Goal: Task Accomplishment & Management: Complete application form

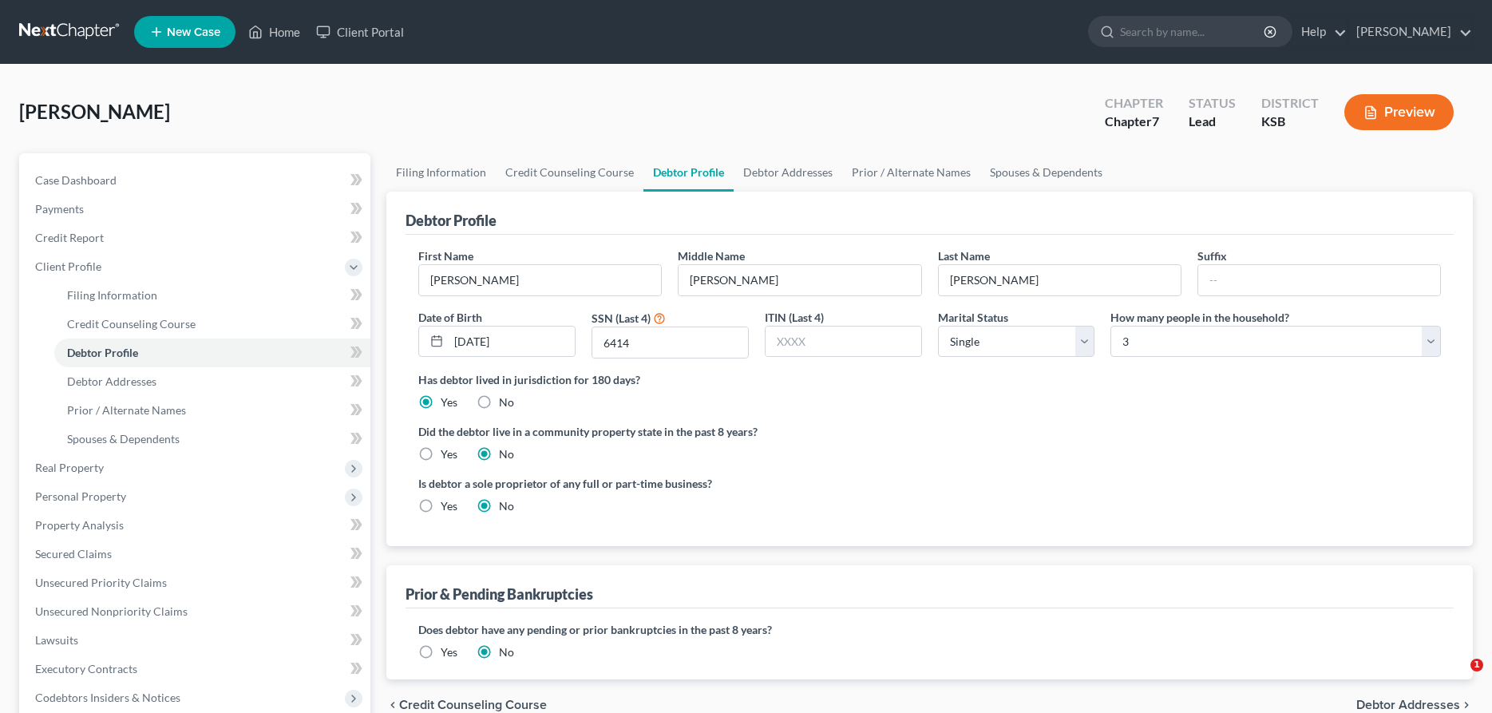
select select "0"
select select "2"
click at [283, 37] on link "Home" at bounding box center [274, 32] width 68 height 29
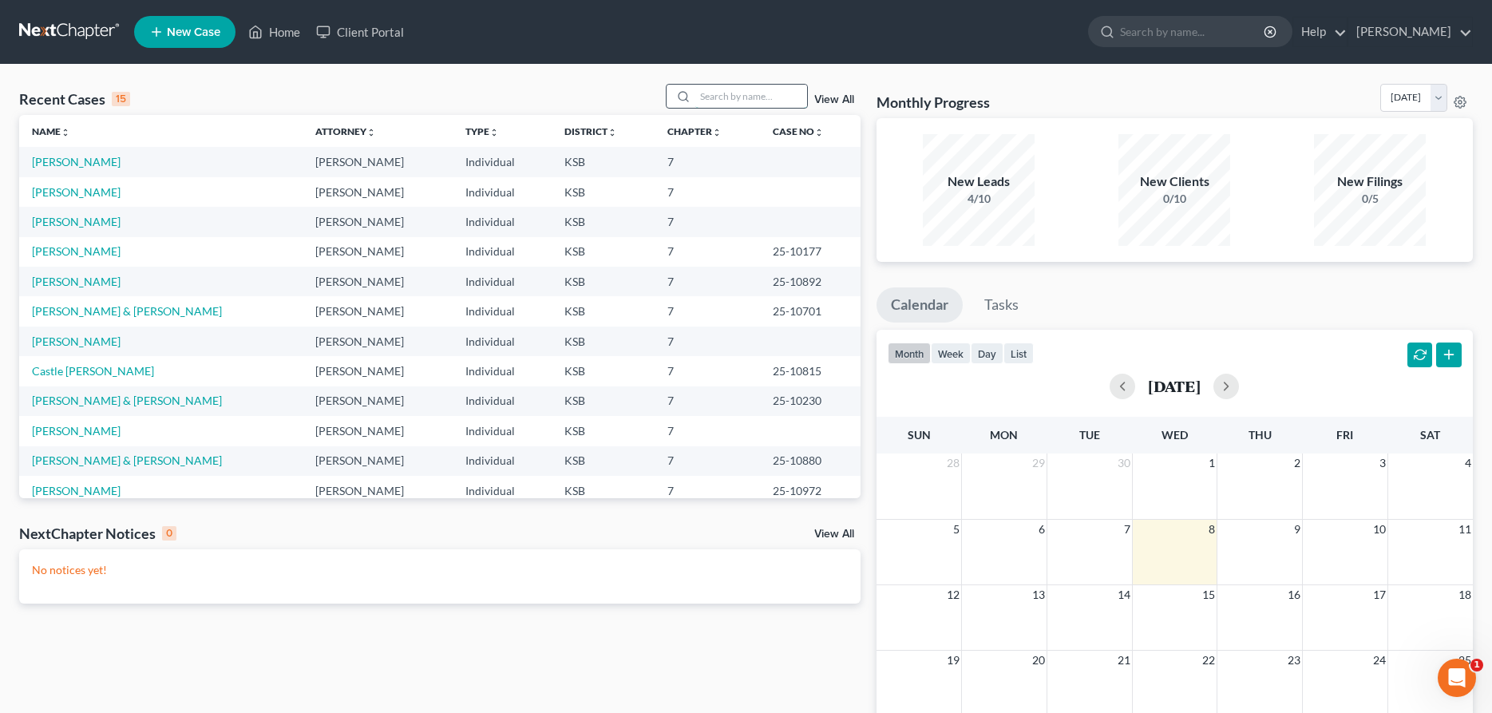
click at [721, 99] on input "search" at bounding box center [751, 96] width 112 height 23
type input "glass"
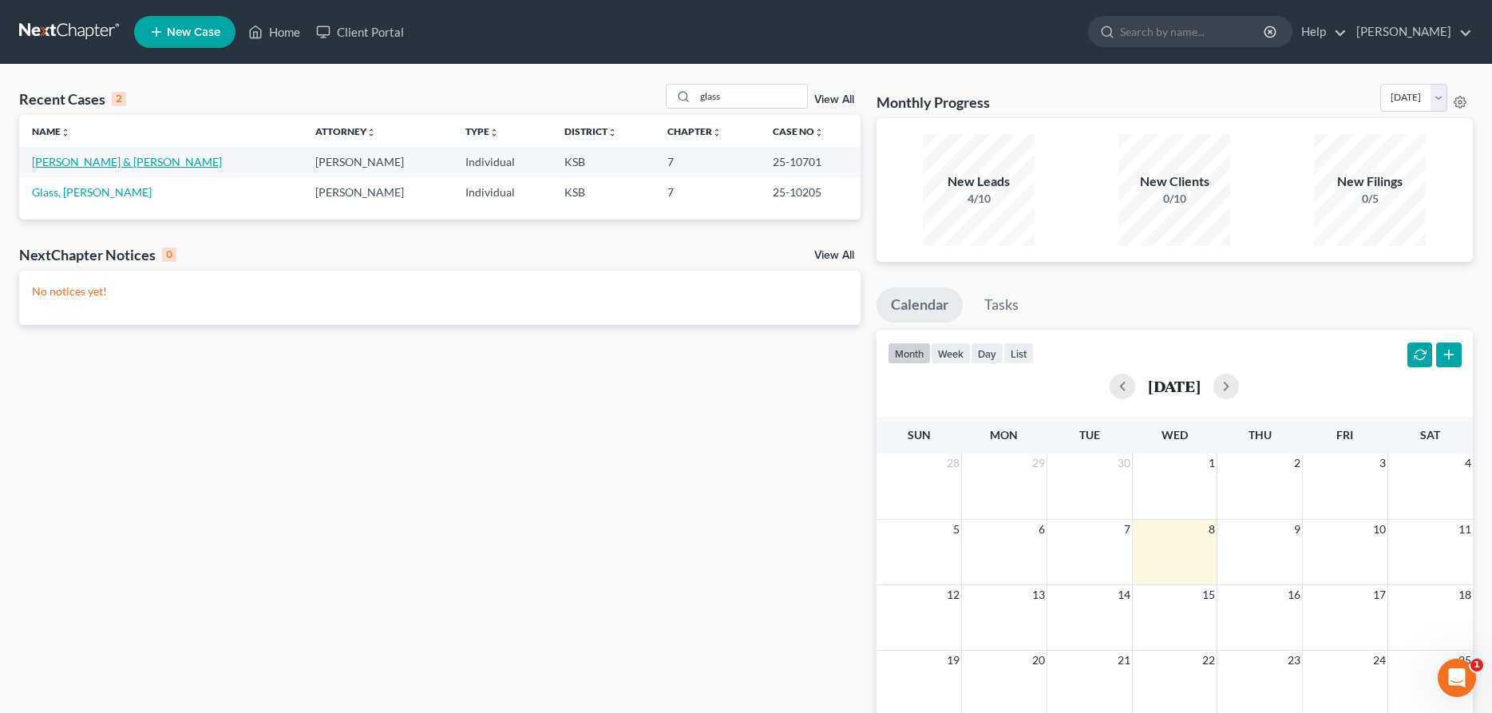
click at [108, 163] on link "[PERSON_NAME] & [PERSON_NAME]" at bounding box center [127, 162] width 190 height 14
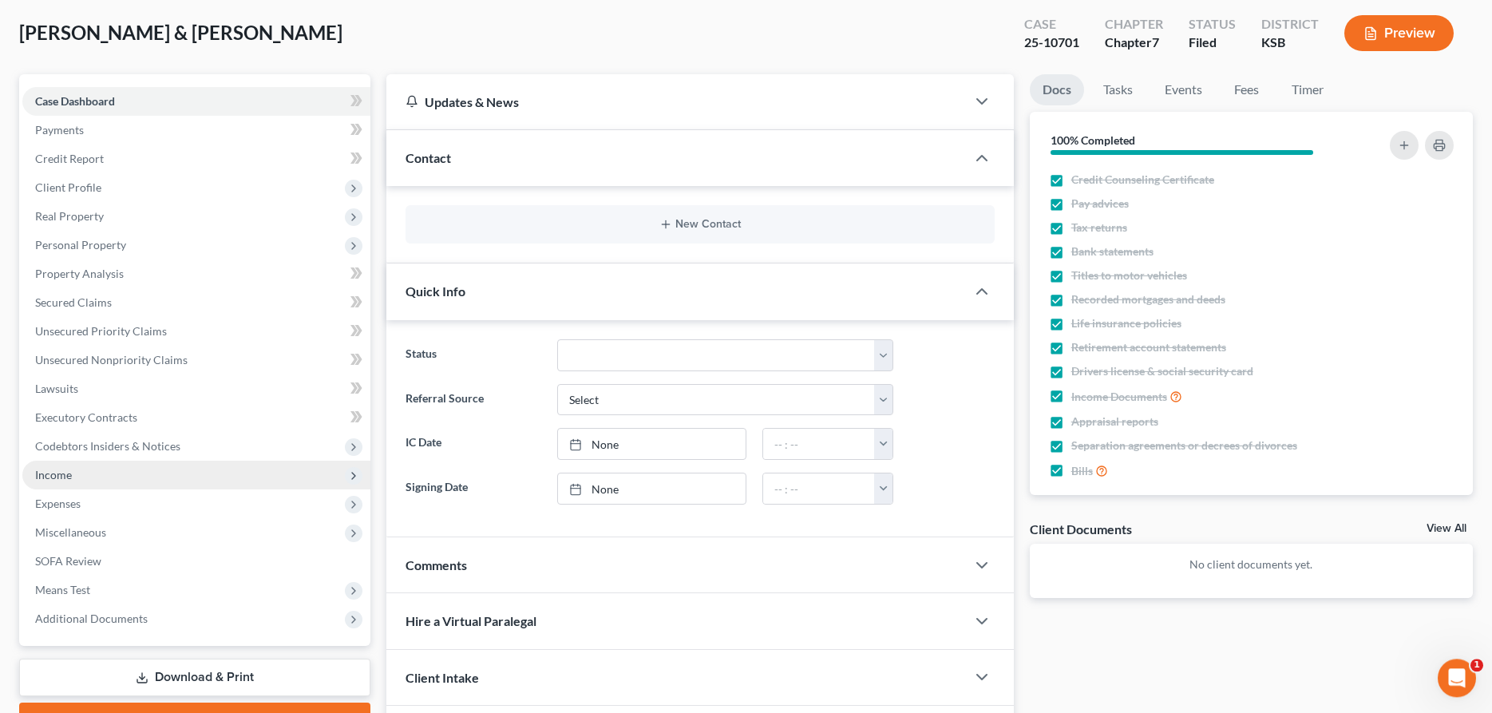
scroll to position [81, 0]
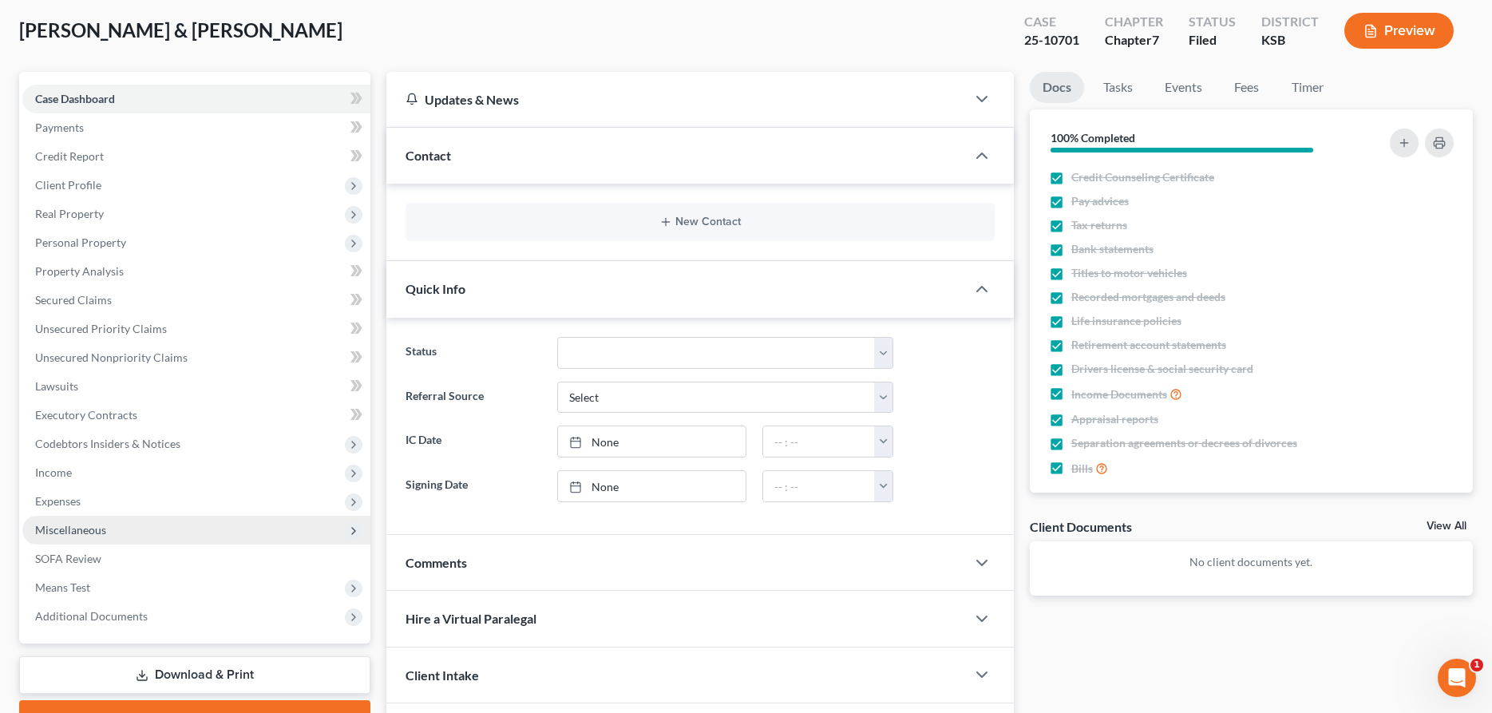
click at [93, 529] on span "Miscellaneous" at bounding box center [70, 530] width 71 height 14
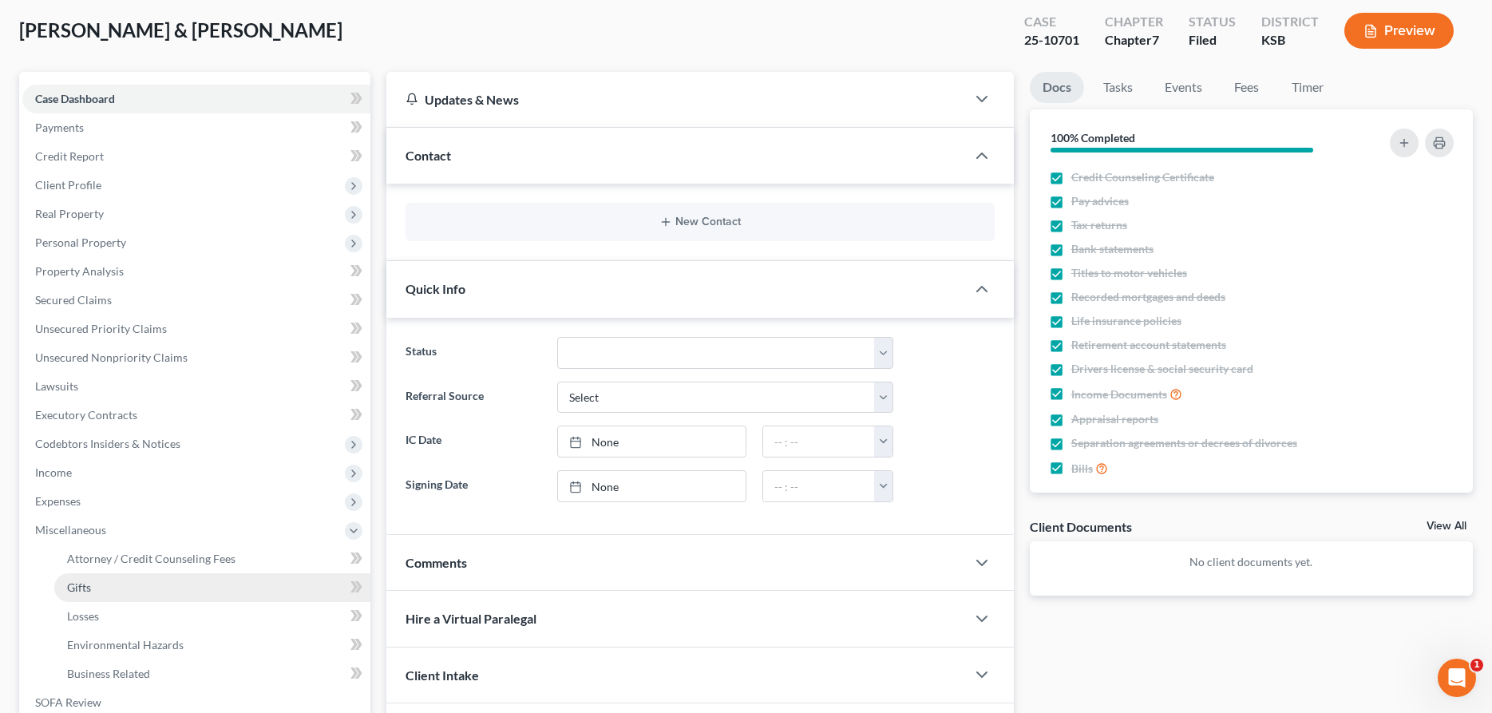
click at [85, 588] on span "Gifts" at bounding box center [79, 587] width 24 height 14
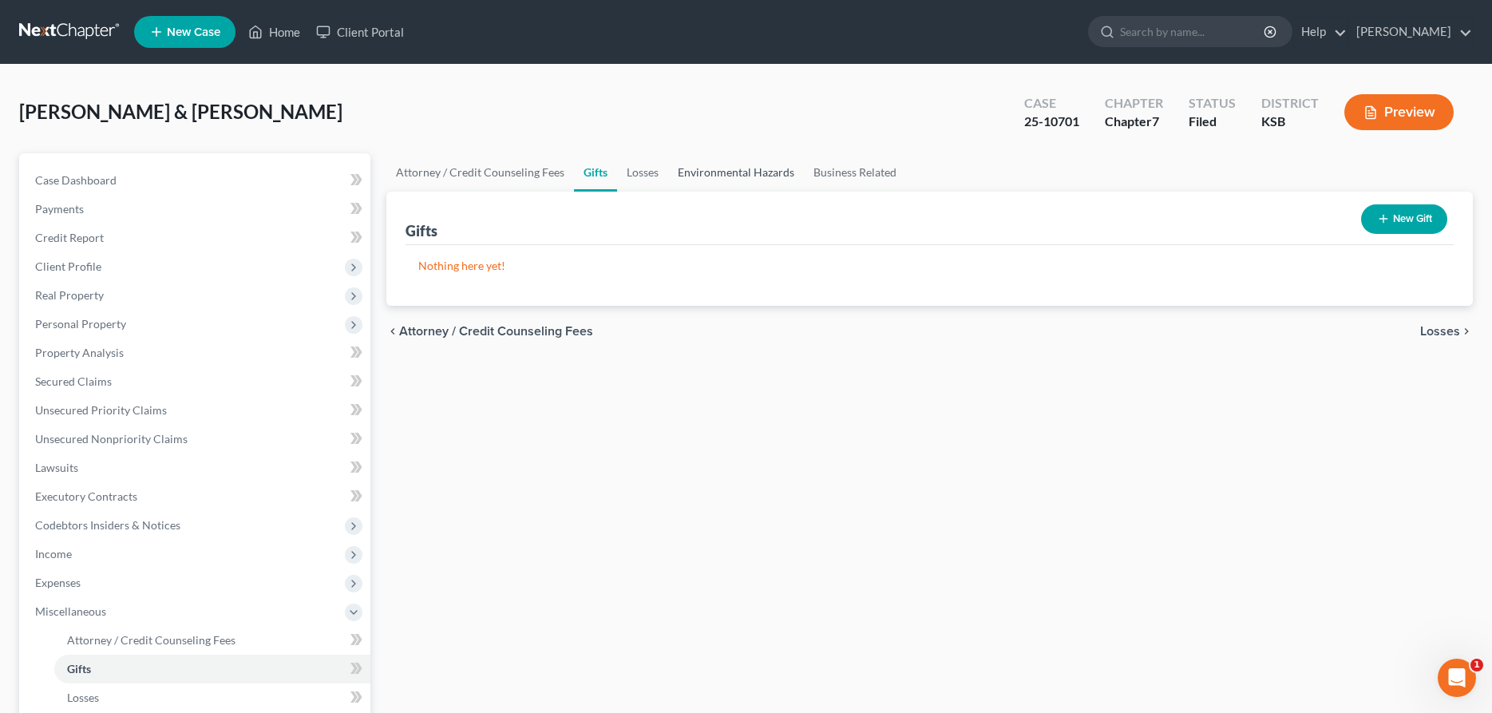
click at [800, 171] on link "Environmental Hazards" at bounding box center [736, 172] width 136 height 38
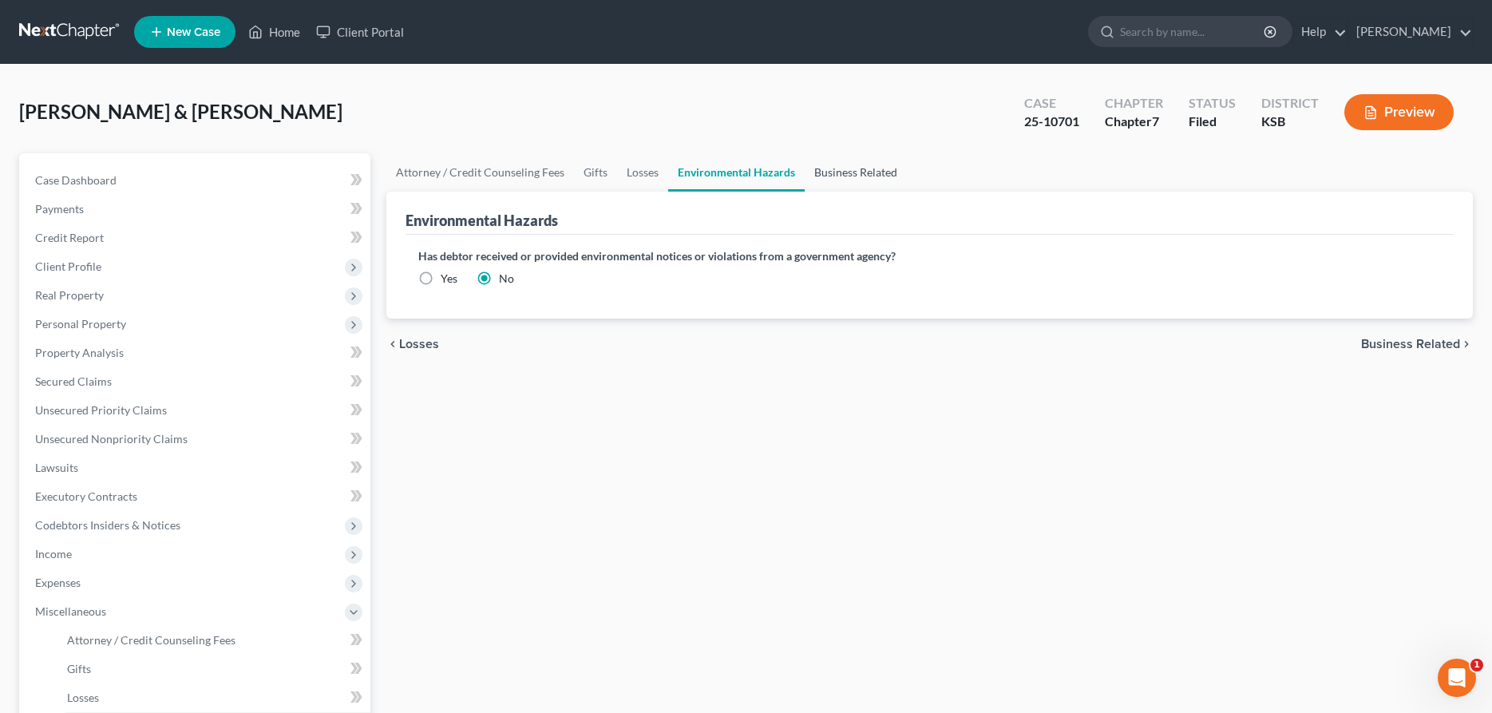
click at [827, 167] on link "Business Related" at bounding box center [856, 172] width 102 height 38
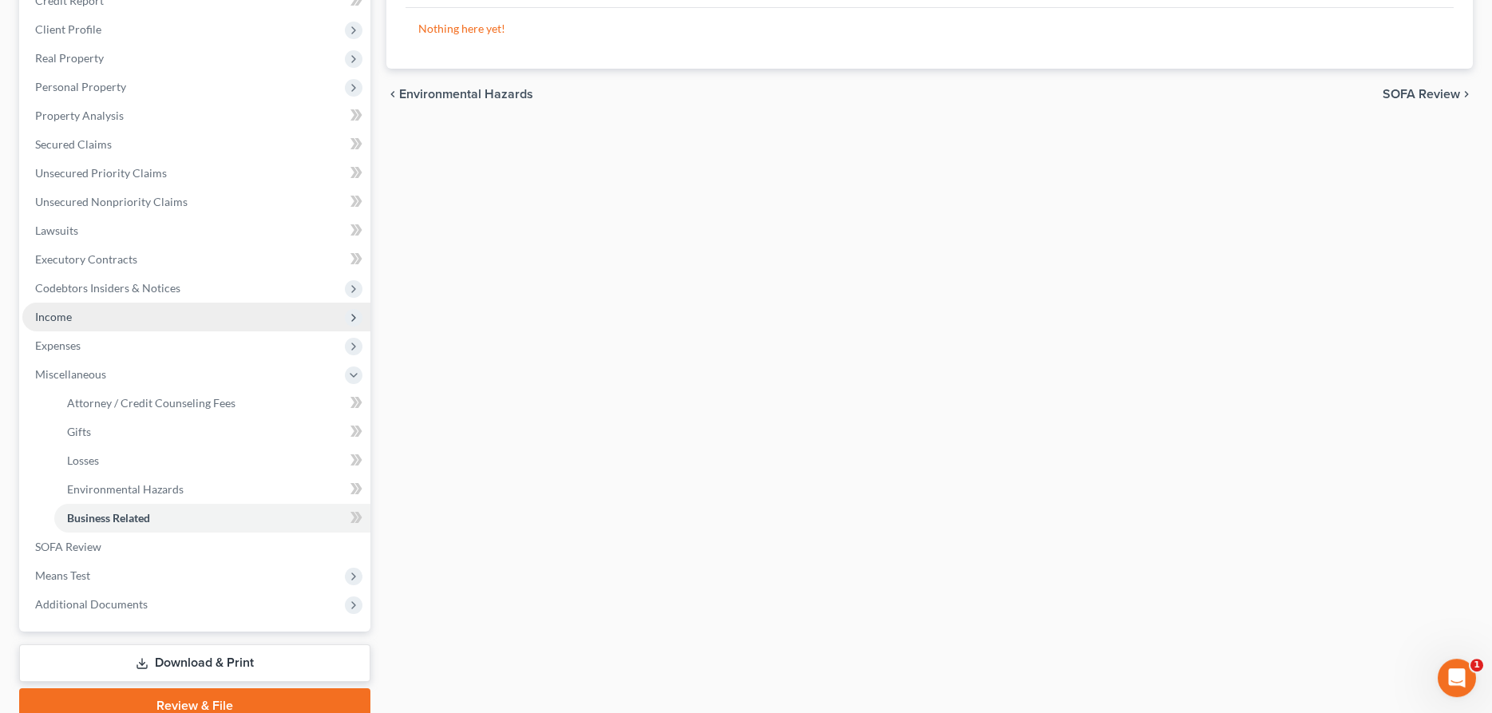
scroll to position [244, 0]
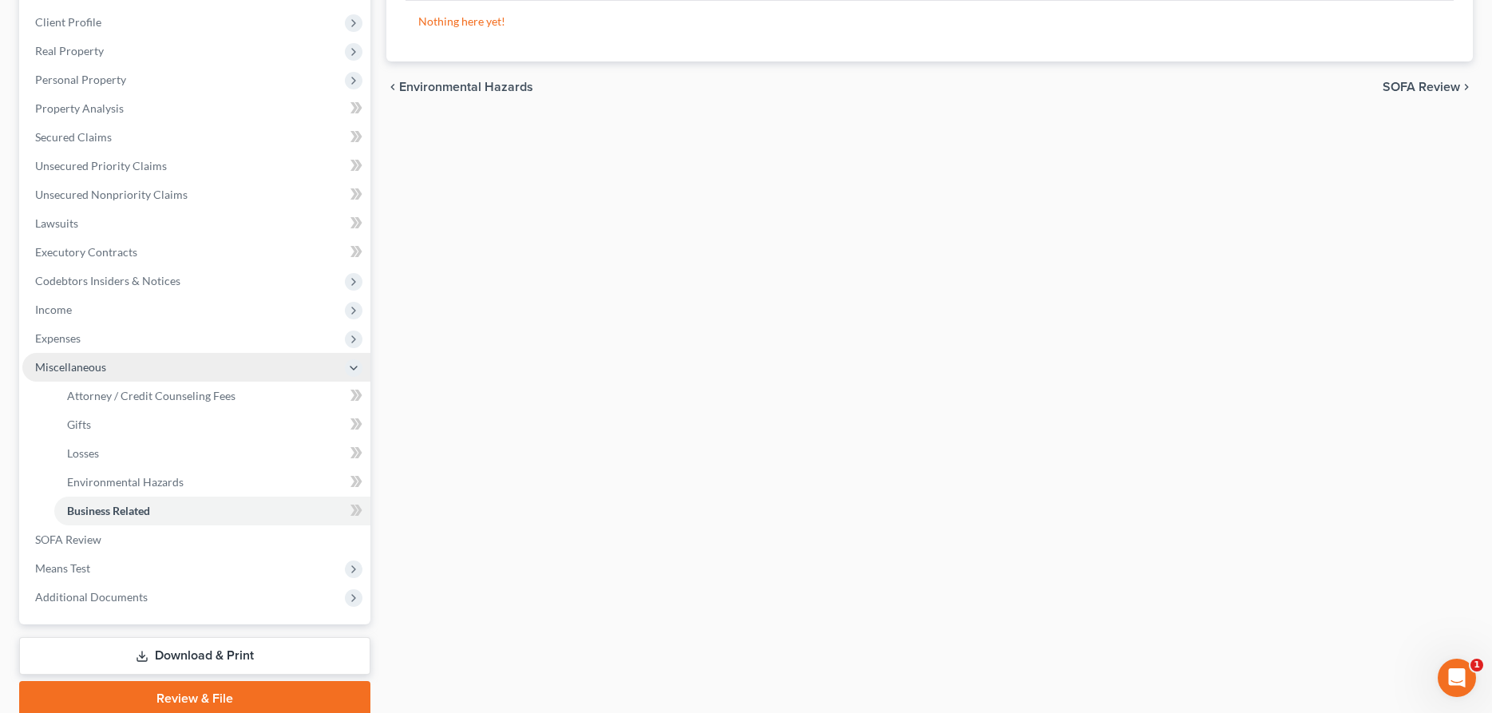
click at [86, 366] on span "Miscellaneous" at bounding box center [70, 367] width 71 height 14
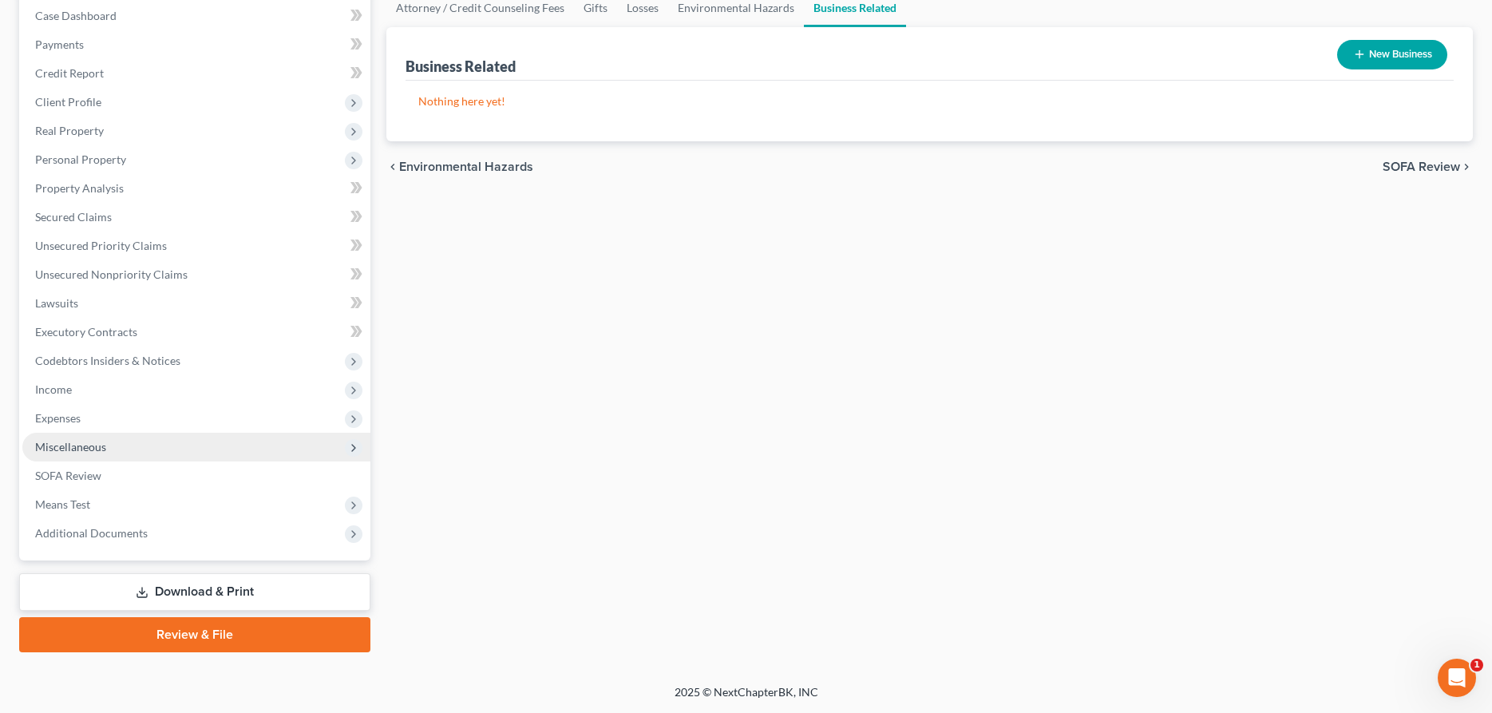
scroll to position [163, 0]
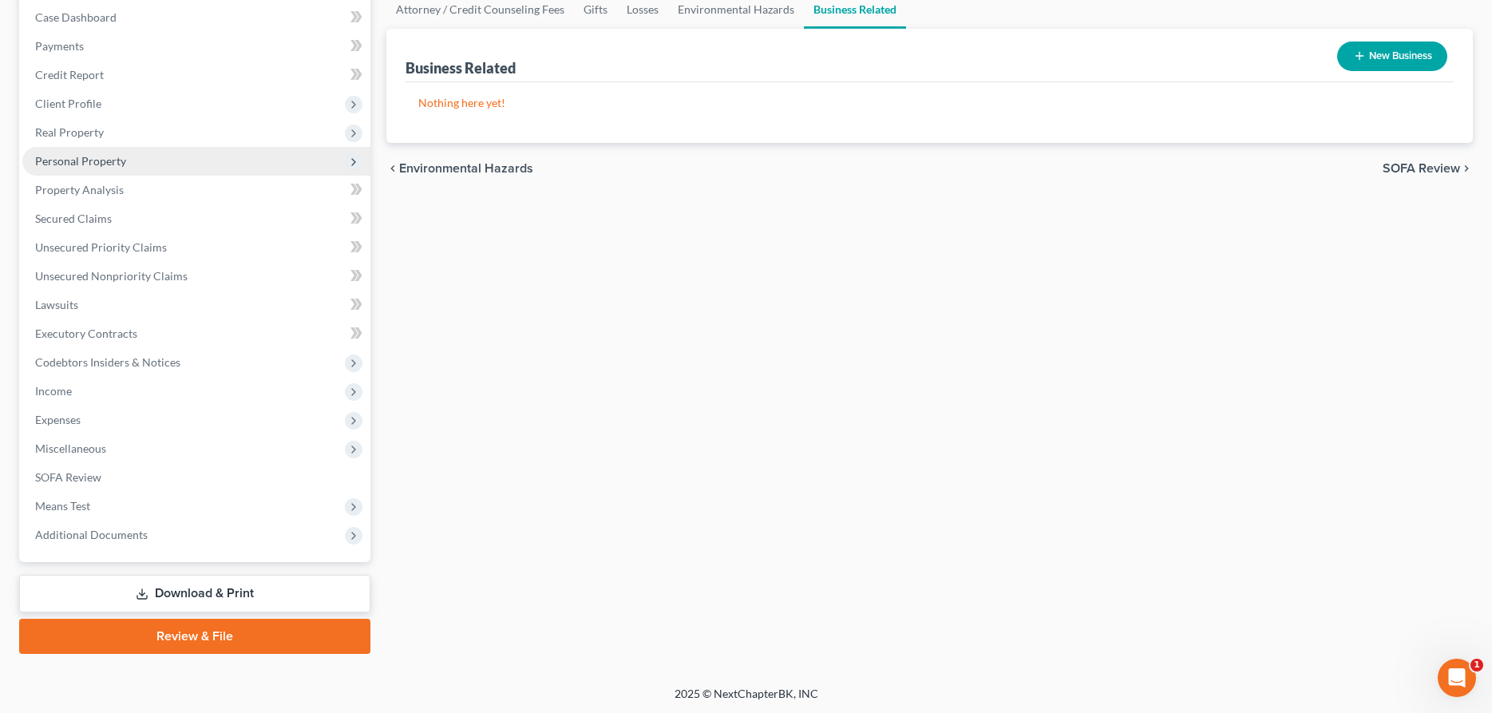
click at [94, 151] on span "Personal Property" at bounding box center [196, 161] width 348 height 29
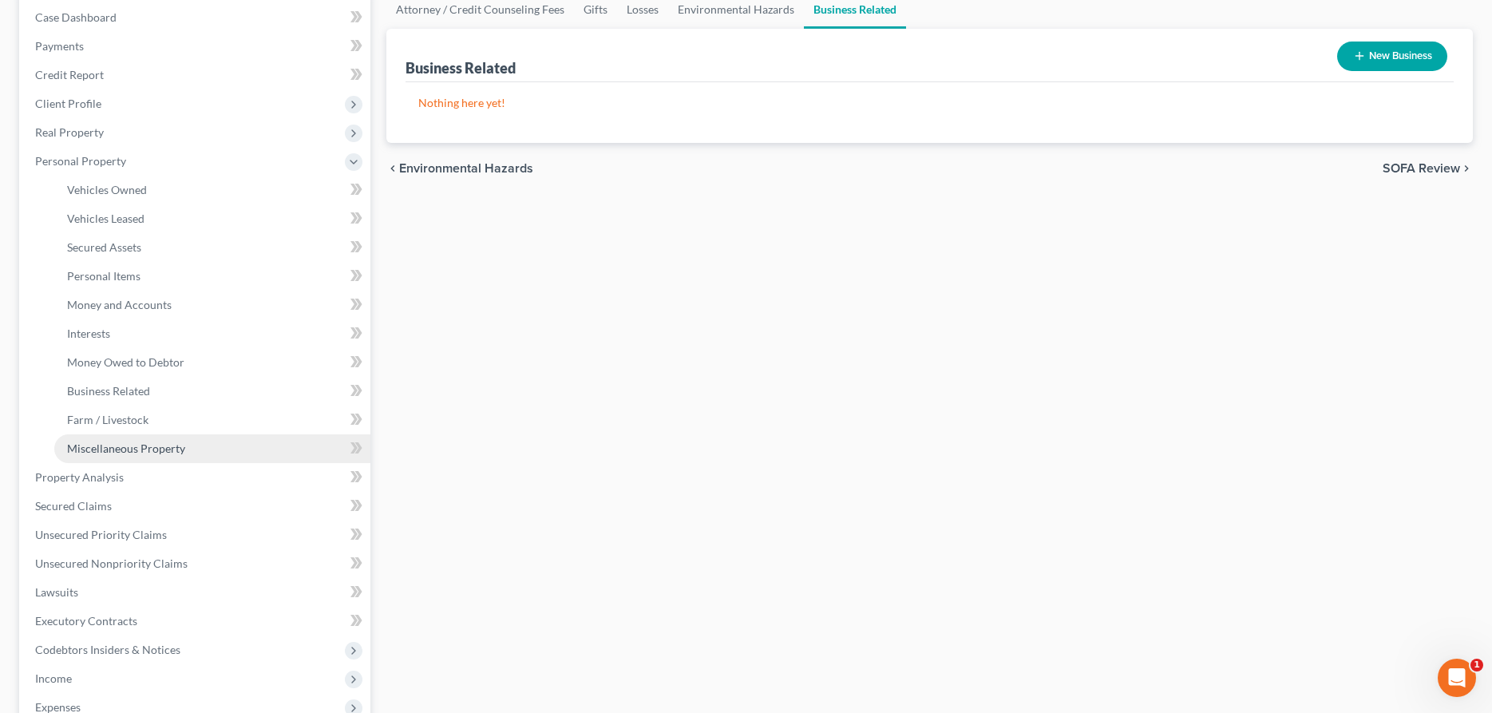
click at [142, 439] on link "Miscellaneous Property" at bounding box center [212, 448] width 316 height 29
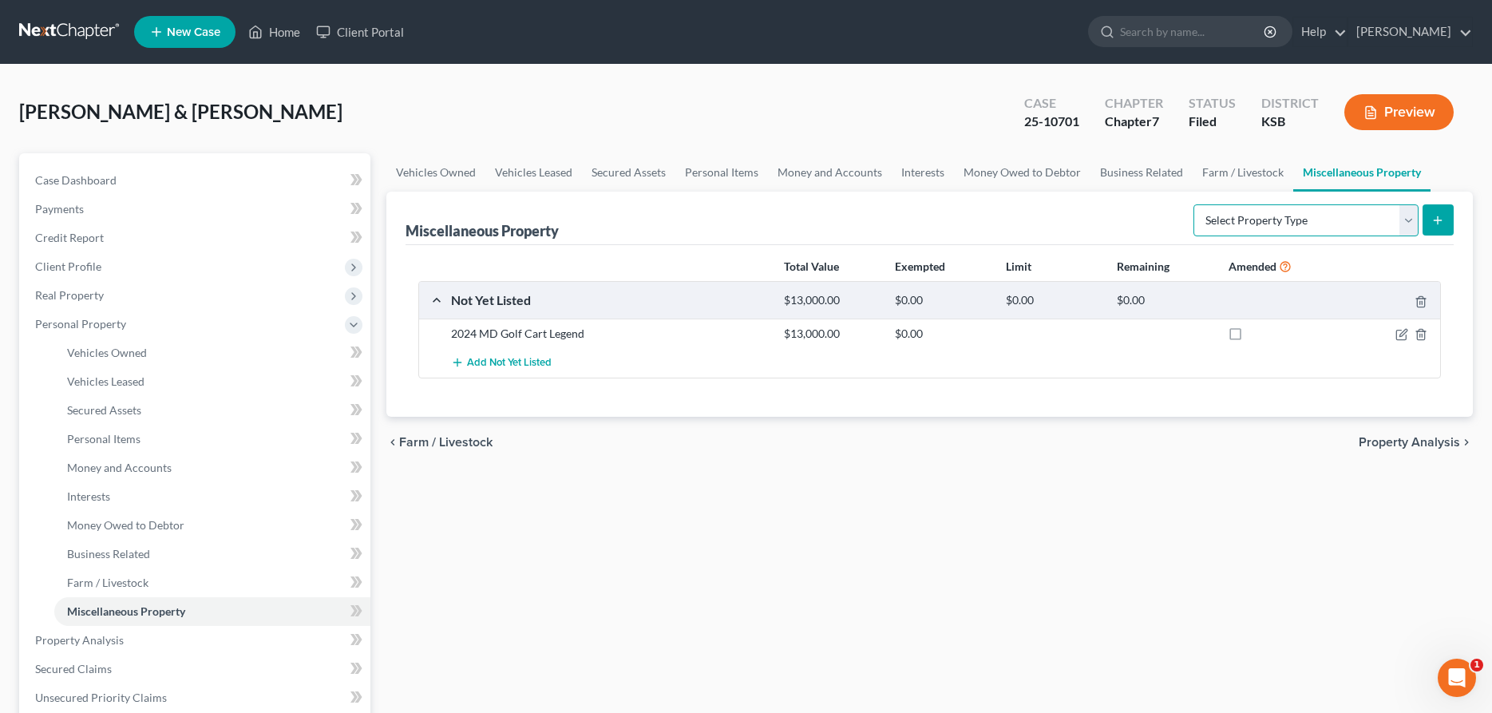
click at [1193, 204] on select "Select Property Type Assigned for Creditor Benefit Within 1 Year Holding for An…" at bounding box center [1305, 220] width 225 height 32
select select "holding_for_another"
click option "Holding for Another" at bounding box center [0, 0] width 0 height 0
click at [1445, 216] on button "submit" at bounding box center [1437, 219] width 31 height 31
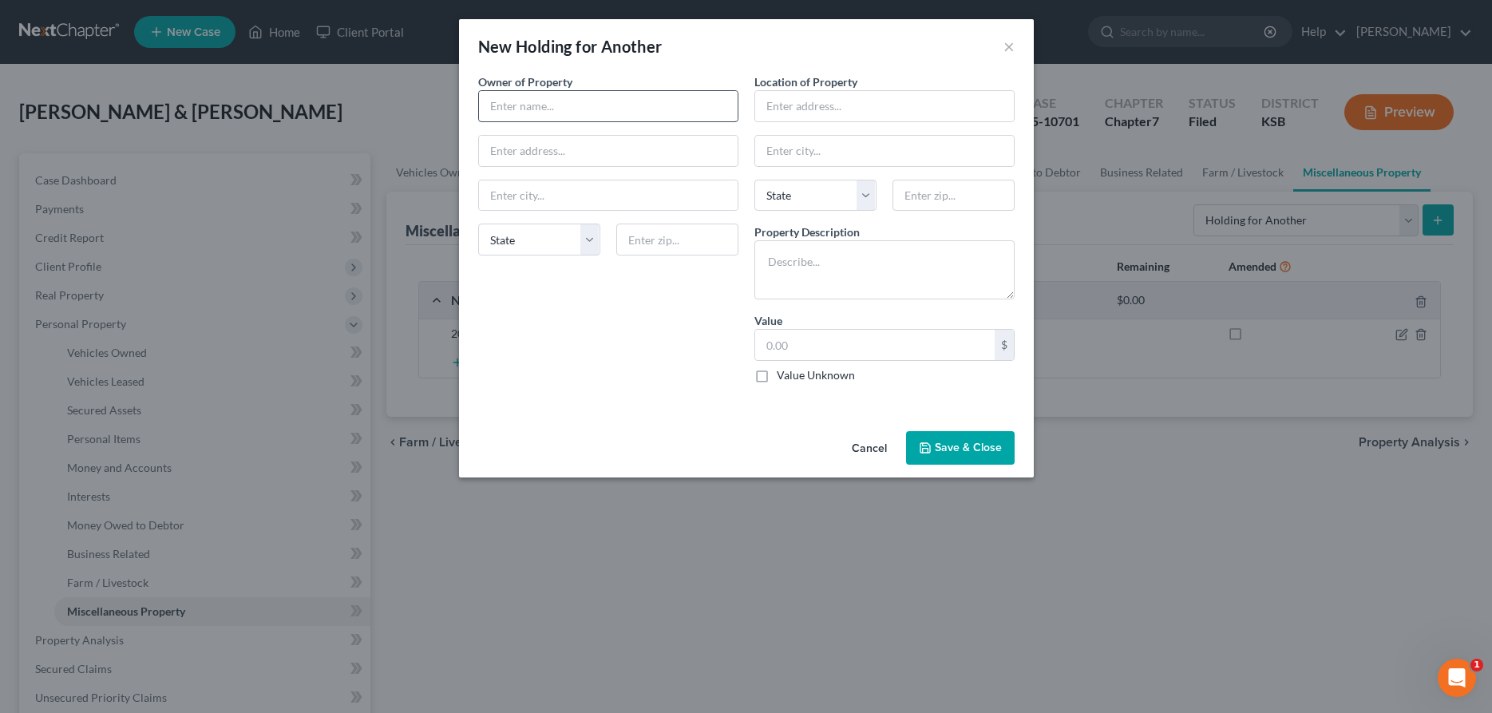
click at [662, 109] on input "text" at bounding box center [608, 106] width 259 height 30
type input "Bill Jones"
click at [883, 271] on textarea at bounding box center [884, 269] width 260 height 59
type textarea "2 RIA 12-Guage Shotgun"
click at [825, 342] on input "text" at bounding box center [874, 345] width 239 height 30
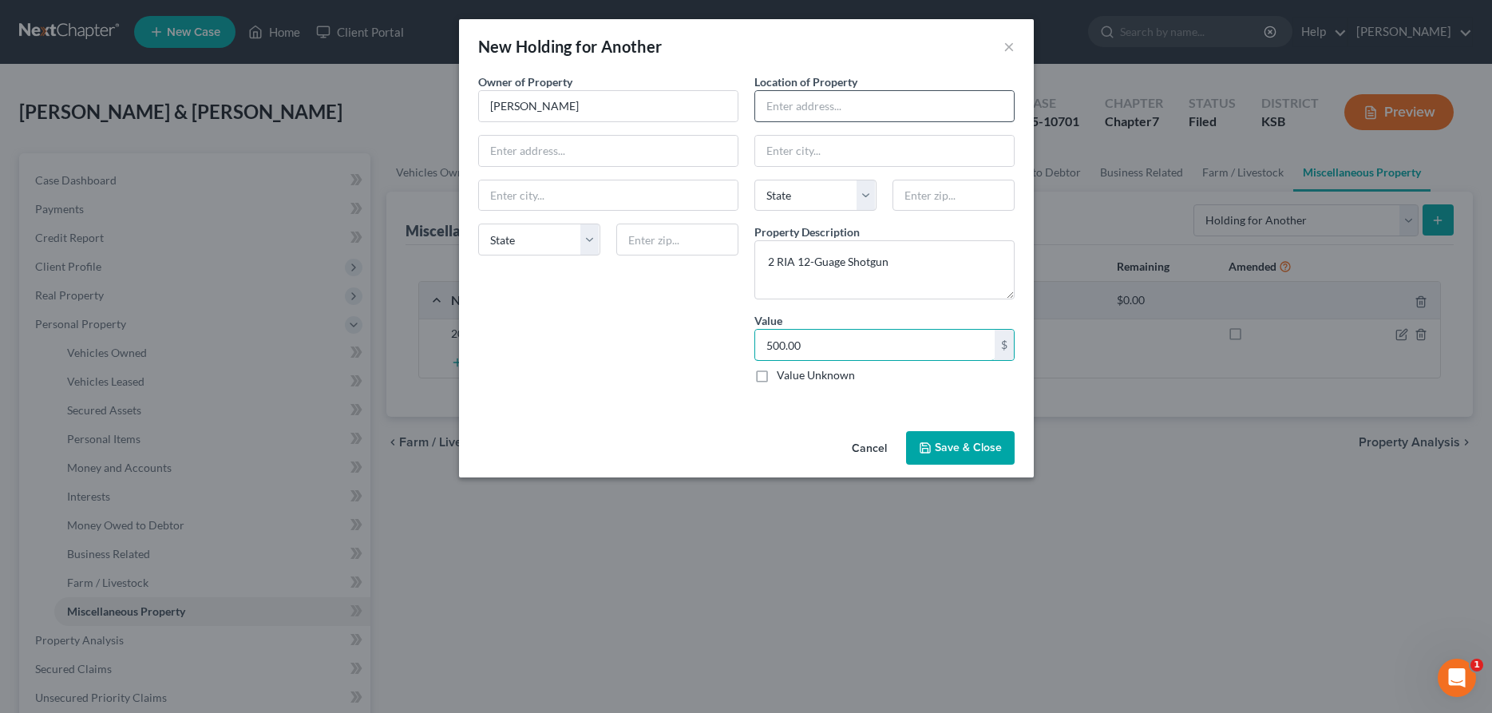
type input "500.00"
click at [909, 119] on input "text" at bounding box center [884, 106] width 259 height 30
paste input "14210 WEST 17TH AVE"
type input "14210 WEST 17TH AVE"
type input "B"
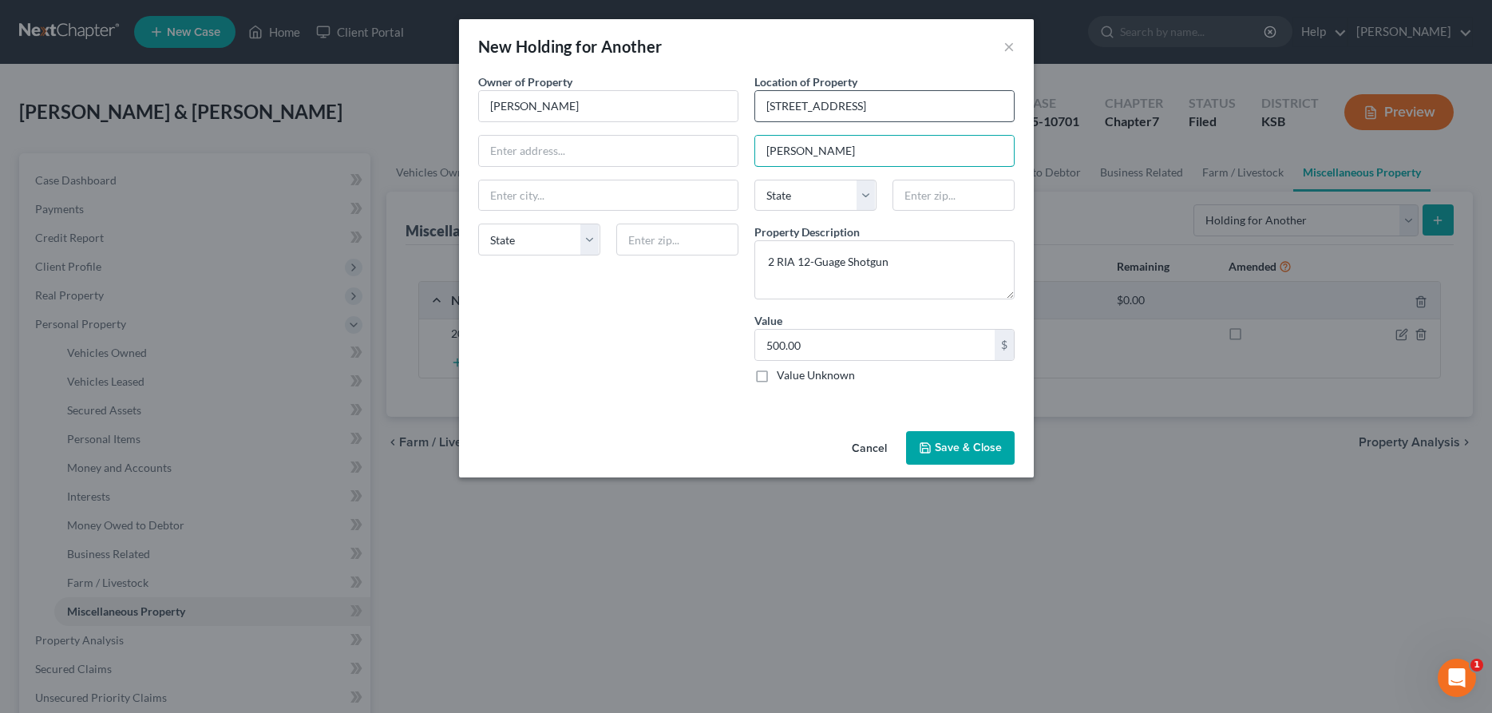
type input "Nickerson"
select select "17"
type input "67561"
click at [972, 456] on button "Save & Close" at bounding box center [960, 448] width 109 height 34
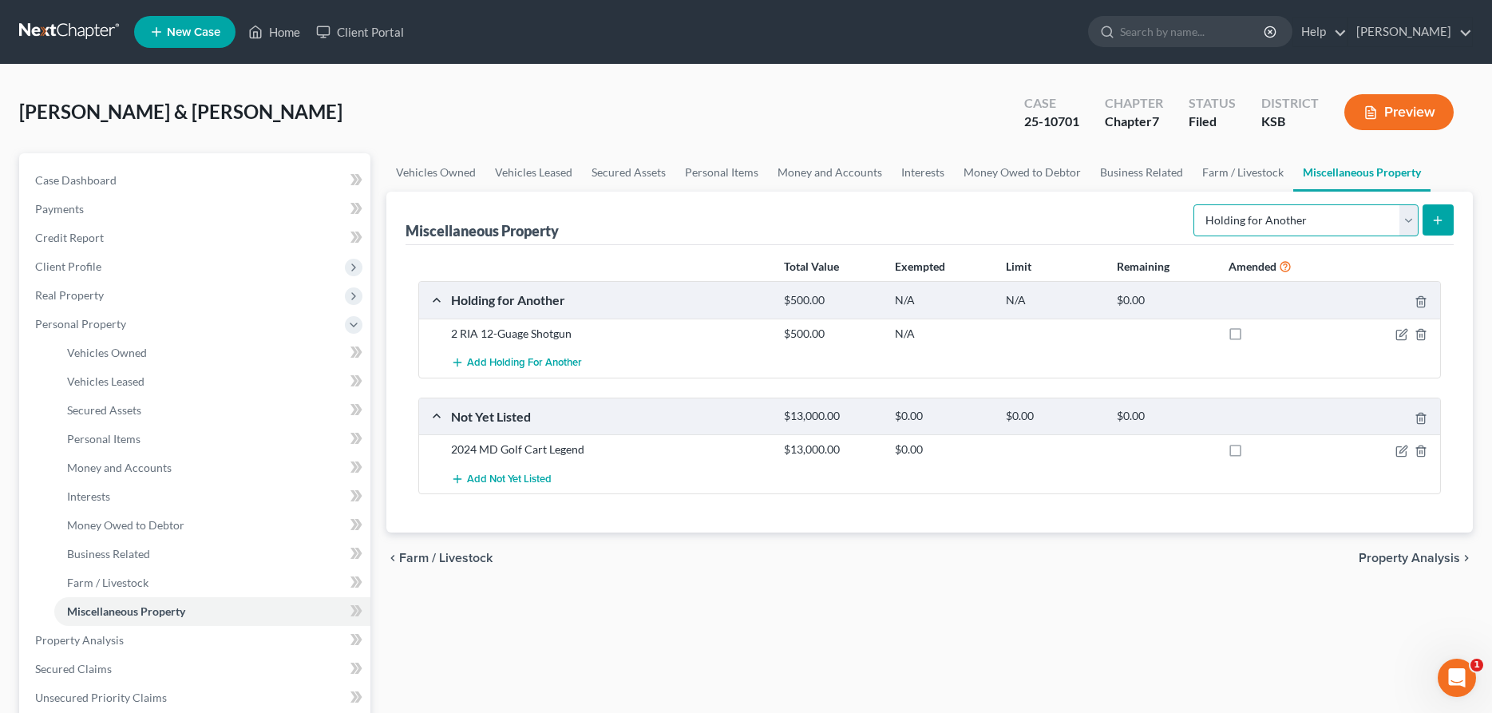
click at [1193, 204] on select "Select Property Type Assigned for Creditor Benefit Within 1 Year Holding for An…" at bounding box center [1305, 220] width 225 height 32
select select "not_yet_listed"
click option "Not Yet Listed" at bounding box center [0, 0] width 0 height 0
click at [1437, 210] on button "submit" at bounding box center [1437, 219] width 31 height 31
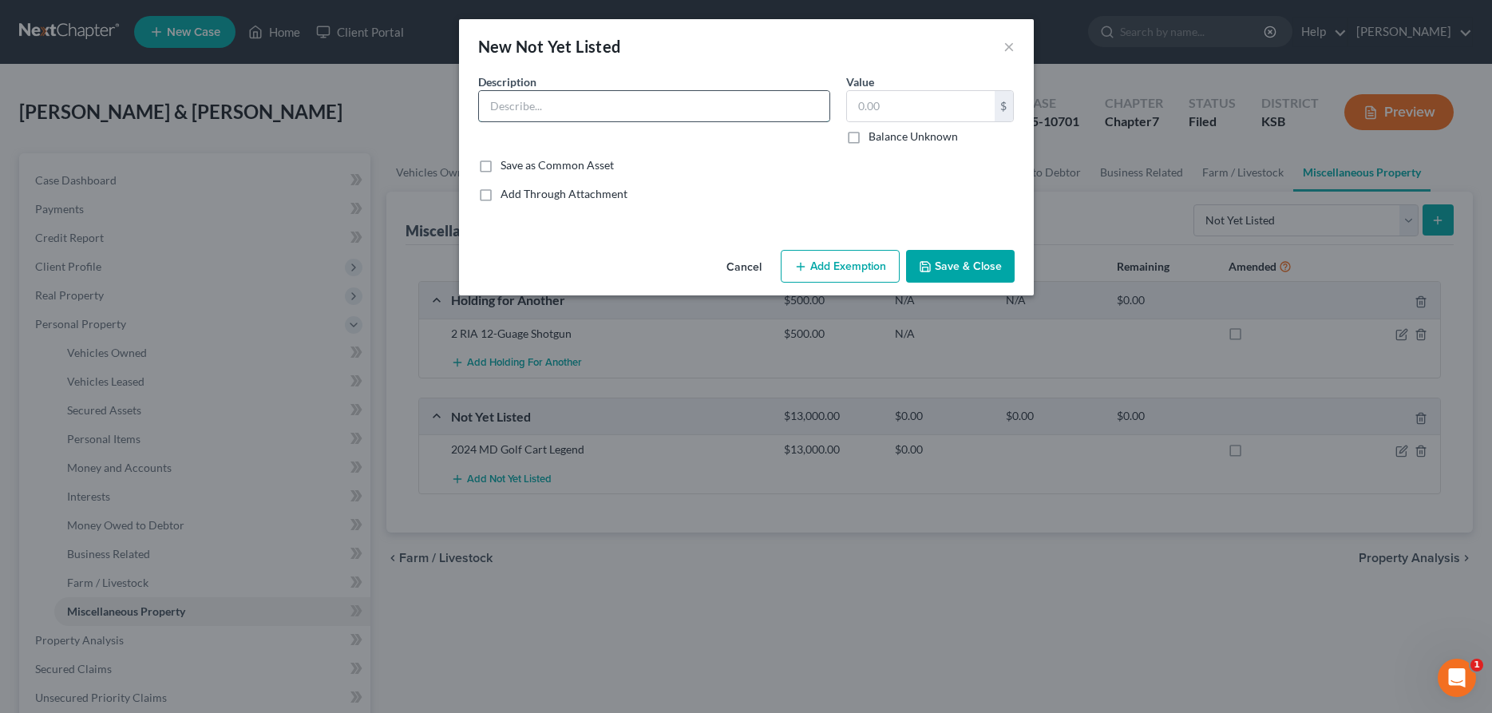
click at [619, 110] on input "text" at bounding box center [654, 106] width 350 height 30
type input "AGM Rattler Vs 19-256 2.5 20 x 19 thermal imaging rifle scope"
type input "300.00"
click at [984, 266] on button "Save & Close" at bounding box center [960, 267] width 109 height 34
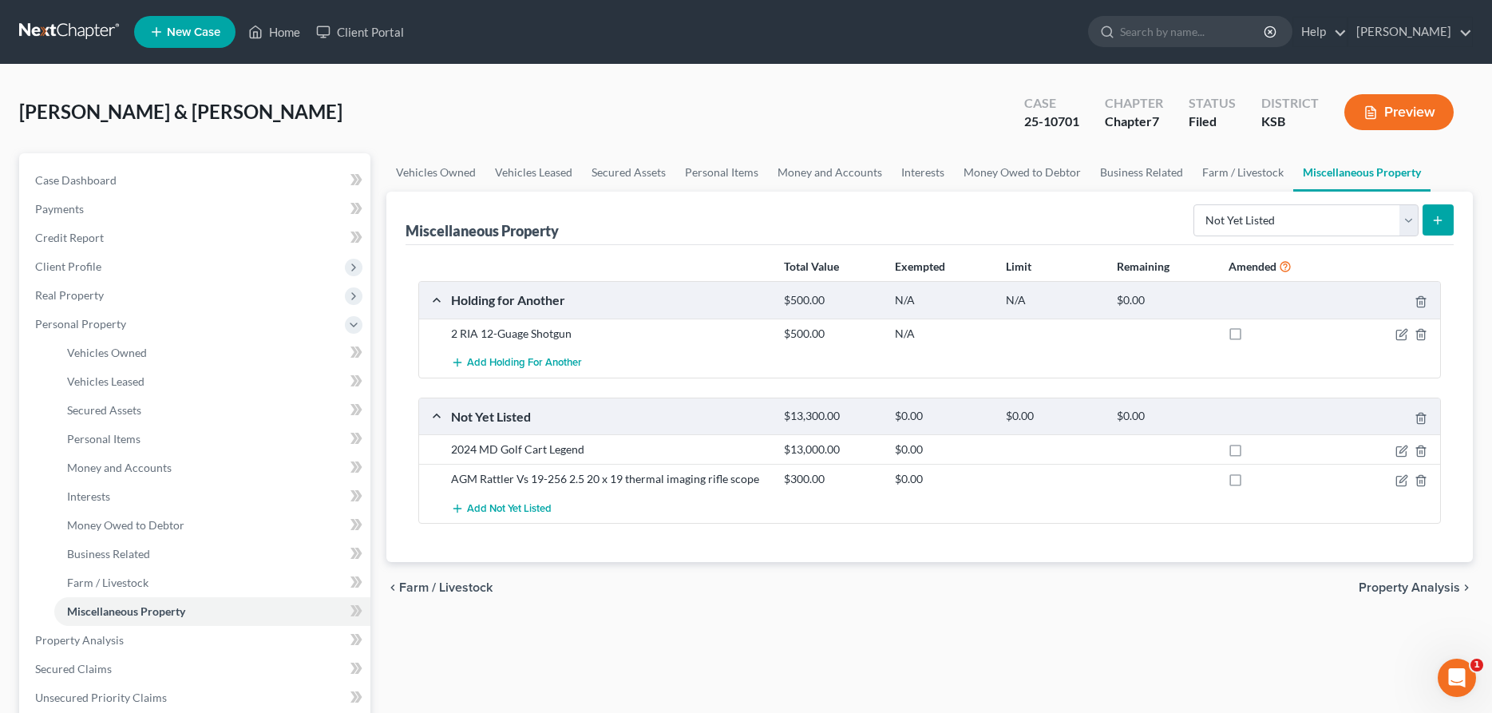
click at [1440, 222] on icon "submit" at bounding box center [1437, 220] width 13 height 13
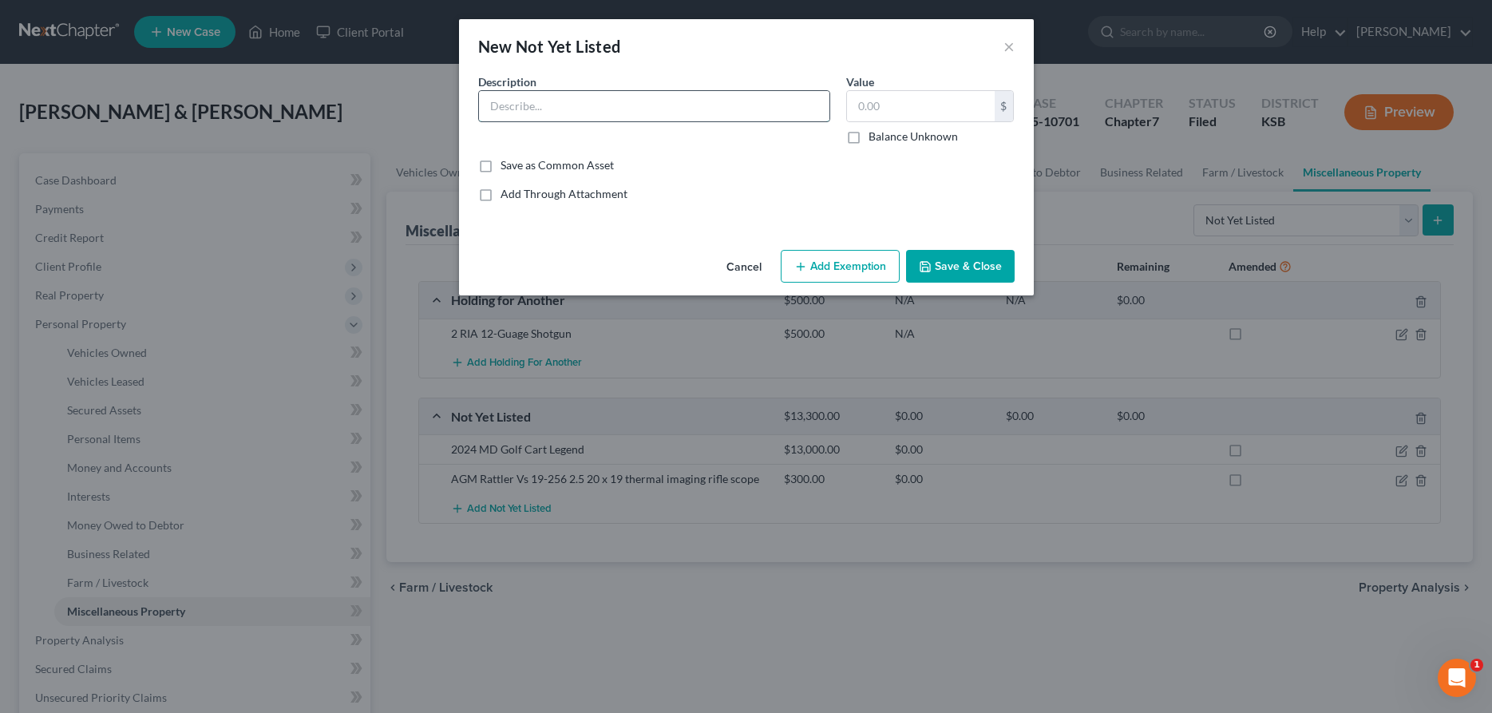
click at [568, 102] on input "text" at bounding box center [654, 106] width 350 height 30
type input "Thermal Pistol Sight Fast Mini FMP13"
type input "300.00"
click at [956, 270] on button "Save & Close" at bounding box center [960, 267] width 109 height 34
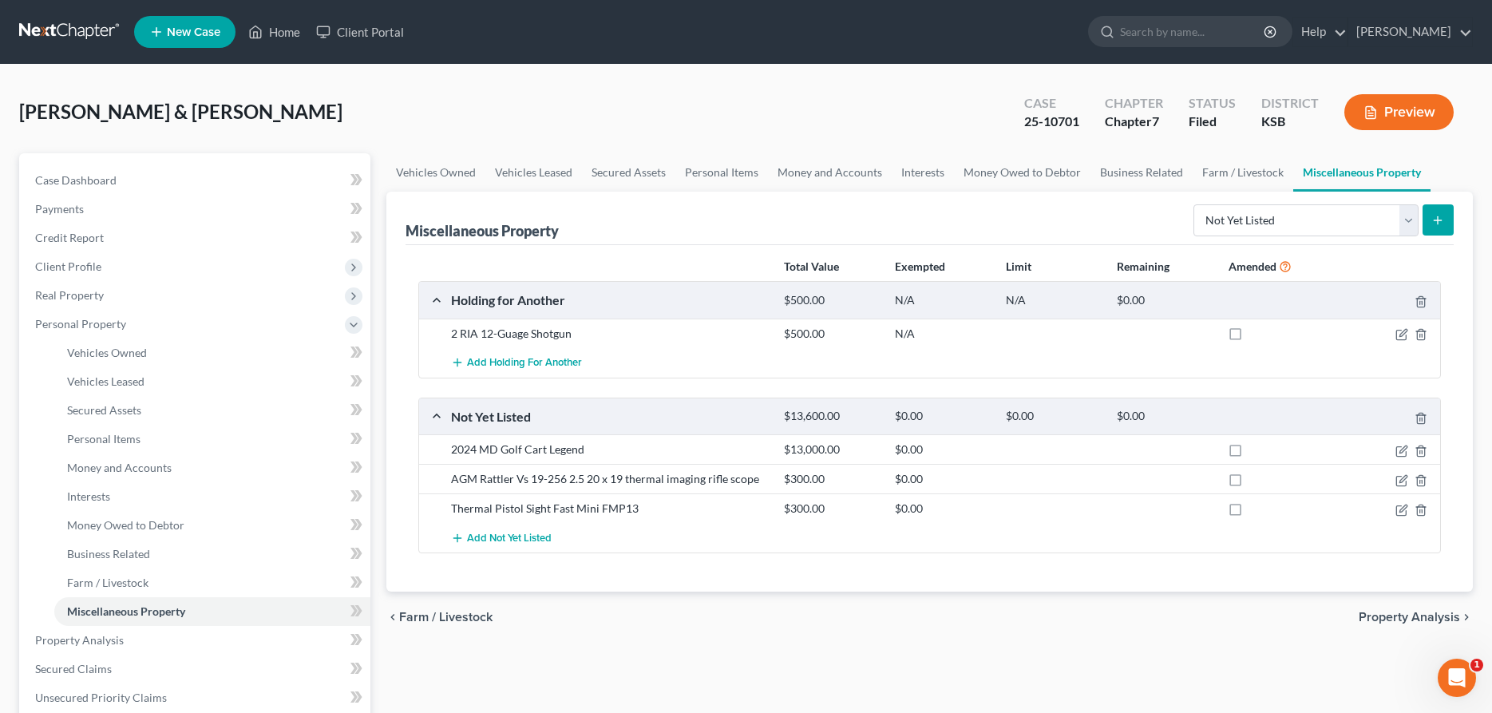
click at [1441, 215] on icon "submit" at bounding box center [1437, 220] width 13 height 13
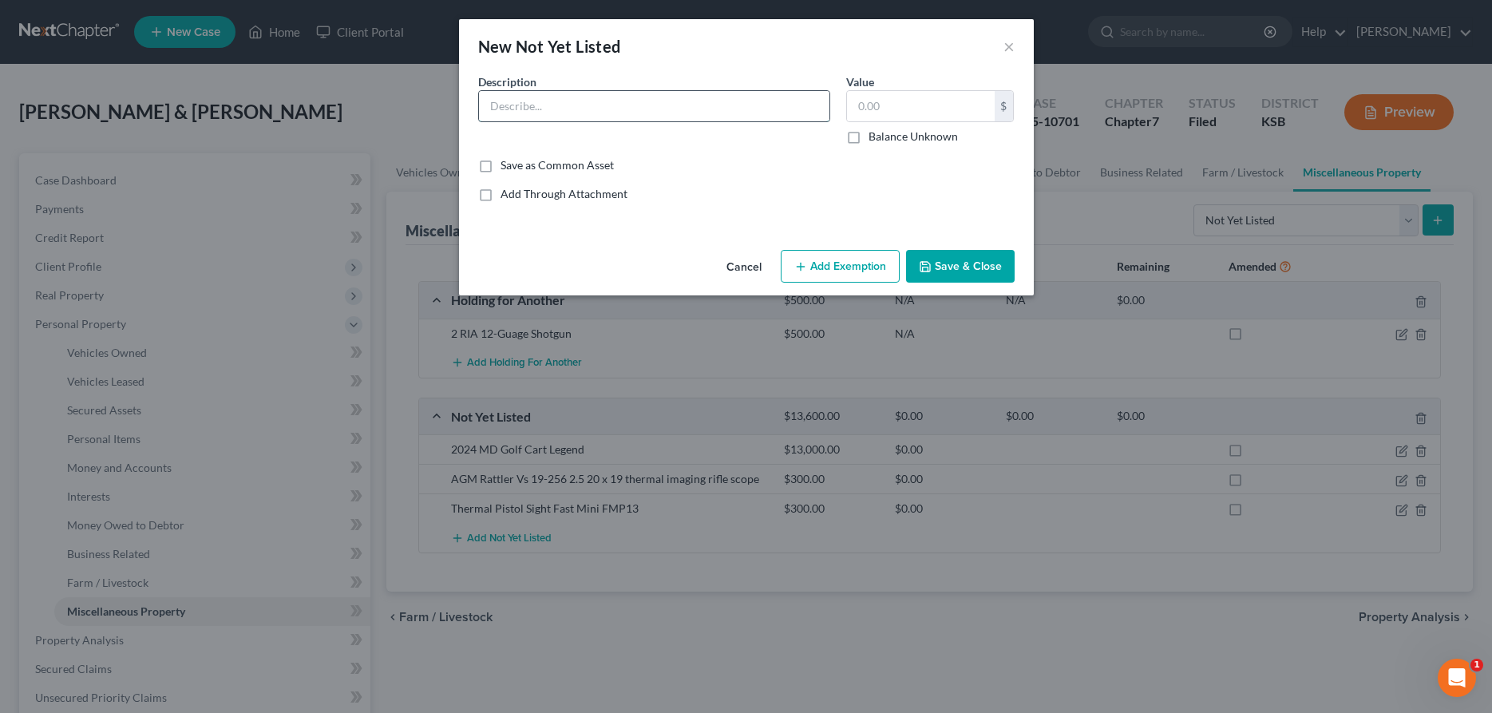
click at [631, 99] on input "text" at bounding box center [654, 106] width 350 height 30
type input "Caldwell AR500 33% Popper Auto Reset Target"
type input "50.00"
click at [959, 264] on button "Save & Close" at bounding box center [960, 267] width 109 height 34
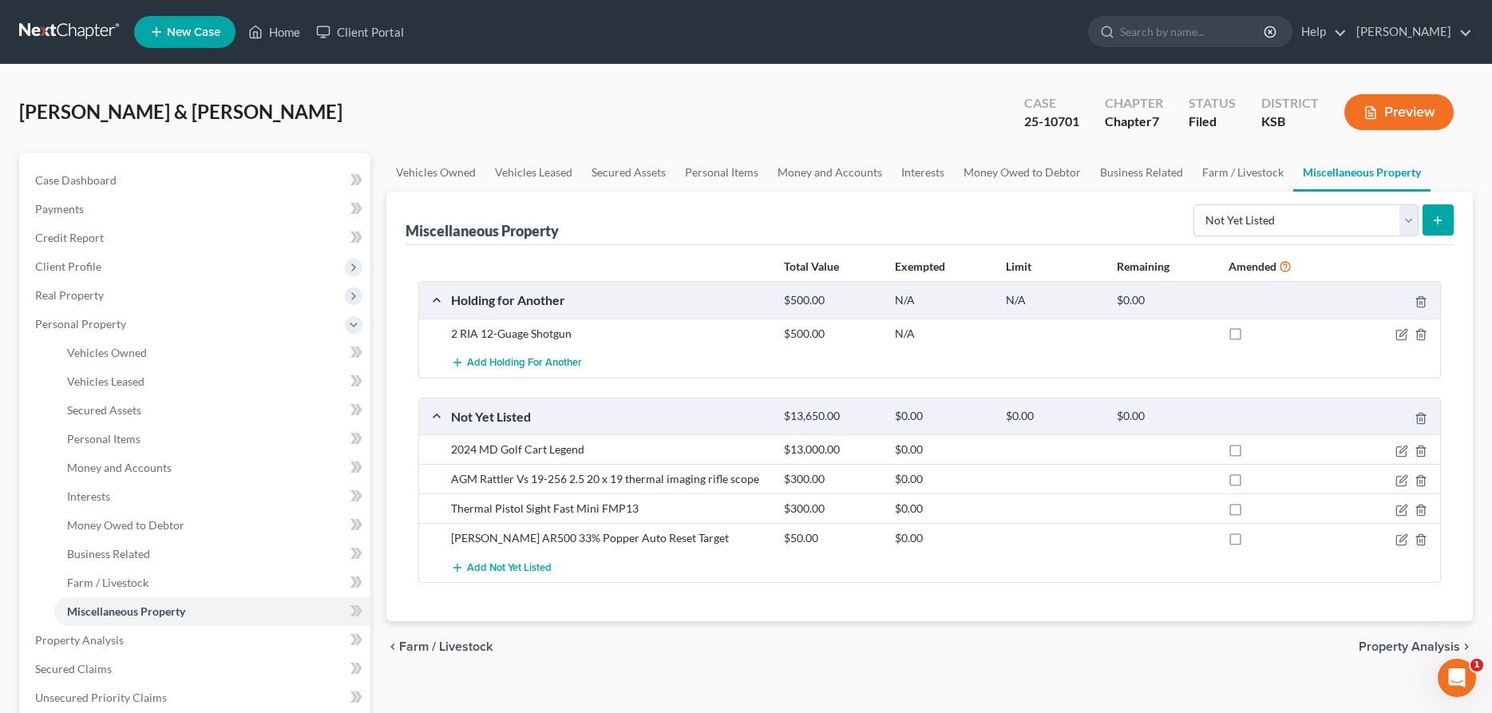
drag, startPoint x: 1454, startPoint y: 216, endPoint x: 1433, endPoint y: 219, distance: 20.9
click at [1453, 216] on div "Miscellaneous Property Select Property Type Assigned for Creditor Benefit Withi…" at bounding box center [929, 406] width 1086 height 429
click at [1439, 220] on icon "submit" at bounding box center [1437, 220] width 13 height 13
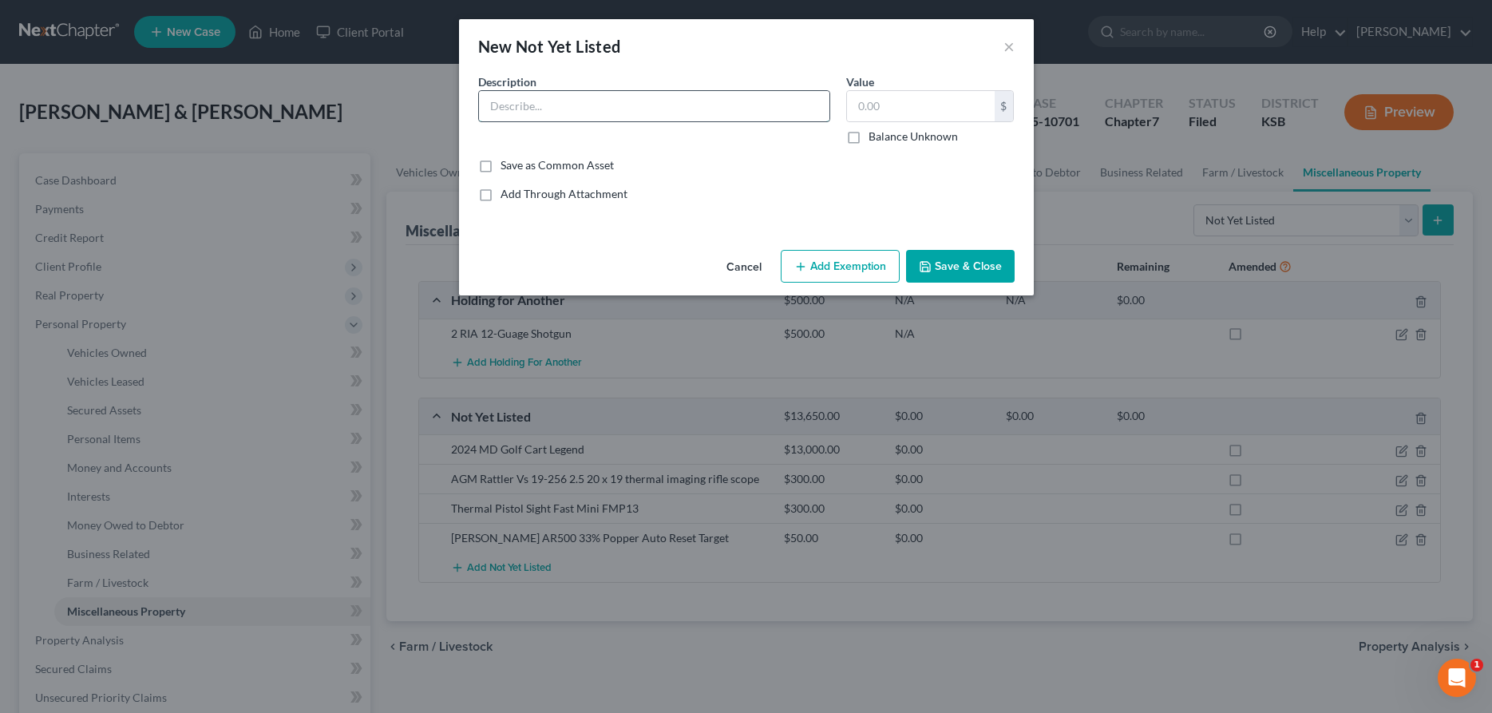
click at [592, 111] on input "text" at bounding box center [654, 106] width 350 height 30
type input "Caldwell AR500 Prairie Dog AUto Reset Target"
type input "50.00"
click at [978, 275] on button "Save & Close" at bounding box center [960, 267] width 109 height 34
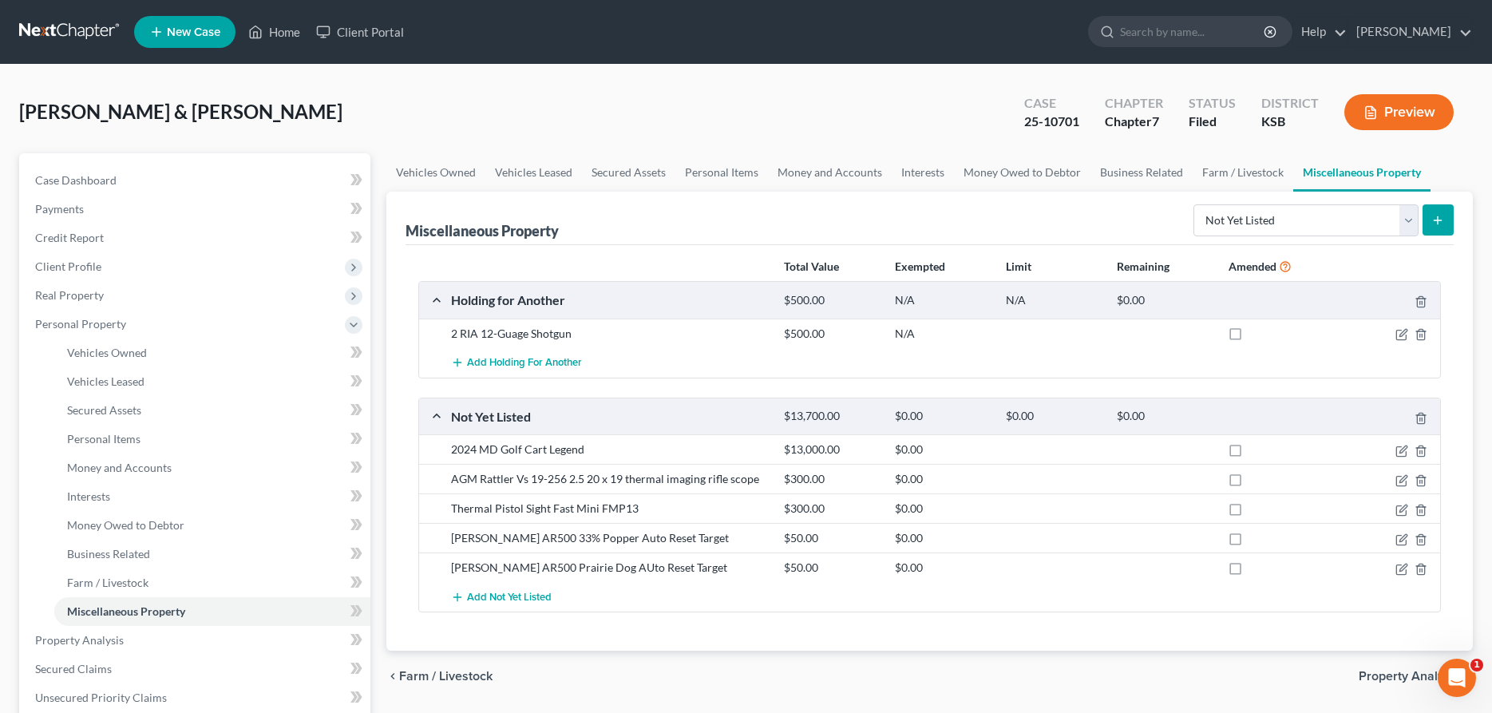
click at [1438, 216] on icon "submit" at bounding box center [1437, 220] width 13 height 13
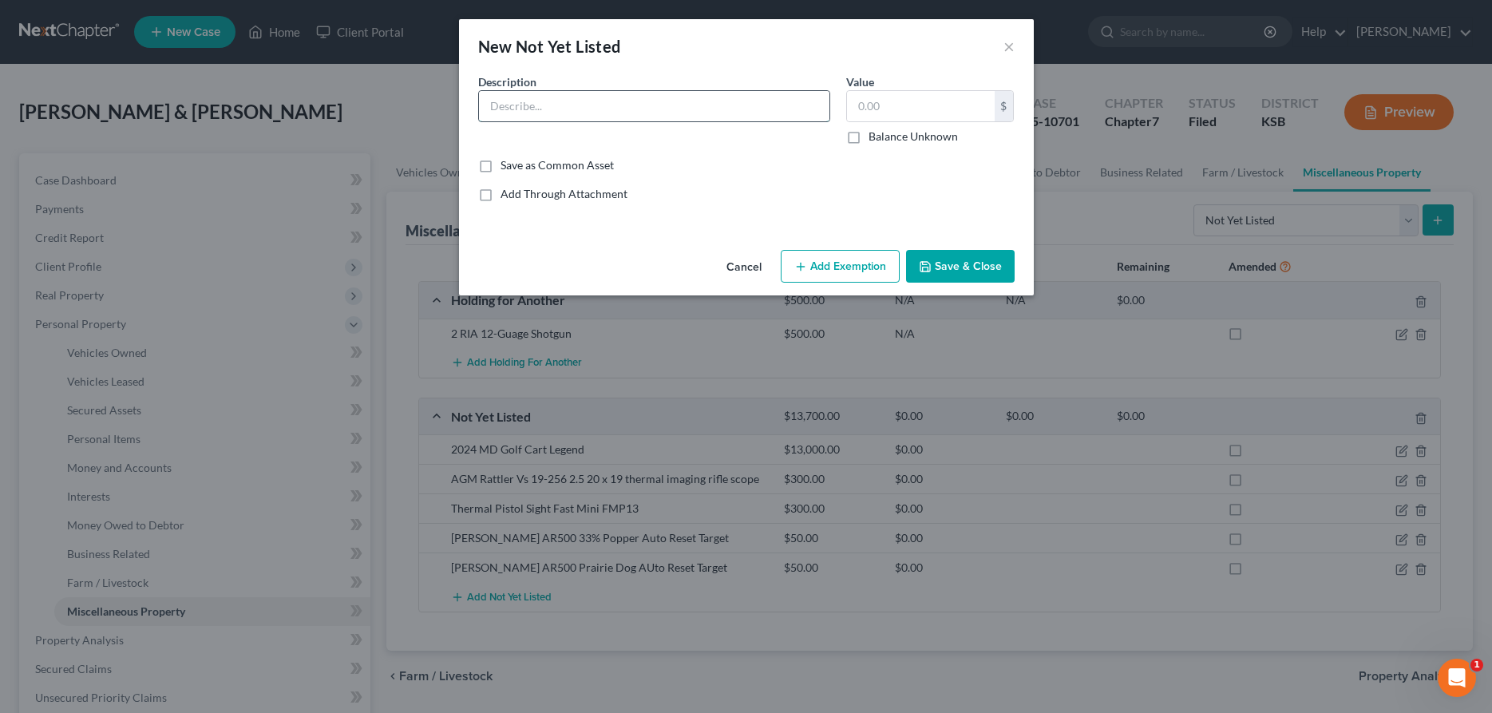
click at [563, 106] on input "text" at bounding box center [654, 106] width 350 height 30
type input "Birchwood Casey World of Targets Handgun dueling Tree Target"
type input "75.00"
click at [995, 264] on button "Save & Close" at bounding box center [960, 267] width 109 height 34
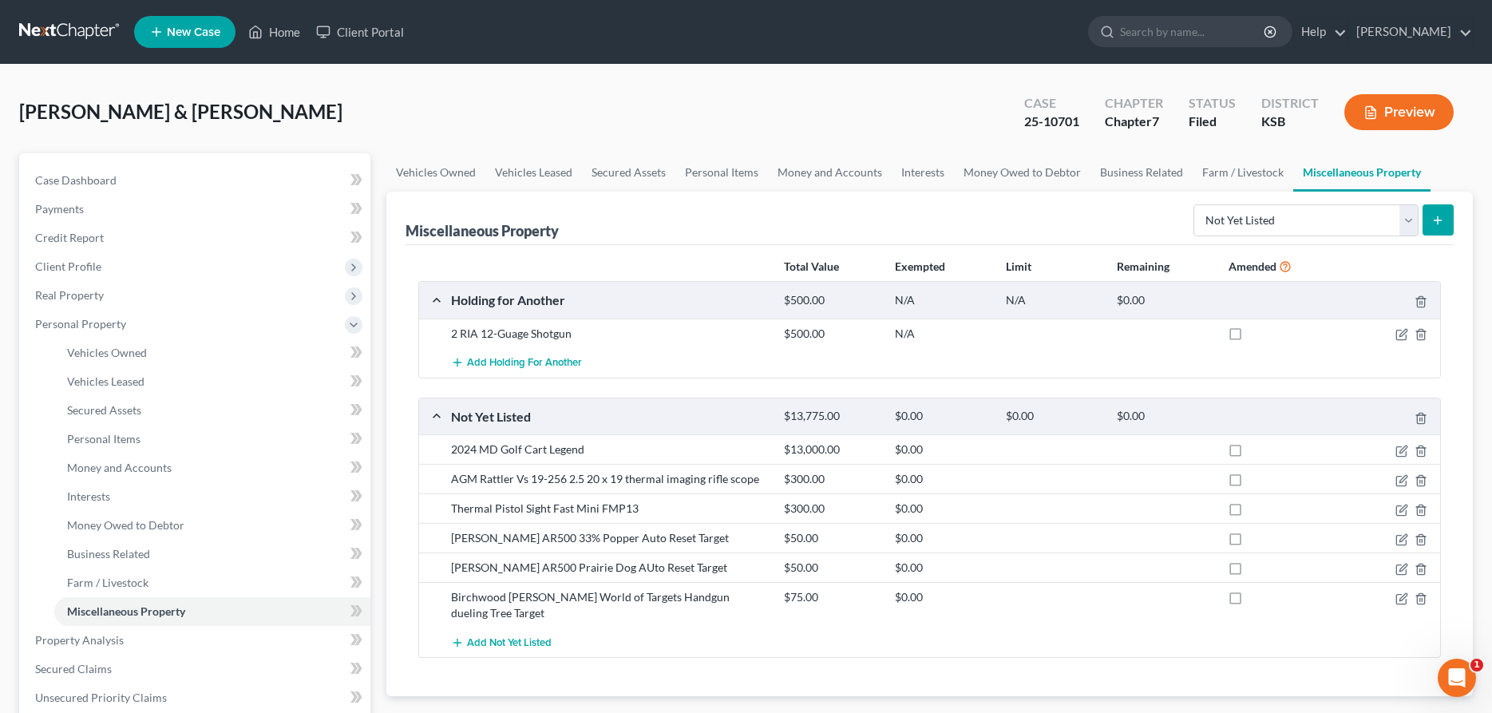
click at [1445, 219] on button "submit" at bounding box center [1437, 219] width 31 height 31
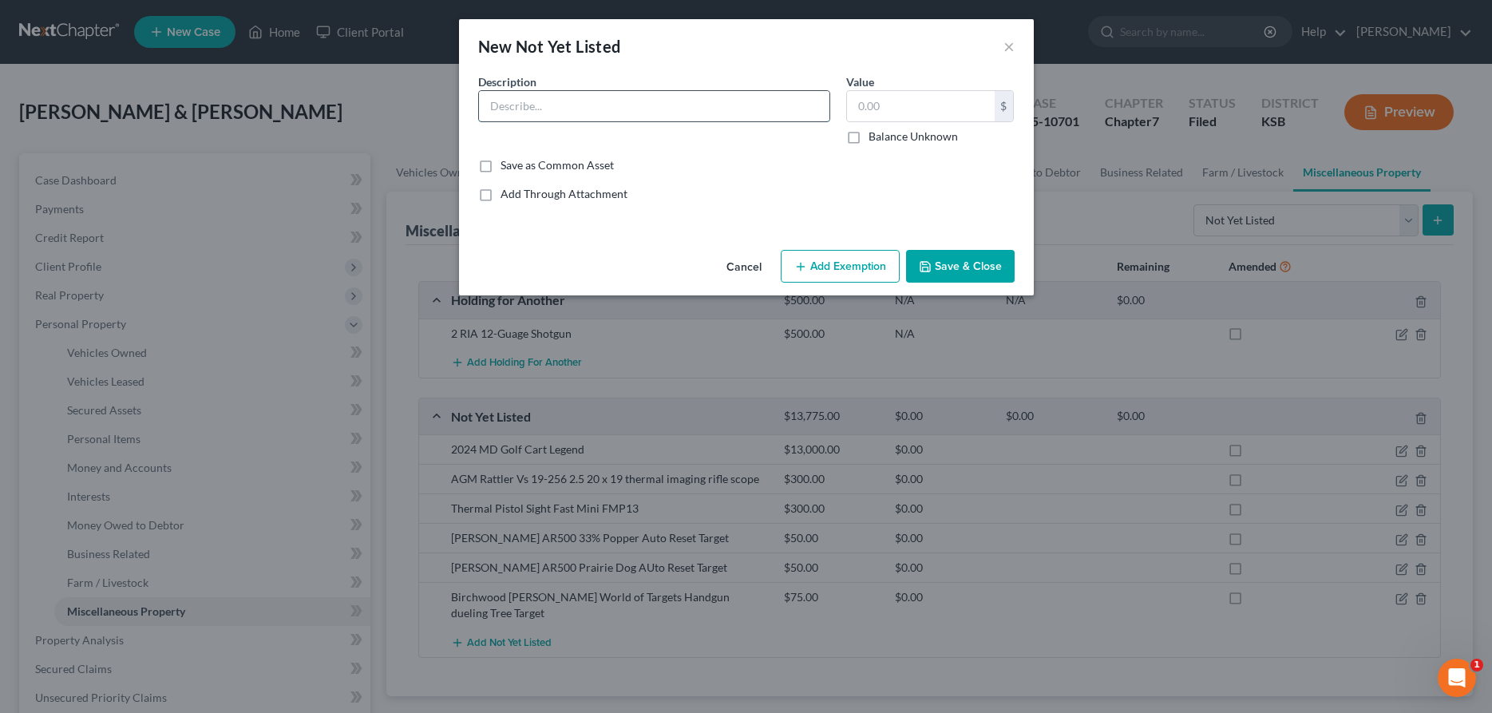
click at [599, 112] on input "text" at bounding box center [654, 106] width 350 height 30
type input "Ammunition"
type input "5"
type input "200.00"
click at [959, 275] on button "Save & Close" at bounding box center [960, 267] width 109 height 34
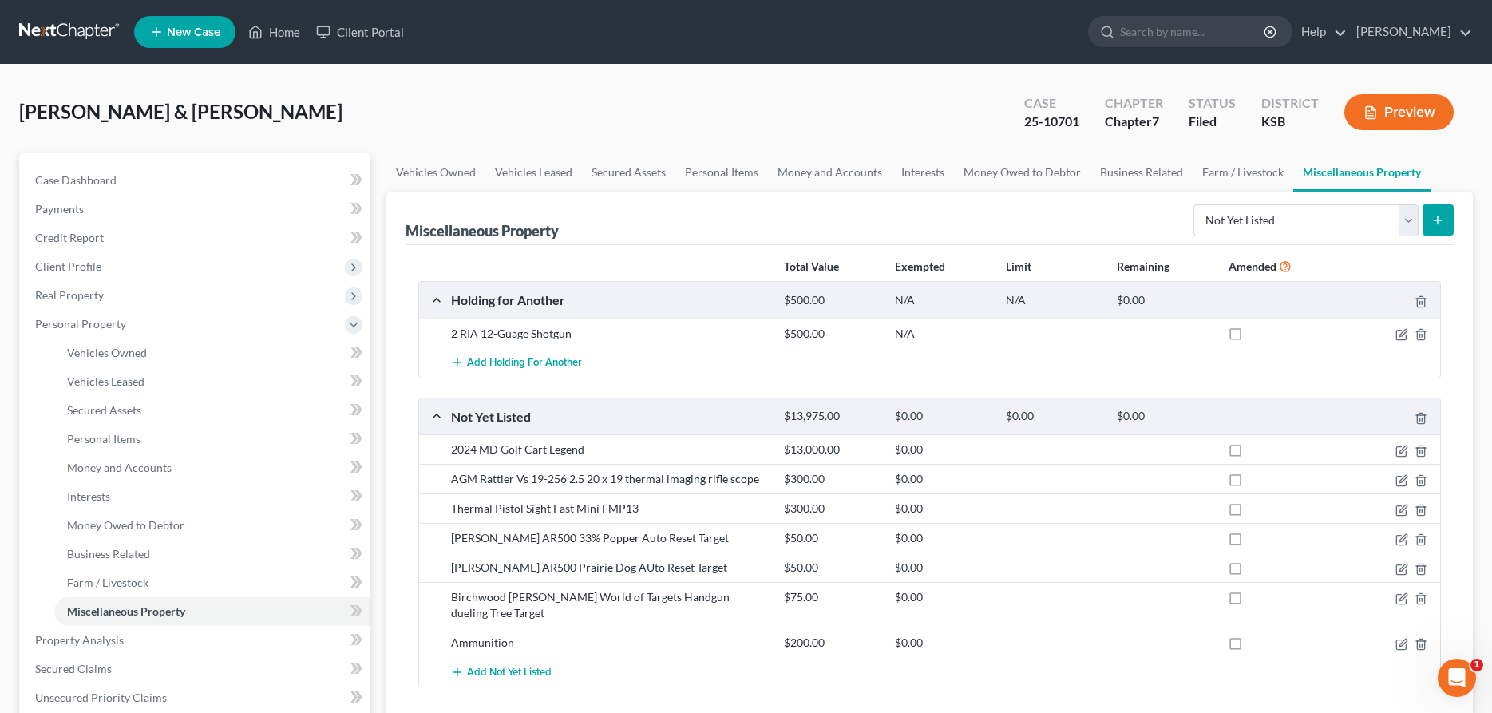
drag, startPoint x: 1444, startPoint y: 216, endPoint x: 1145, endPoint y: 208, distance: 298.6
click at [1442, 216] on button "submit" at bounding box center [1437, 219] width 31 height 31
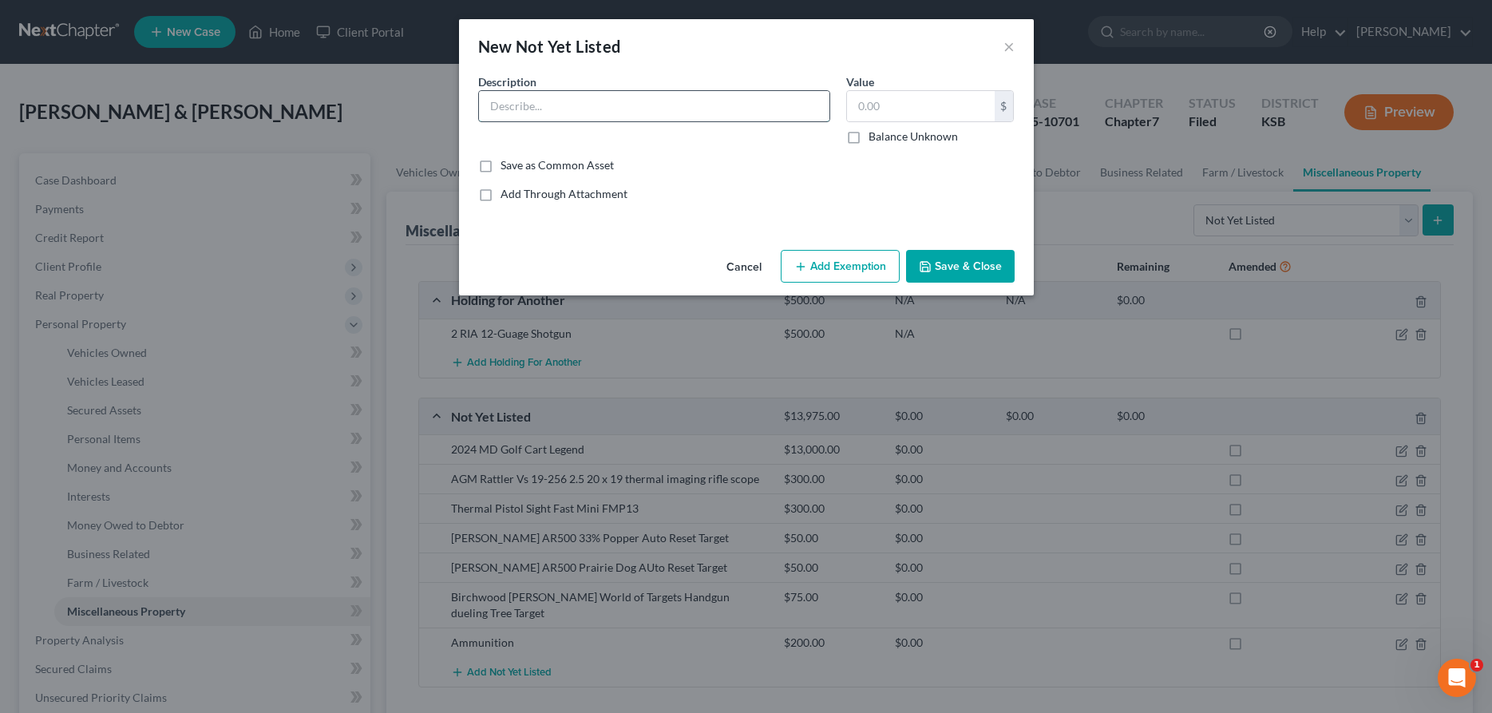
click at [638, 92] on input "text" at bounding box center [654, 106] width 350 height 30
click at [1018, 50] on div "New Not Yet Listed ×" at bounding box center [746, 46] width 575 height 54
click at [1013, 49] on button "×" at bounding box center [1008, 46] width 11 height 19
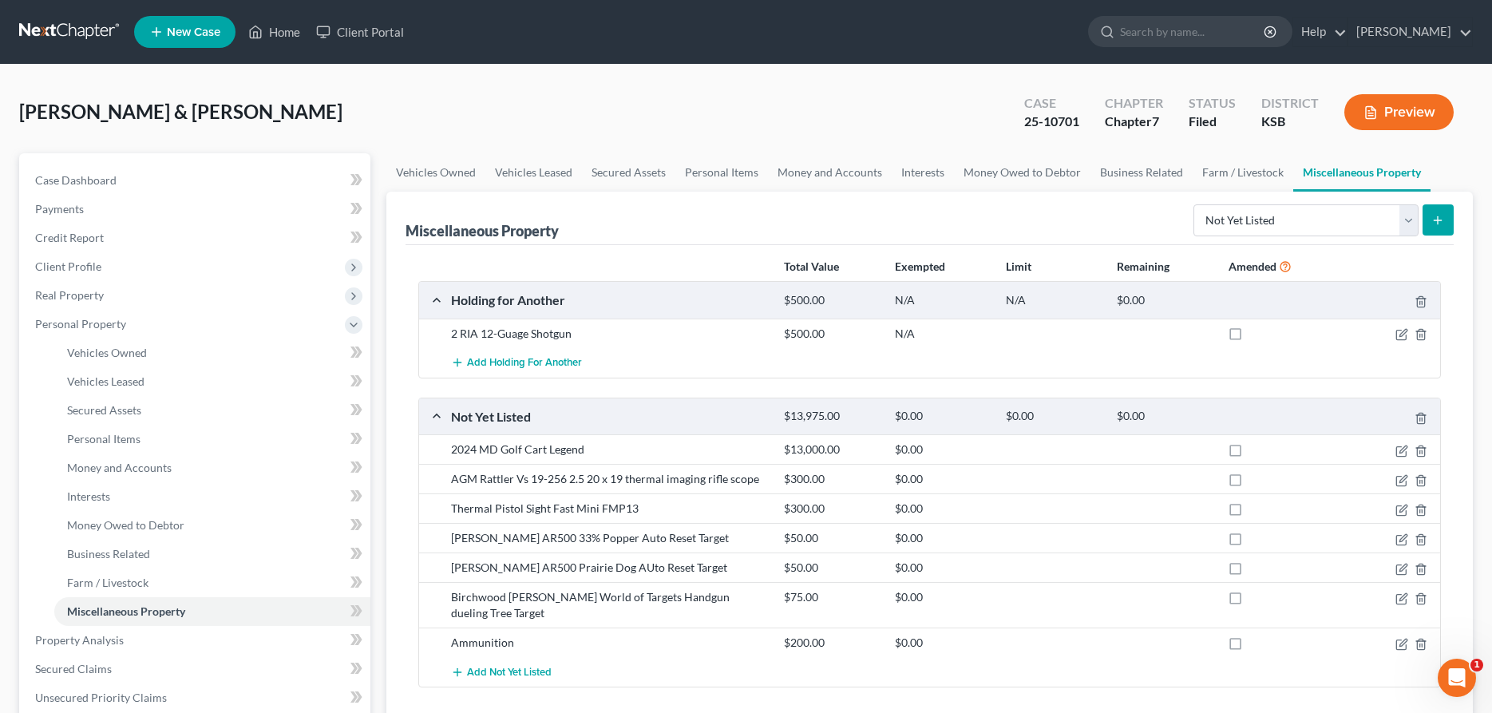
click at [1250, 338] on label at bounding box center [1250, 338] width 0 height 0
click at [1256, 336] on input "checkbox" at bounding box center [1261, 331] width 10 height 10
checkbox input "true"
click at [1404, 566] on icon "button" at bounding box center [1401, 569] width 13 height 13
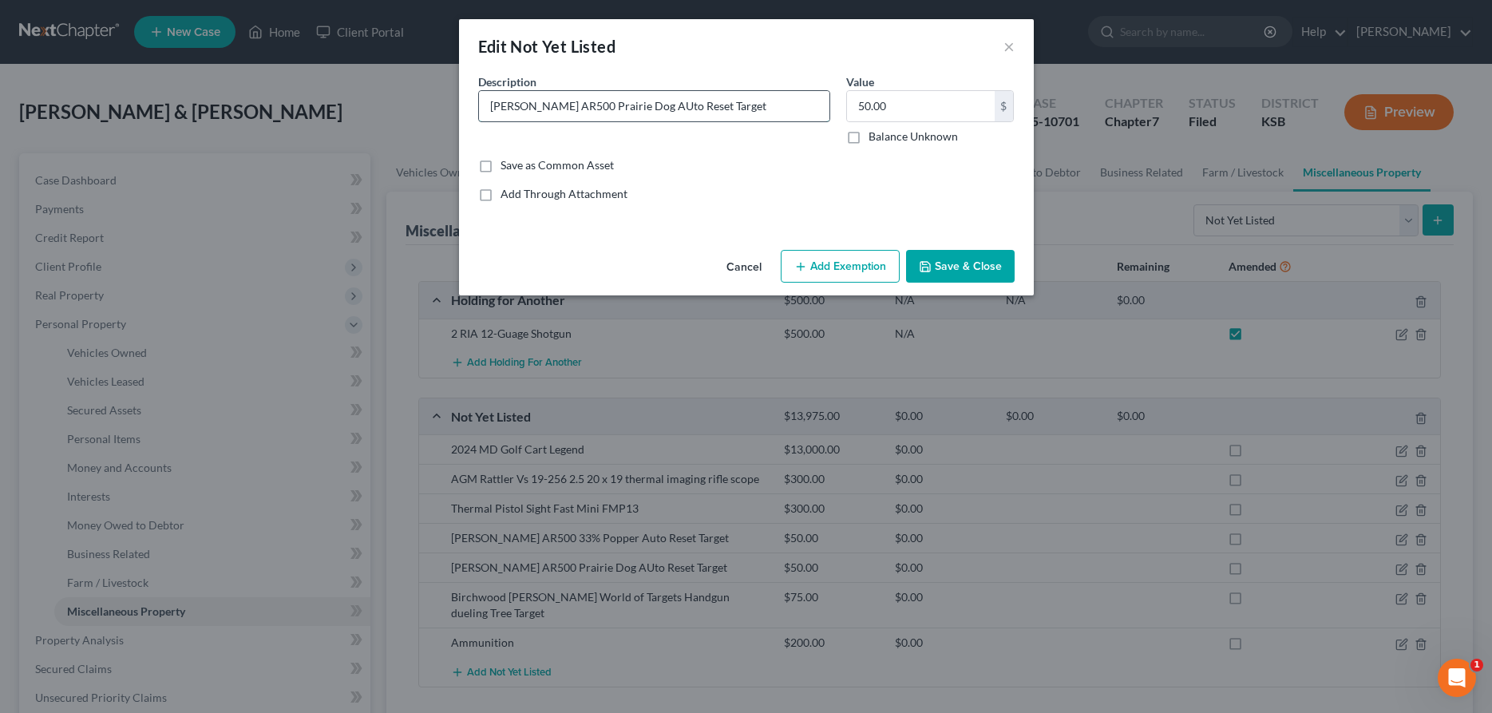
click at [642, 109] on input "Caldwell AR500 Prairie Dog AUto Reset Target" at bounding box center [654, 106] width 350 height 30
type input "Caldwell AR500 Prairie Dog Auto Reset Target"
click at [943, 261] on button "Save & Close" at bounding box center [960, 267] width 109 height 34
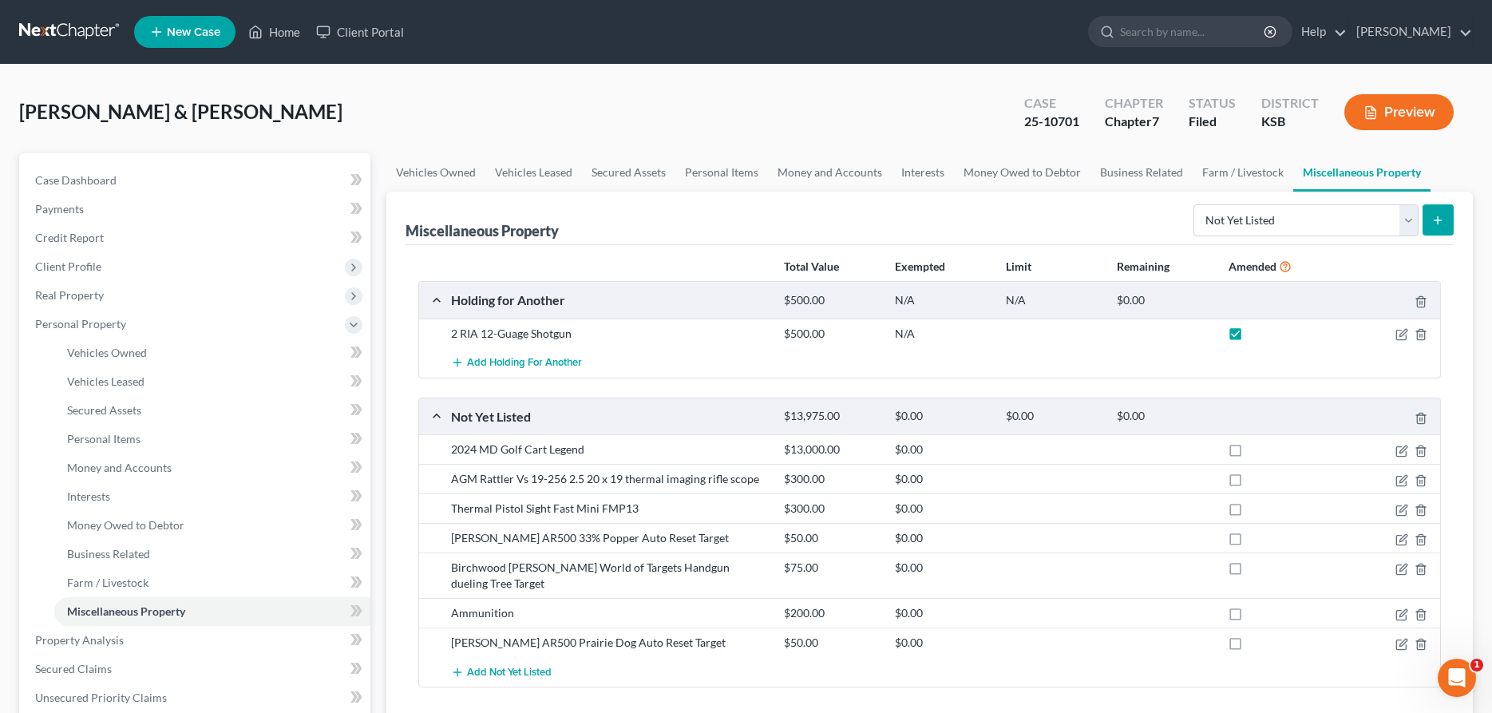
click at [1443, 218] on icon "submit" at bounding box center [1437, 220] width 13 height 13
click at [1437, 216] on line "submit" at bounding box center [1437, 219] width 0 height 7
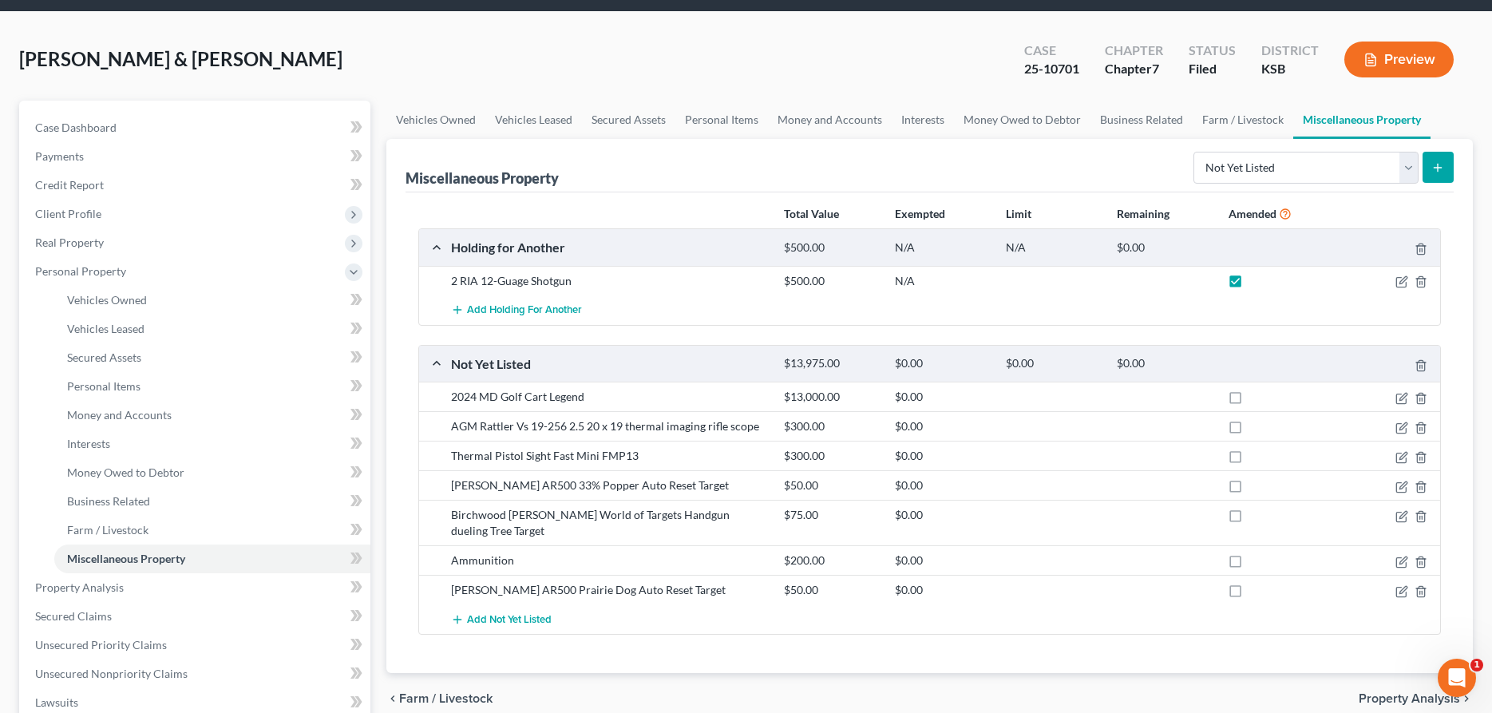
scroll to position [81, 0]
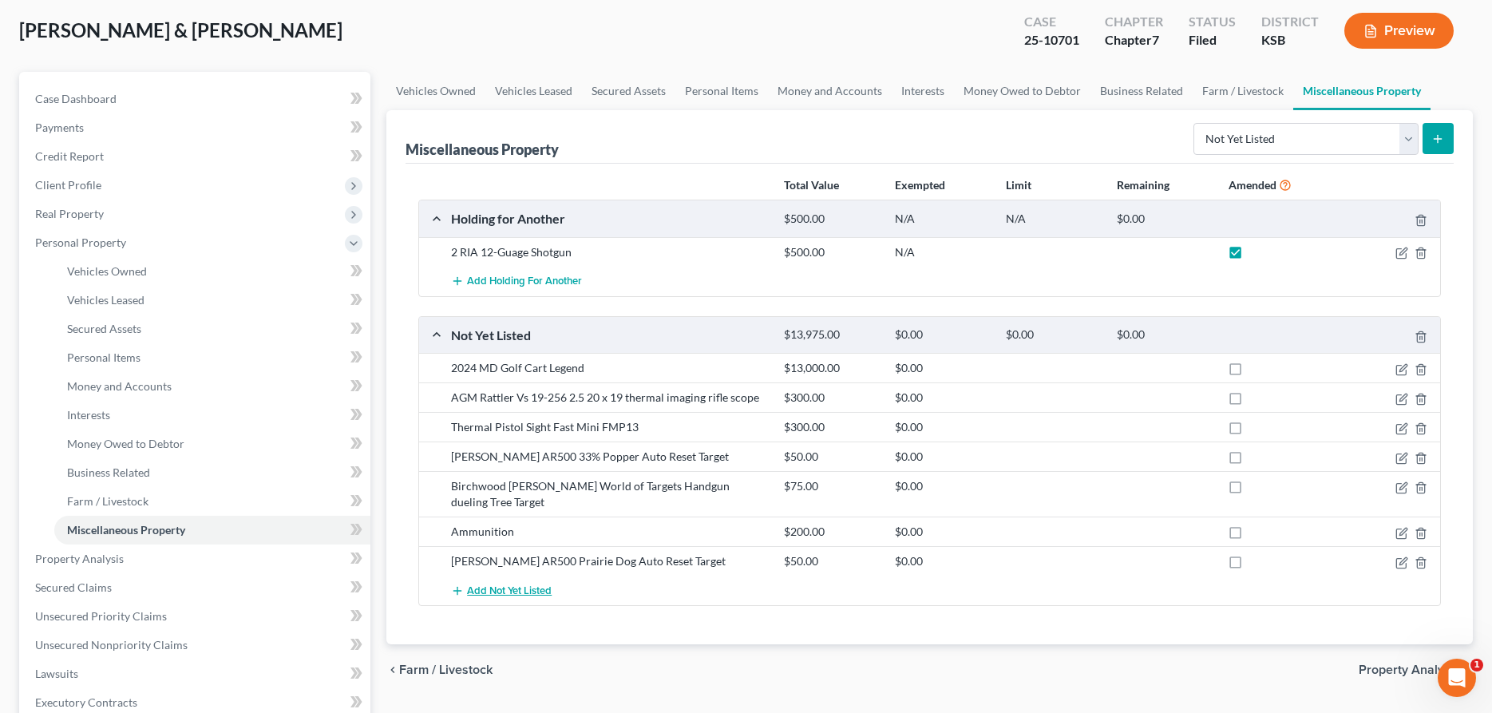
click at [509, 584] on span "Add Not Yet Listed" at bounding box center [509, 590] width 85 height 13
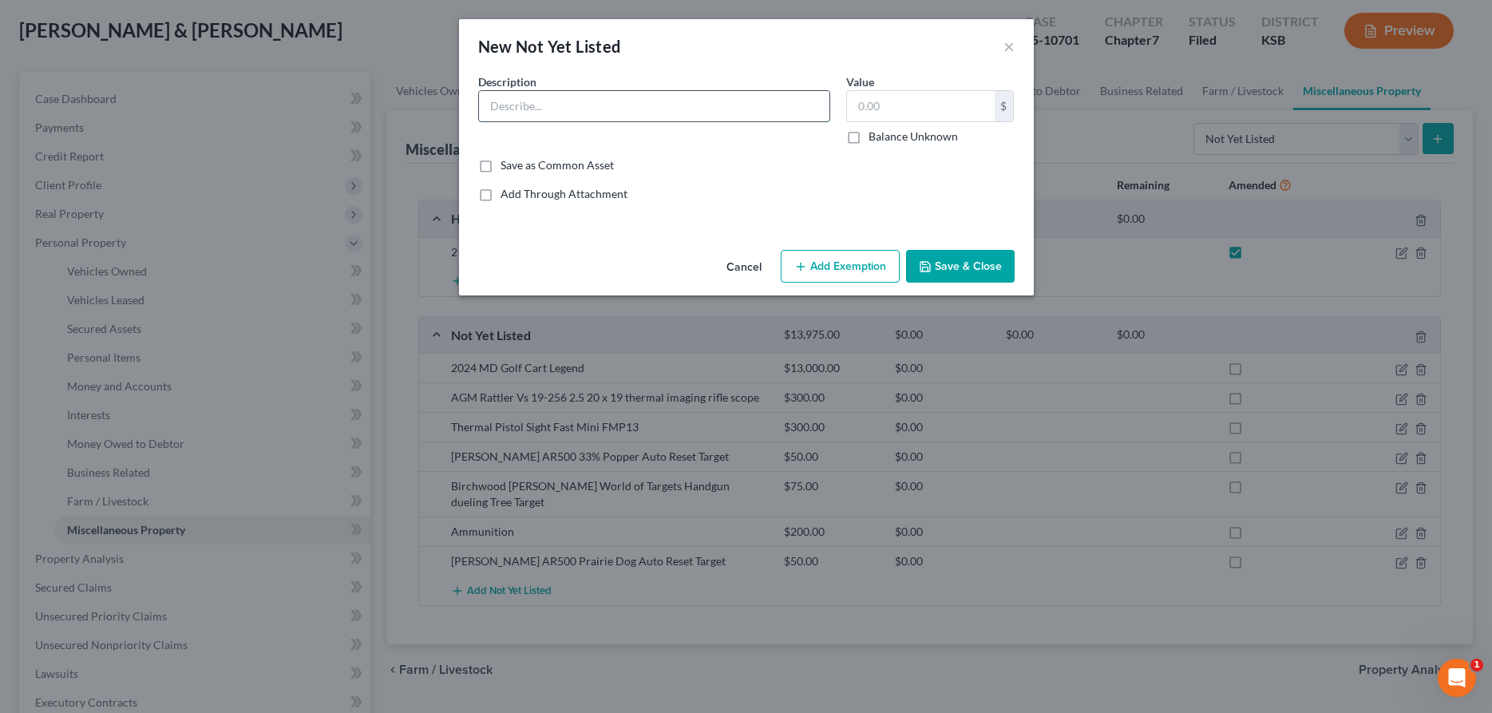
click at [670, 114] on input "text" at bounding box center [654, 106] width 350 height 30
type input "Mossburg 930 12-Guage Shortgun"
type input "350.00"
click at [933, 266] on button "Save & Close" at bounding box center [960, 267] width 109 height 34
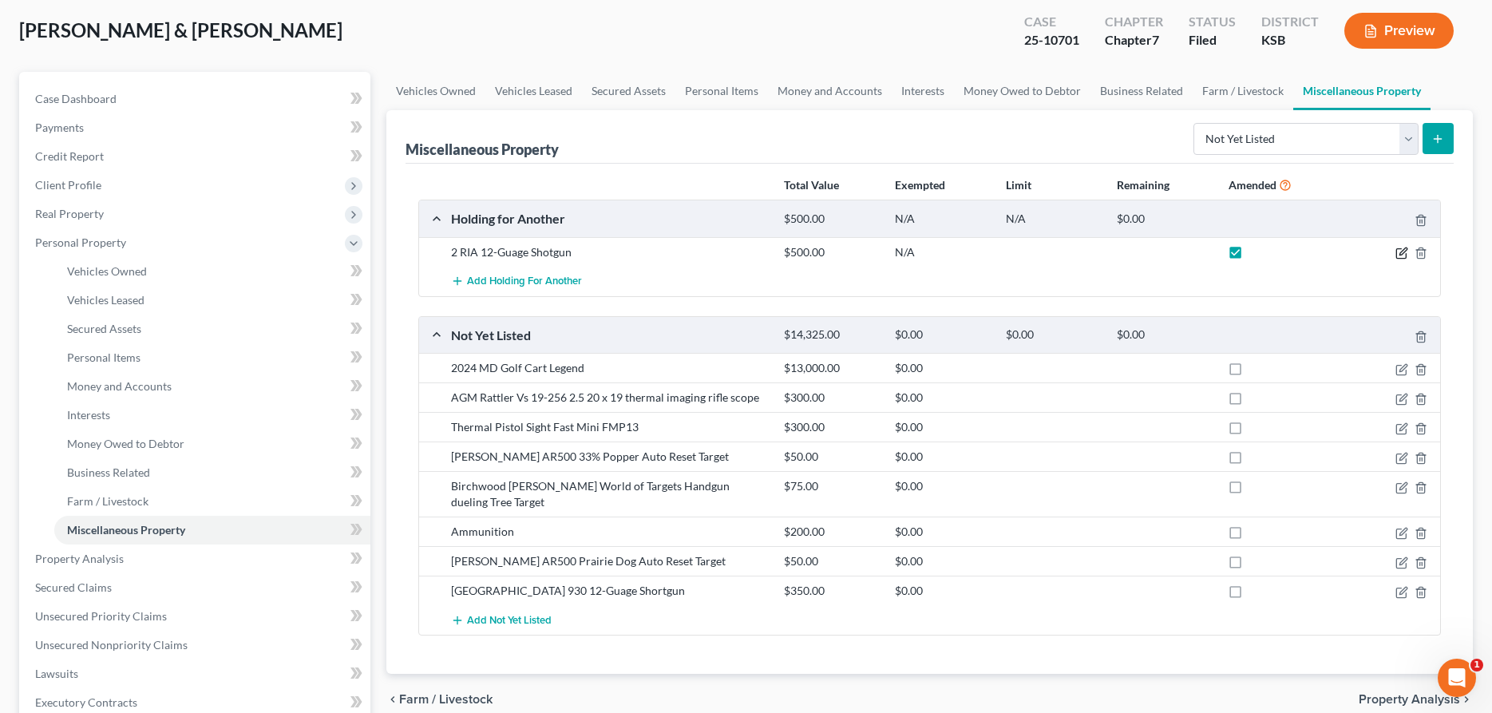
click at [1402, 249] on icon "button" at bounding box center [1401, 253] width 13 height 13
select select "17"
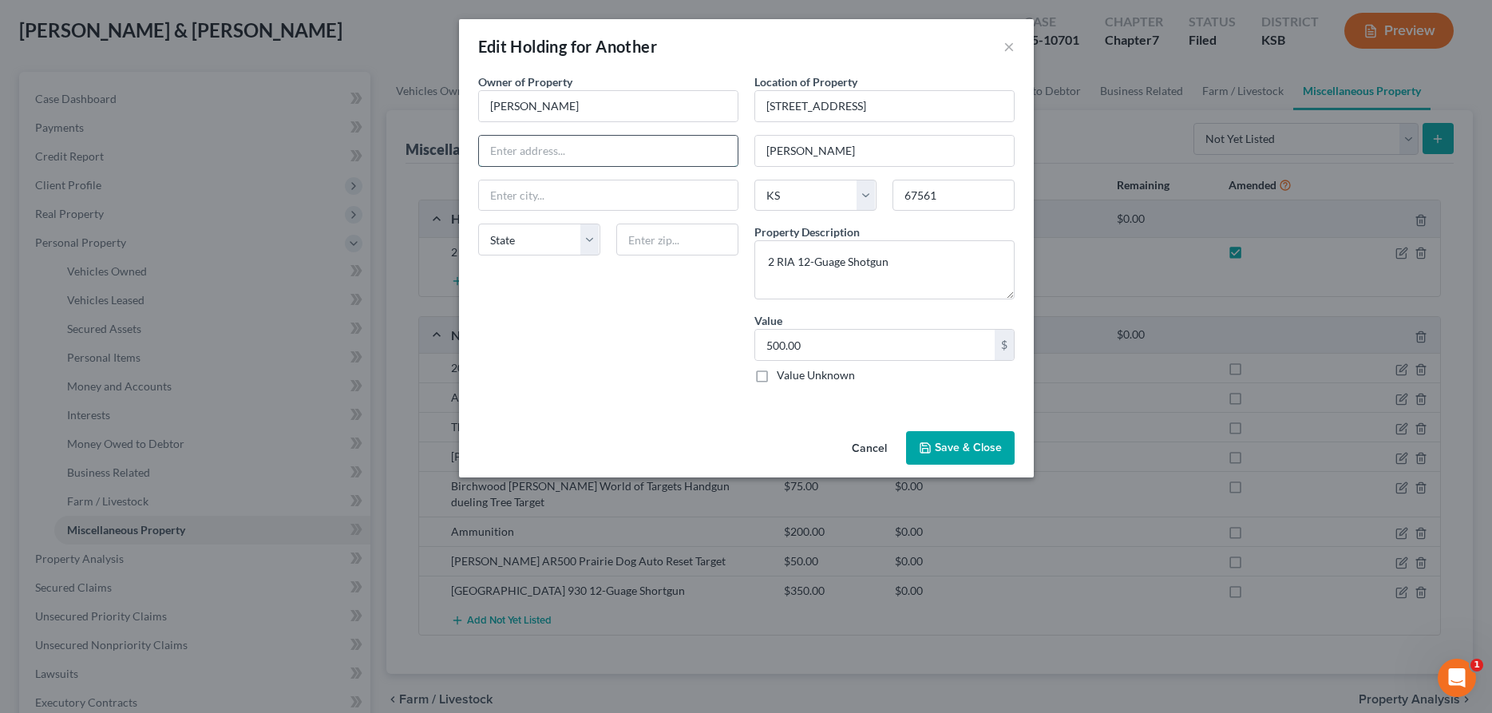
click at [680, 138] on input "text" at bounding box center [608, 151] width 259 height 30
type input "8802 Pennington Road"
type input "Hutchinson"
select select "17"
type input "67502"
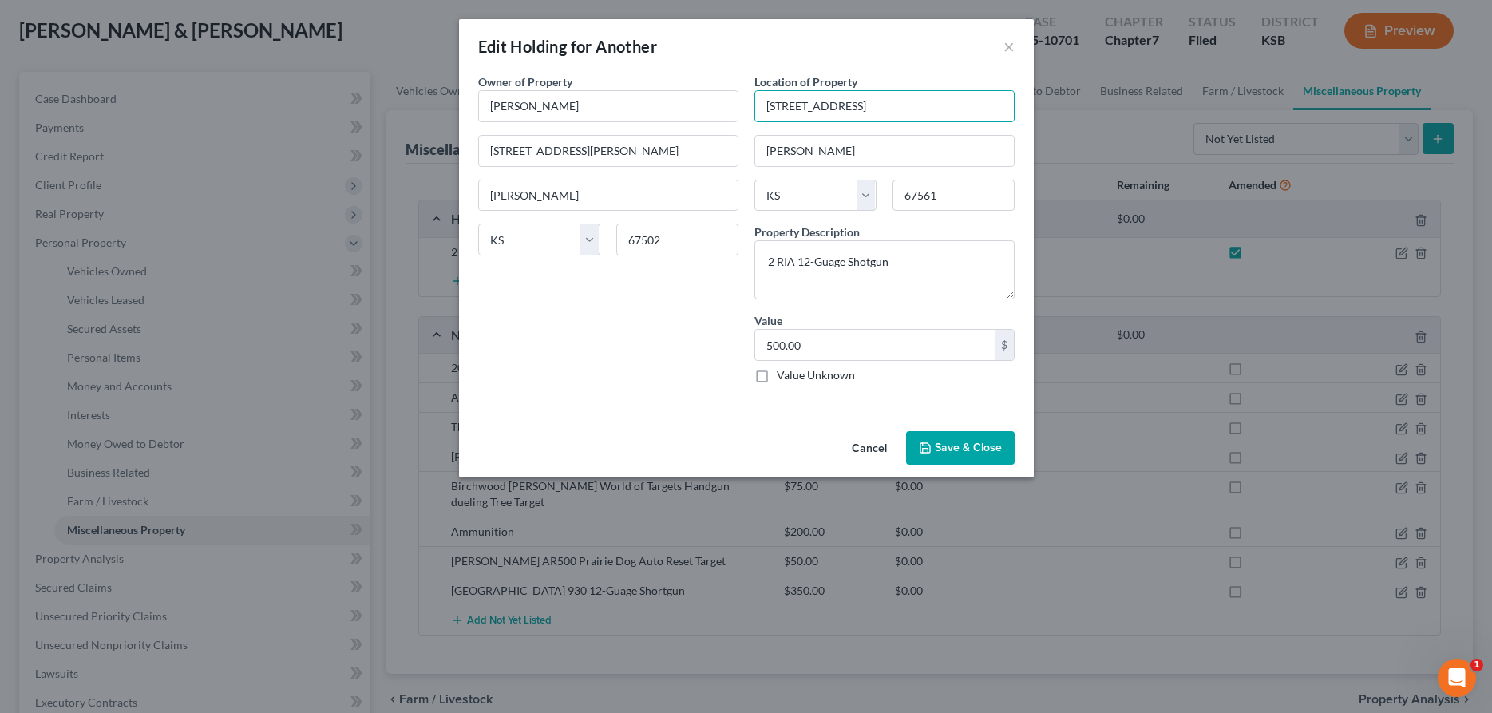
click at [960, 440] on button "Save & Close" at bounding box center [960, 448] width 109 height 34
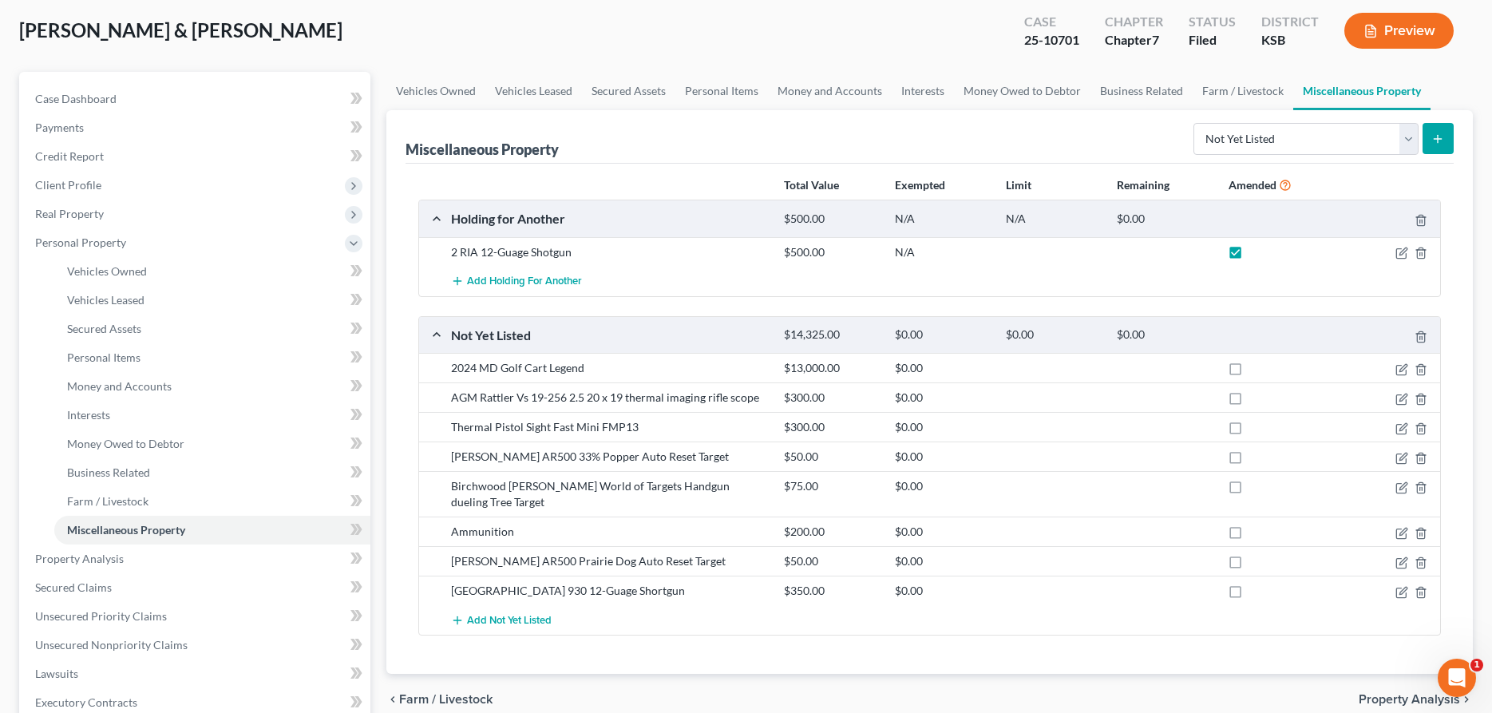
click at [1250, 372] on label at bounding box center [1250, 372] width 0 height 0
click at [1256, 366] on input "checkbox" at bounding box center [1261, 365] width 10 height 10
checkbox input "true"
click at [1250, 401] on label at bounding box center [1250, 401] width 0 height 0
click at [1256, 396] on input "checkbox" at bounding box center [1261, 395] width 10 height 10
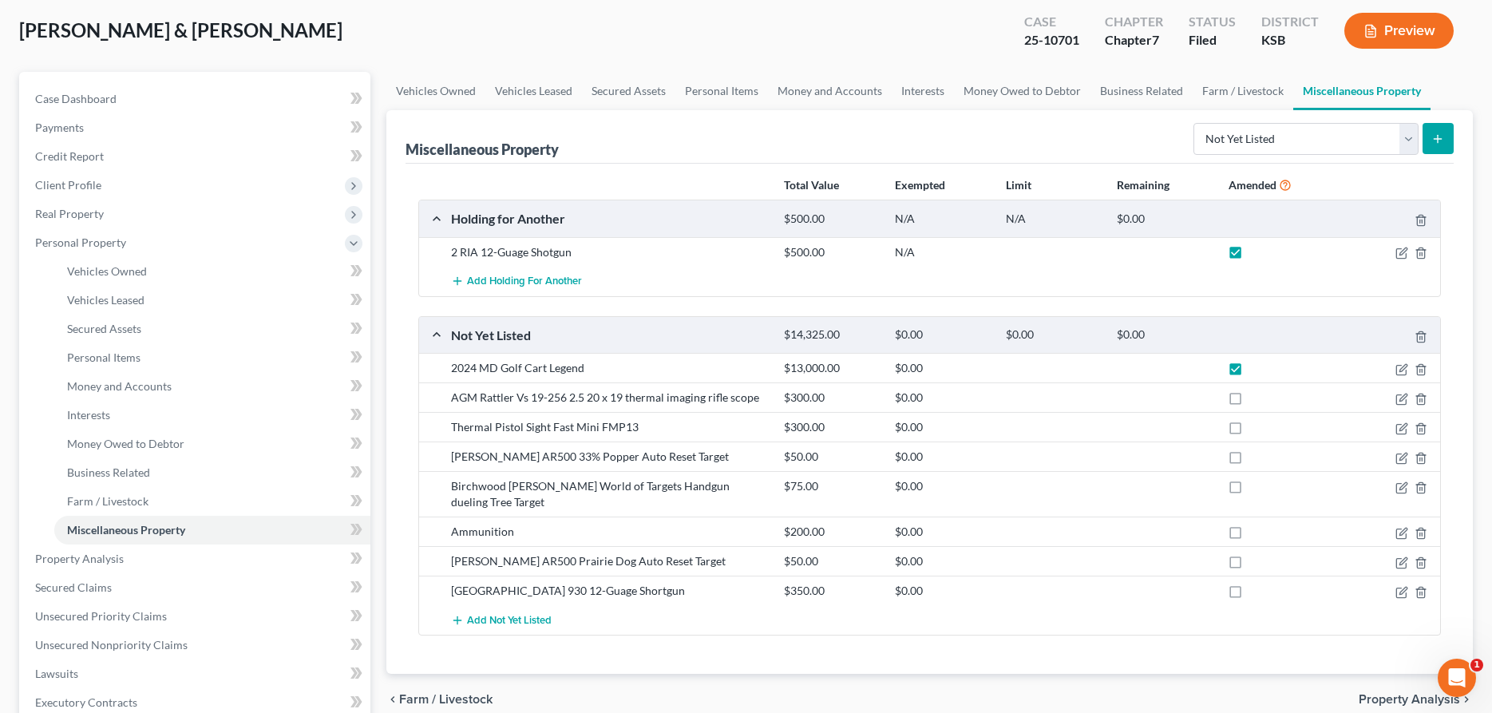
checkbox input "true"
click at [1250, 431] on label at bounding box center [1250, 431] width 0 height 0
click at [1256, 425] on input "checkbox" at bounding box center [1261, 424] width 10 height 10
checkbox input "true"
click at [1250, 461] on label at bounding box center [1250, 461] width 0 height 0
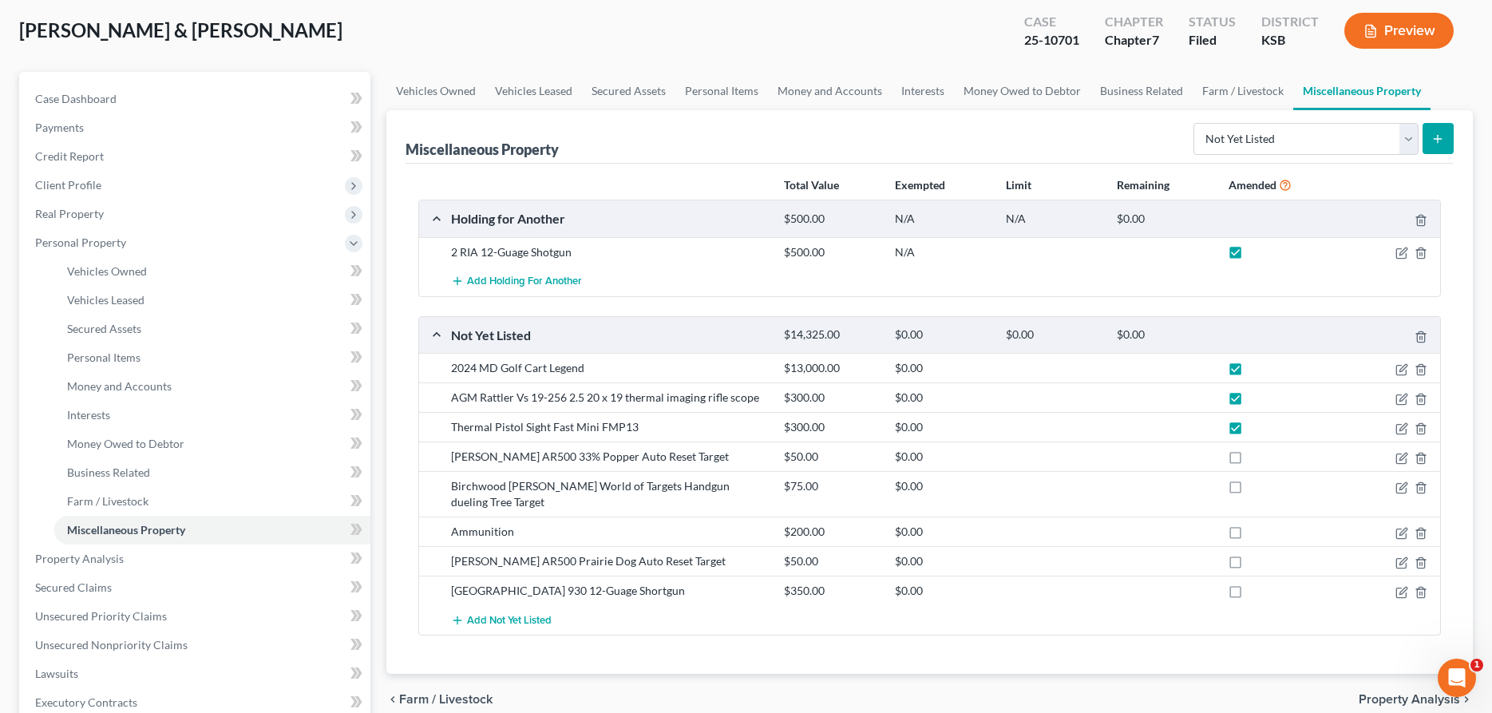
click at [1256, 458] on input "checkbox" at bounding box center [1261, 454] width 10 height 10
checkbox input "true"
click at [1250, 490] on label at bounding box center [1250, 490] width 0 height 0
click at [1256, 486] on input "checkbox" at bounding box center [1261, 483] width 10 height 10
checkbox input "true"
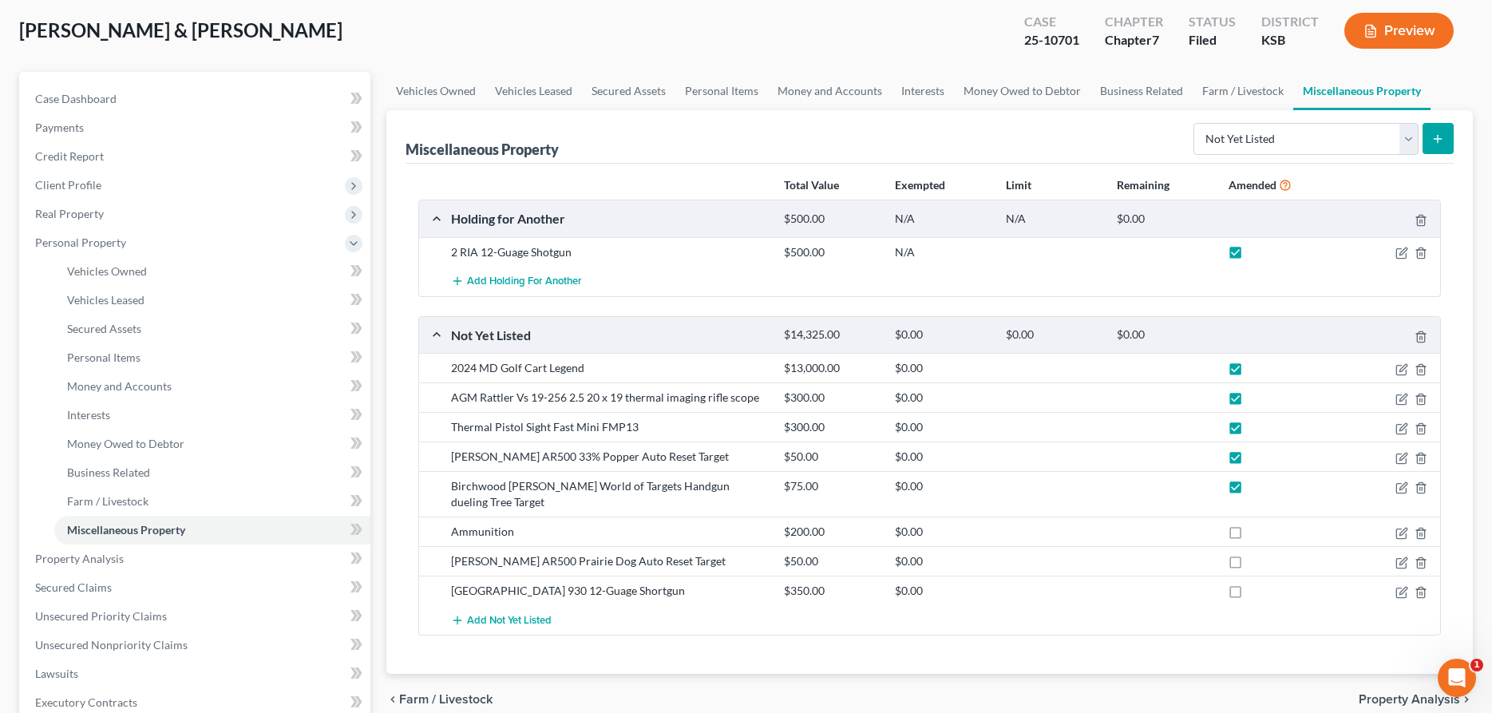
click at [1250, 536] on label at bounding box center [1250, 536] width 0 height 0
click at [1256, 524] on input "checkbox" at bounding box center [1261, 529] width 10 height 10
checkbox input "true"
click at [1250, 565] on label at bounding box center [1250, 565] width 0 height 0
click at [1256, 553] on input "checkbox" at bounding box center [1261, 558] width 10 height 10
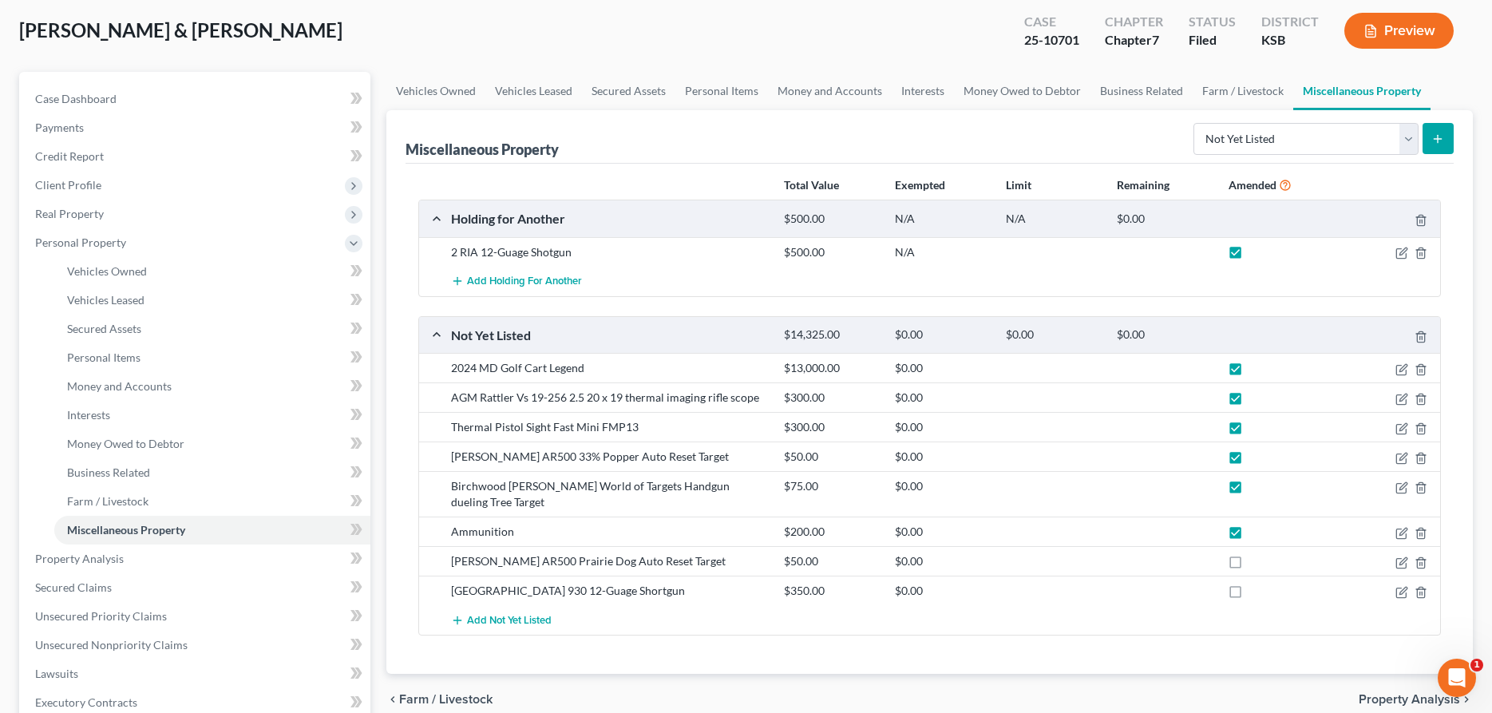
checkbox input "true"
click at [1250, 595] on label at bounding box center [1250, 595] width 0 height 0
click at [1256, 583] on input "checkbox" at bounding box center [1261, 588] width 10 height 10
checkbox input "true"
click at [1398, 366] on icon "button" at bounding box center [1401, 369] width 13 height 13
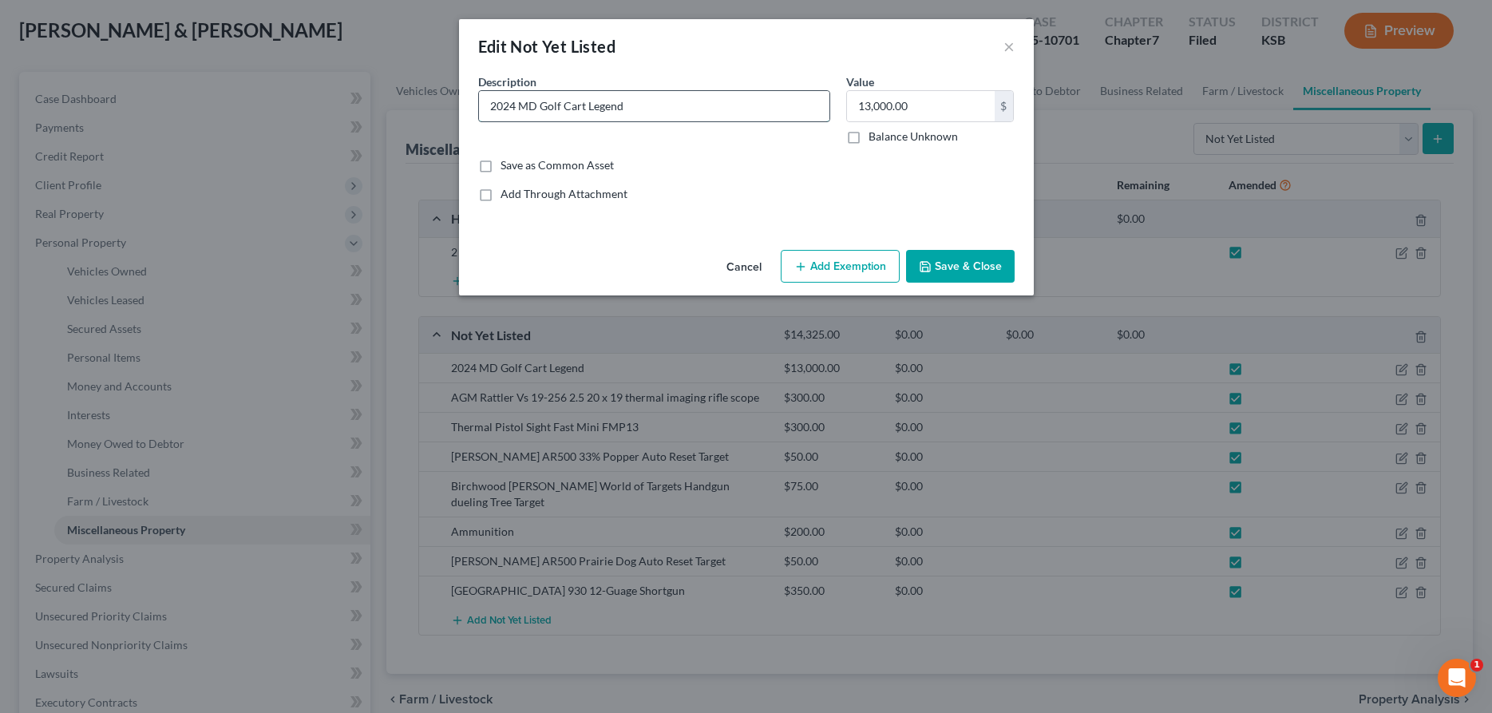
click at [675, 113] on input "2024 MD Golf Cart Legend" at bounding box center [654, 106] width 350 height 30
type input "2024 MD Golf Cart Legend- since filing repossessed"
click at [955, 266] on button "Save & Close" at bounding box center [960, 267] width 109 height 34
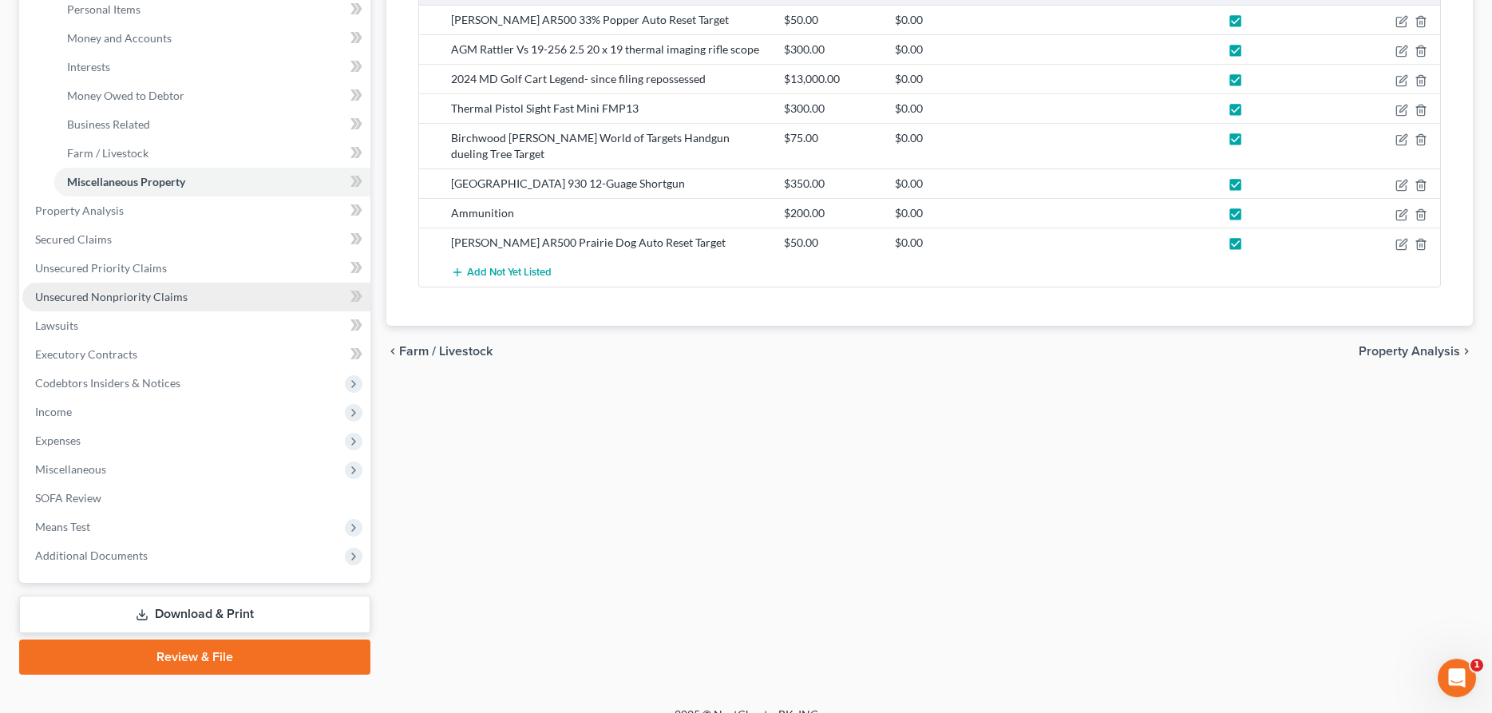
scroll to position [450, 0]
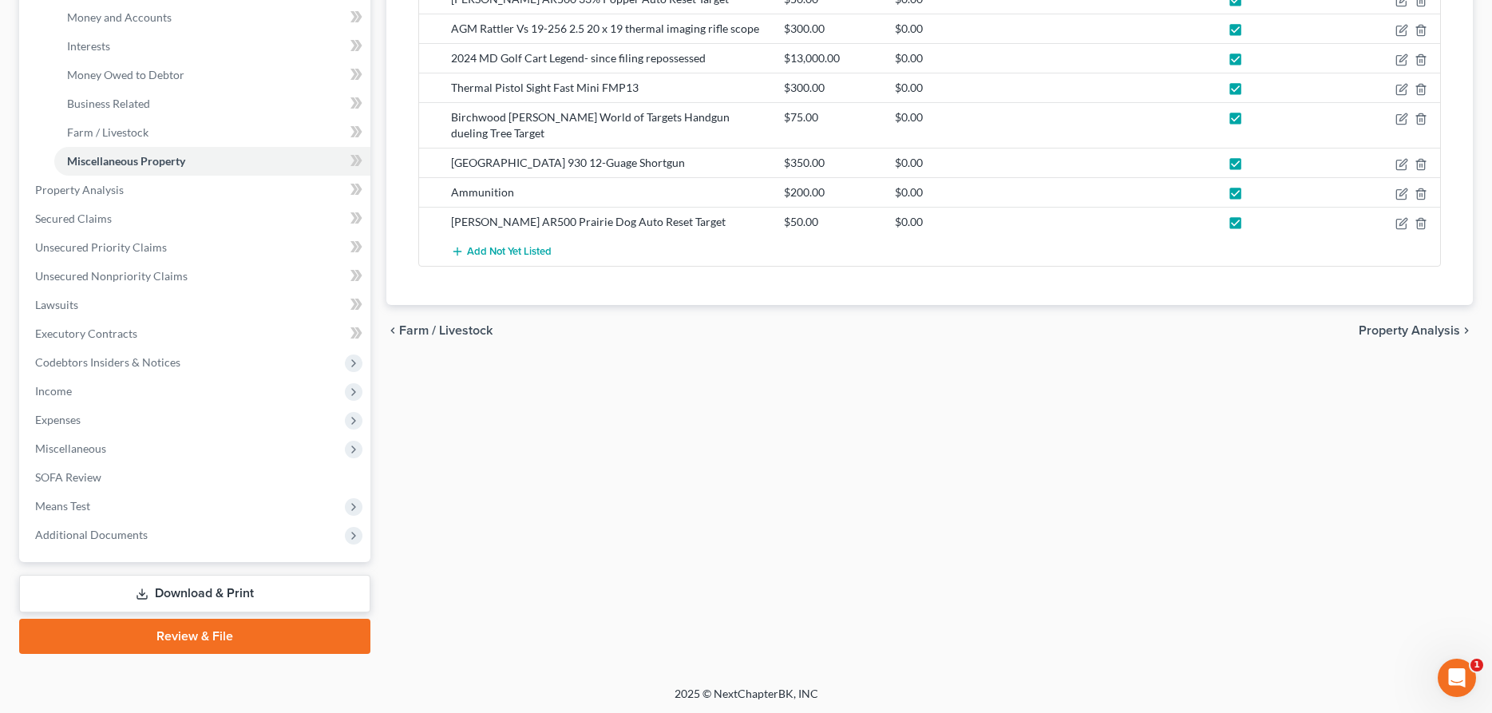
click at [222, 579] on link "Download & Print" at bounding box center [194, 594] width 351 height 38
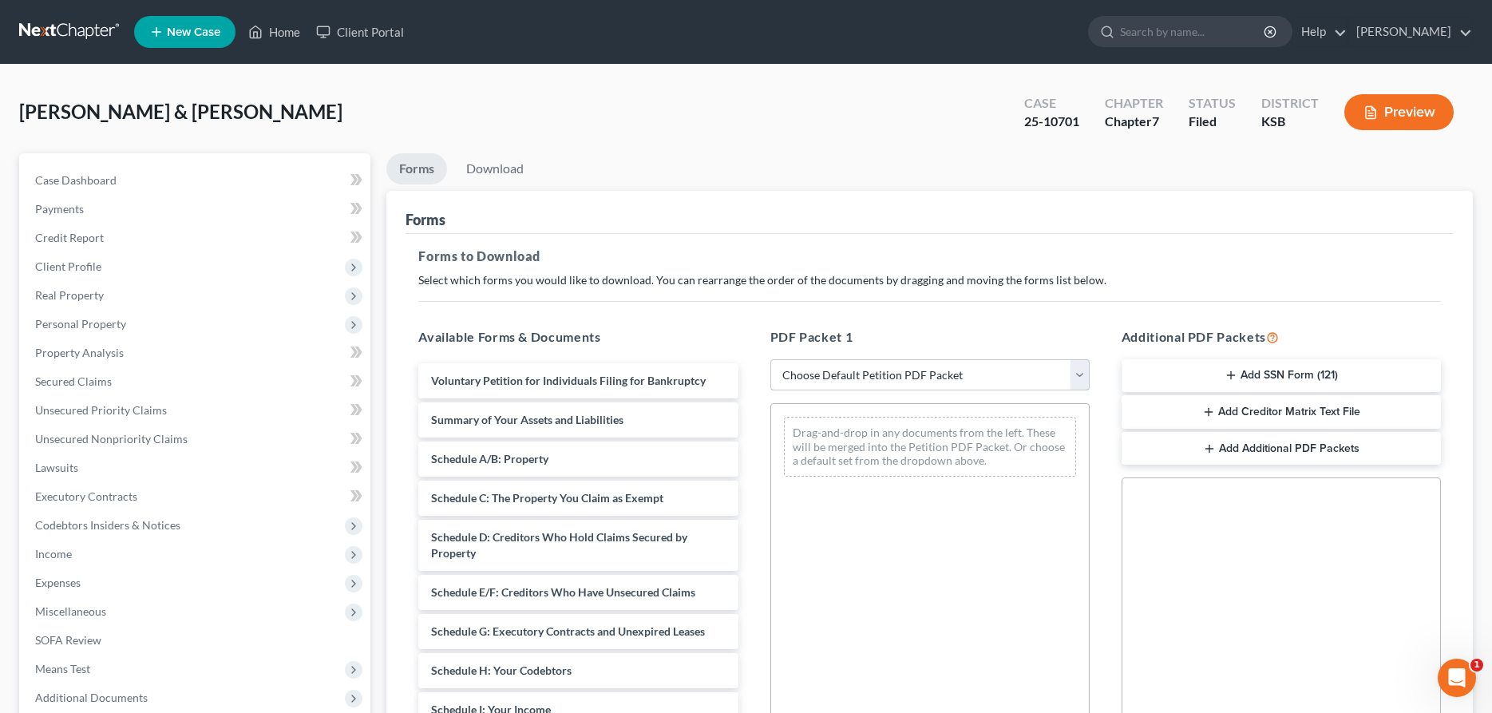
click at [770, 359] on select "Choose Default Petition PDF Packet Complete Bankruptcy Petition (all forms and …" at bounding box center [929, 375] width 319 height 32
click at [884, 362] on select "Choose Default Petition PDF Packet Complete Bankruptcy Petition (all forms and …" at bounding box center [929, 375] width 319 height 32
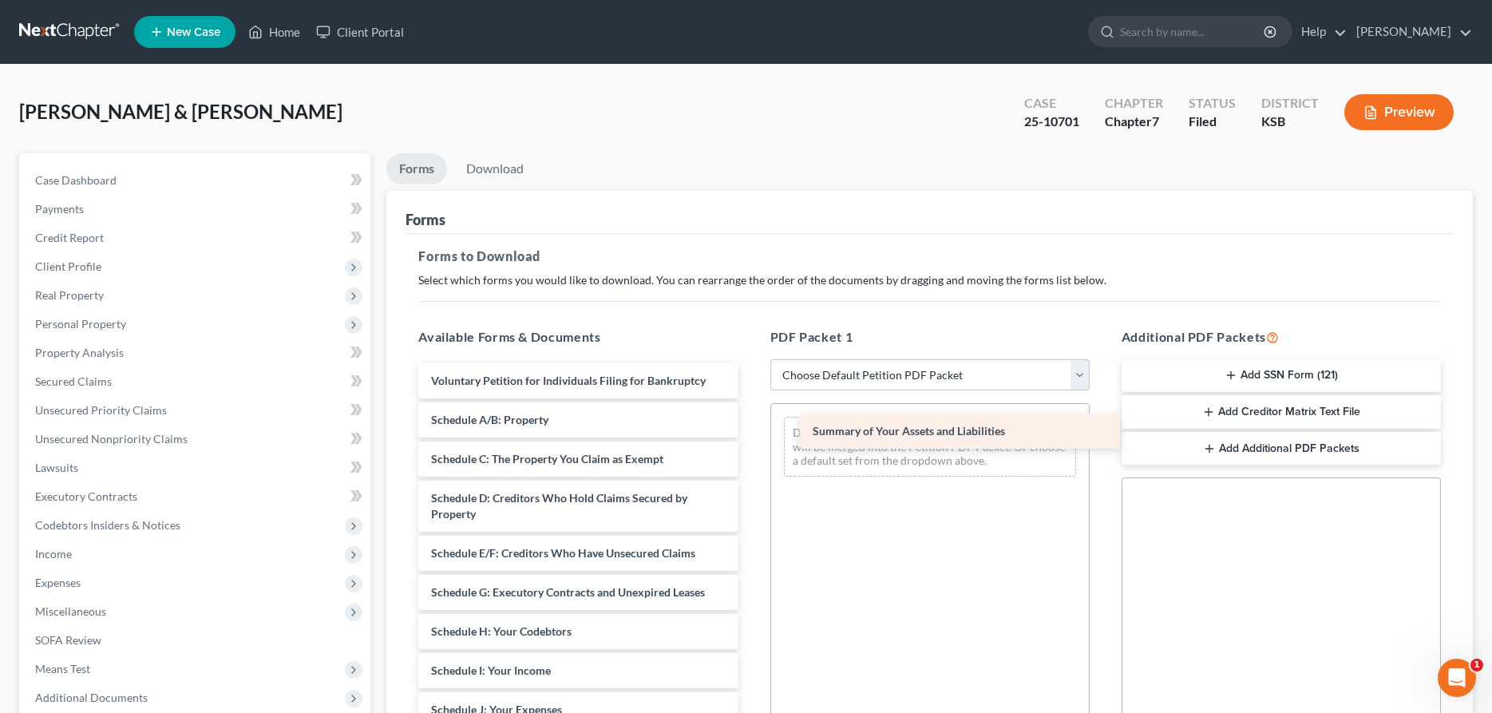
drag, startPoint x: 554, startPoint y: 417, endPoint x: 875, endPoint y: 434, distance: 321.3
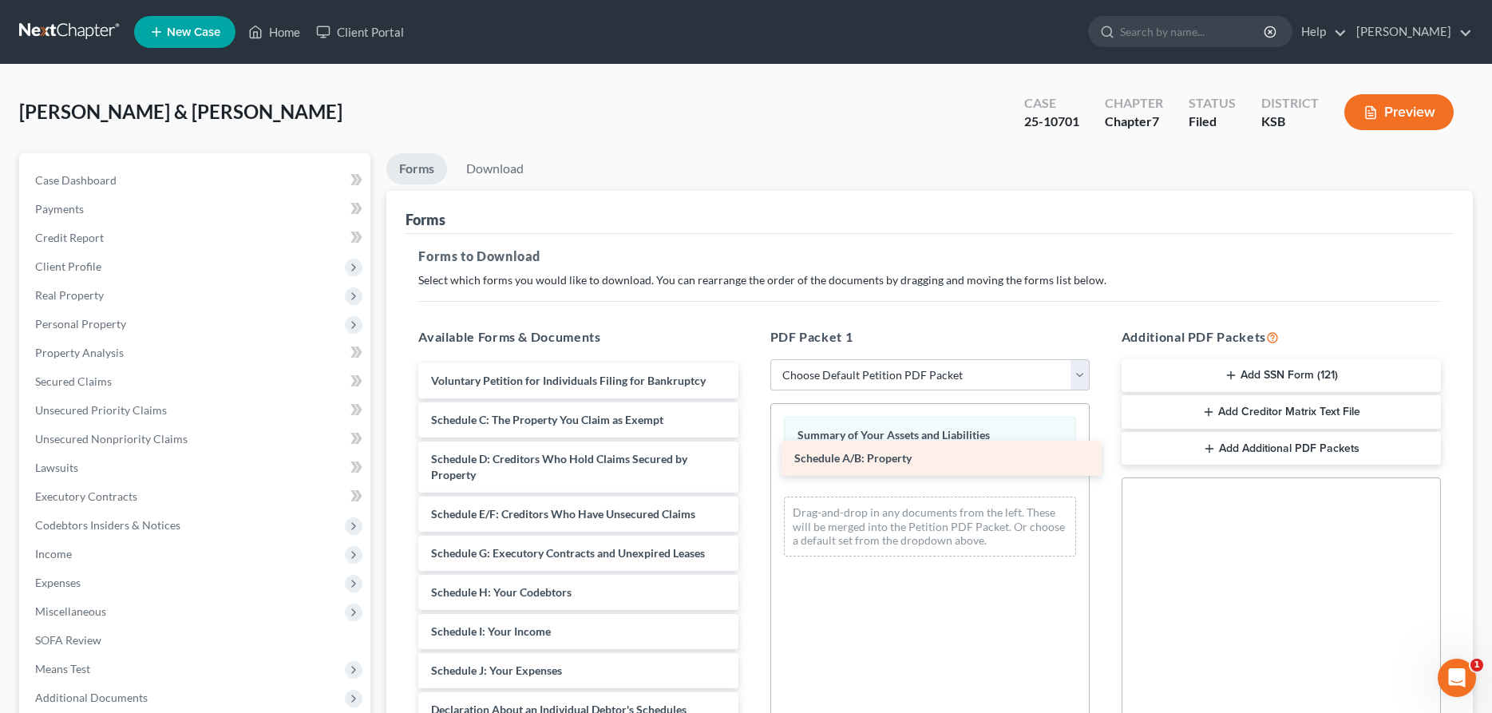
drag, startPoint x: 607, startPoint y: 418, endPoint x: 968, endPoint y: 457, distance: 363.7
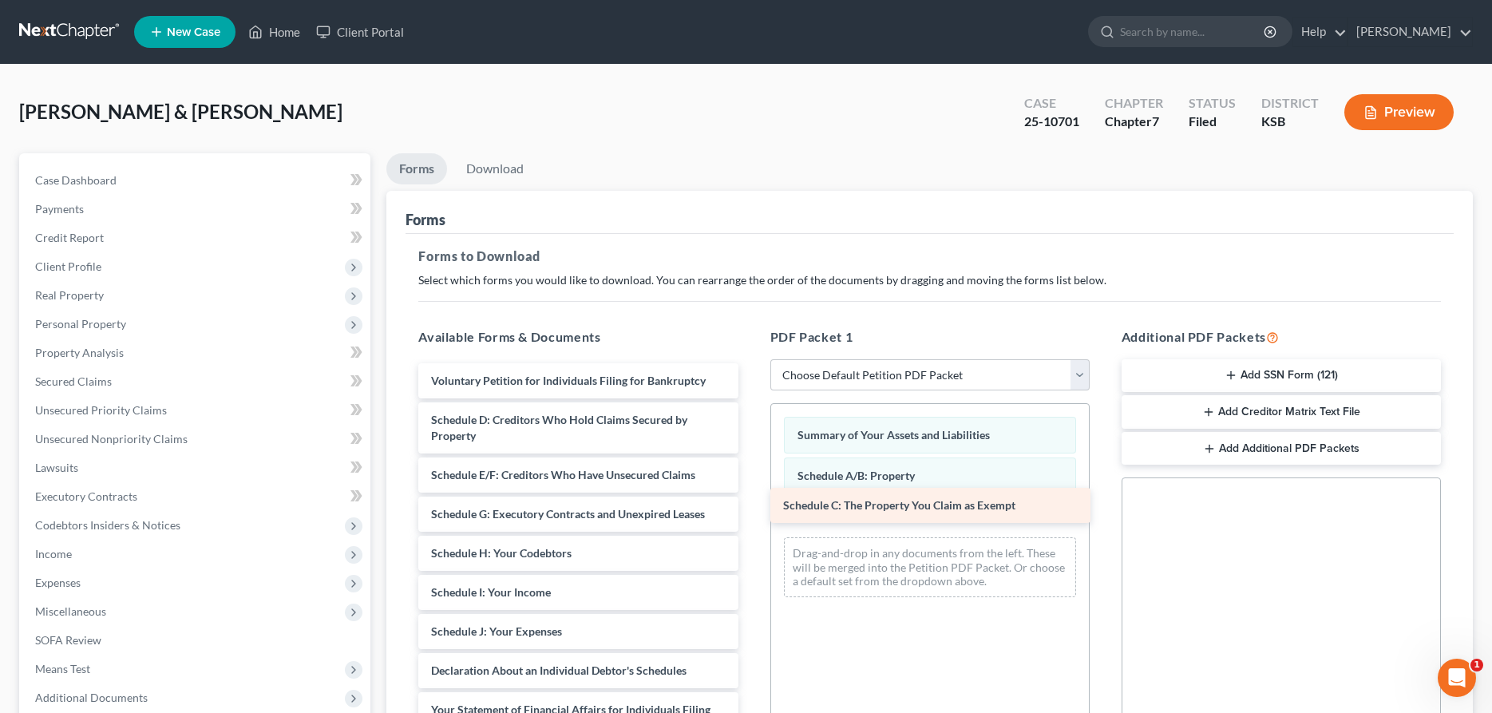
drag, startPoint x: 613, startPoint y: 419, endPoint x: 961, endPoint y: 502, distance: 357.8
click at [750, 502] on div "Schedule C: The Property You Claim as Exempt Voluntary Petition for Individuals…" at bounding box center [577, 714] width 345 height 702
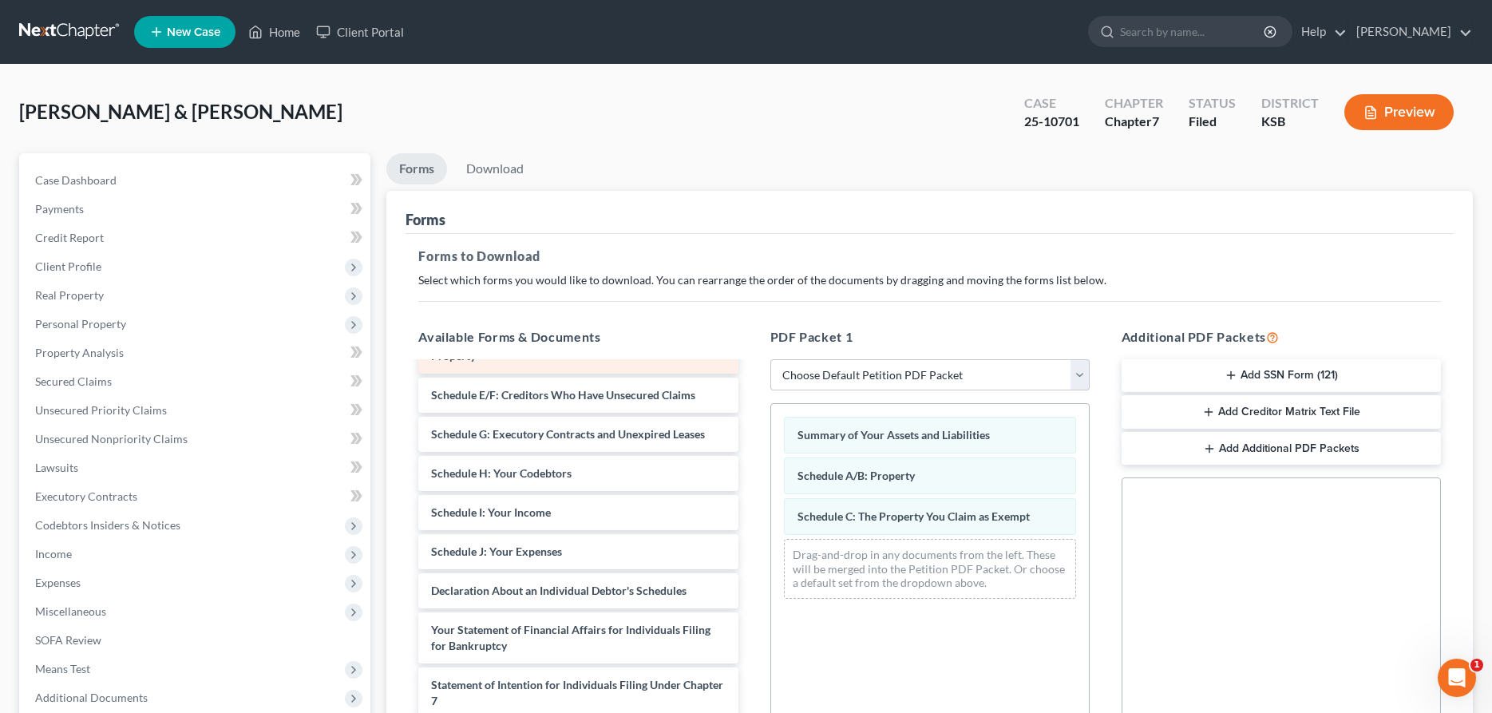
scroll to position [81, 0]
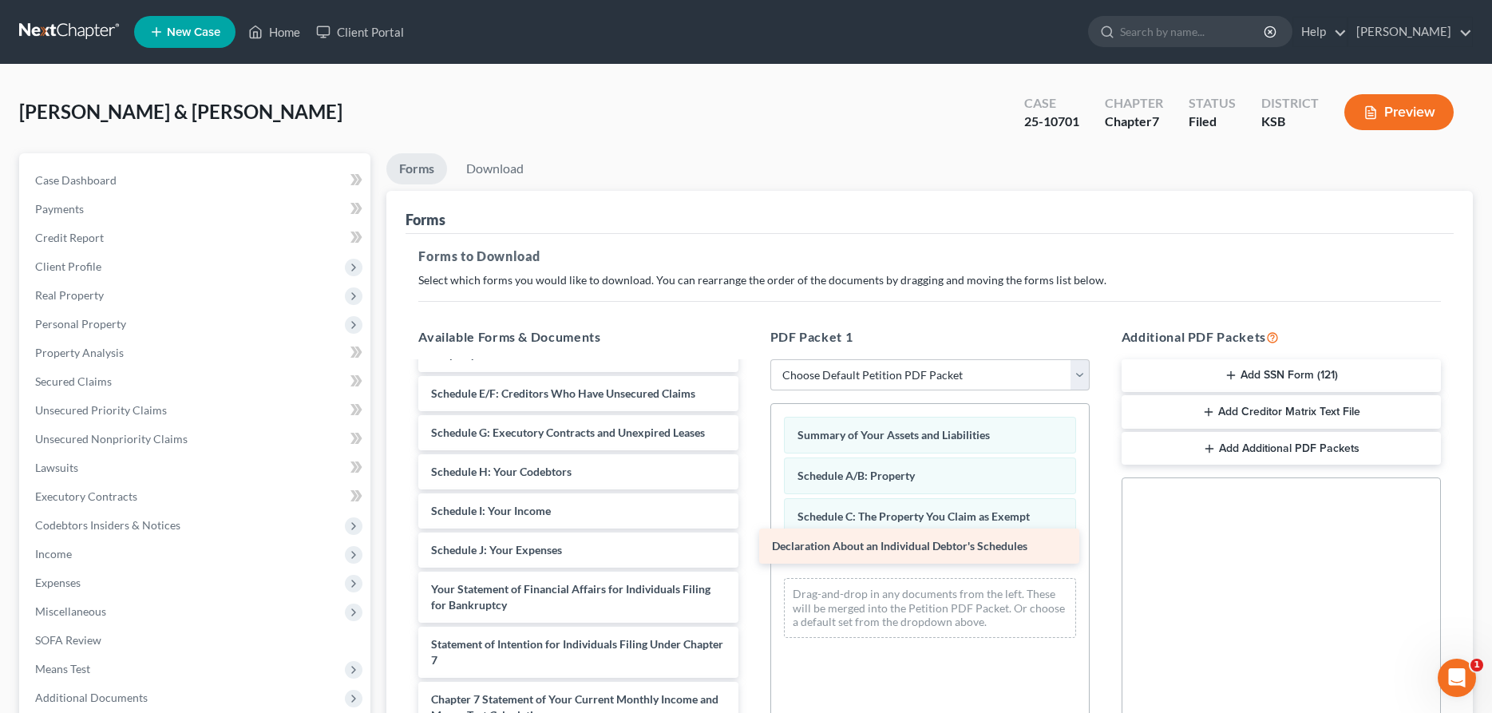
drag, startPoint x: 649, startPoint y: 584, endPoint x: 990, endPoint y: 542, distance: 343.4
click at [750, 542] on div "Declaration About an Individual Debtor's Schedules Voluntary Petition for Indiv…" at bounding box center [577, 613] width 345 height 662
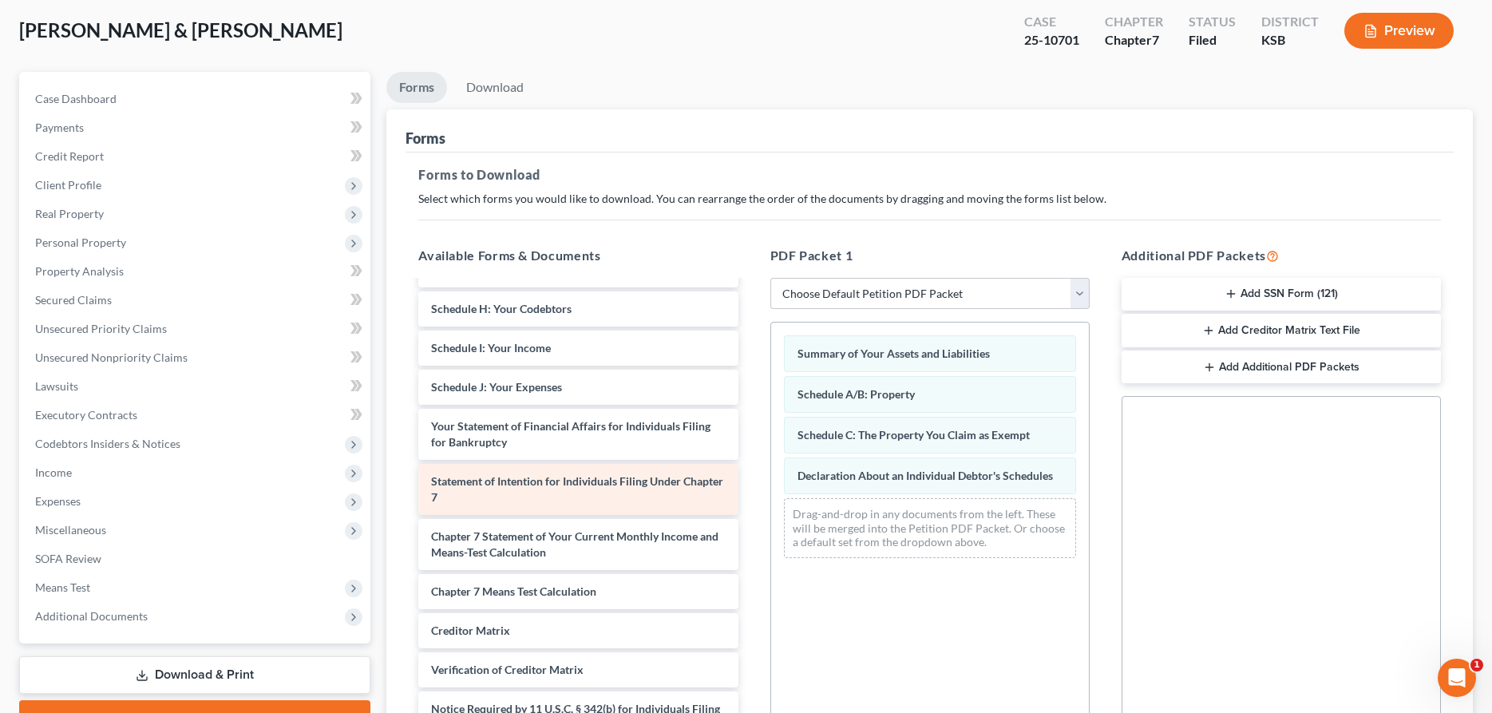
scroll to position [231, 0]
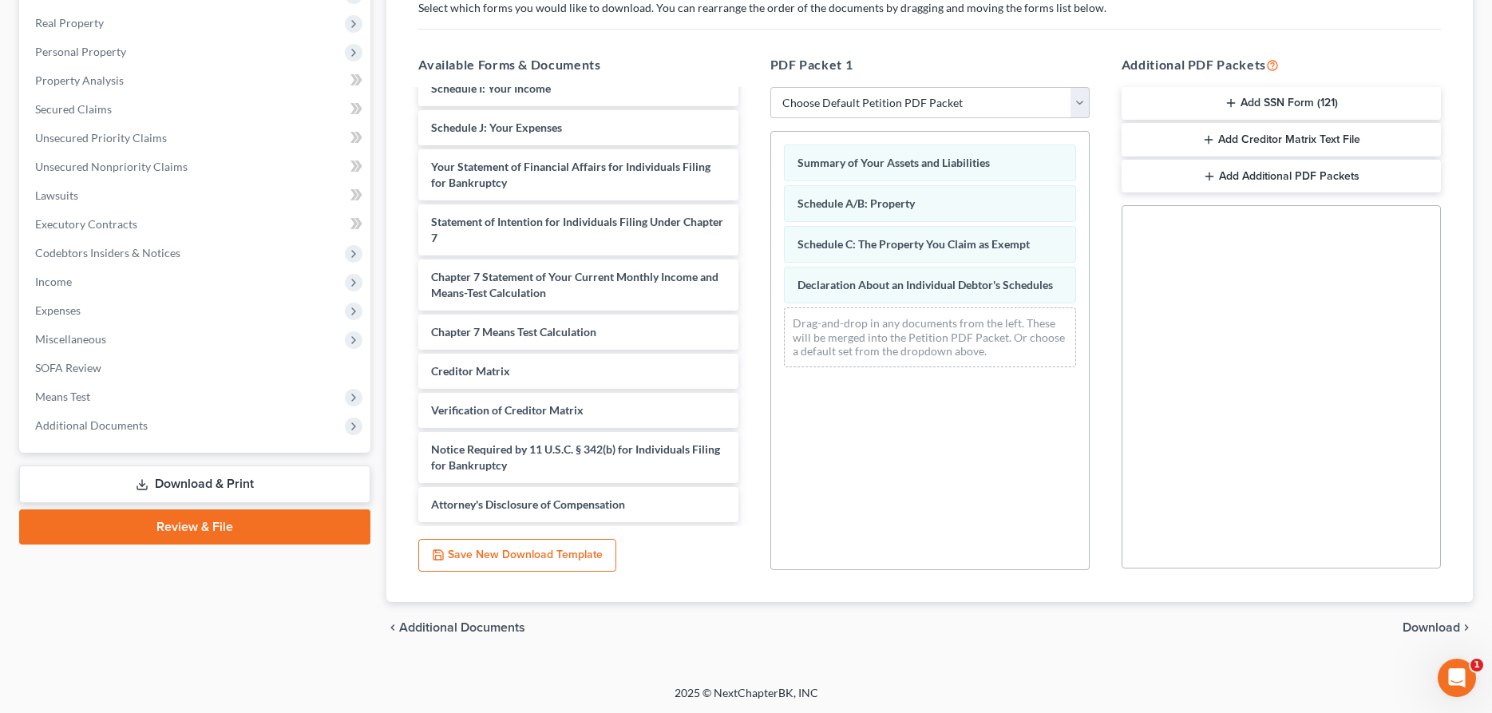
click at [1421, 621] on span "Download" at bounding box center [1430, 627] width 57 height 13
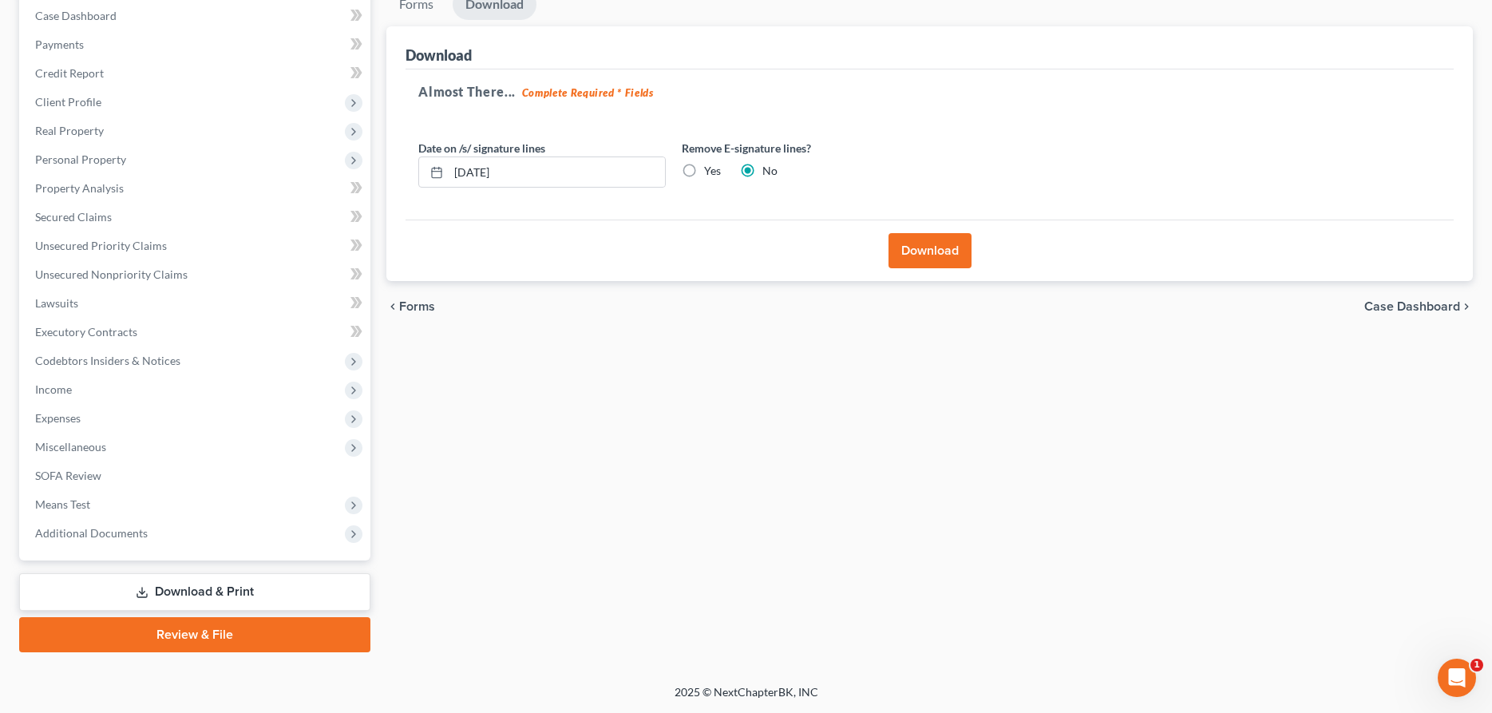
scroll to position [163, 0]
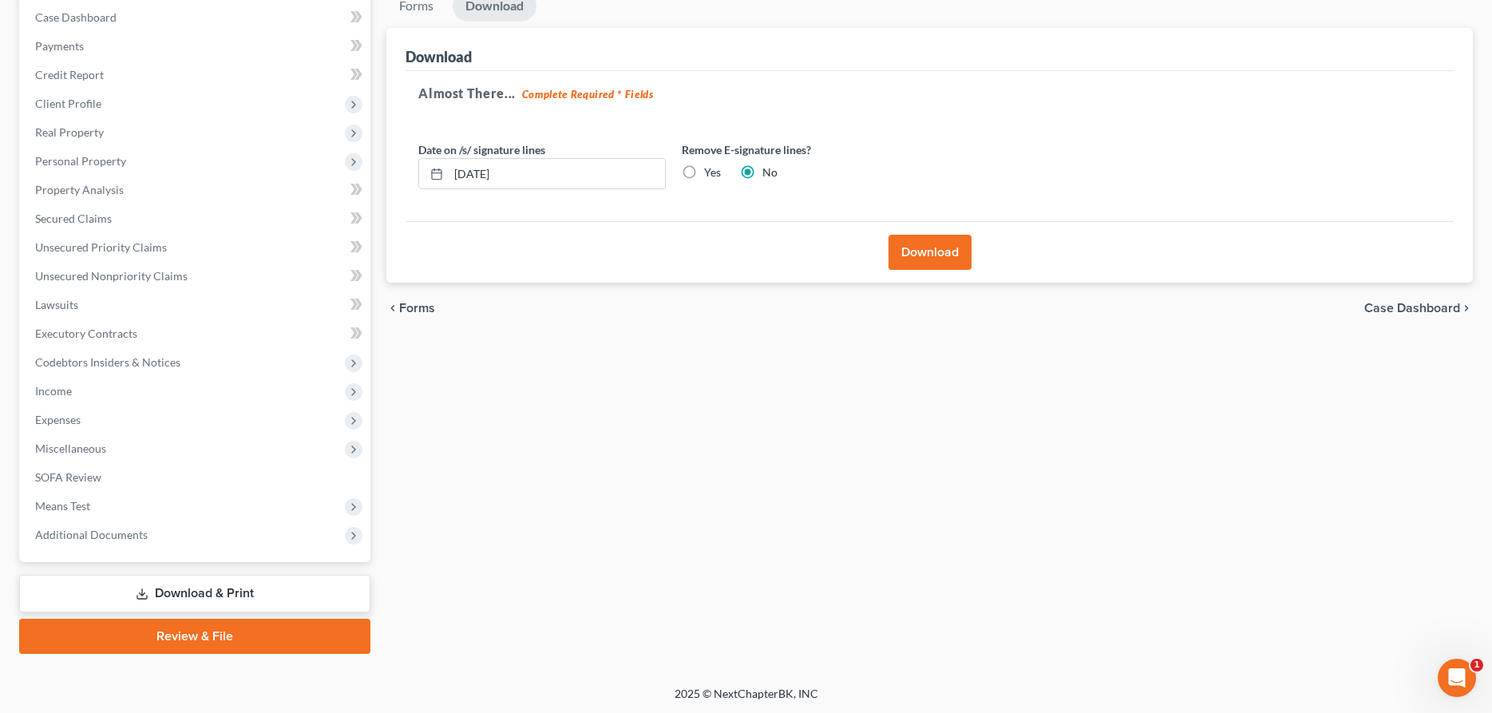
click at [946, 259] on button "Download" at bounding box center [929, 252] width 83 height 35
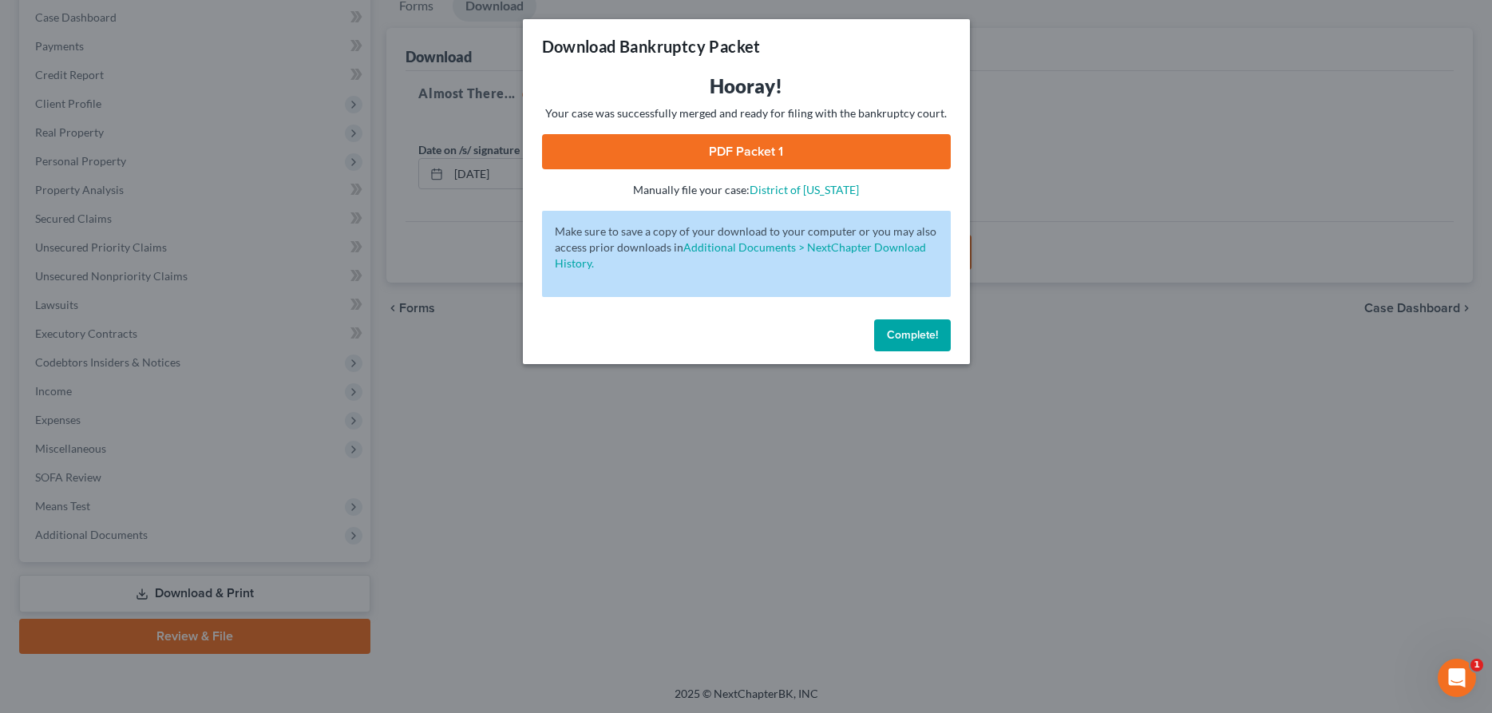
click at [786, 147] on link "PDF Packet 1" at bounding box center [746, 151] width 409 height 35
click at [888, 338] on span "Complete!" at bounding box center [912, 335] width 51 height 14
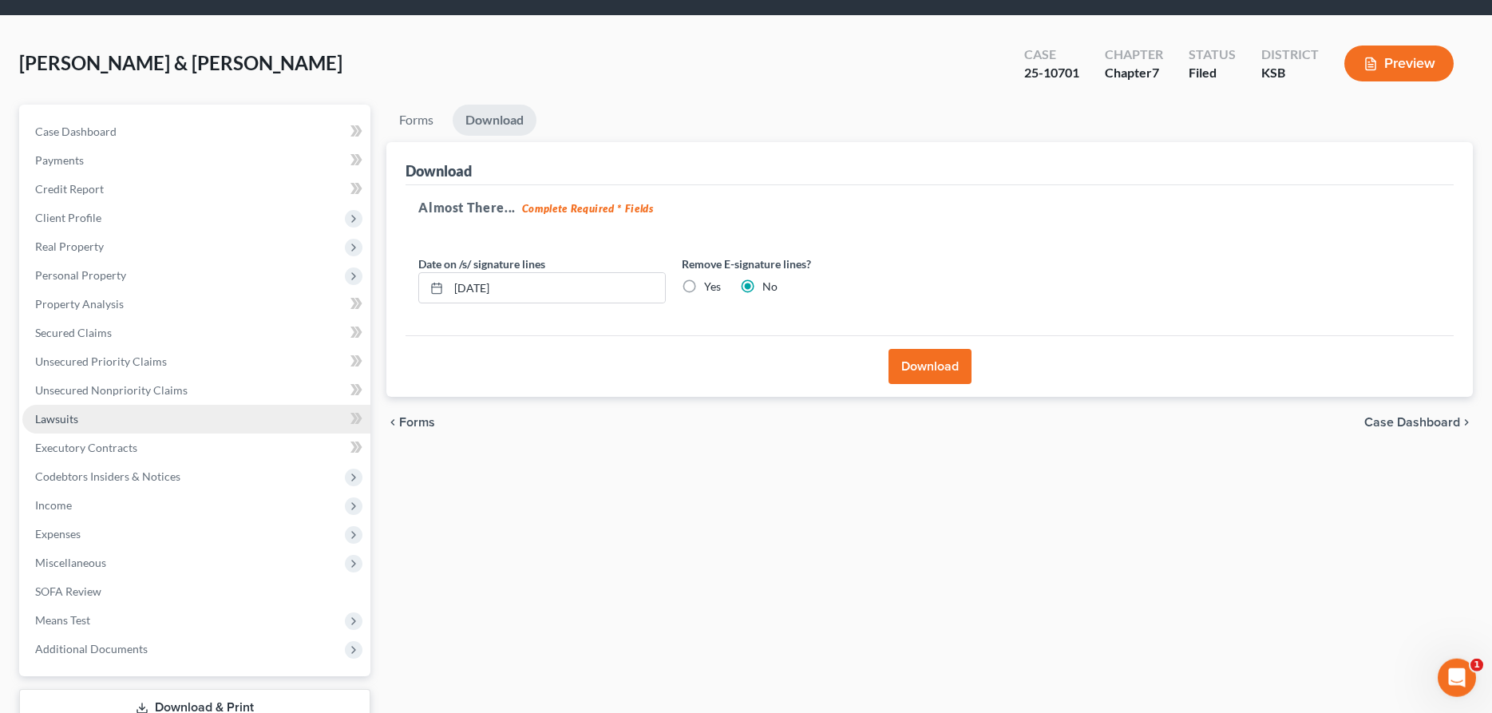
scroll to position [81, 0]
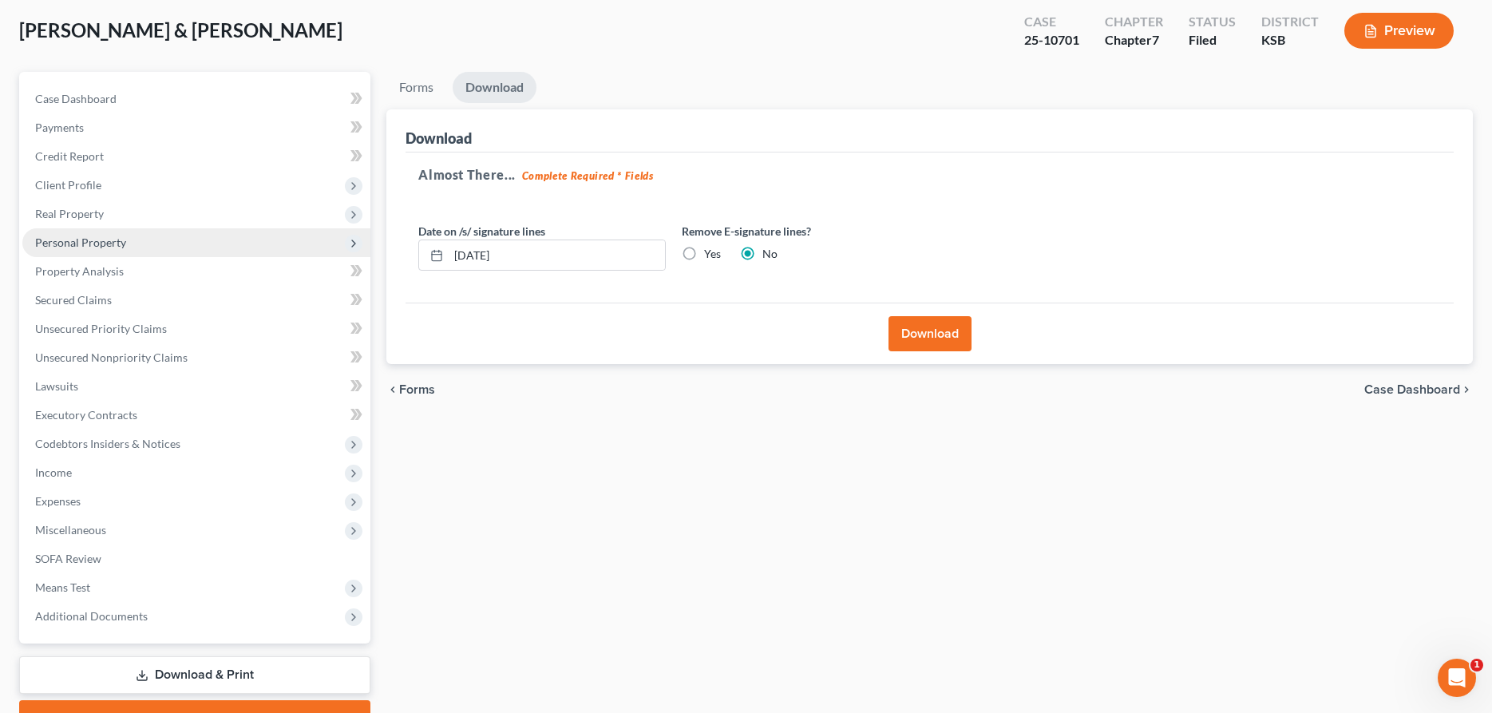
click at [84, 247] on span "Personal Property" at bounding box center [80, 242] width 91 height 14
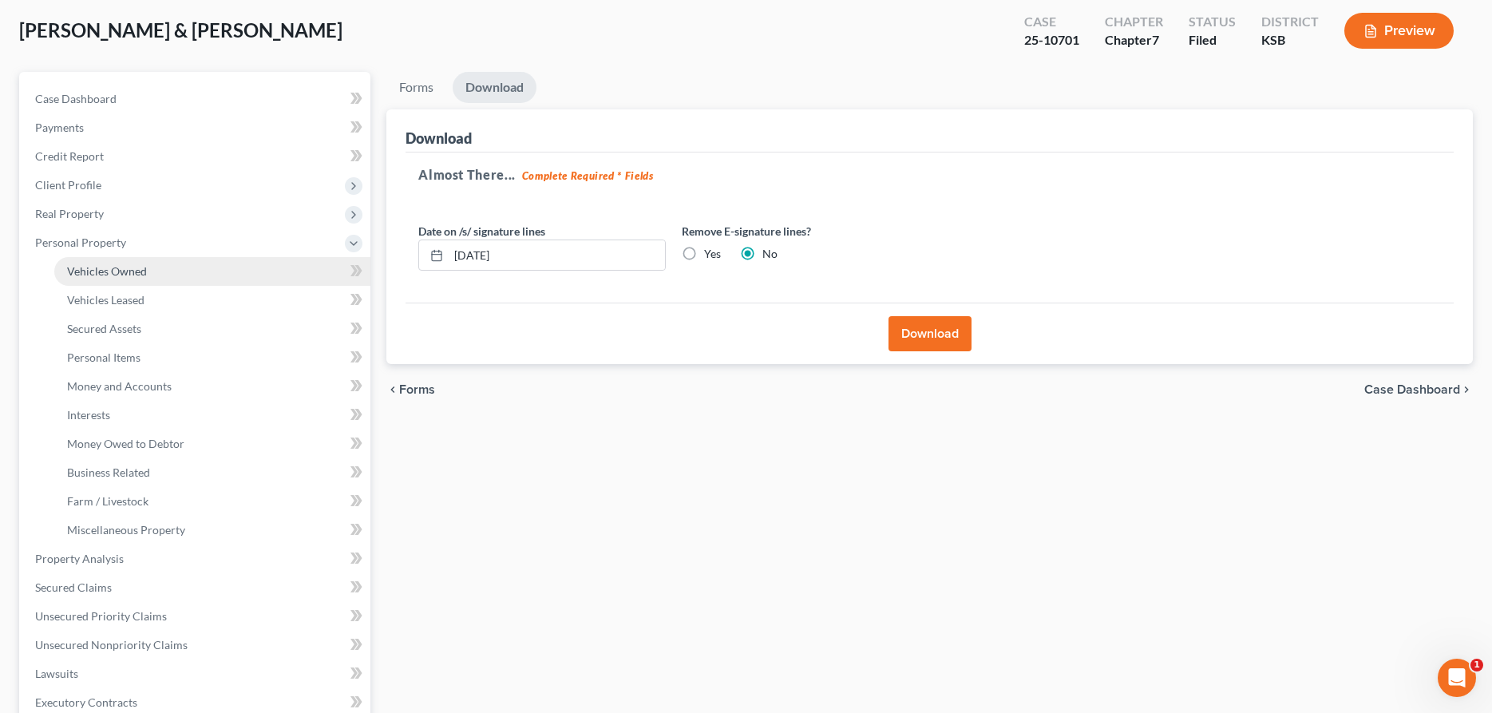
click at [90, 271] on span "Vehicles Owned" at bounding box center [107, 271] width 80 height 14
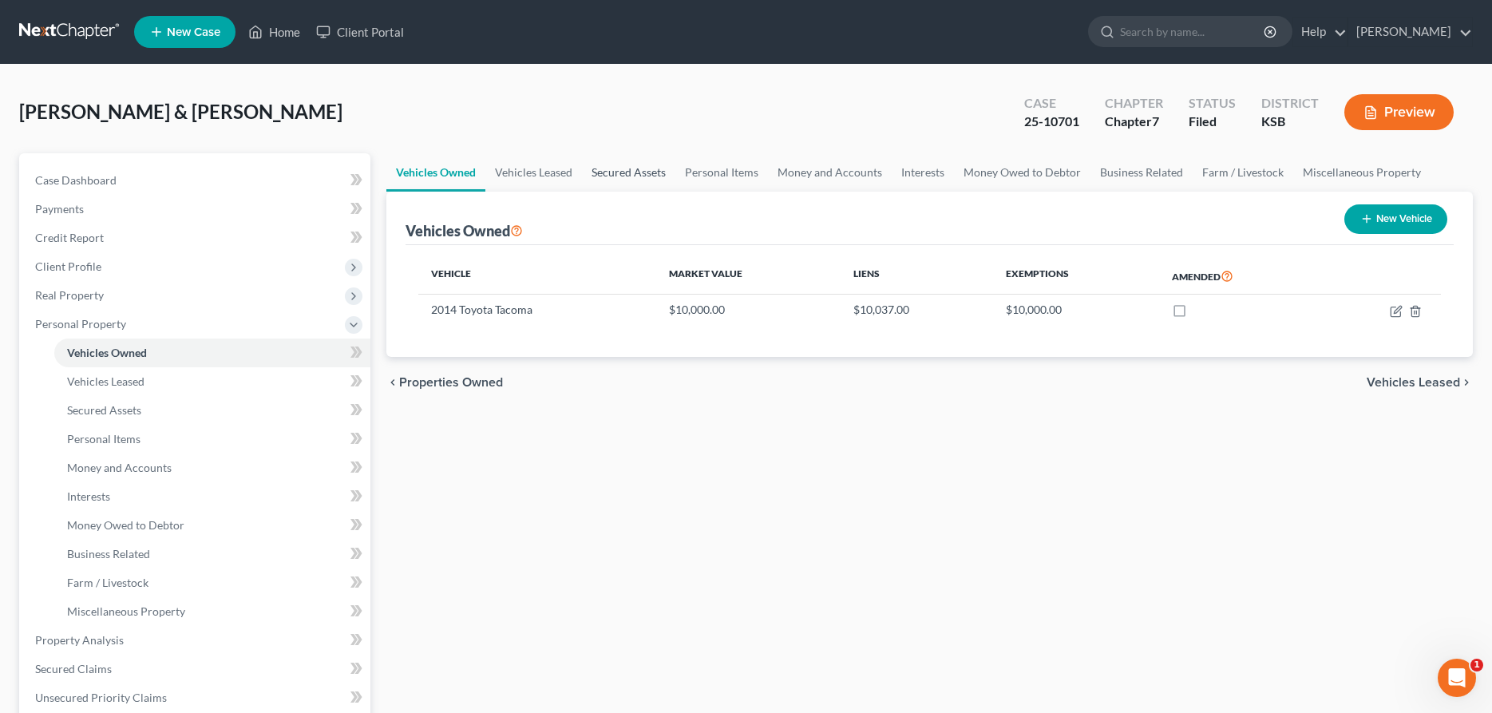
click at [630, 172] on link "Secured Assets" at bounding box center [628, 172] width 93 height 38
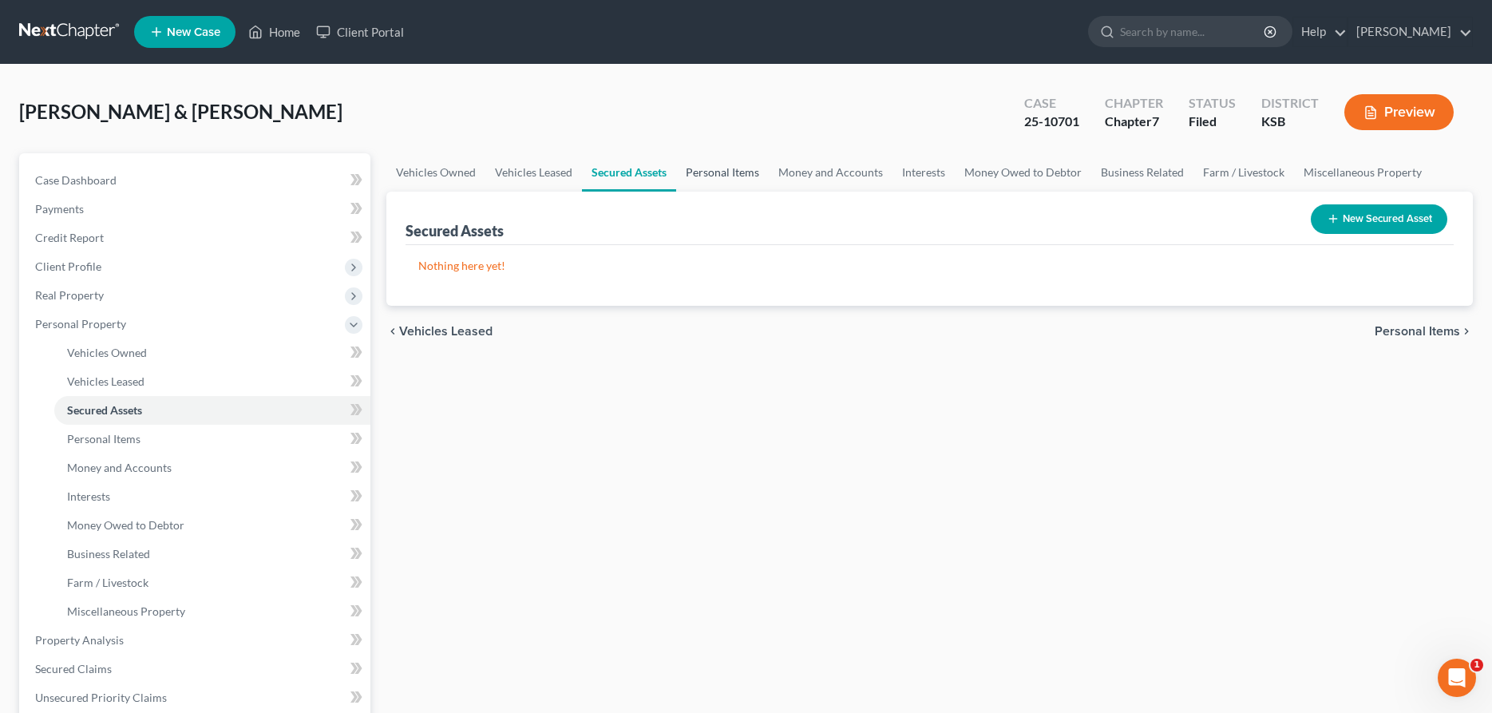
click at [704, 172] on link "Personal Items" at bounding box center [722, 172] width 93 height 38
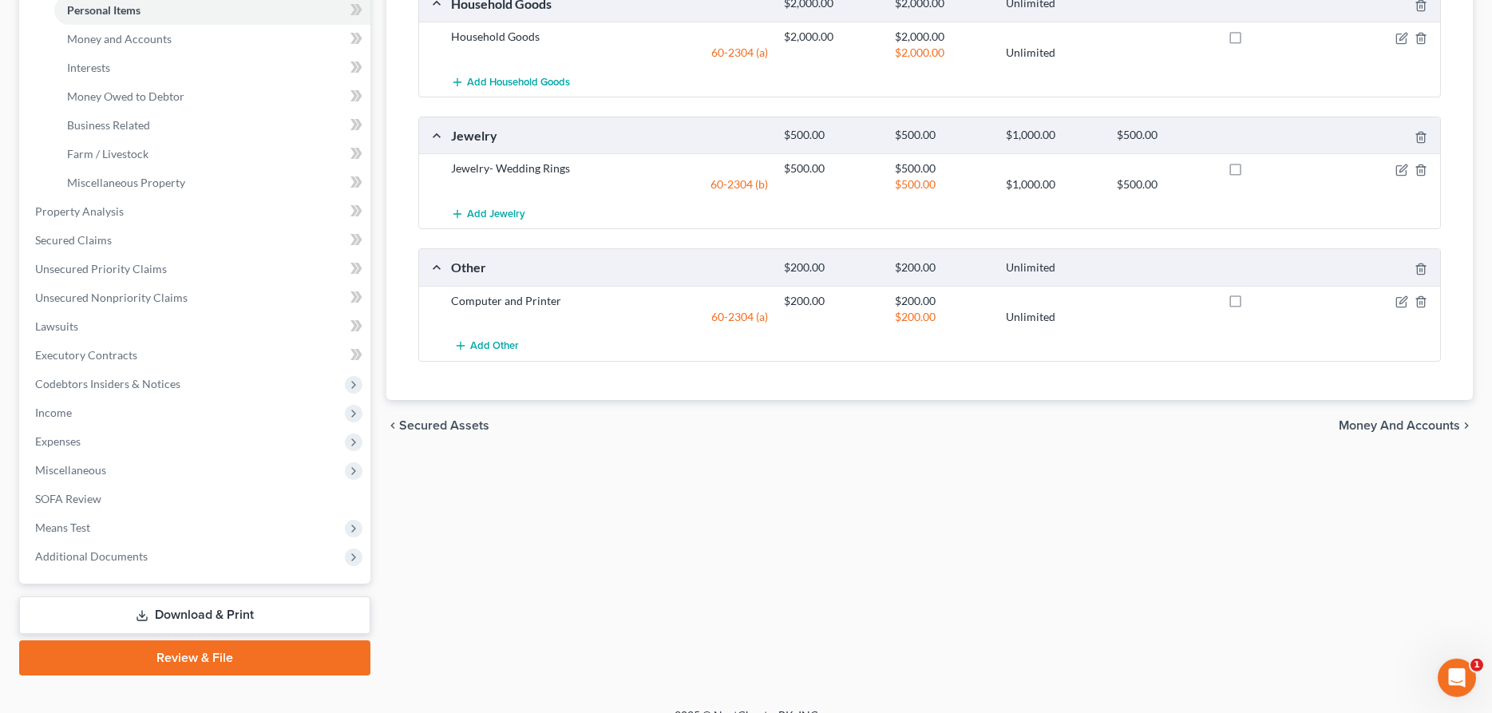
scroll to position [450, 0]
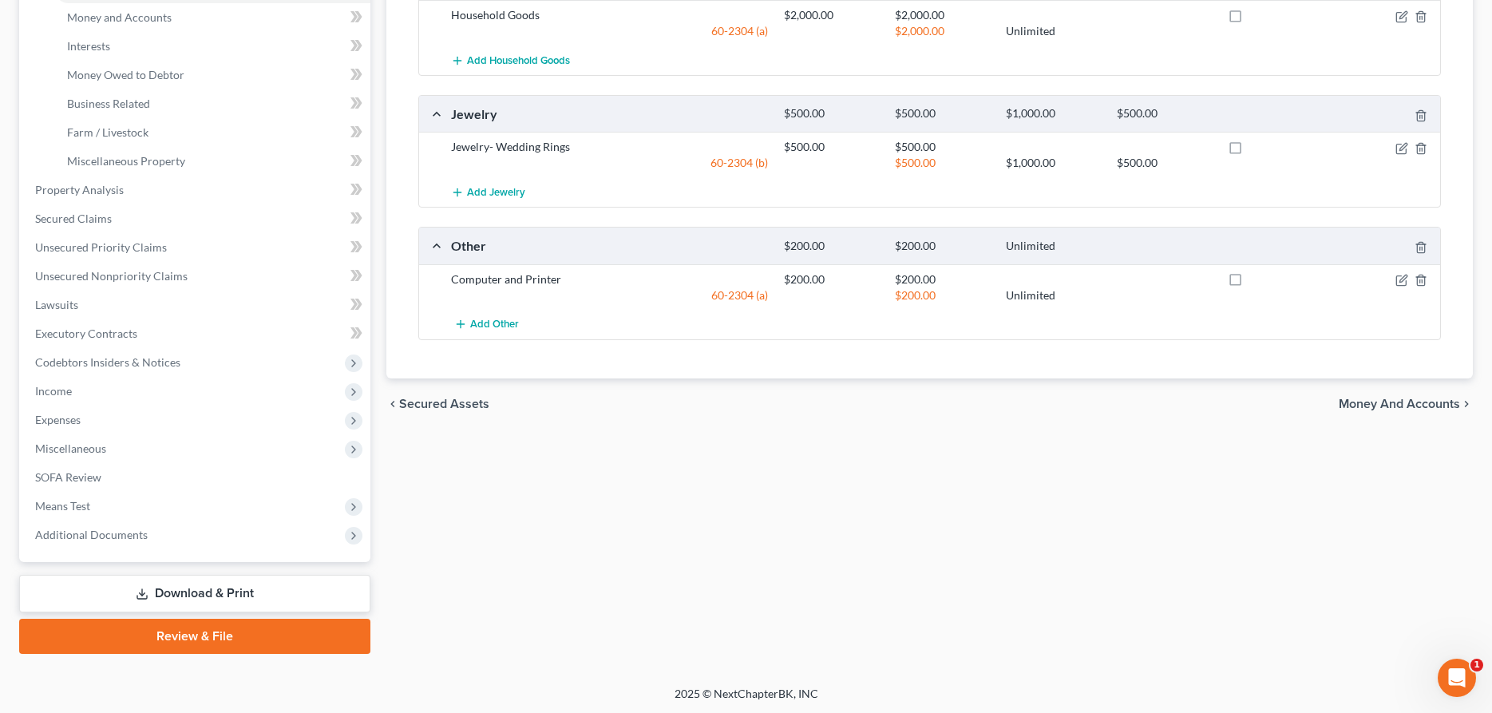
click at [185, 593] on link "Download & Print" at bounding box center [194, 594] width 351 height 38
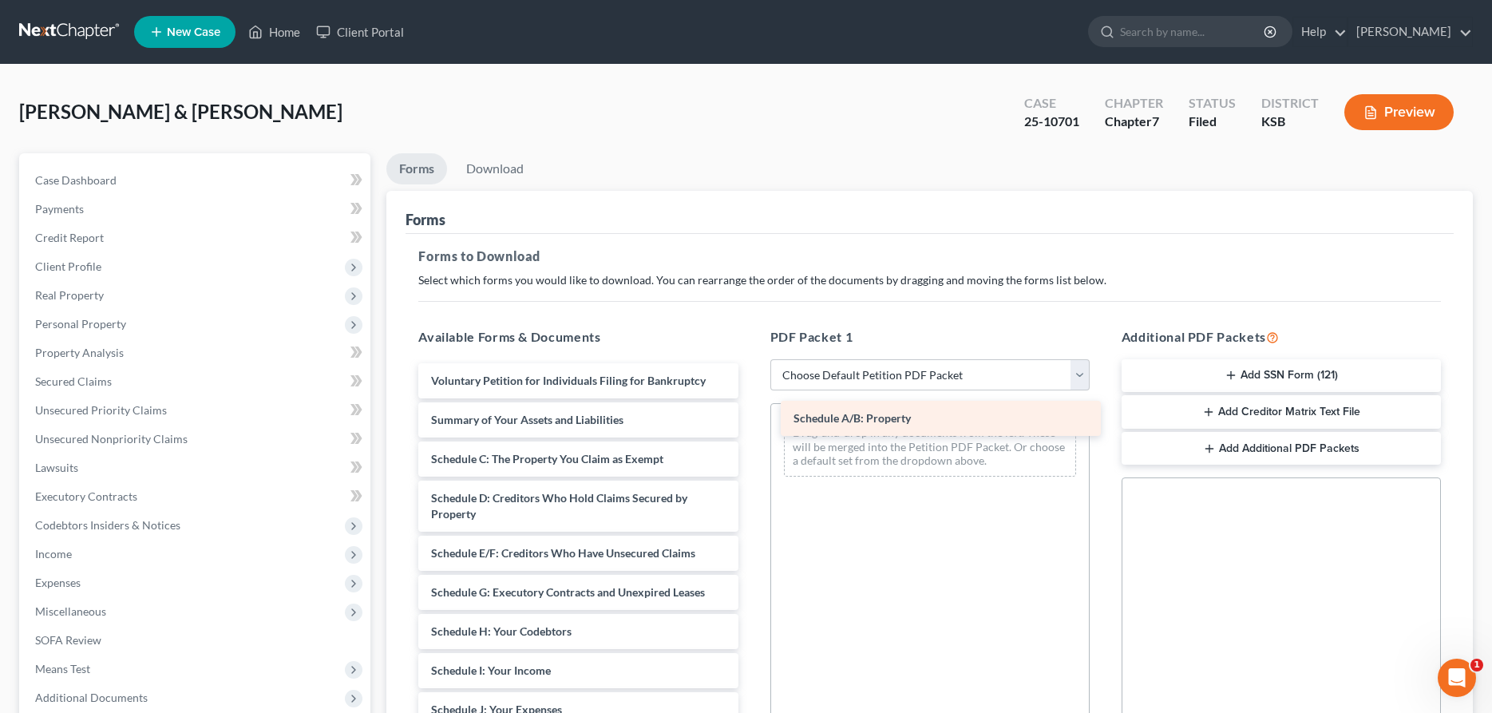
drag, startPoint x: 543, startPoint y: 457, endPoint x: 904, endPoint y: 417, distance: 363.0
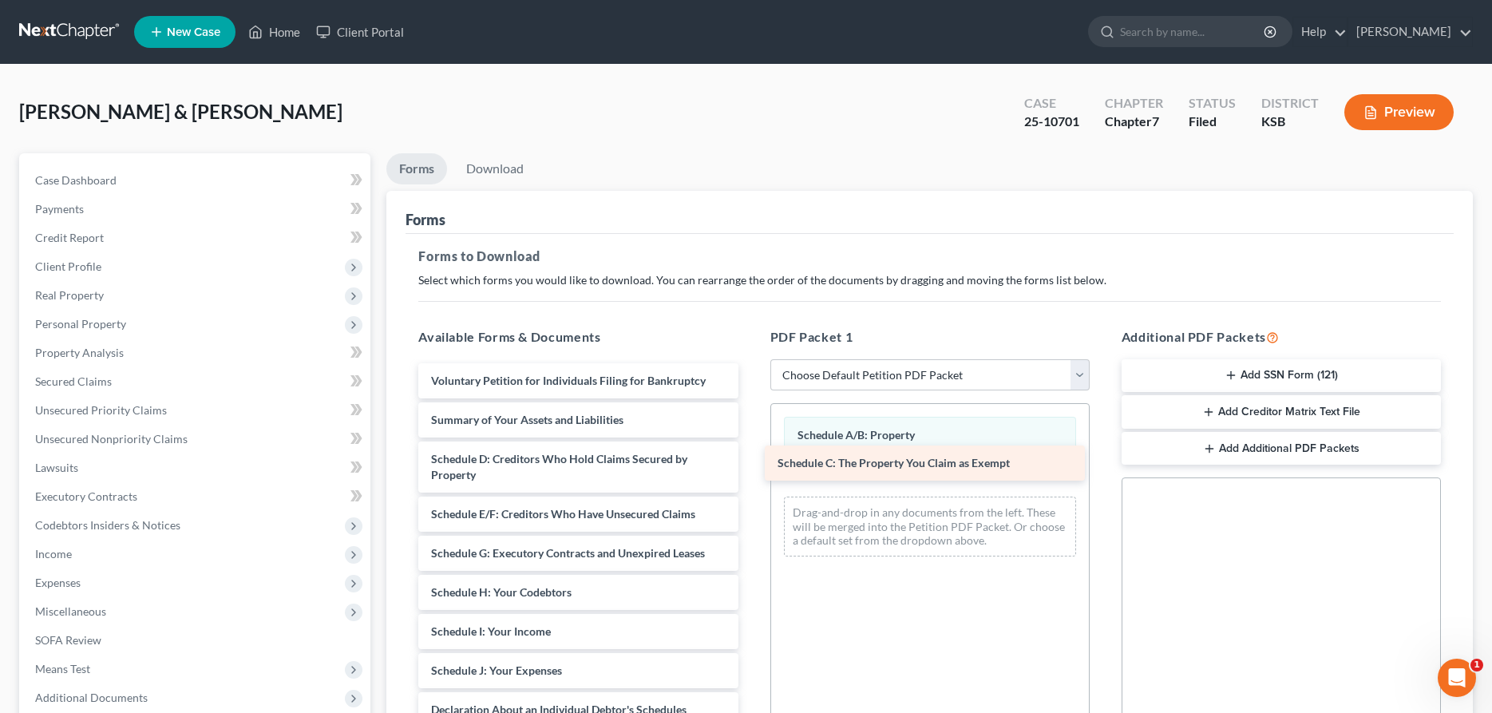
drag, startPoint x: 633, startPoint y: 453, endPoint x: 975, endPoint y: 453, distance: 341.6
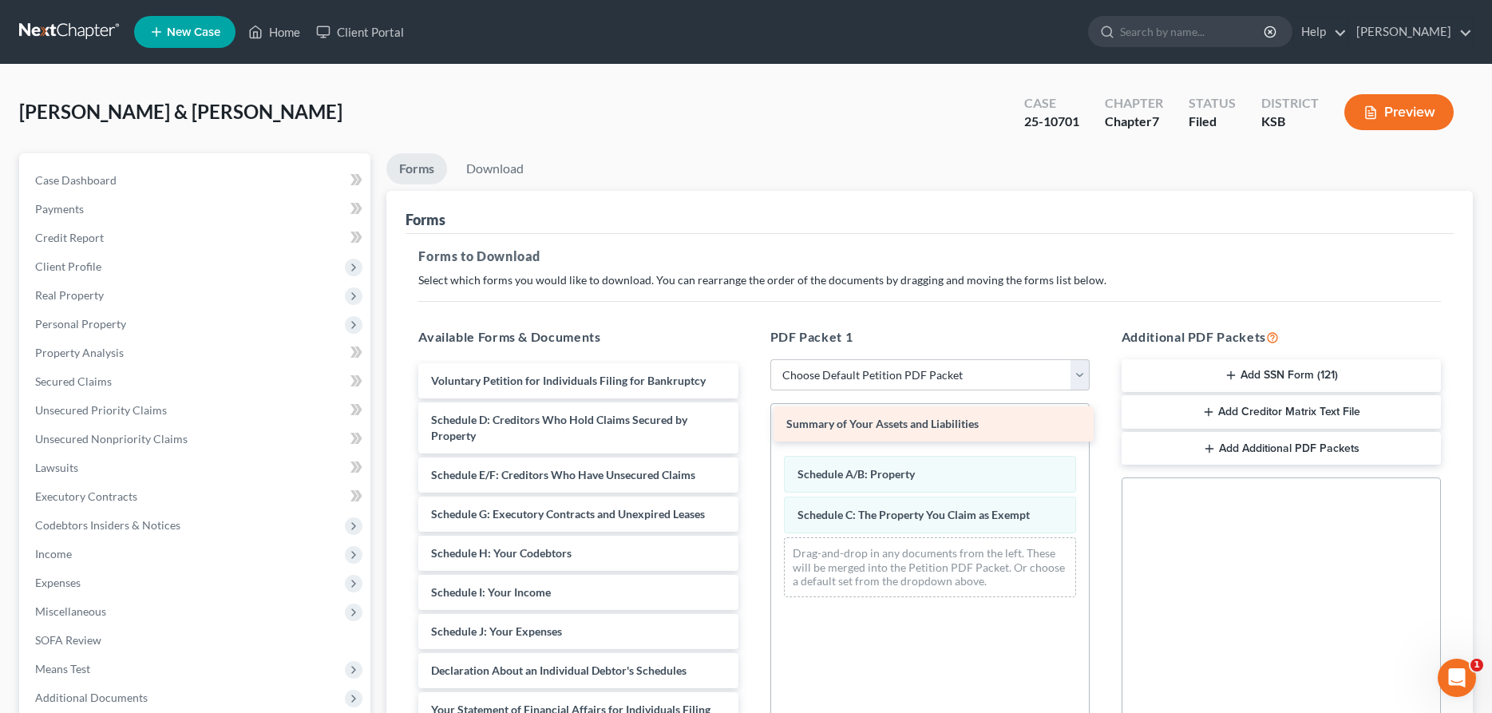
drag, startPoint x: 609, startPoint y: 409, endPoint x: 964, endPoint y: 414, distance: 355.2
click at [750, 414] on div "Summary of Your Assets and Liabilities Voluntary Petition for Individuals Filin…" at bounding box center [577, 714] width 345 height 702
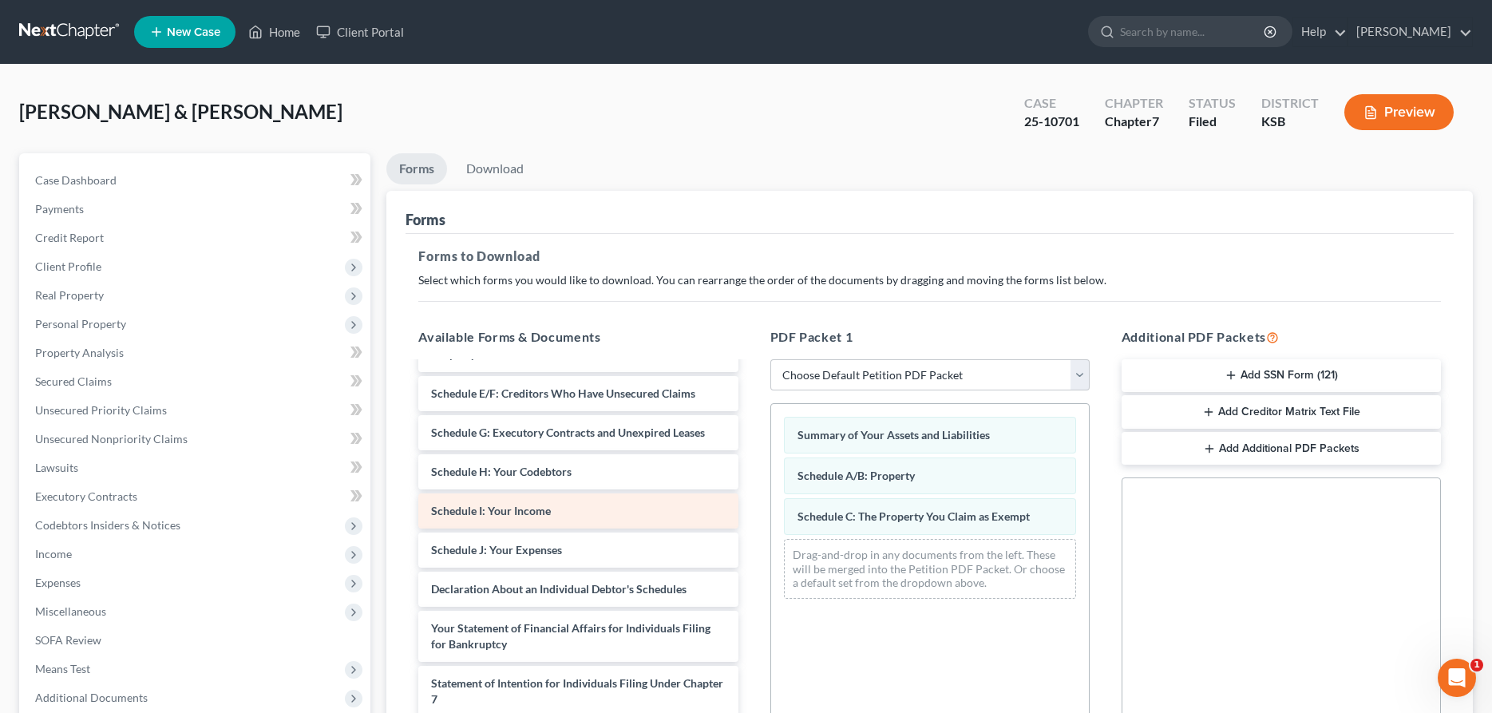
scroll to position [163, 0]
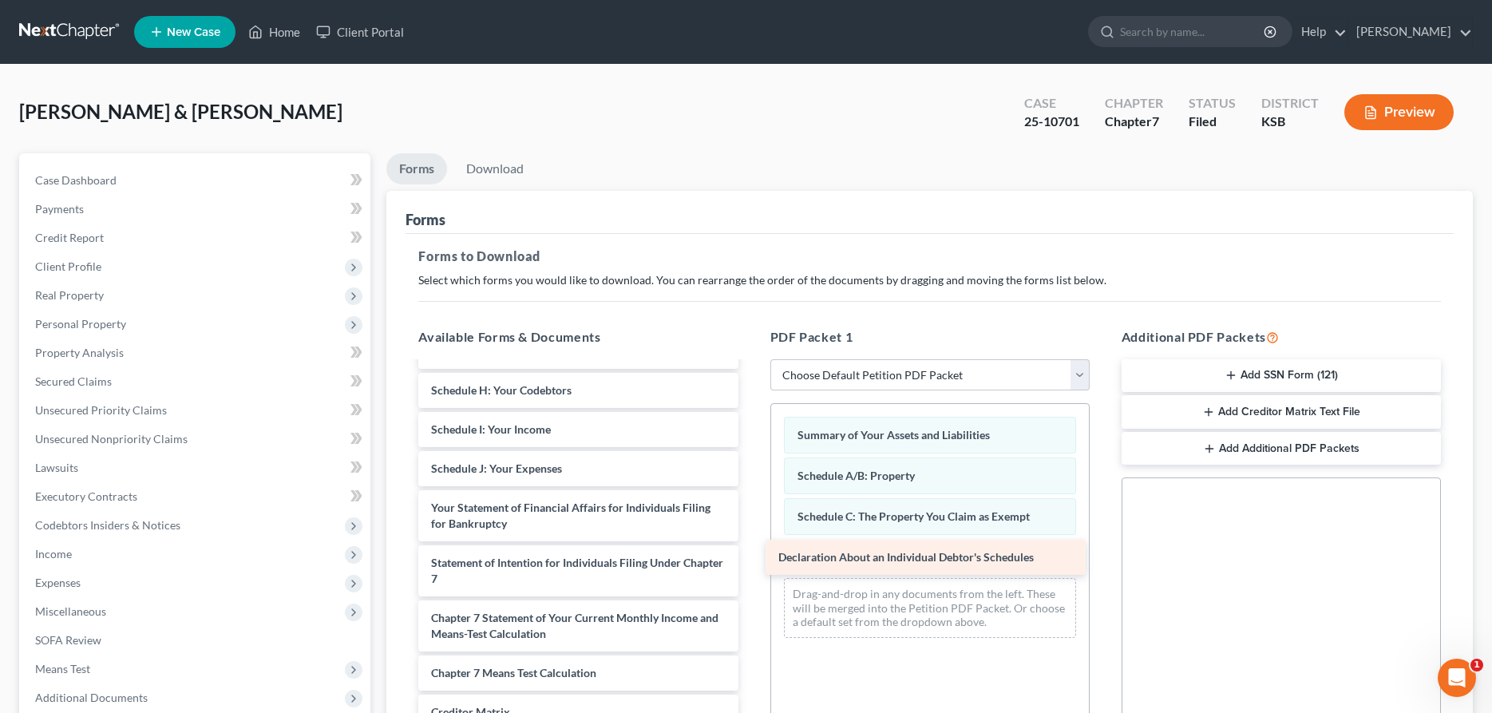
drag, startPoint x: 524, startPoint y: 504, endPoint x: 871, endPoint y: 554, distance: 349.9
click at [750, 555] on div "Declaration About an Individual Debtor's Schedules Voluntary Petition for Indiv…" at bounding box center [577, 531] width 345 height 662
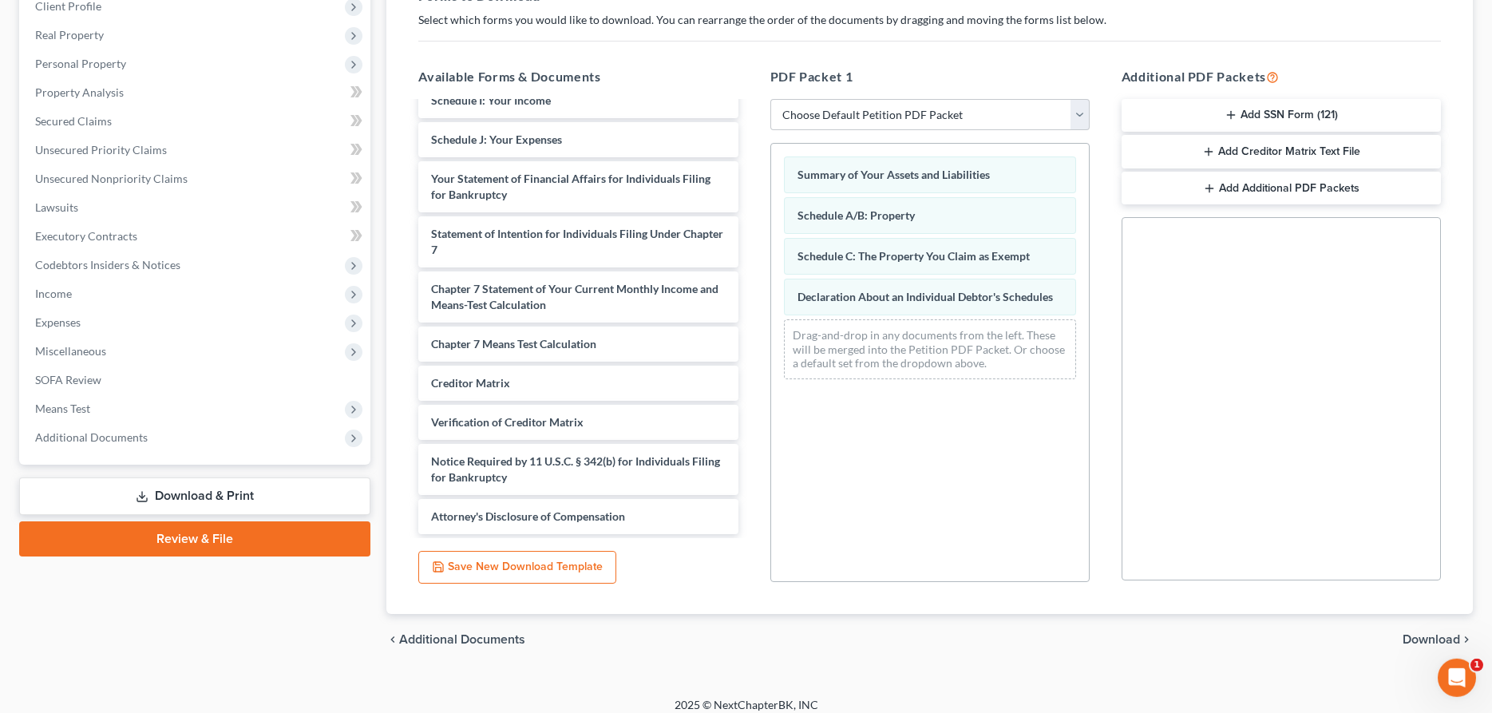
scroll to position [272, 0]
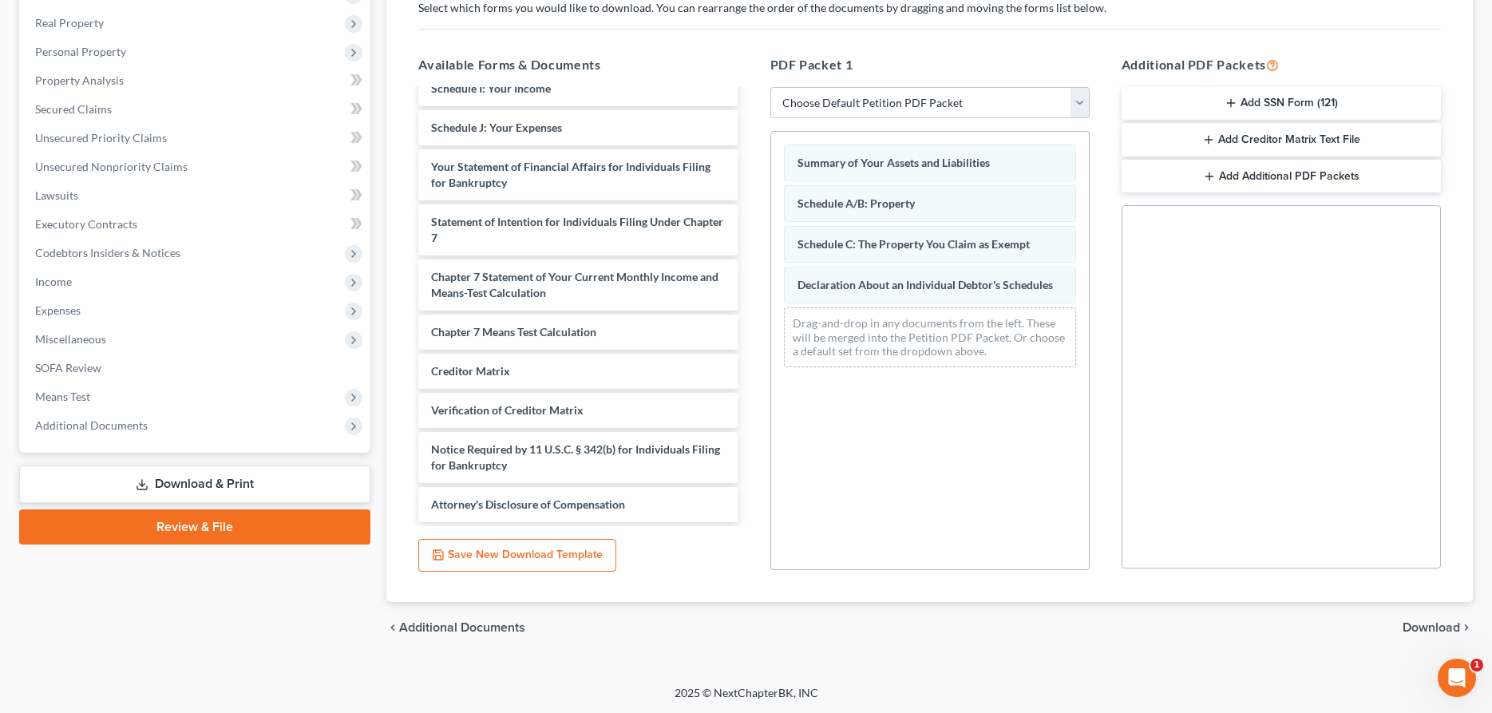
click at [1422, 629] on span "Download" at bounding box center [1430, 627] width 57 height 13
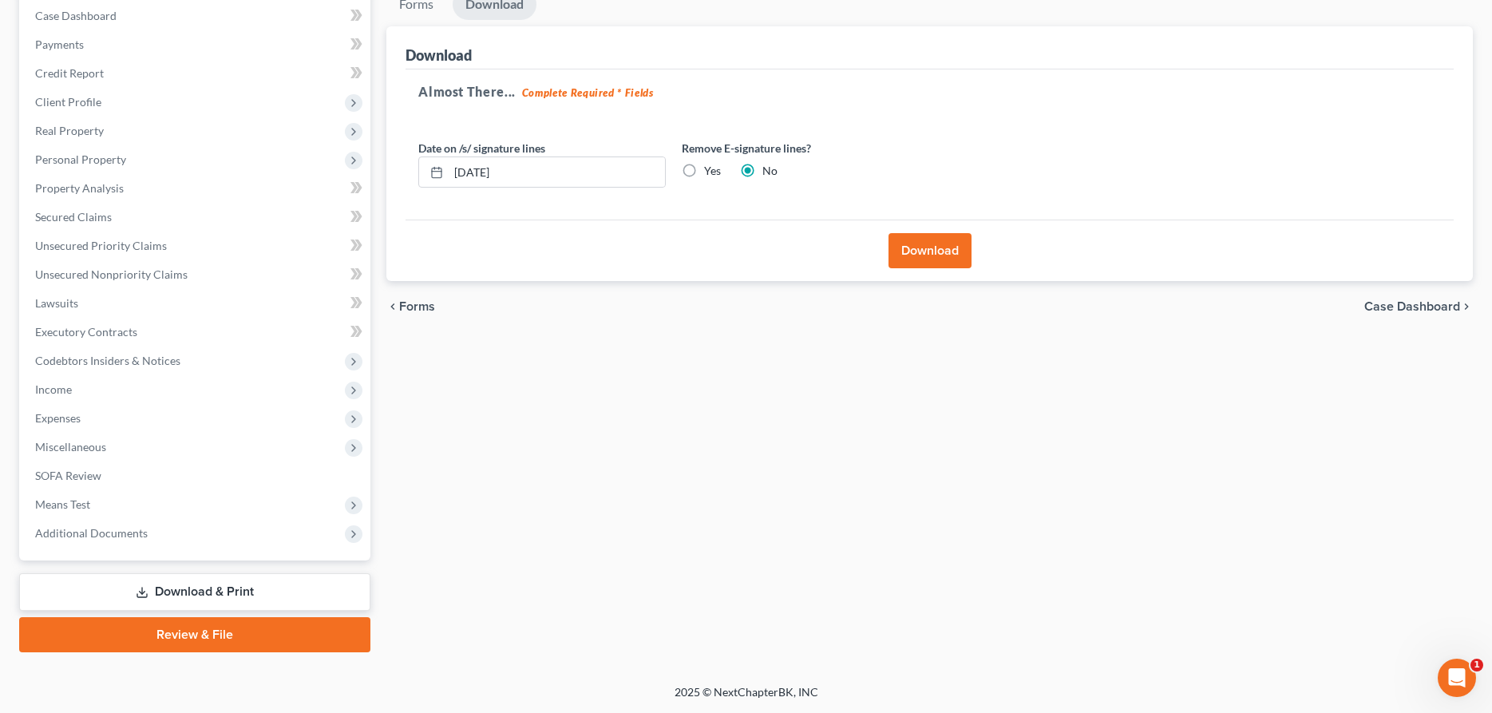
scroll to position [163, 0]
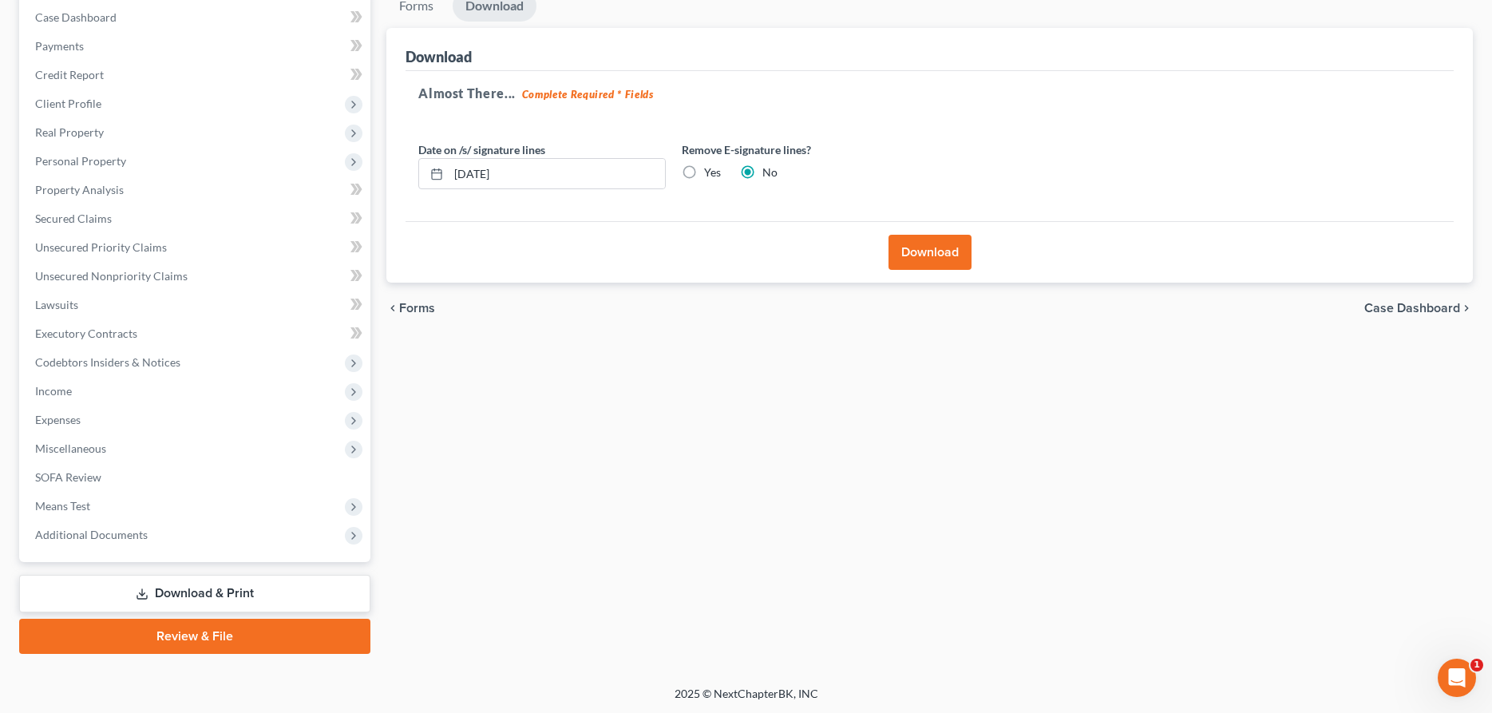
click at [935, 250] on button "Download" at bounding box center [929, 252] width 83 height 35
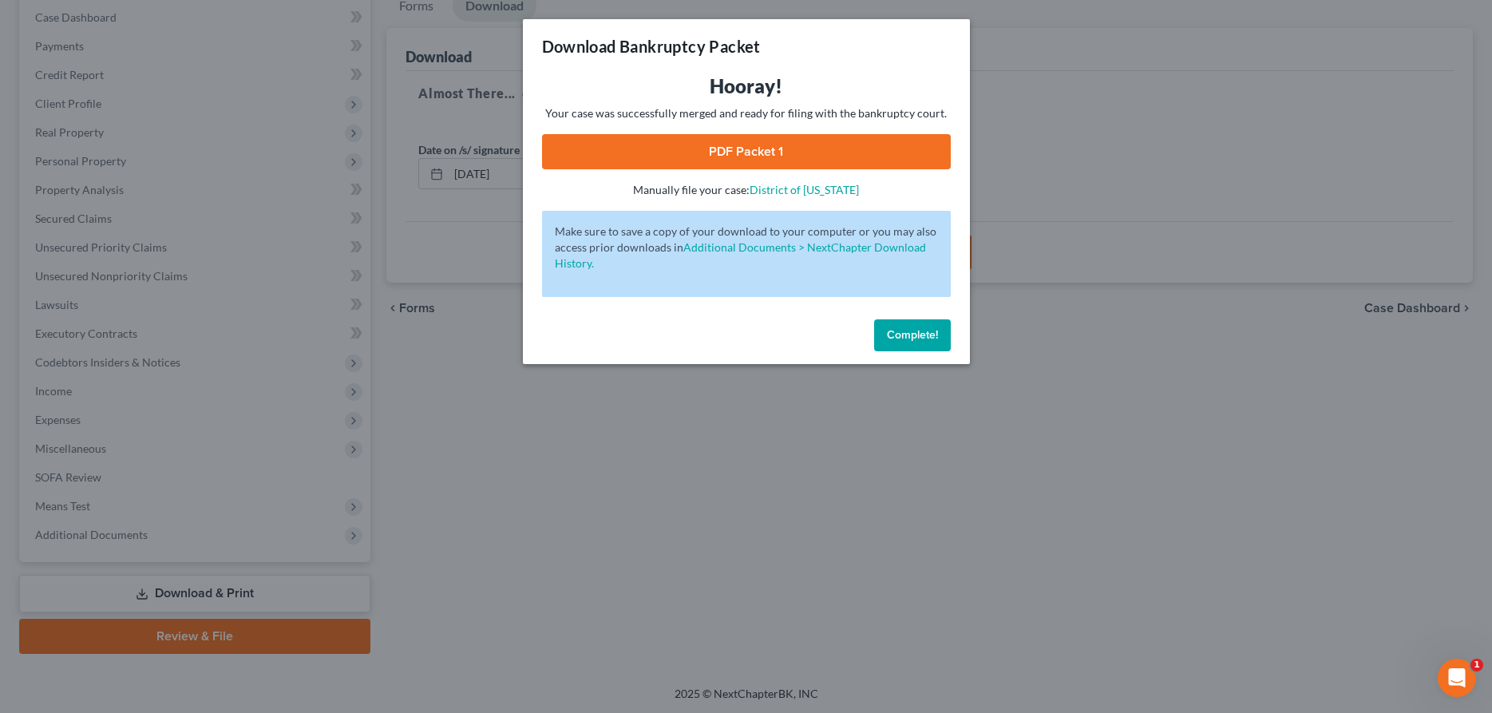
click at [719, 160] on link "PDF Packet 1" at bounding box center [746, 151] width 409 height 35
click at [896, 339] on span "Complete!" at bounding box center [912, 335] width 51 height 14
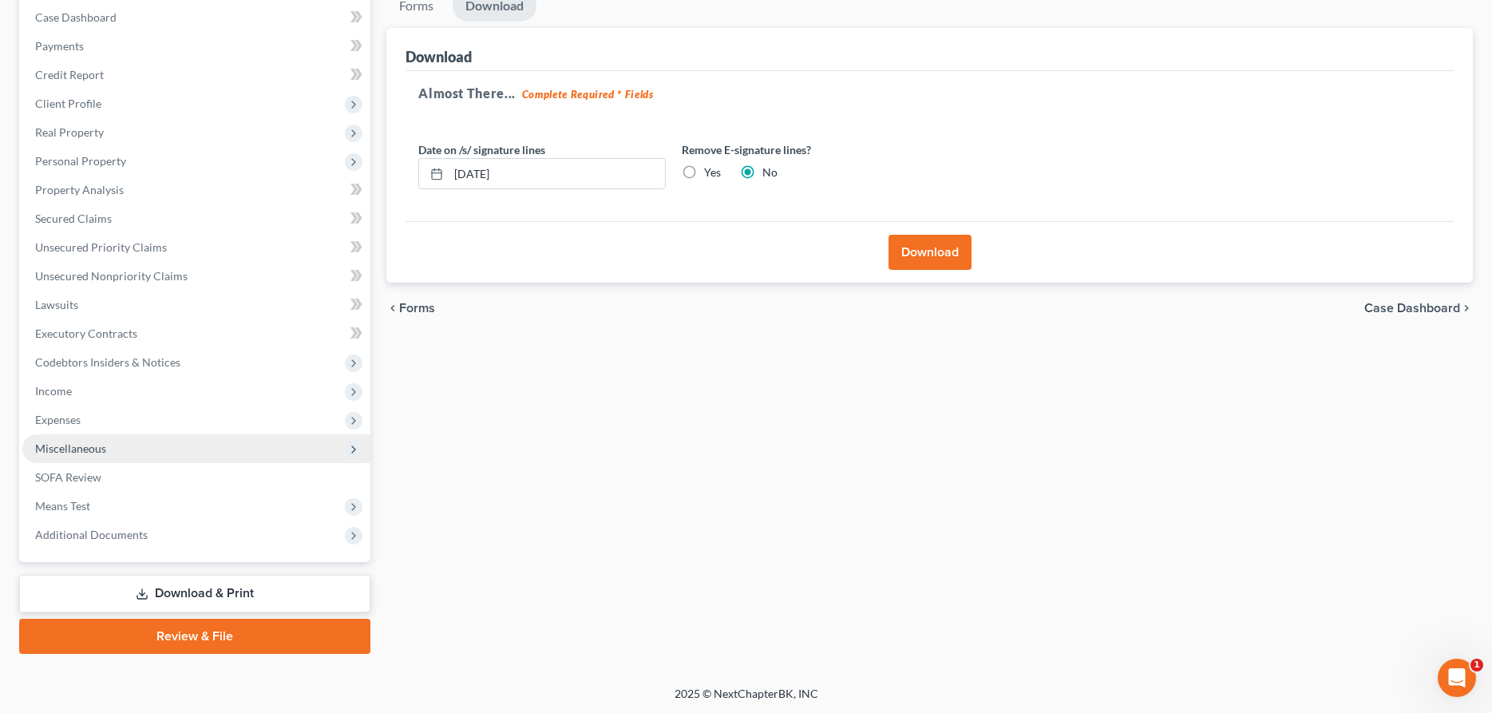
click at [81, 450] on span "Miscellaneous" at bounding box center [70, 448] width 71 height 14
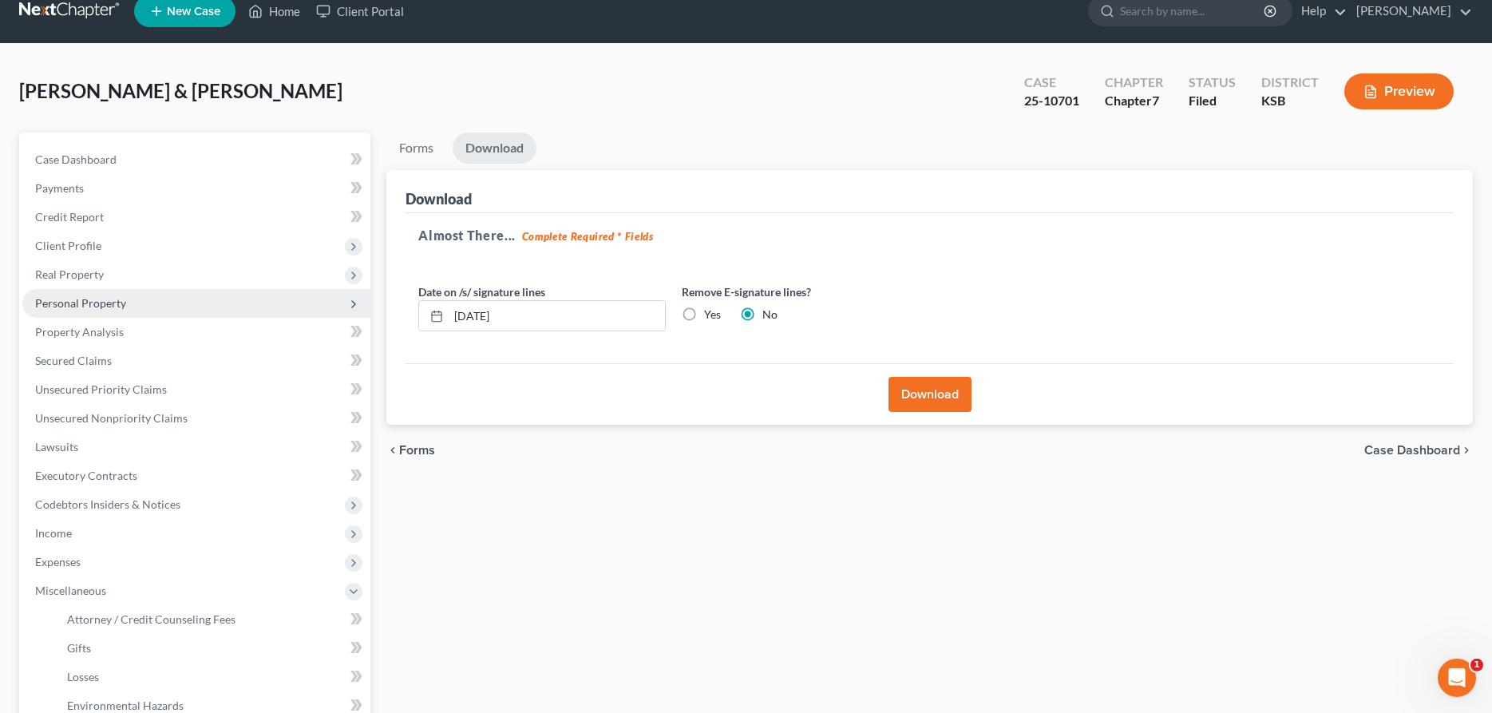
scroll to position [0, 0]
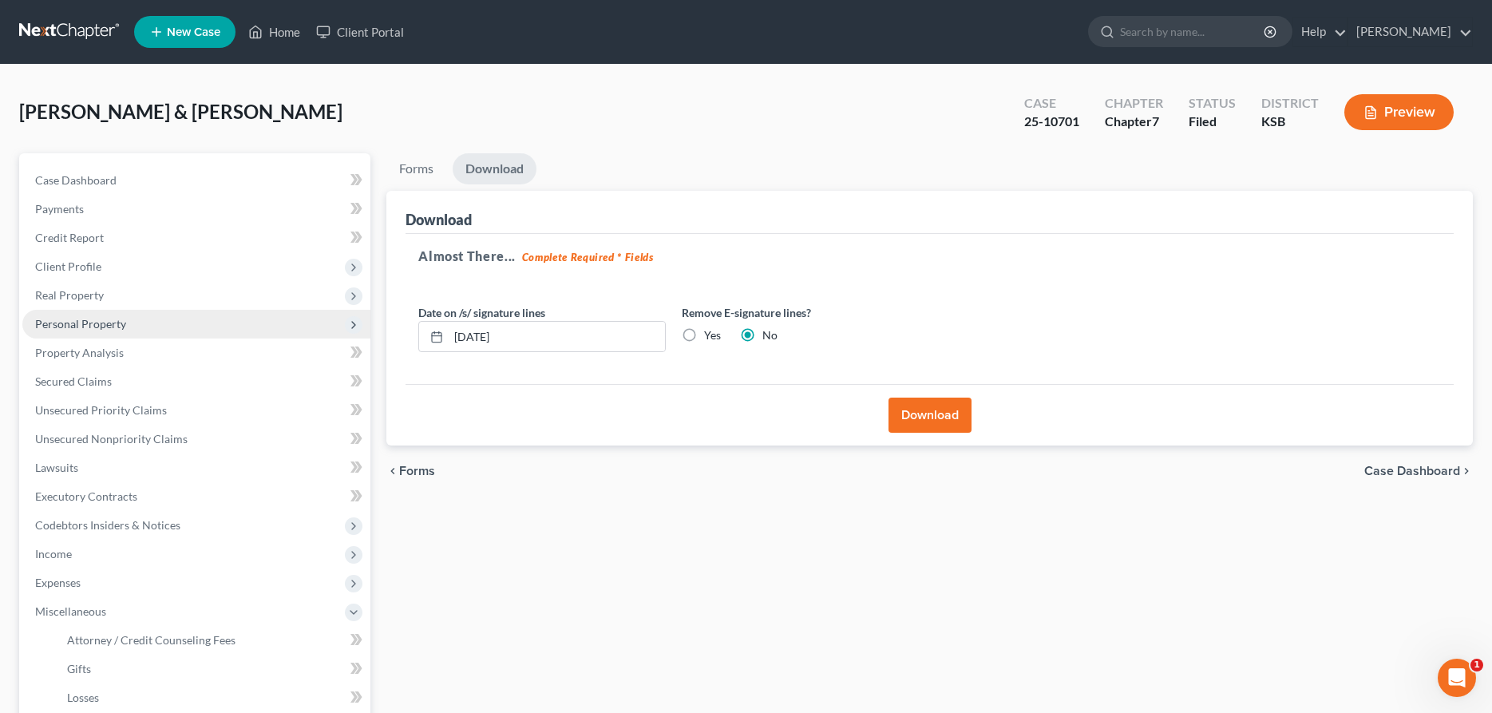
click at [113, 331] on span "Personal Property" at bounding box center [196, 324] width 348 height 29
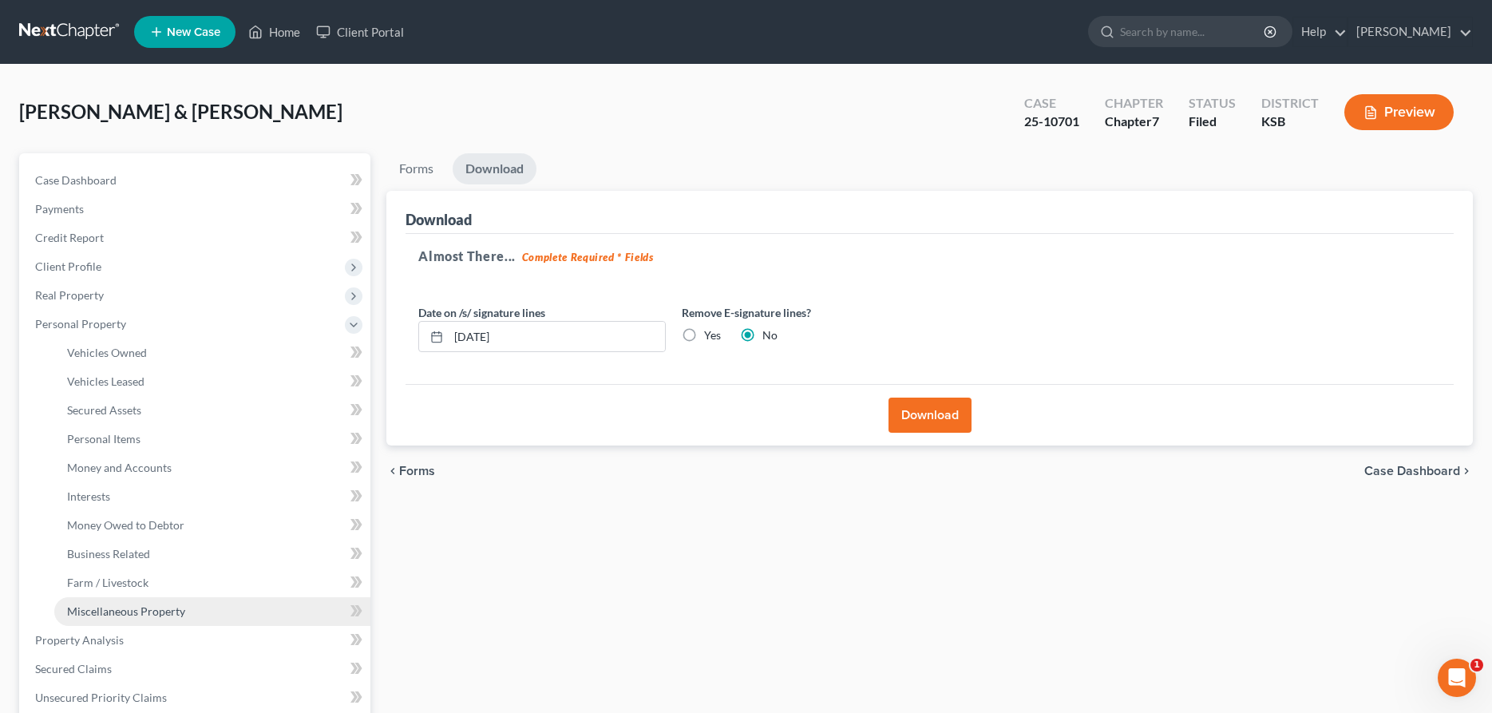
click at [156, 602] on link "Miscellaneous Property" at bounding box center [212, 611] width 316 height 29
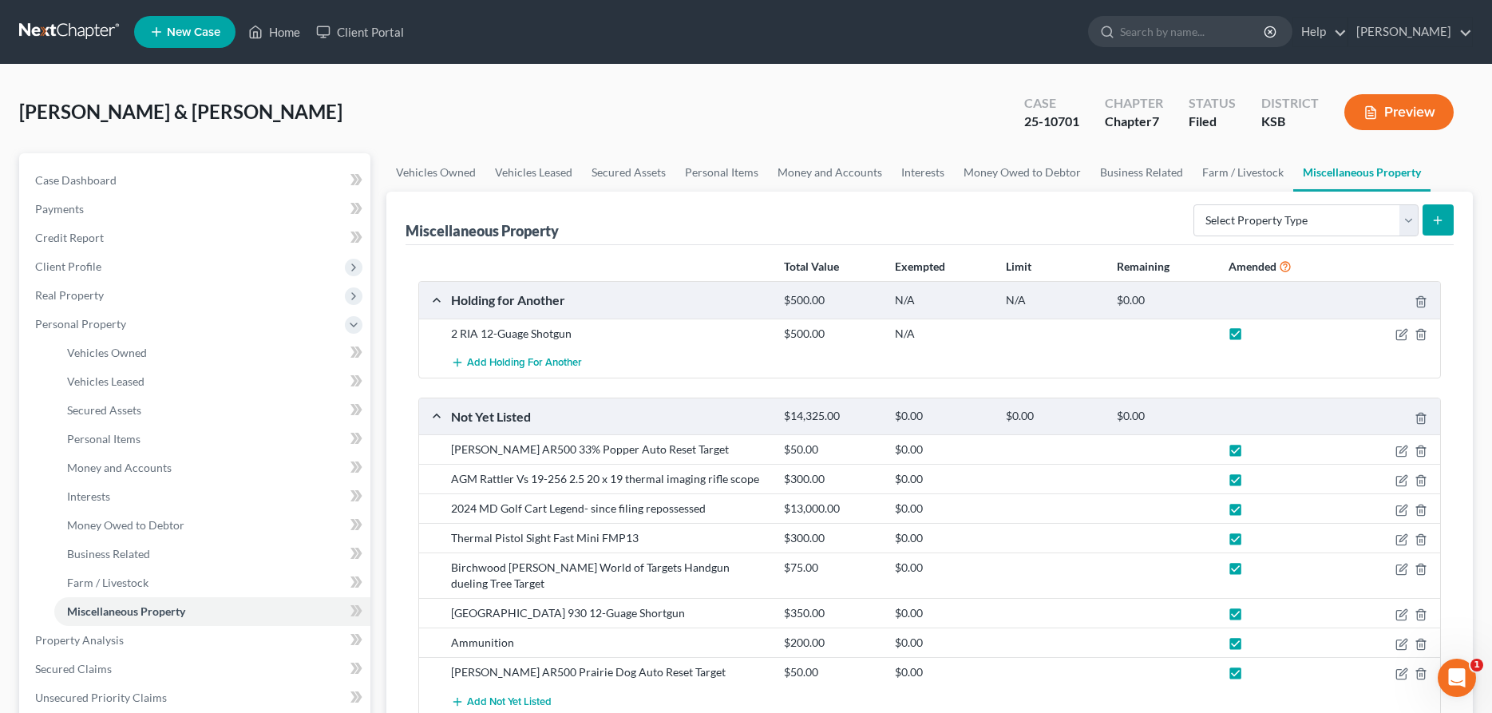
click at [1250, 338] on label at bounding box center [1250, 338] width 0 height 0
click at [1256, 330] on input "checkbox" at bounding box center [1261, 331] width 10 height 10
checkbox input "false"
click at [1250, 453] on label at bounding box center [1250, 453] width 0 height 0
click at [1256, 451] on input "checkbox" at bounding box center [1261, 446] width 10 height 10
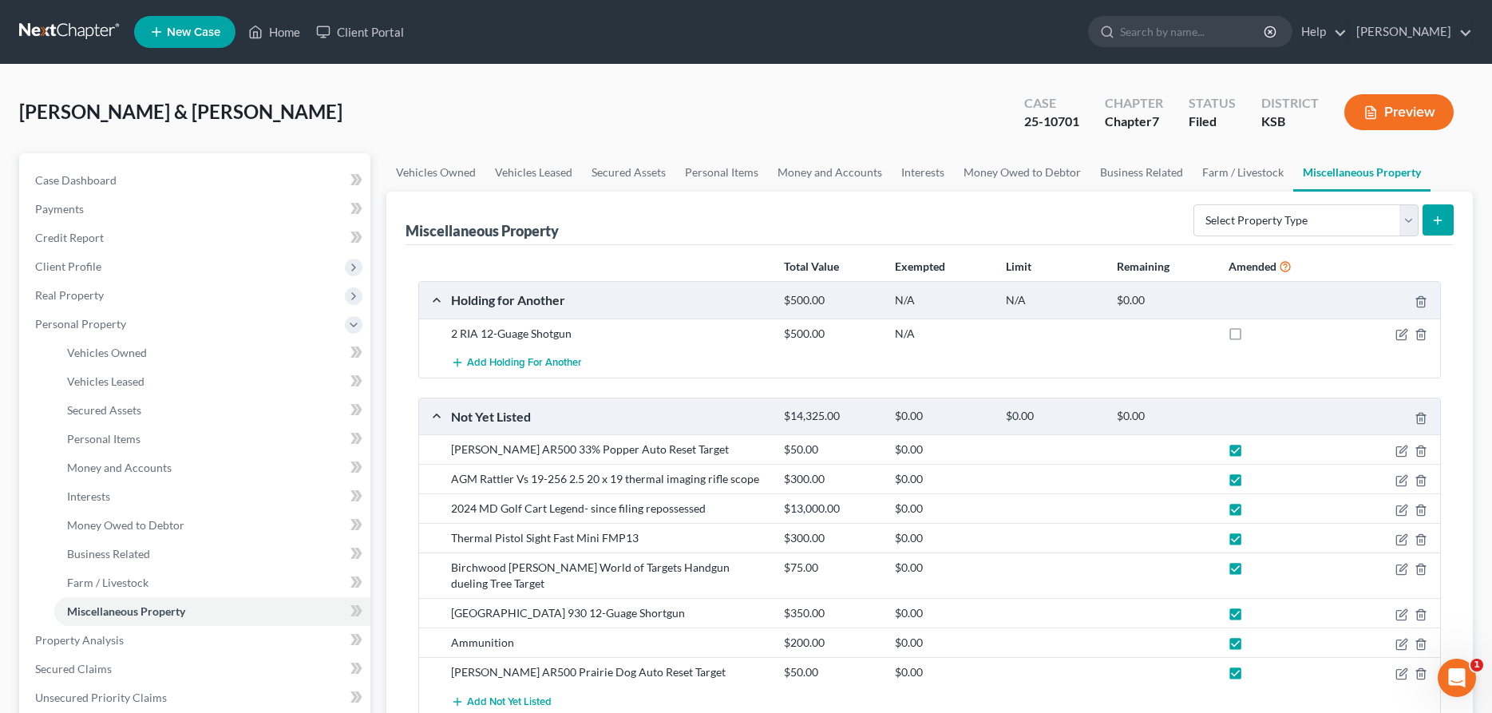
checkbox input "false"
click at [1250, 483] on label at bounding box center [1250, 483] width 0 height 0
click at [1256, 471] on input "checkbox" at bounding box center [1261, 476] width 10 height 10
checkbox input "false"
click at [1250, 512] on label at bounding box center [1250, 512] width 0 height 0
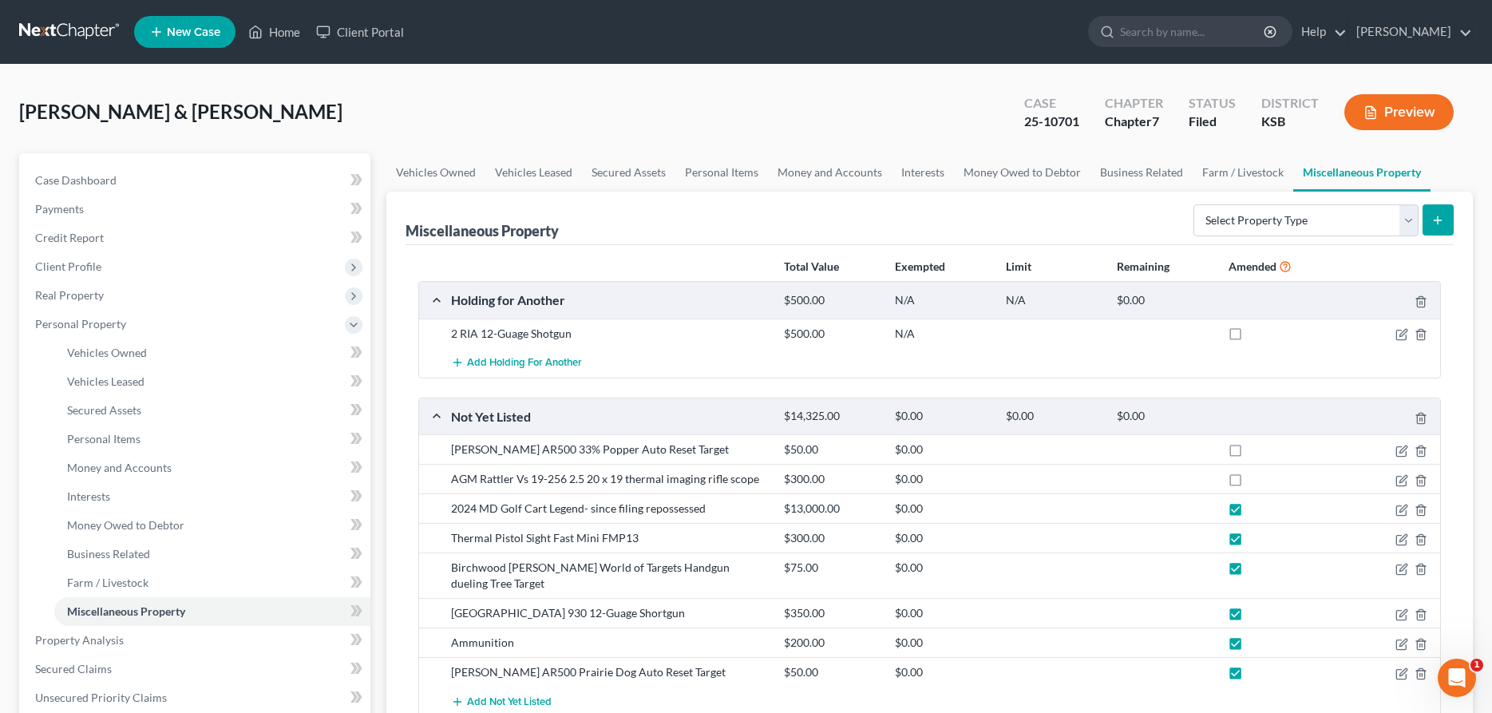
click at [1256, 509] on input "checkbox" at bounding box center [1261, 505] width 10 height 10
checkbox input "false"
click at [1250, 542] on label at bounding box center [1250, 542] width 0 height 0
click at [1256, 540] on input "checkbox" at bounding box center [1261, 535] width 10 height 10
checkbox input "false"
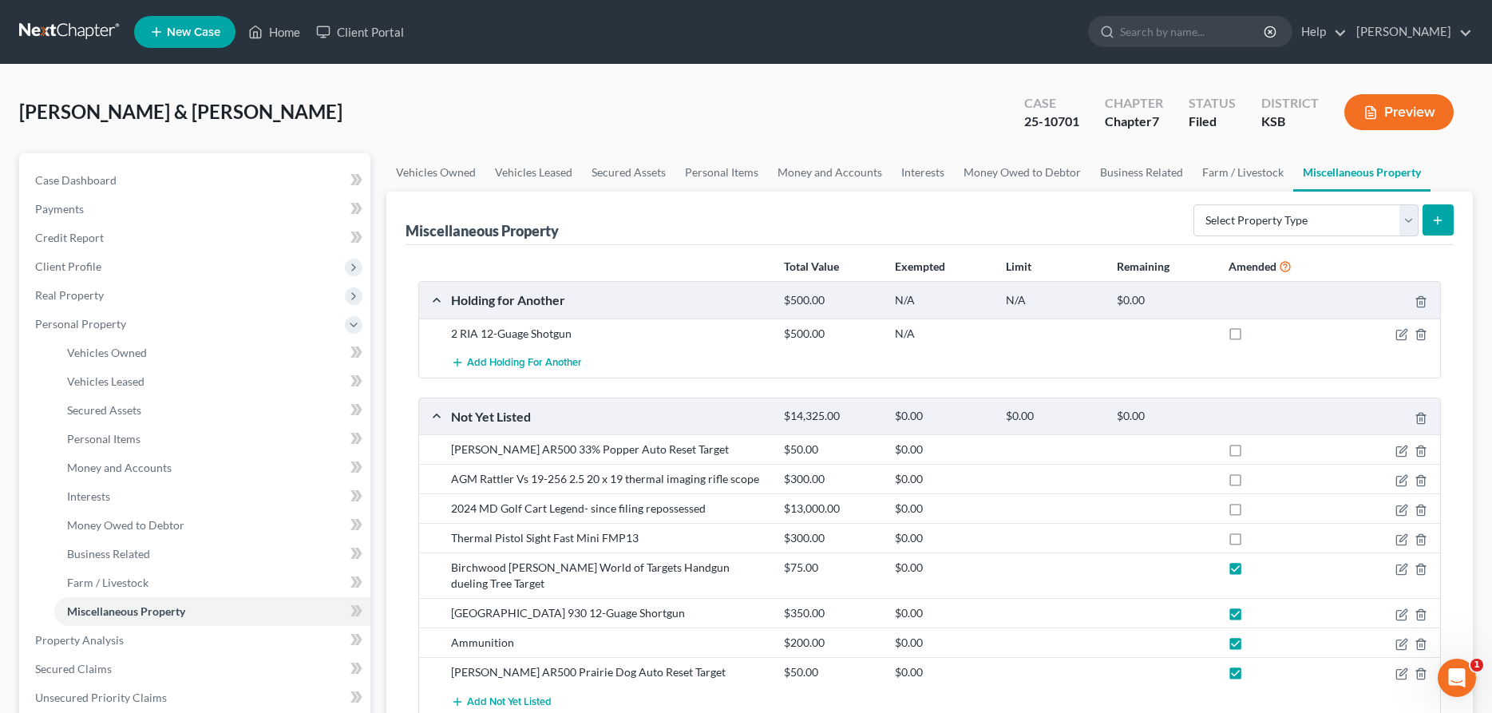
click at [1250, 571] on label at bounding box center [1250, 571] width 0 height 0
click at [1256, 568] on input "checkbox" at bounding box center [1261, 565] width 10 height 10
checkbox input "false"
drag, startPoint x: 1236, startPoint y: 594, endPoint x: 1234, endPoint y: 619, distance: 24.8
click at [1250, 617] on label at bounding box center [1250, 617] width 0 height 0
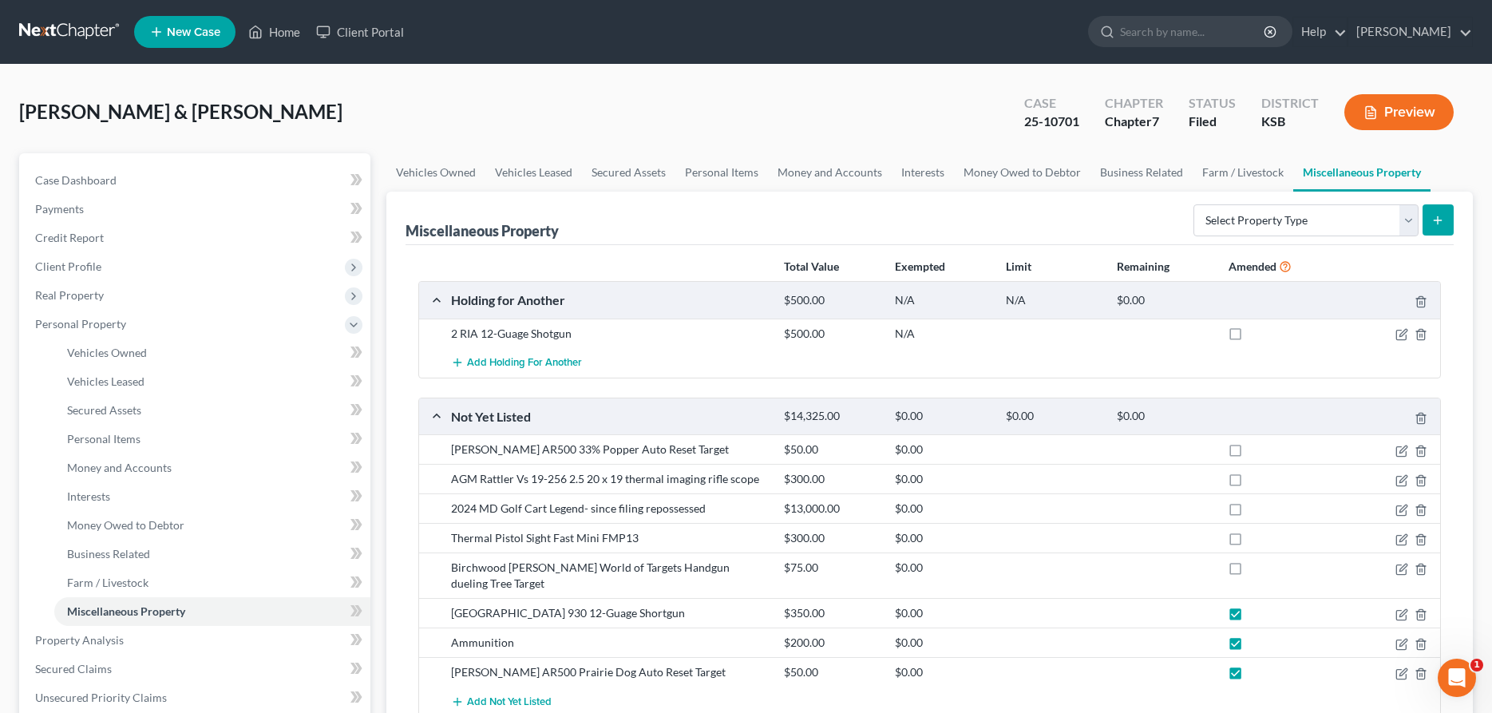
click at [1256, 605] on input "checkbox" at bounding box center [1261, 610] width 10 height 10
checkbox input "false"
drag, startPoint x: 1233, startPoint y: 624, endPoint x: 1236, endPoint y: 642, distance: 17.7
click at [1250, 647] on label at bounding box center [1250, 647] width 0 height 0
click at [1256, 635] on input "checkbox" at bounding box center [1261, 640] width 10 height 10
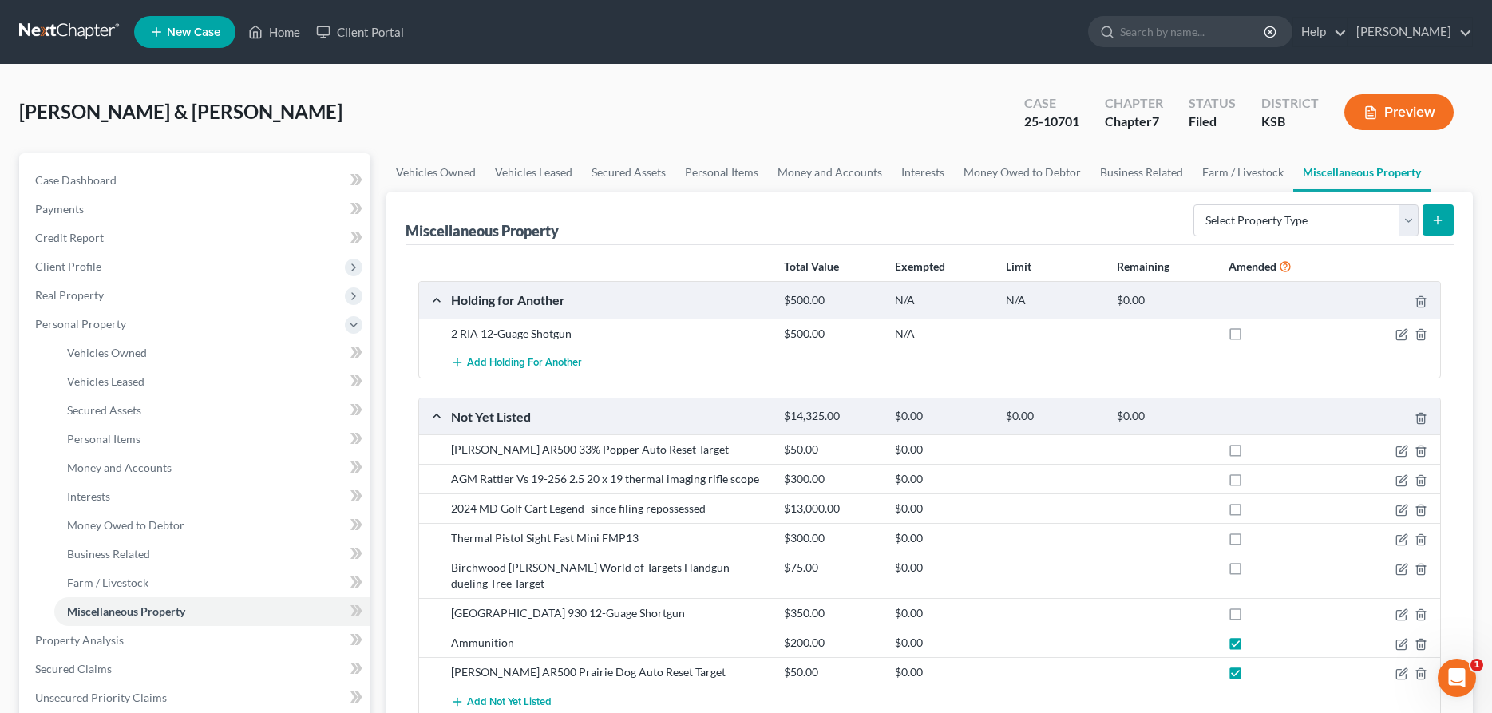
checkbox input "false"
click at [1250, 676] on label at bounding box center [1250, 676] width 0 height 0
click at [1256, 664] on input "checkbox" at bounding box center [1261, 669] width 10 height 10
checkbox input "false"
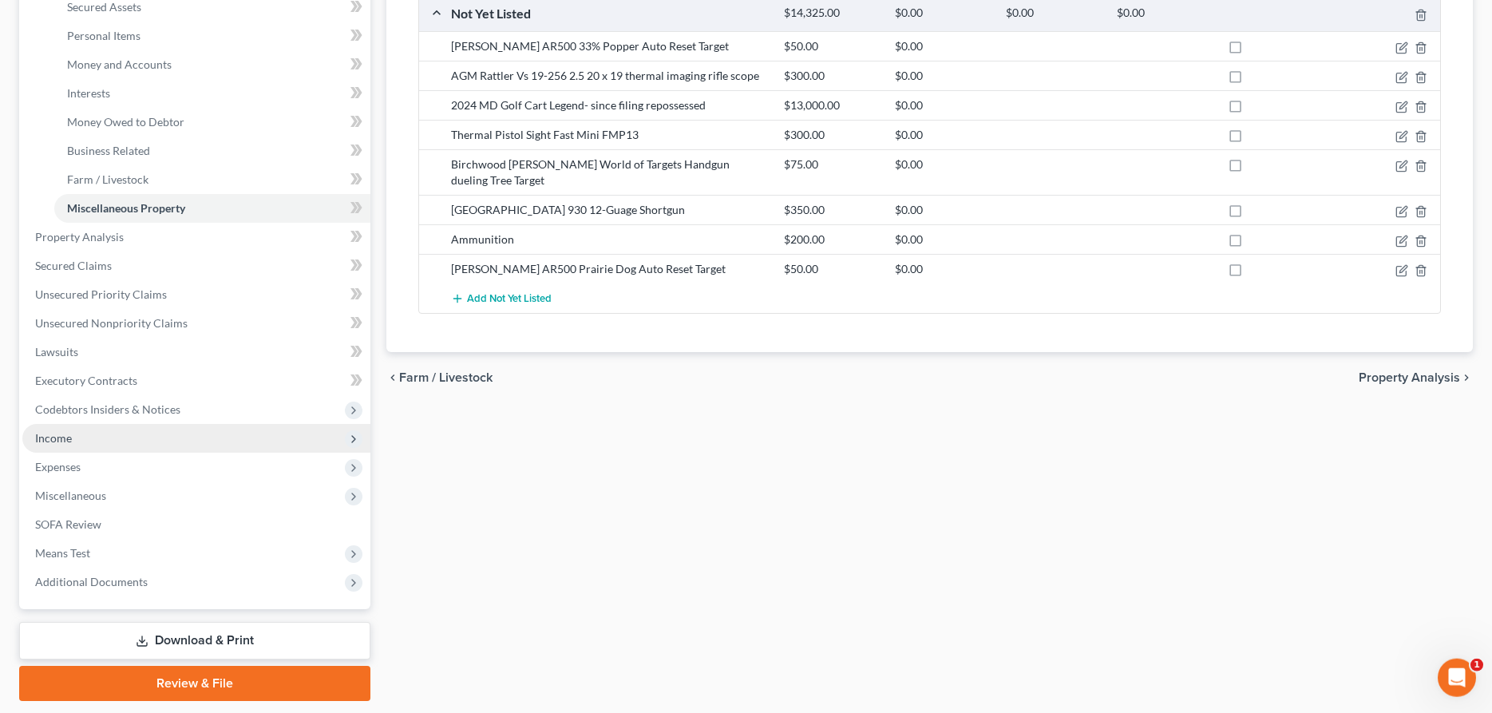
scroll to position [450, 0]
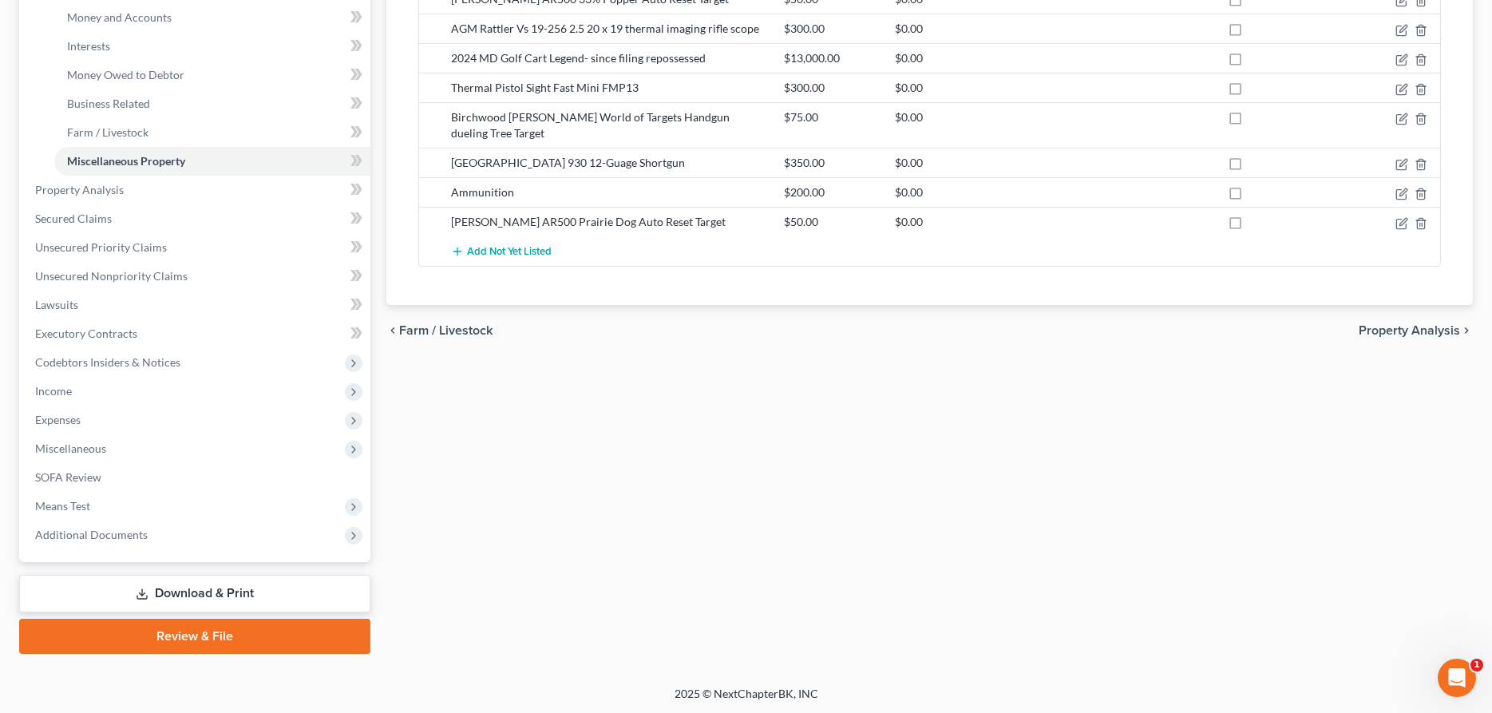
click at [181, 591] on link "Download & Print" at bounding box center [194, 594] width 351 height 38
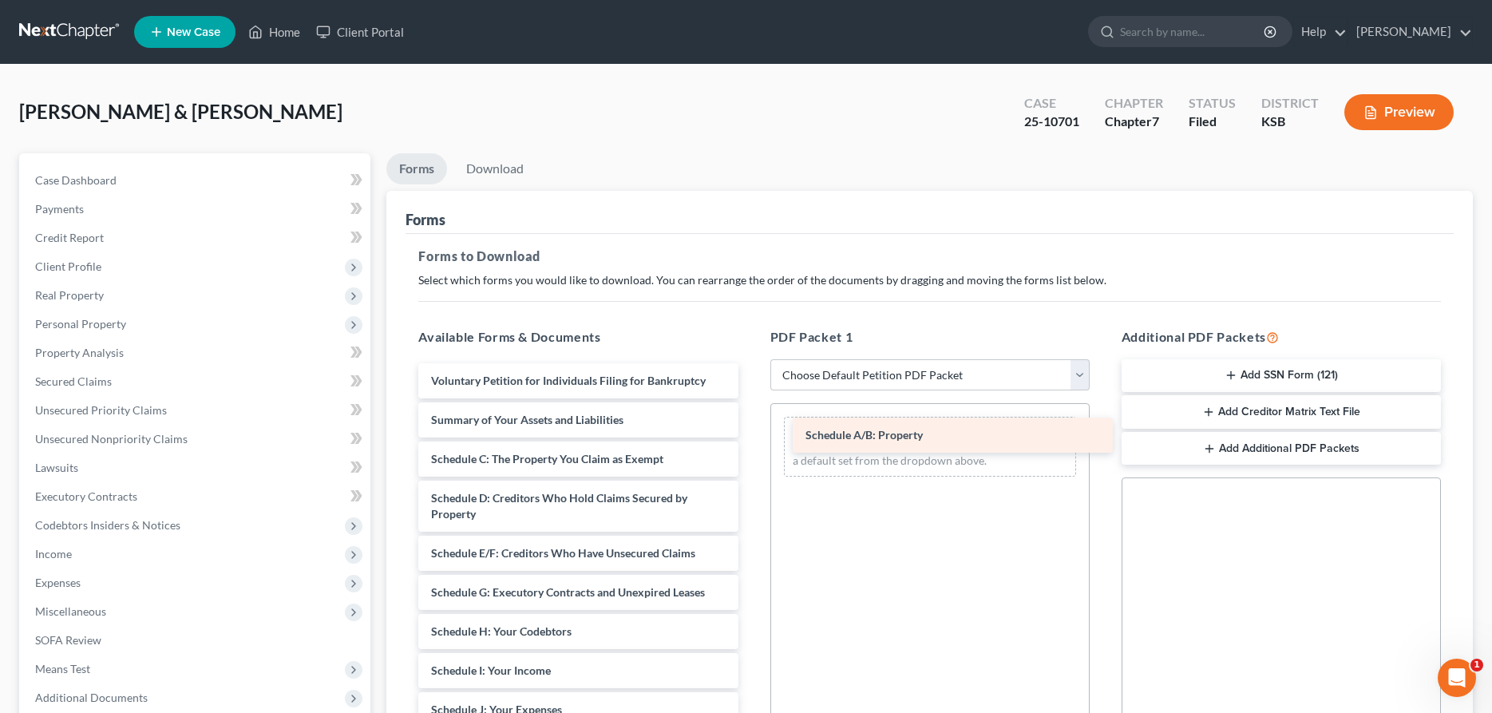
drag, startPoint x: 451, startPoint y: 454, endPoint x: 825, endPoint y: 431, distance: 375.1
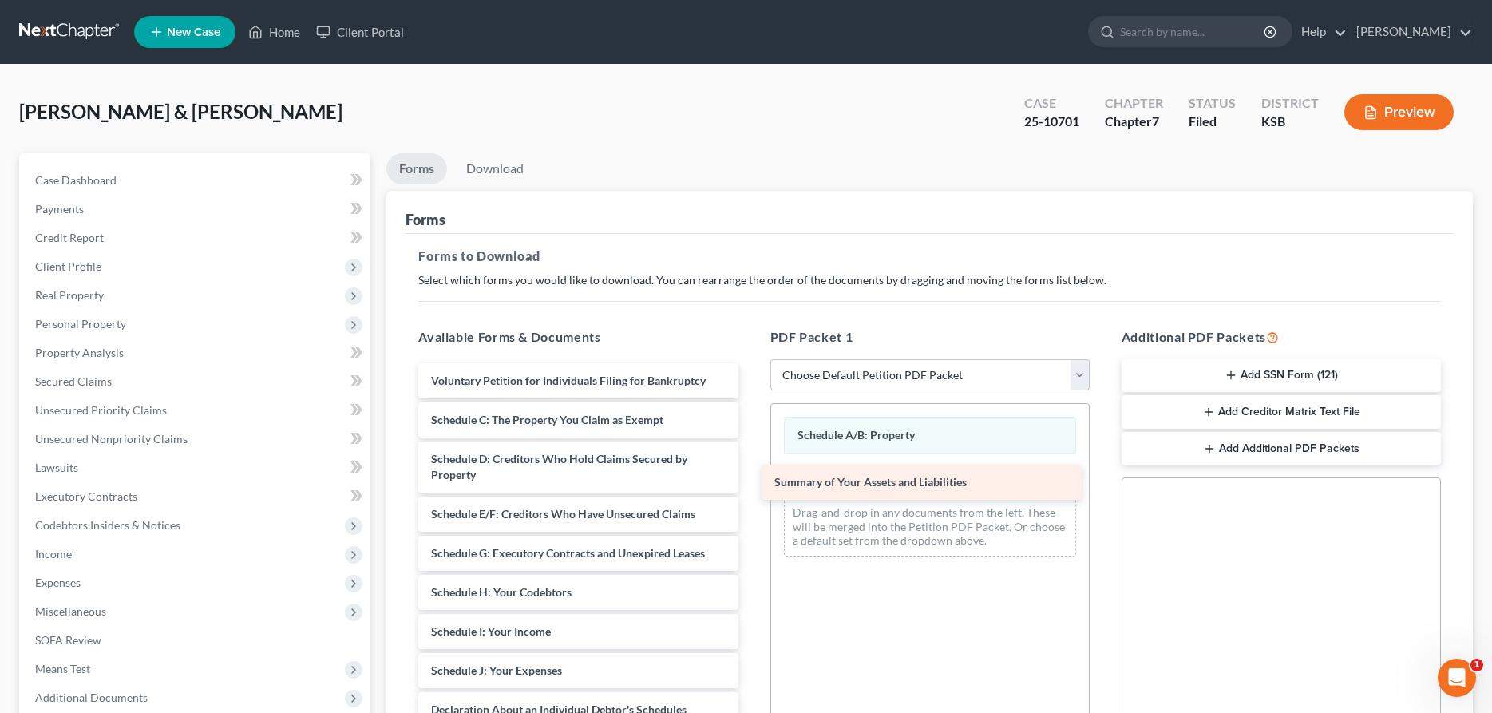
drag, startPoint x: 592, startPoint y: 415, endPoint x: 935, endPoint y: 478, distance: 349.0
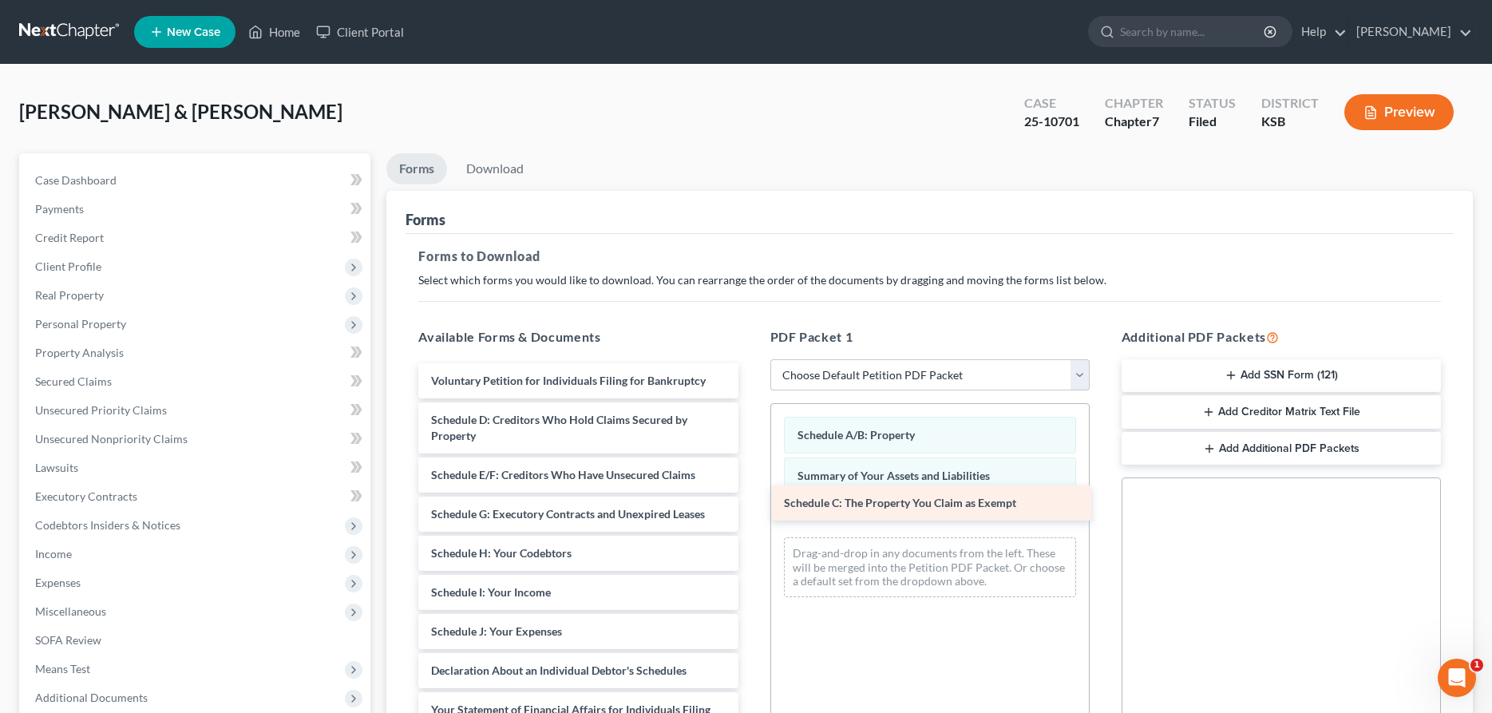
drag, startPoint x: 547, startPoint y: 413, endPoint x: 893, endPoint y: 500, distance: 357.0
click at [750, 497] on div "Schedule C: The Property You Claim as Exempt Voluntary Petition for Individuals…" at bounding box center [577, 714] width 345 height 702
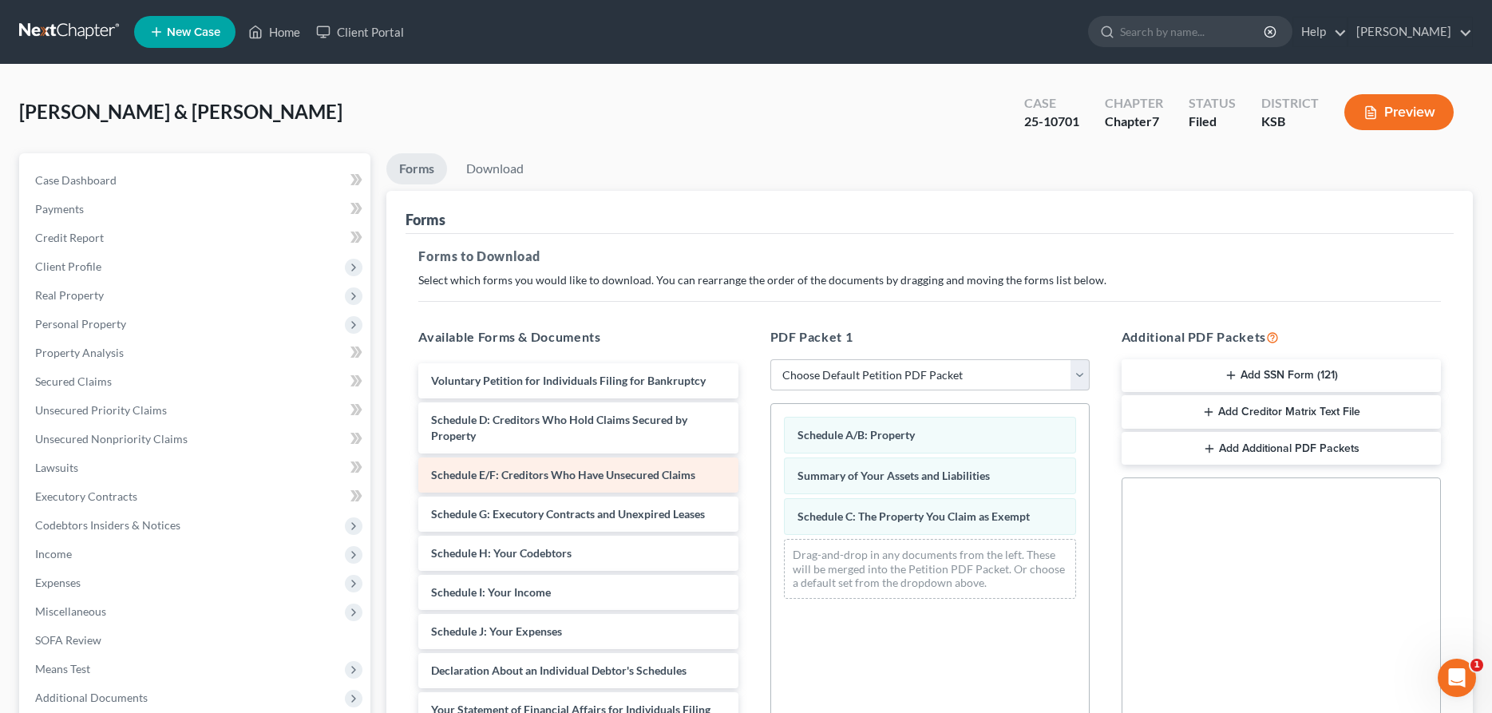
scroll to position [81, 0]
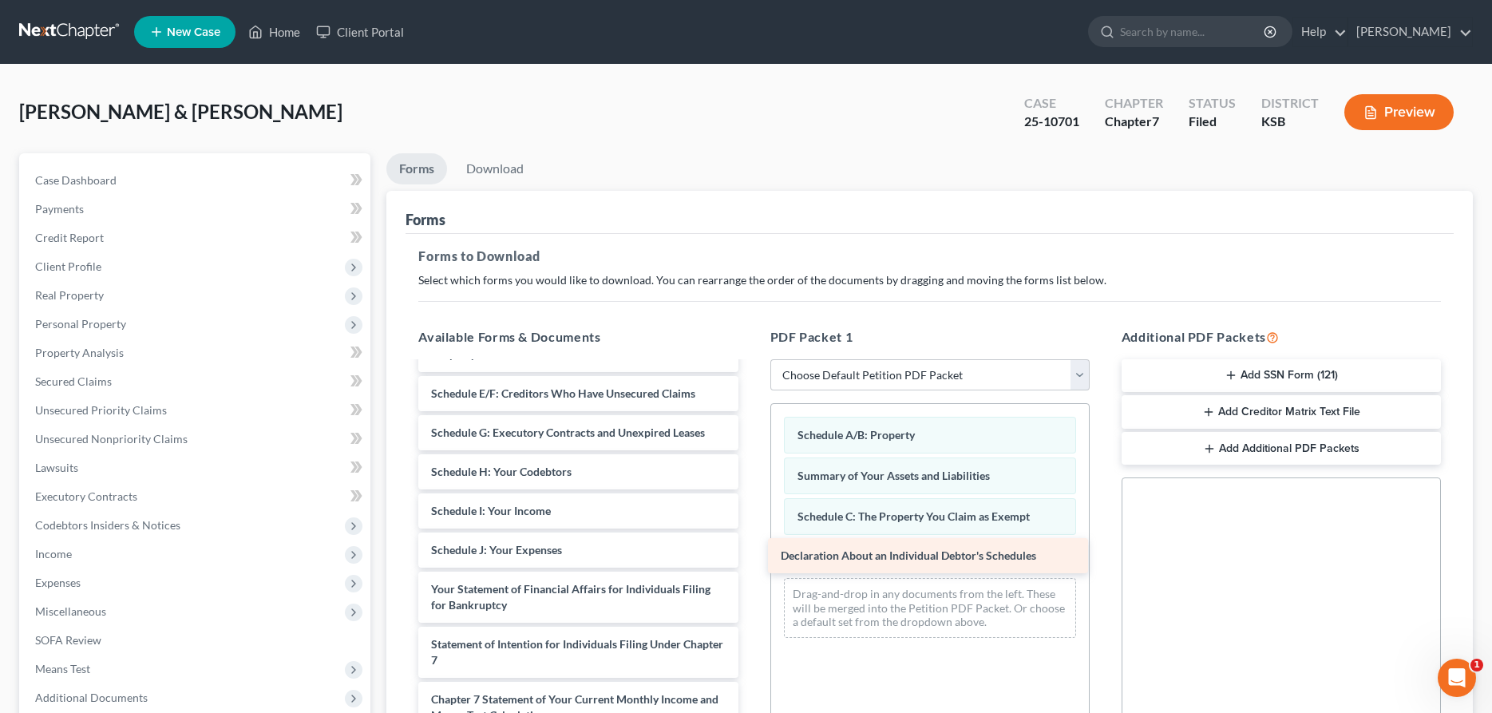
drag, startPoint x: 596, startPoint y: 591, endPoint x: 946, endPoint y: 558, distance: 351.1
click at [750, 558] on div "Declaration About an Individual Debtor's Schedules Voluntary Petition for Indiv…" at bounding box center [577, 613] width 345 height 662
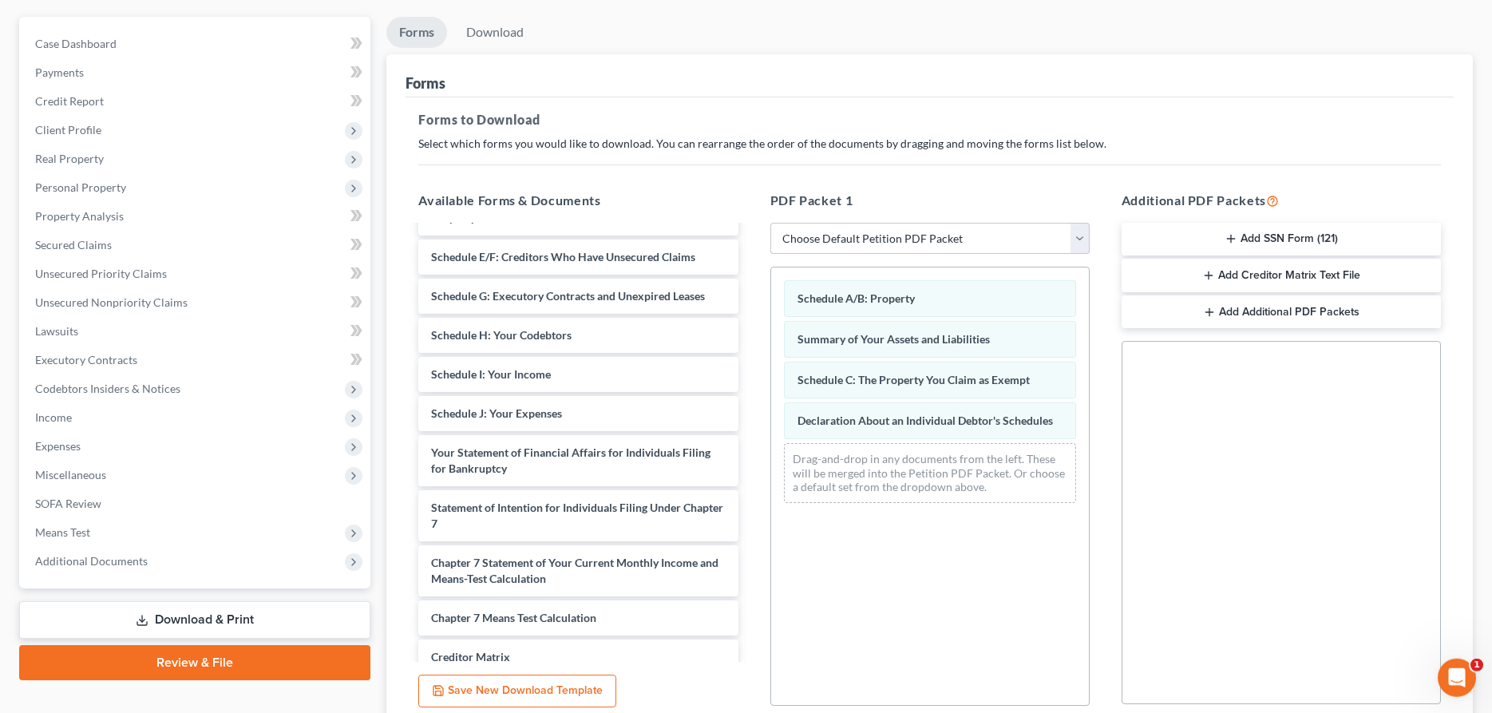
scroll to position [272, 0]
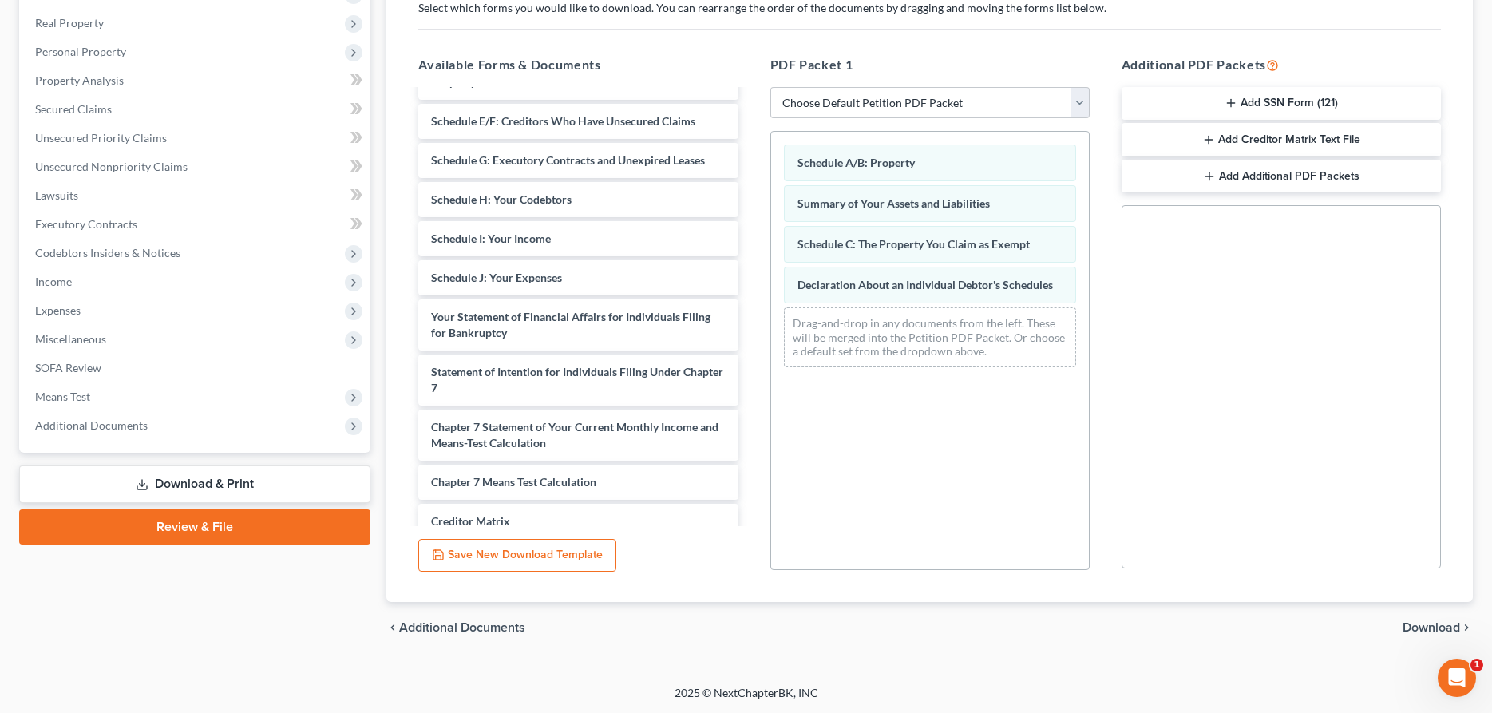
click at [1418, 626] on span "Download" at bounding box center [1430, 627] width 57 height 13
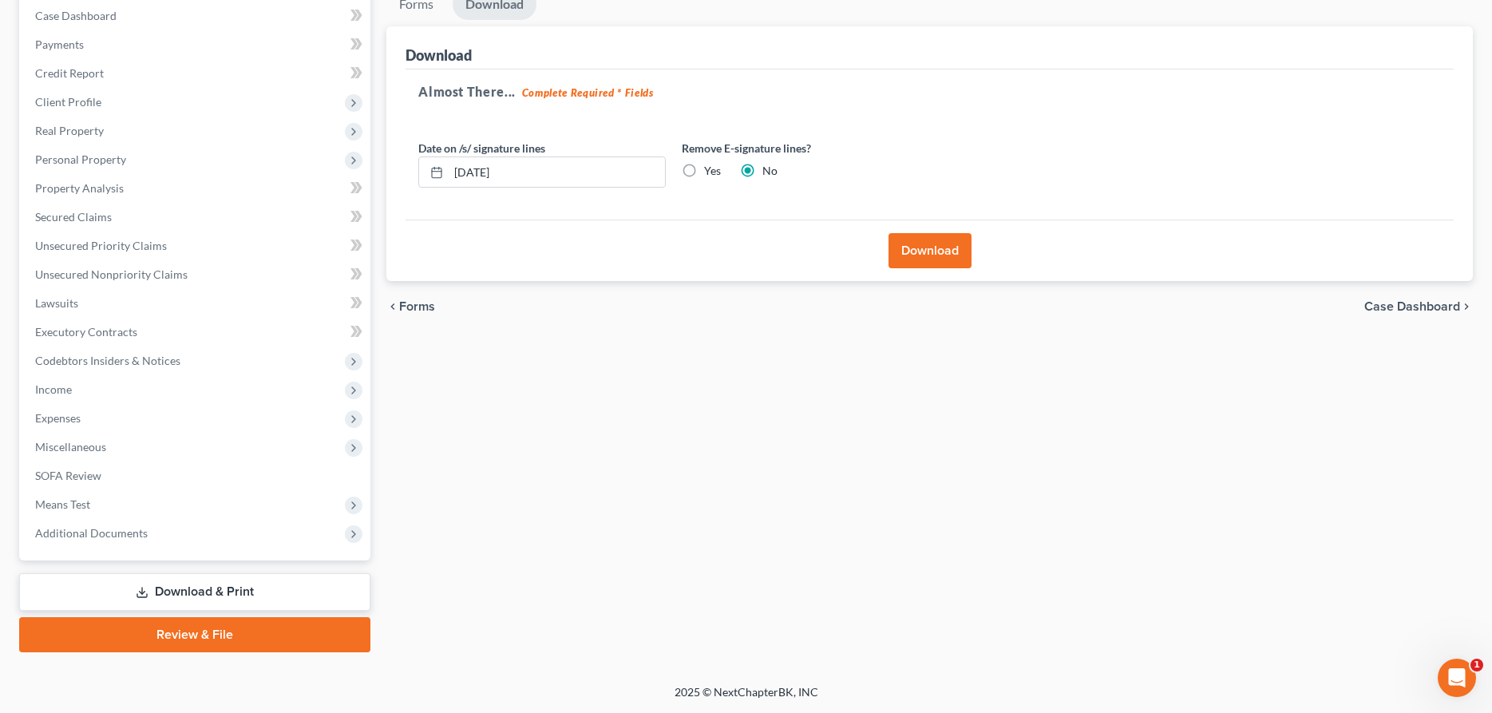
scroll to position [163, 0]
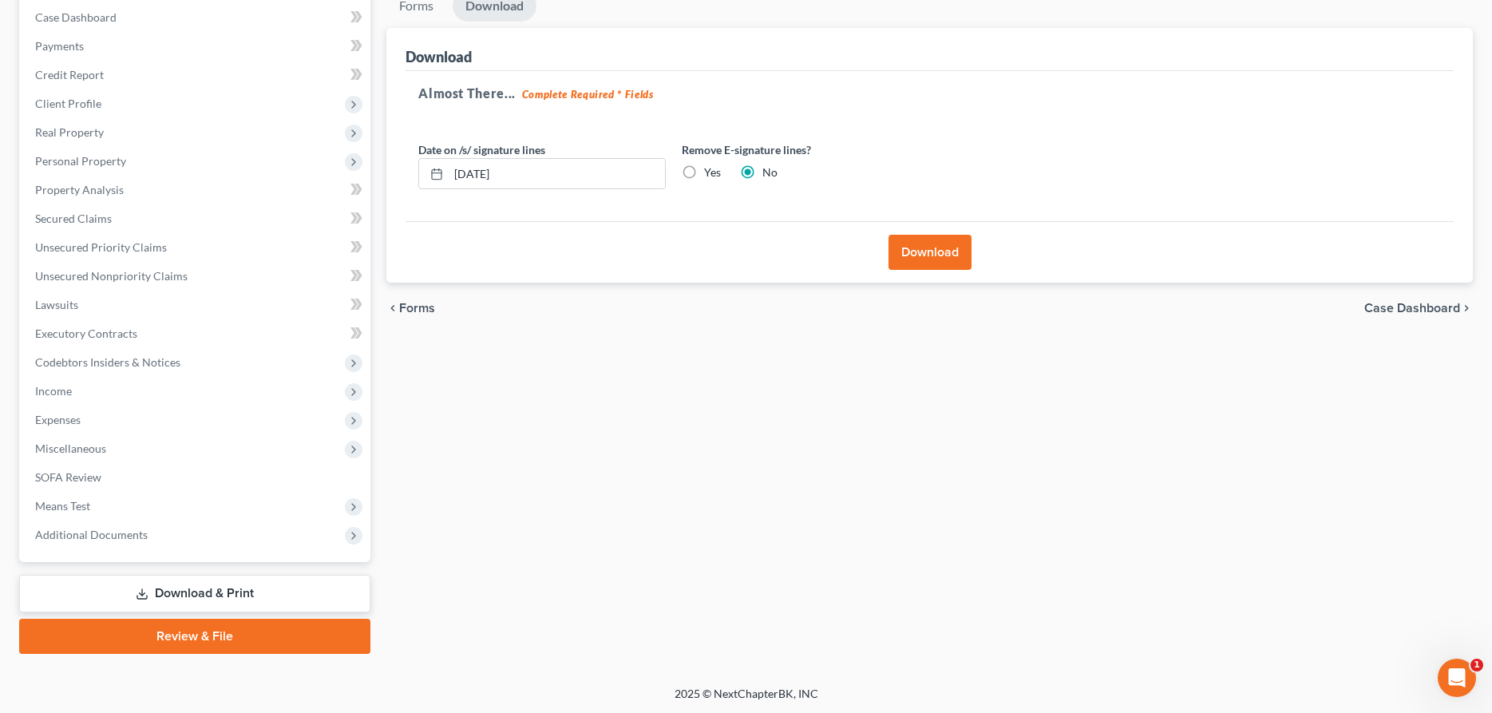
click at [915, 259] on button "Download" at bounding box center [929, 252] width 83 height 35
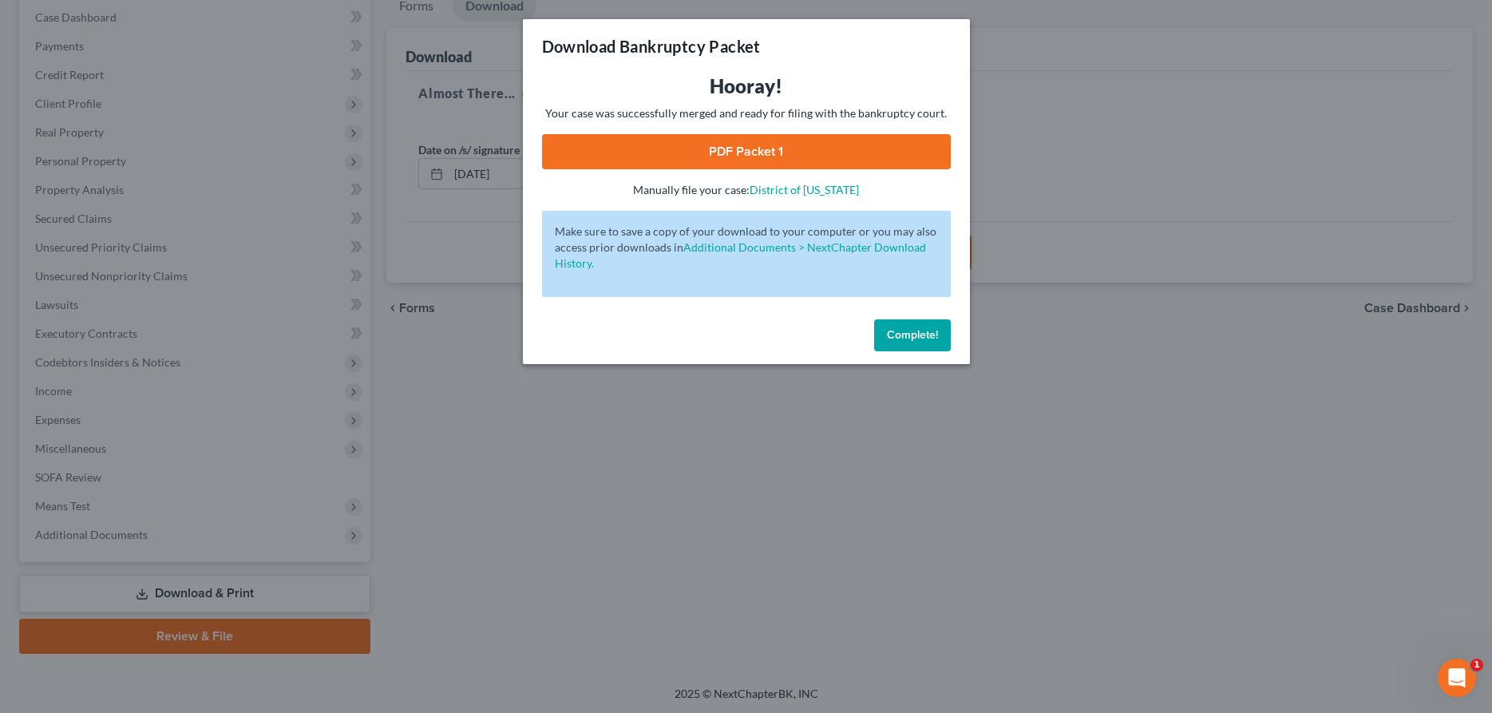
click at [903, 340] on span "Complete!" at bounding box center [912, 335] width 51 height 14
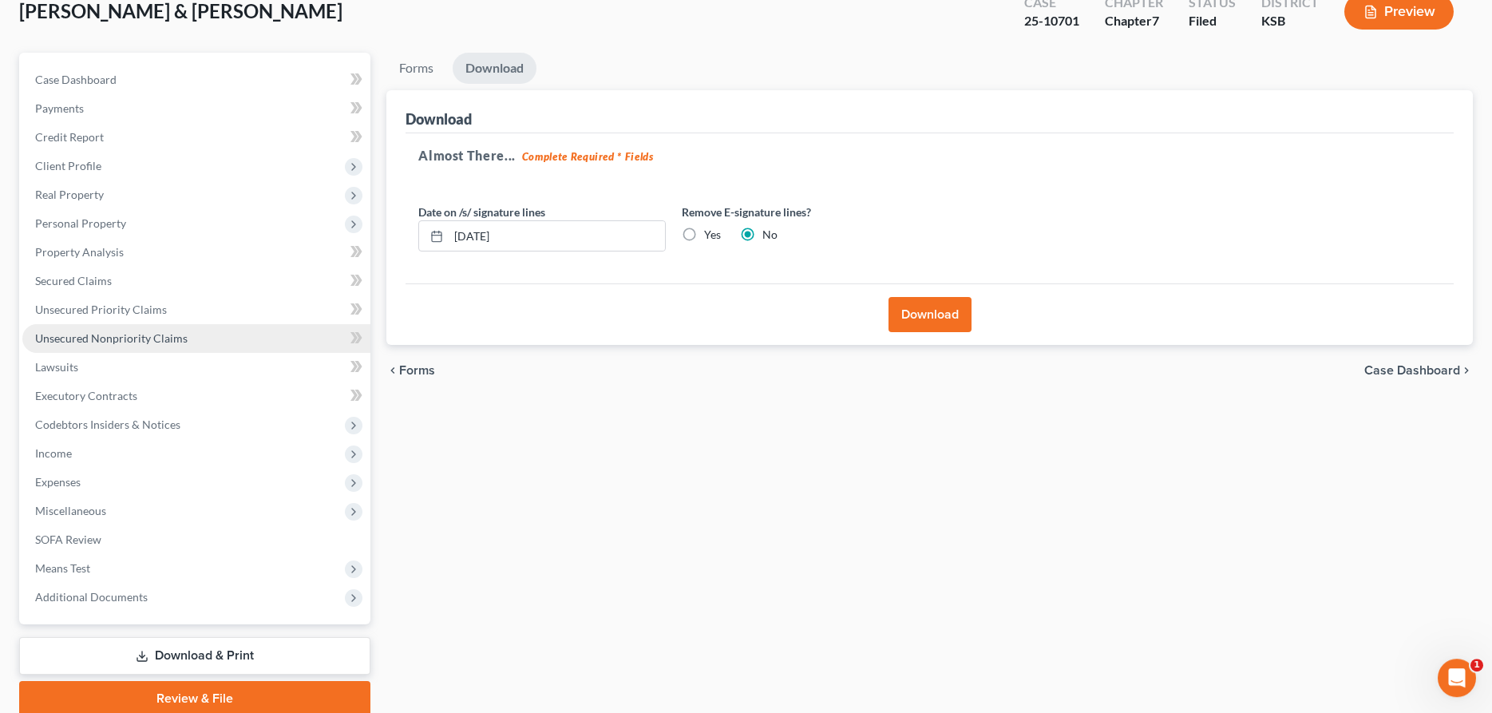
scroll to position [81, 0]
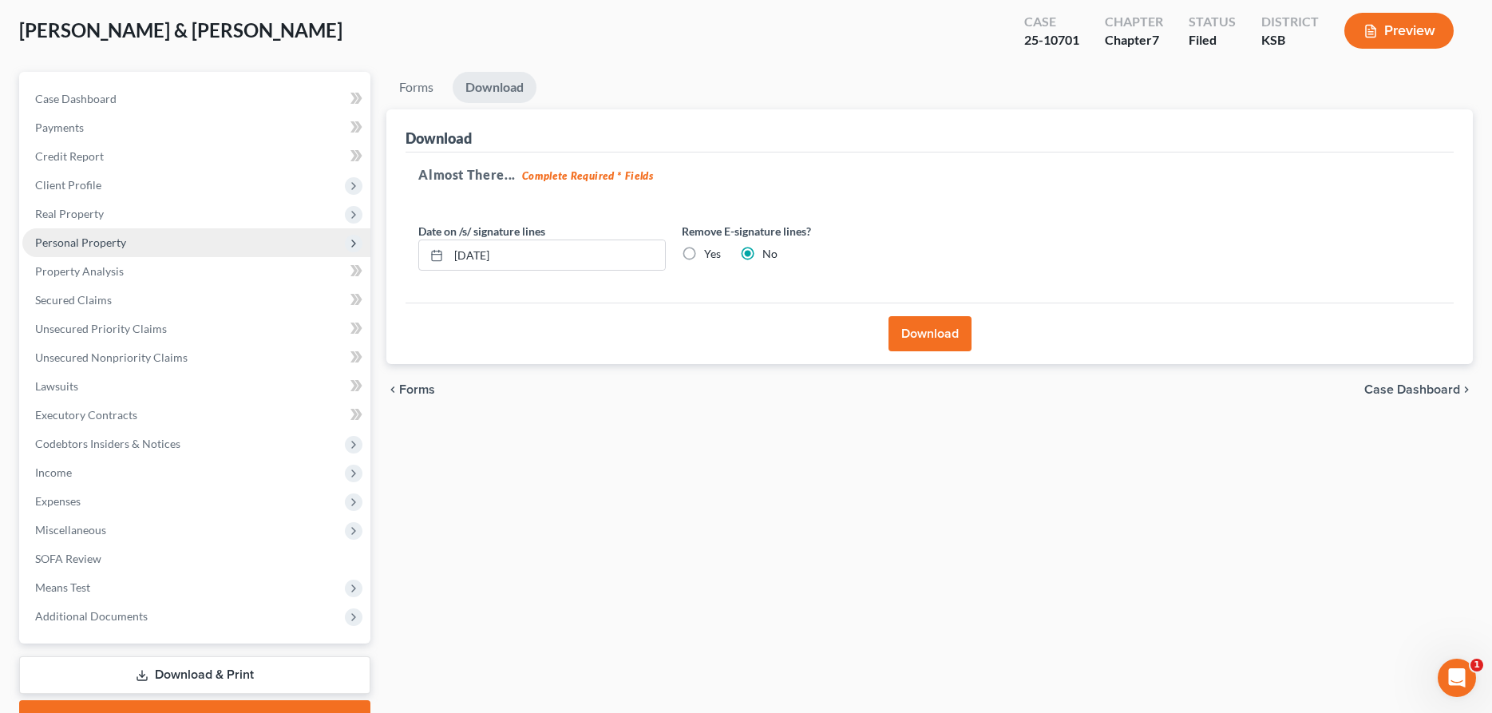
click at [71, 237] on span "Personal Property" at bounding box center [80, 242] width 91 height 14
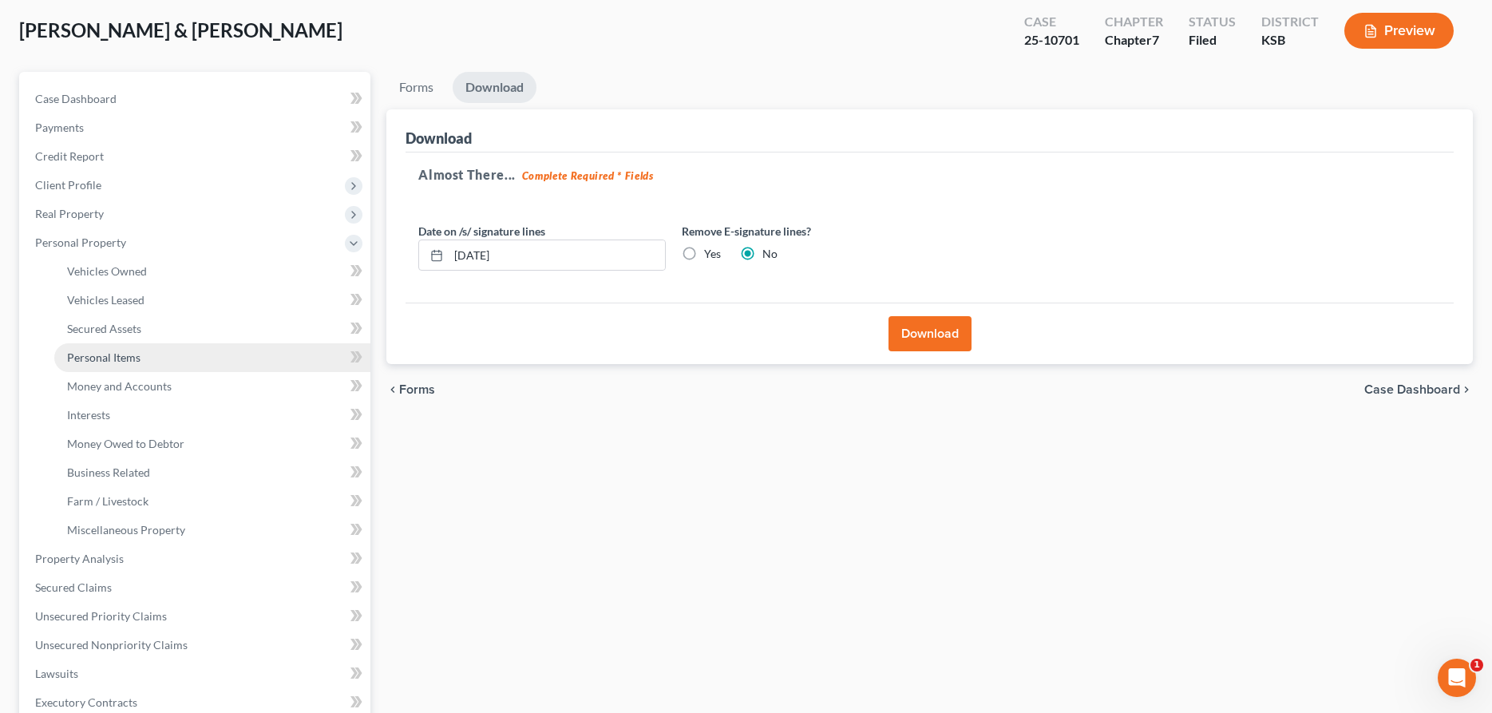
click at [115, 362] on span "Personal Items" at bounding box center [103, 357] width 73 height 14
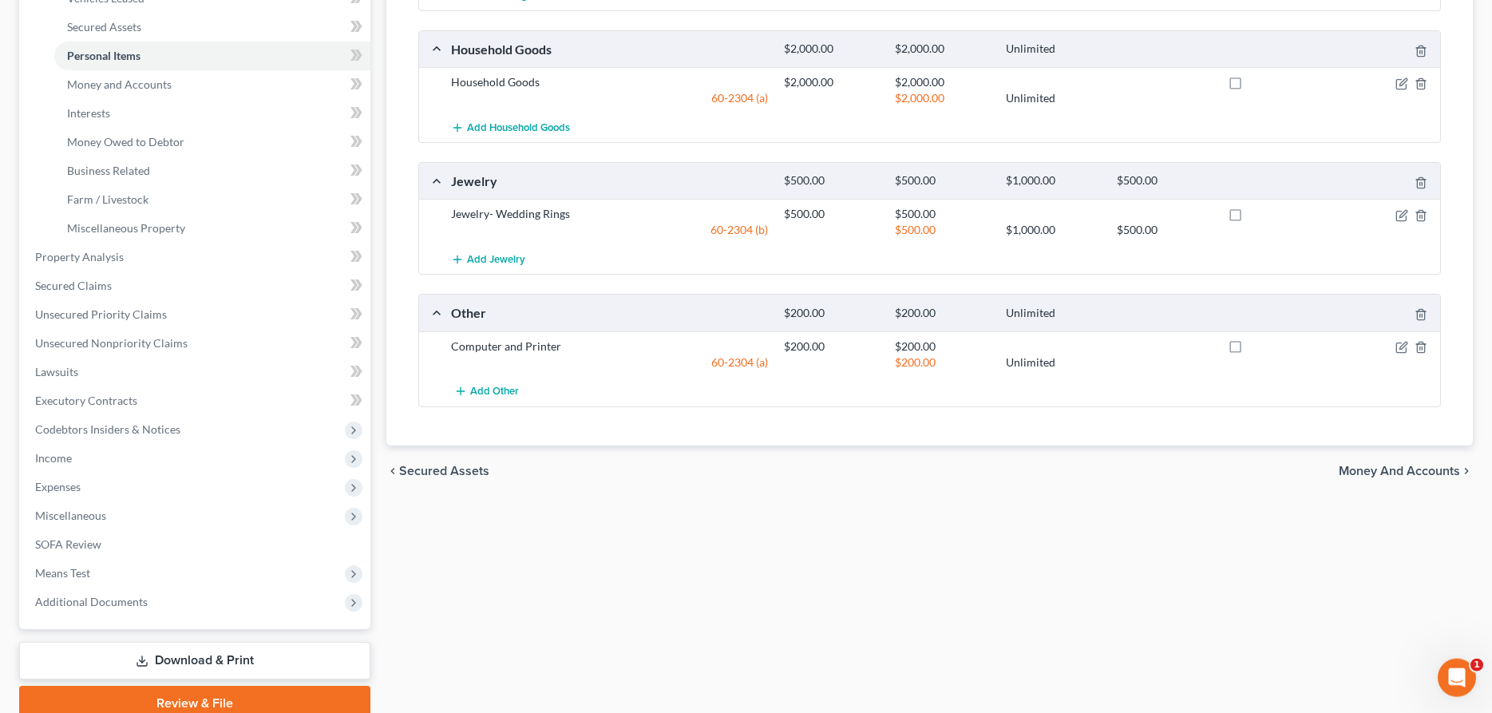
scroll to position [450, 0]
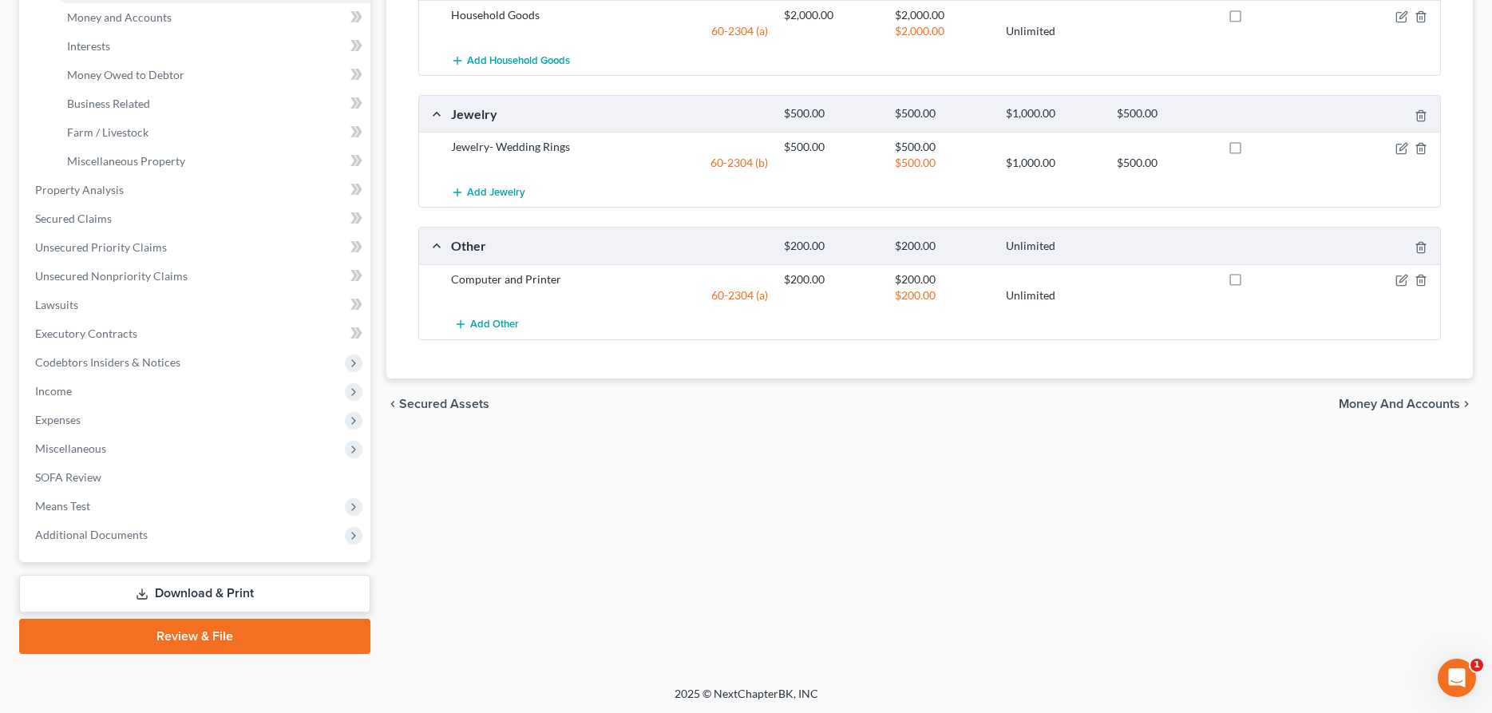
click at [231, 587] on link "Download & Print" at bounding box center [194, 594] width 351 height 38
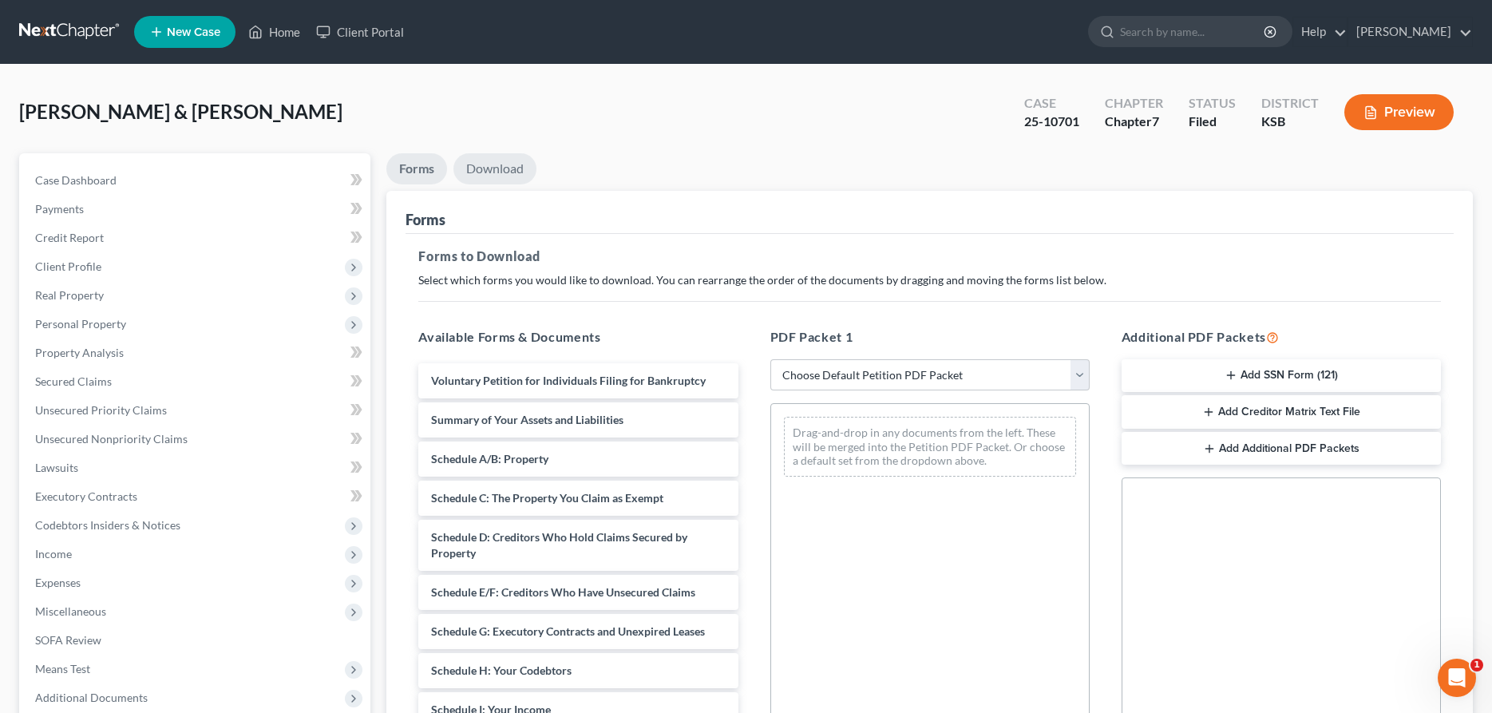
click at [495, 172] on link "Download" at bounding box center [494, 168] width 83 height 31
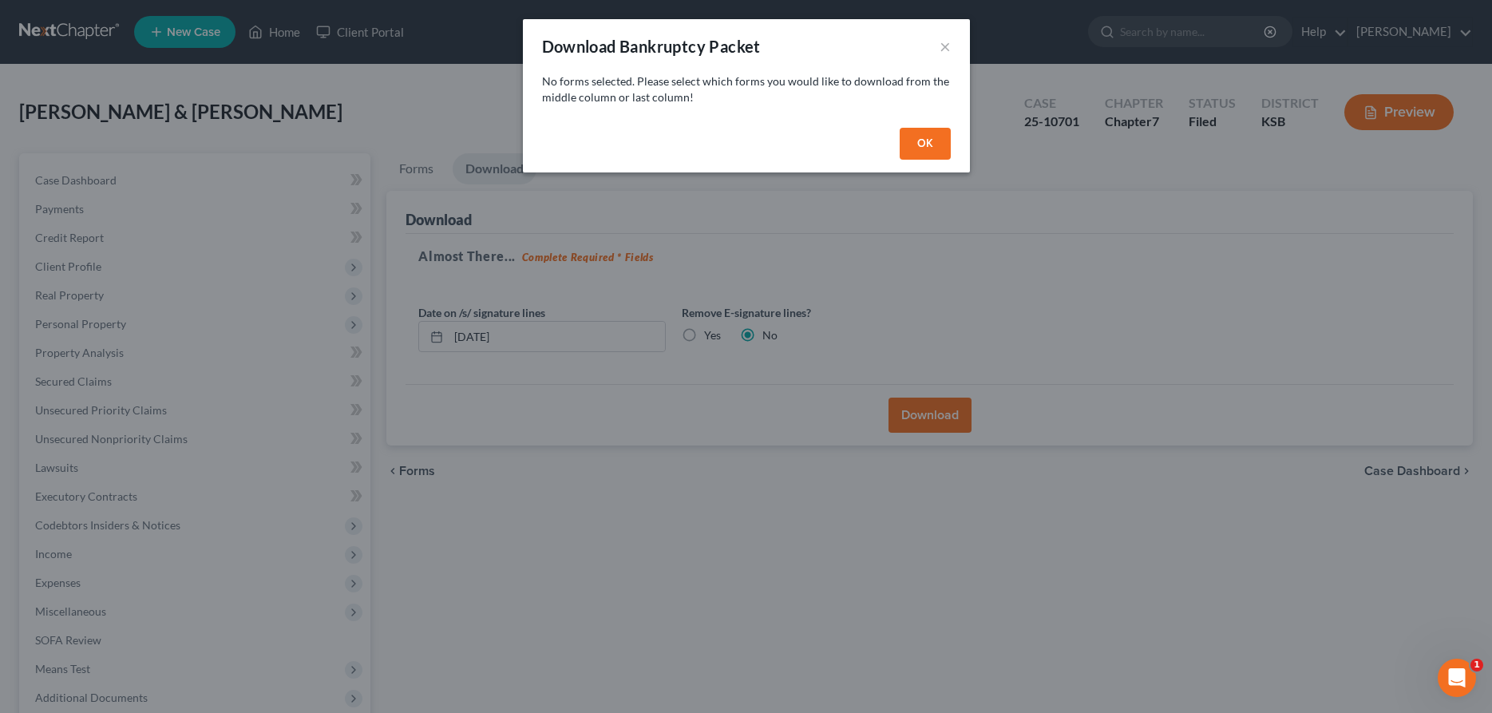
click at [923, 142] on button "OK" at bounding box center [925, 144] width 51 height 32
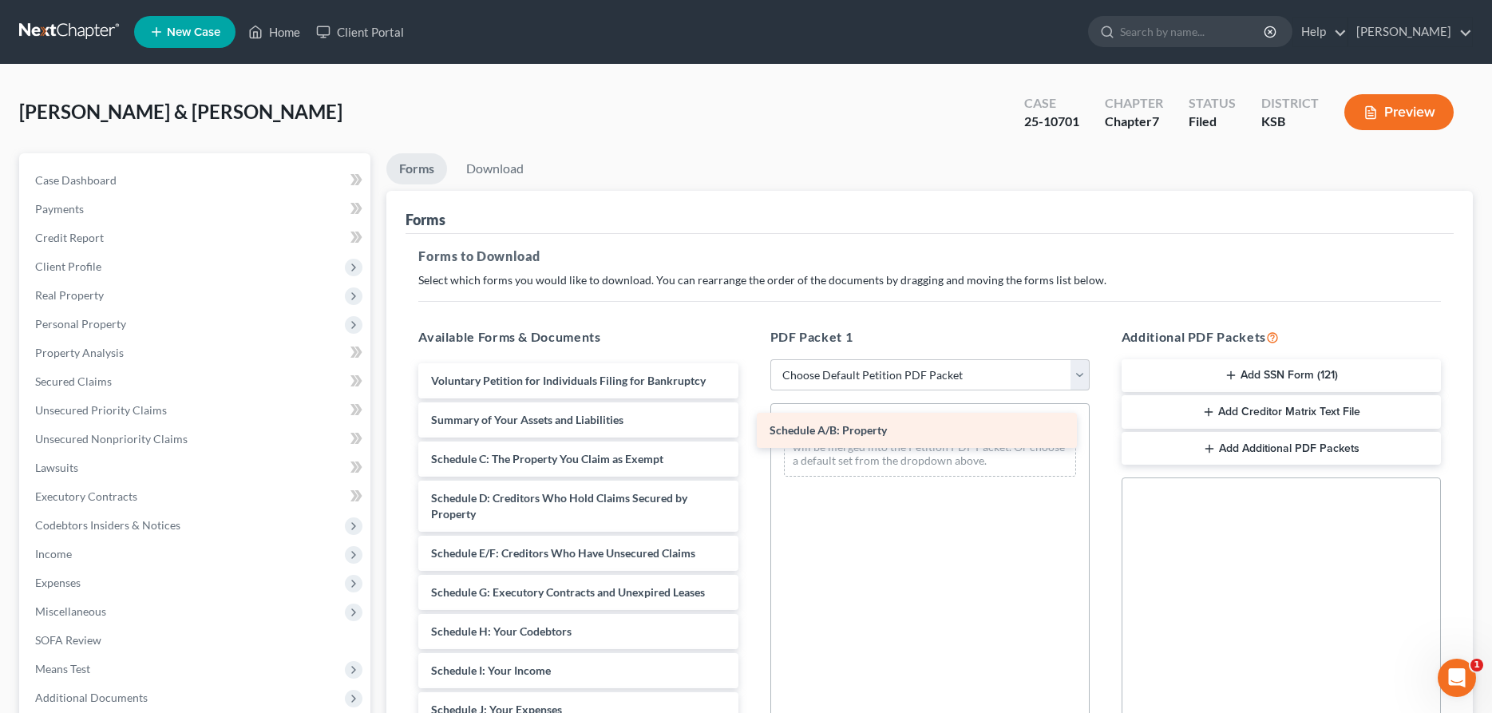
drag, startPoint x: 533, startPoint y: 456, endPoint x: 872, endPoint y: 428, distance: 339.6
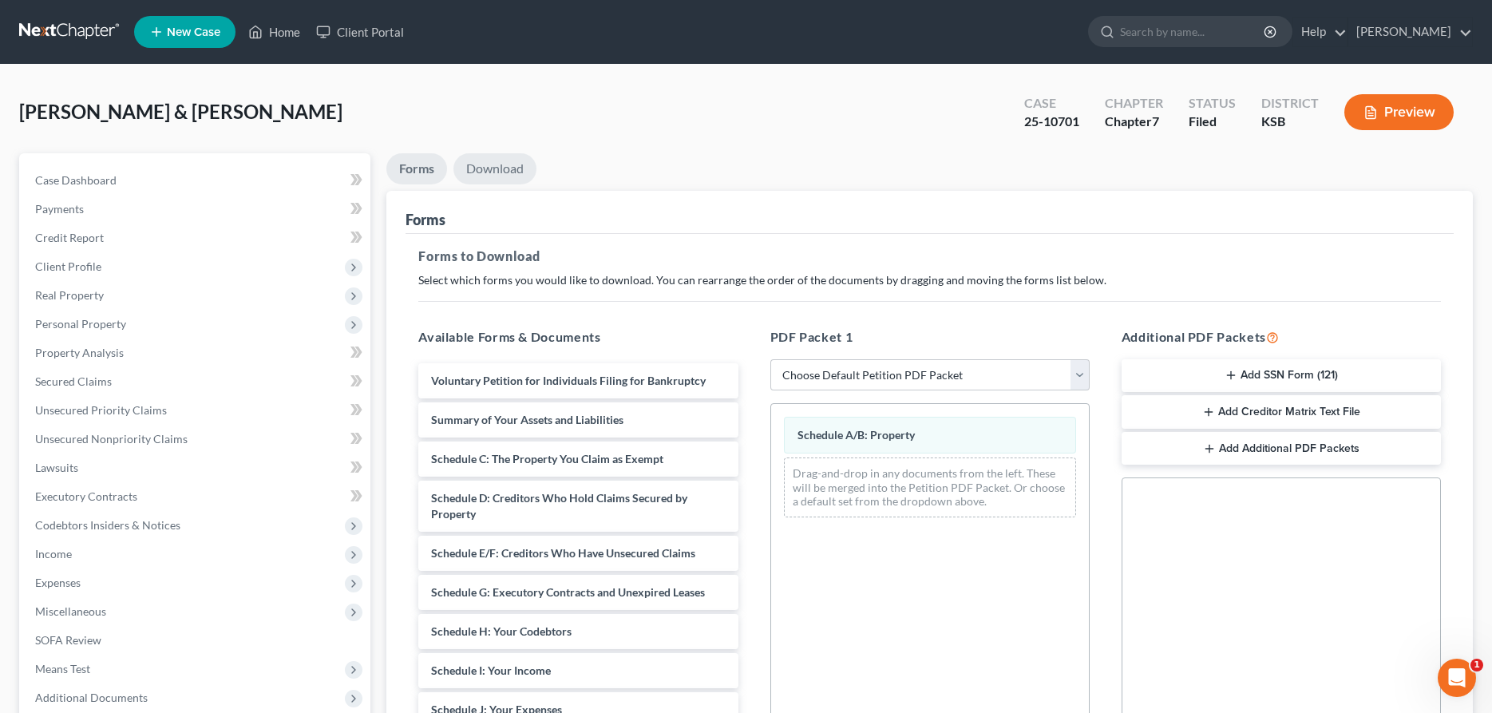
click at [483, 164] on link "Download" at bounding box center [494, 168] width 83 height 31
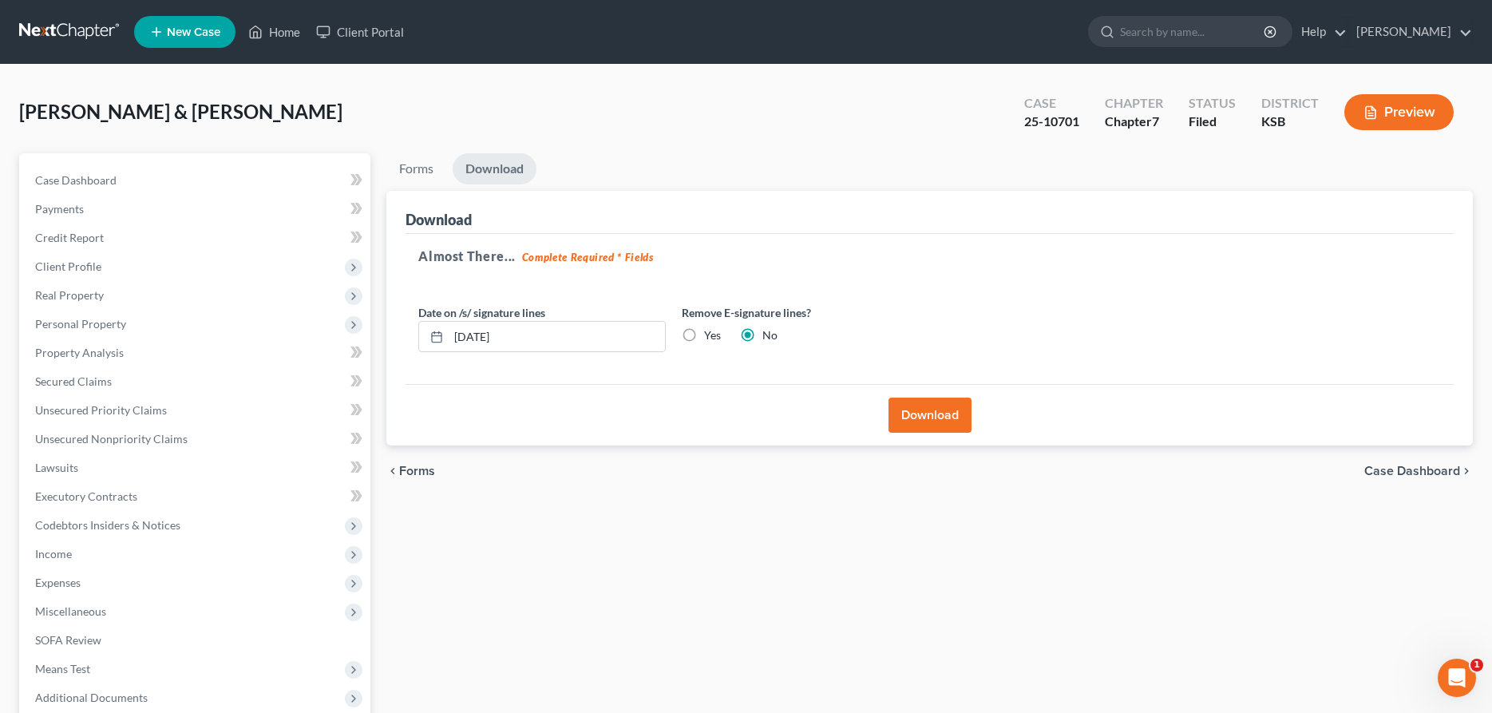
click at [910, 397] on div "Download" at bounding box center [929, 414] width 1048 height 61
click at [910, 406] on button "Download" at bounding box center [929, 414] width 83 height 35
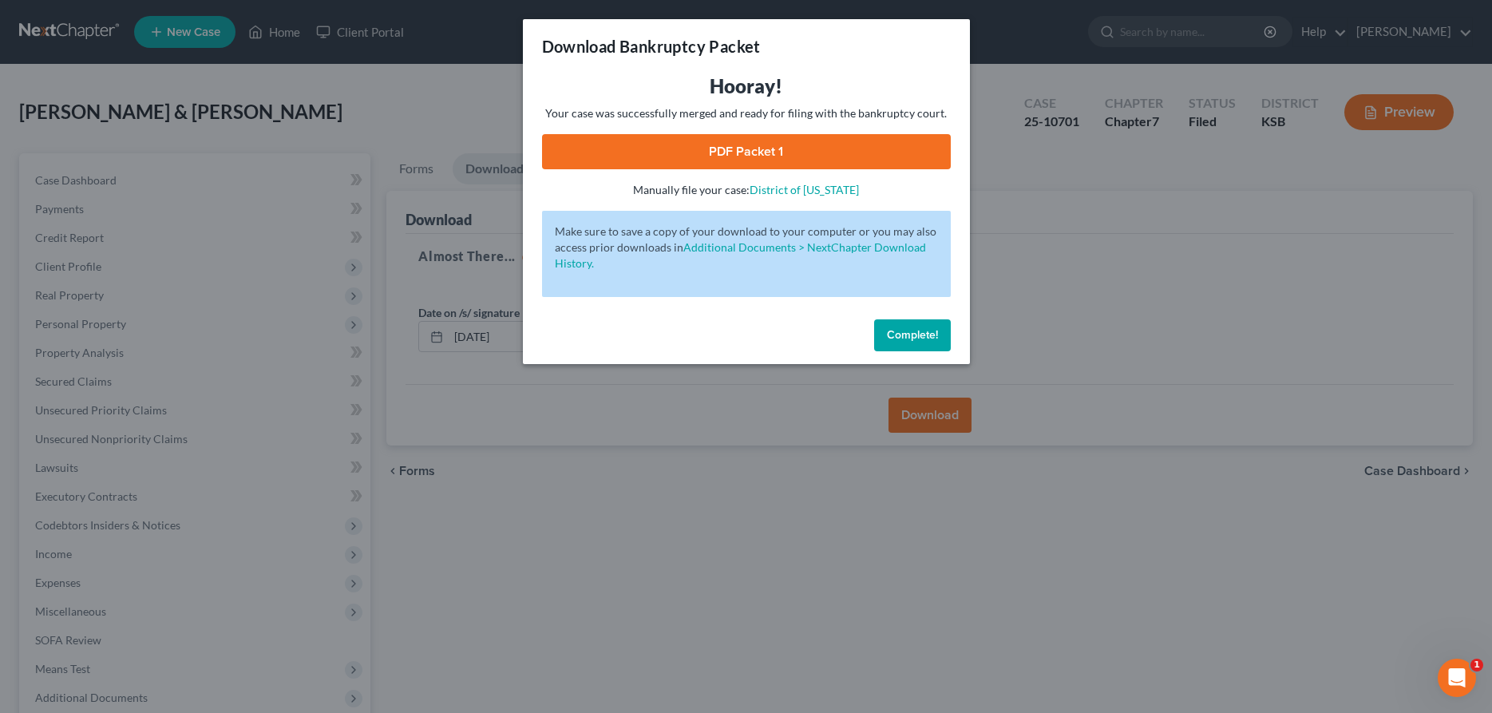
click at [749, 161] on link "PDF Packet 1" at bounding box center [746, 151] width 409 height 35
click at [900, 333] on span "Complete!" at bounding box center [912, 335] width 51 height 14
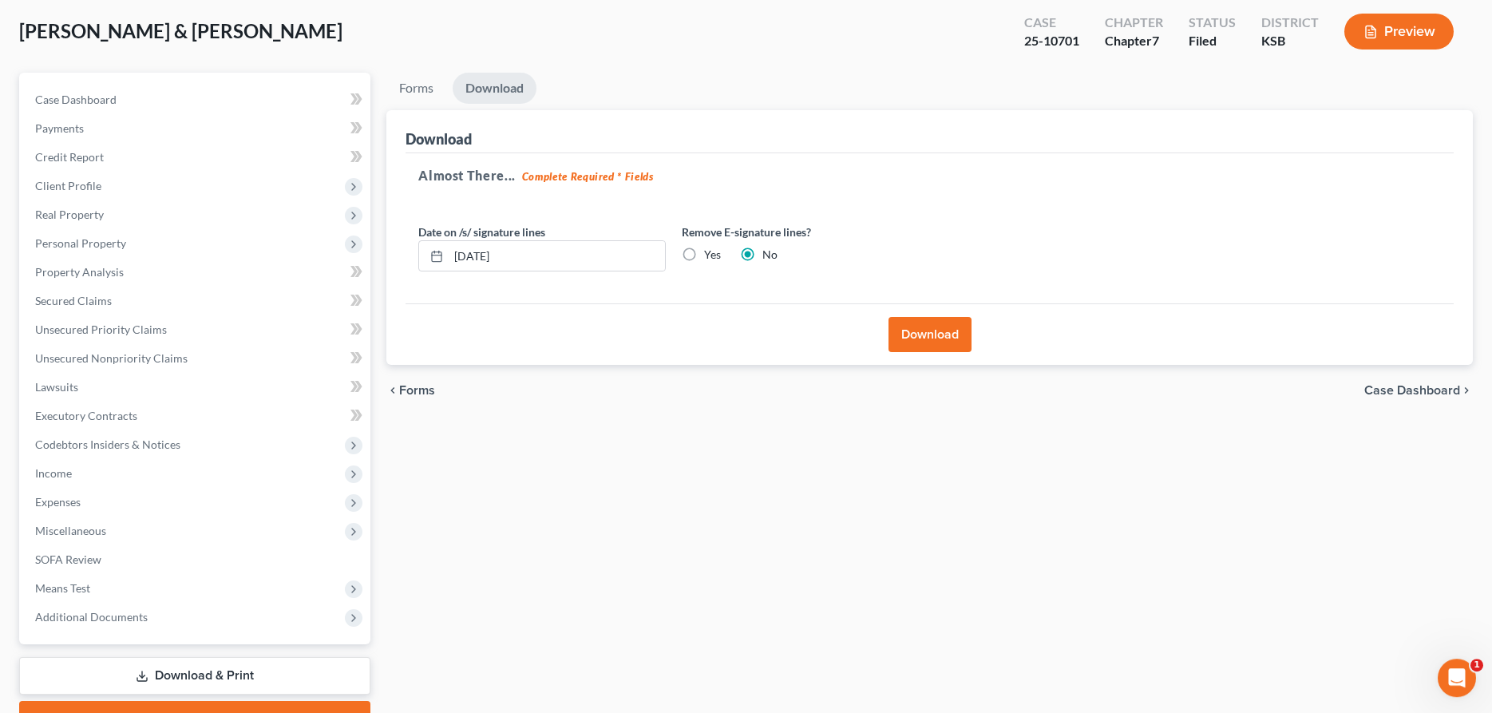
scroll to position [81, 0]
click at [891, 329] on button "Download" at bounding box center [929, 333] width 83 height 35
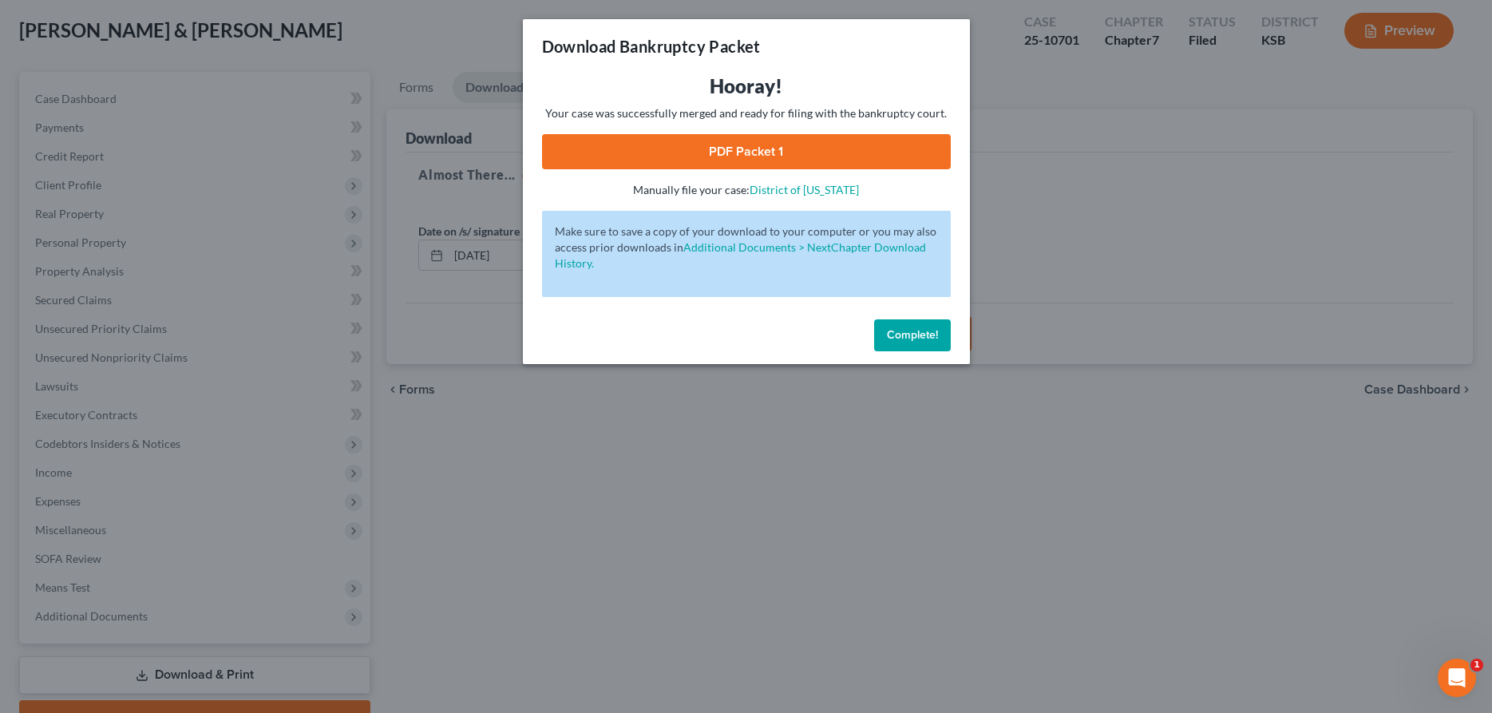
click at [904, 332] on span "Complete!" at bounding box center [912, 335] width 51 height 14
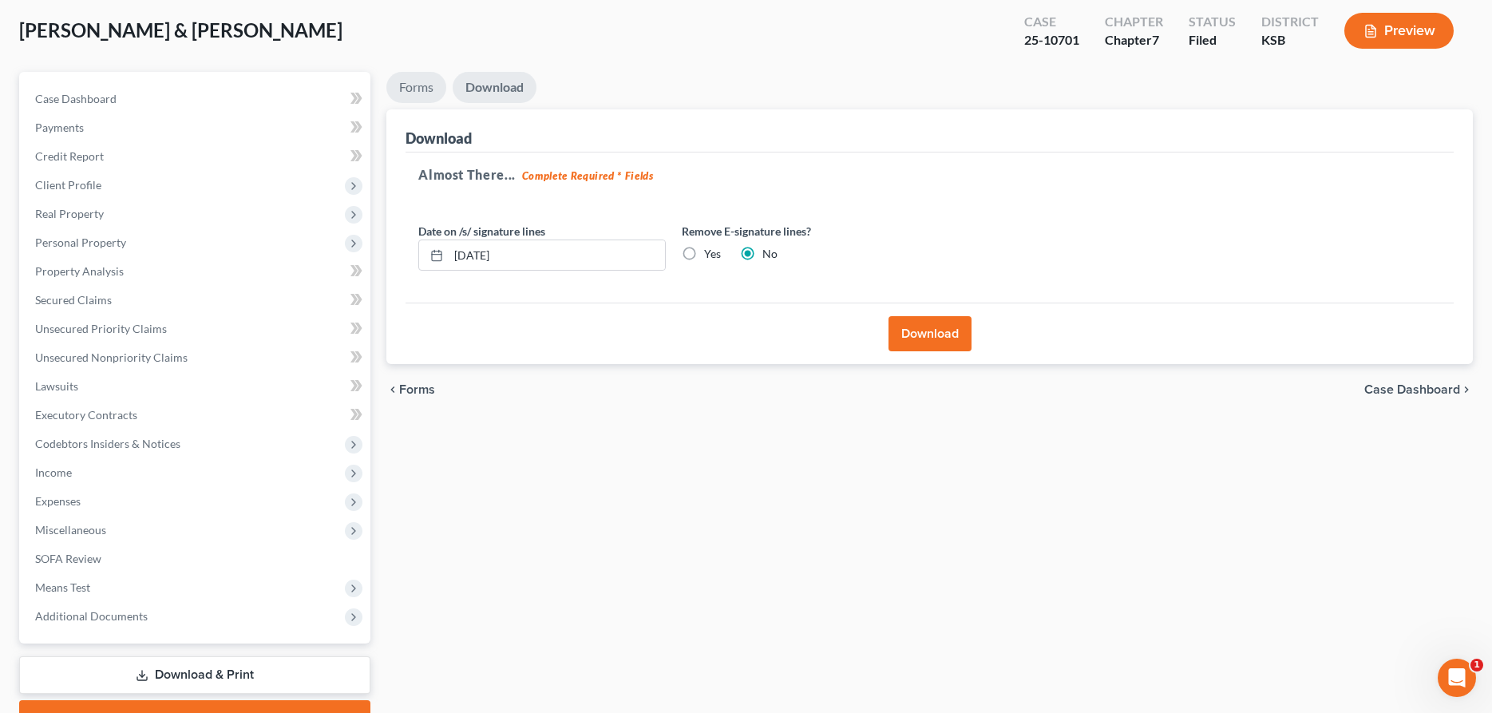
click at [417, 85] on link "Forms" at bounding box center [416, 87] width 60 height 31
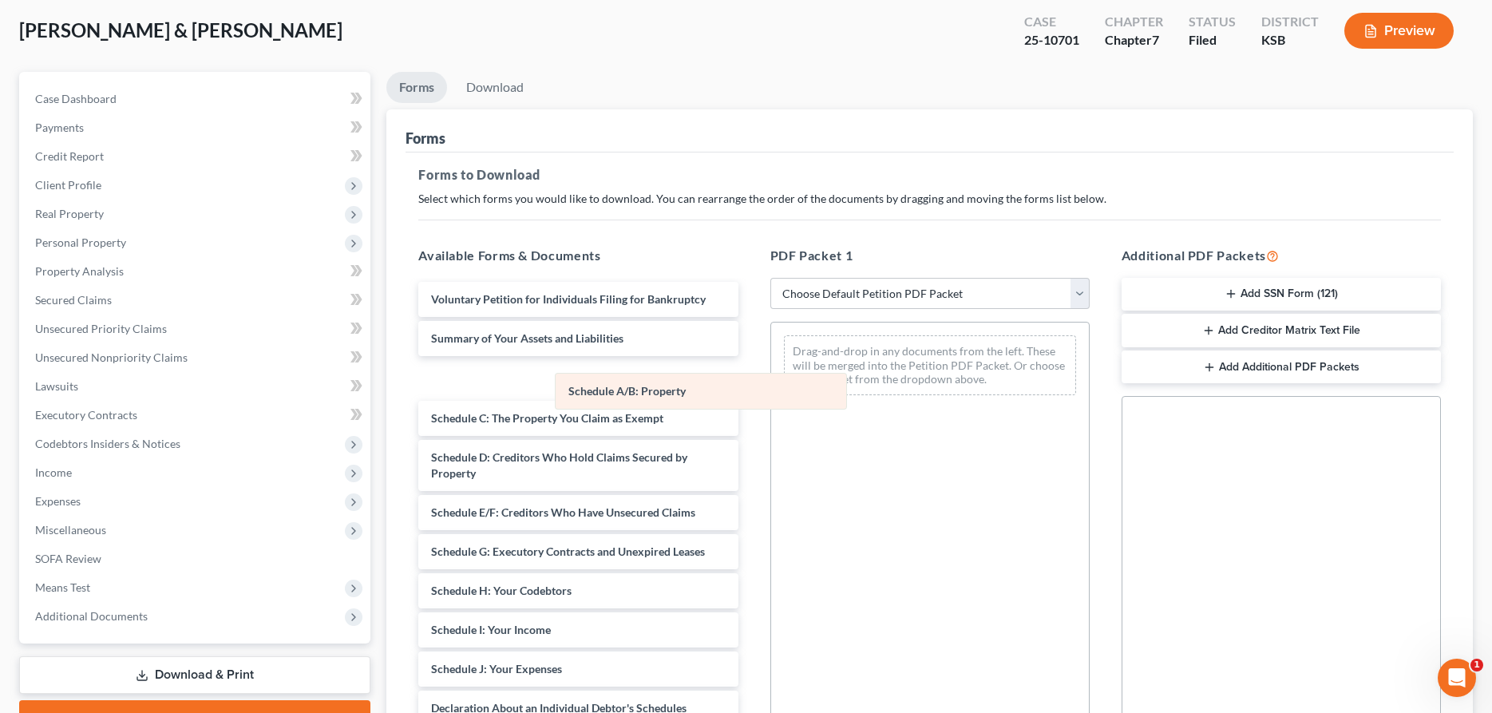
drag, startPoint x: 819, startPoint y: 344, endPoint x: 507, endPoint y: 366, distance: 312.8
click at [771, 367] on div "Schedule A/B: Property Schedule A/B: Property Drag-and-drop in any documents fr…" at bounding box center [930, 364] width 318 height 85
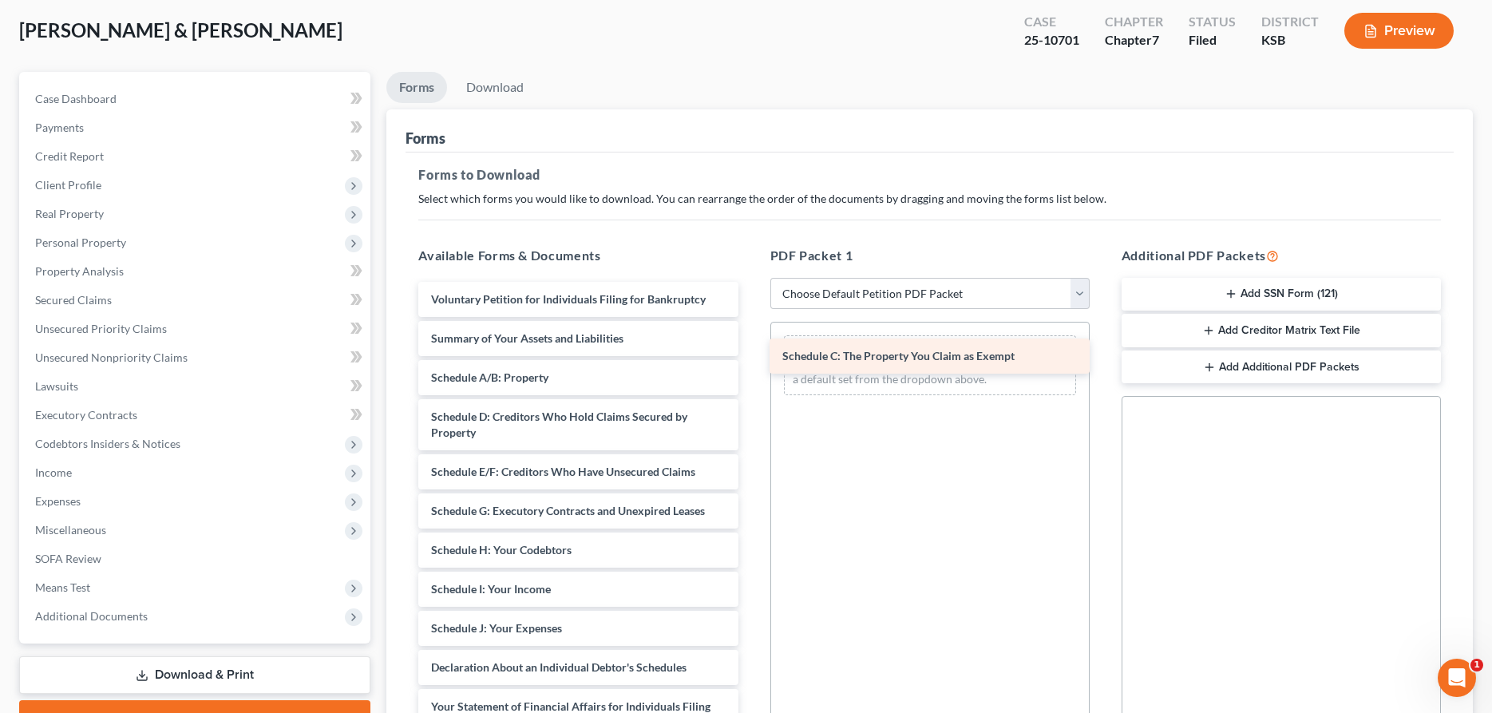
drag, startPoint x: 529, startPoint y: 417, endPoint x: 880, endPoint y: 357, distance: 356.3
click at [750, 357] on div "Schedule C: The Property You Claim as Exempt Voluntary Petition for Individuals…" at bounding box center [577, 672] width 345 height 780
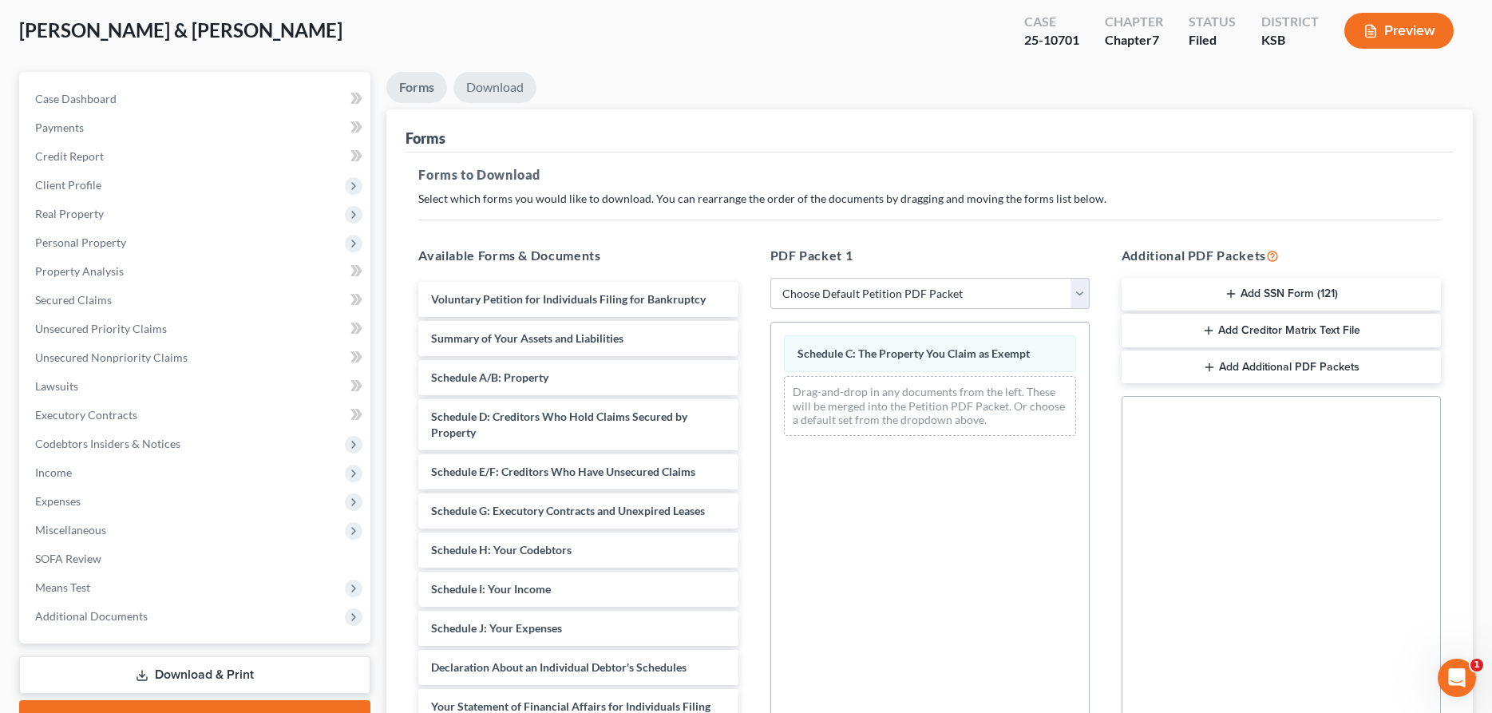
click at [479, 85] on link "Download" at bounding box center [494, 87] width 83 height 31
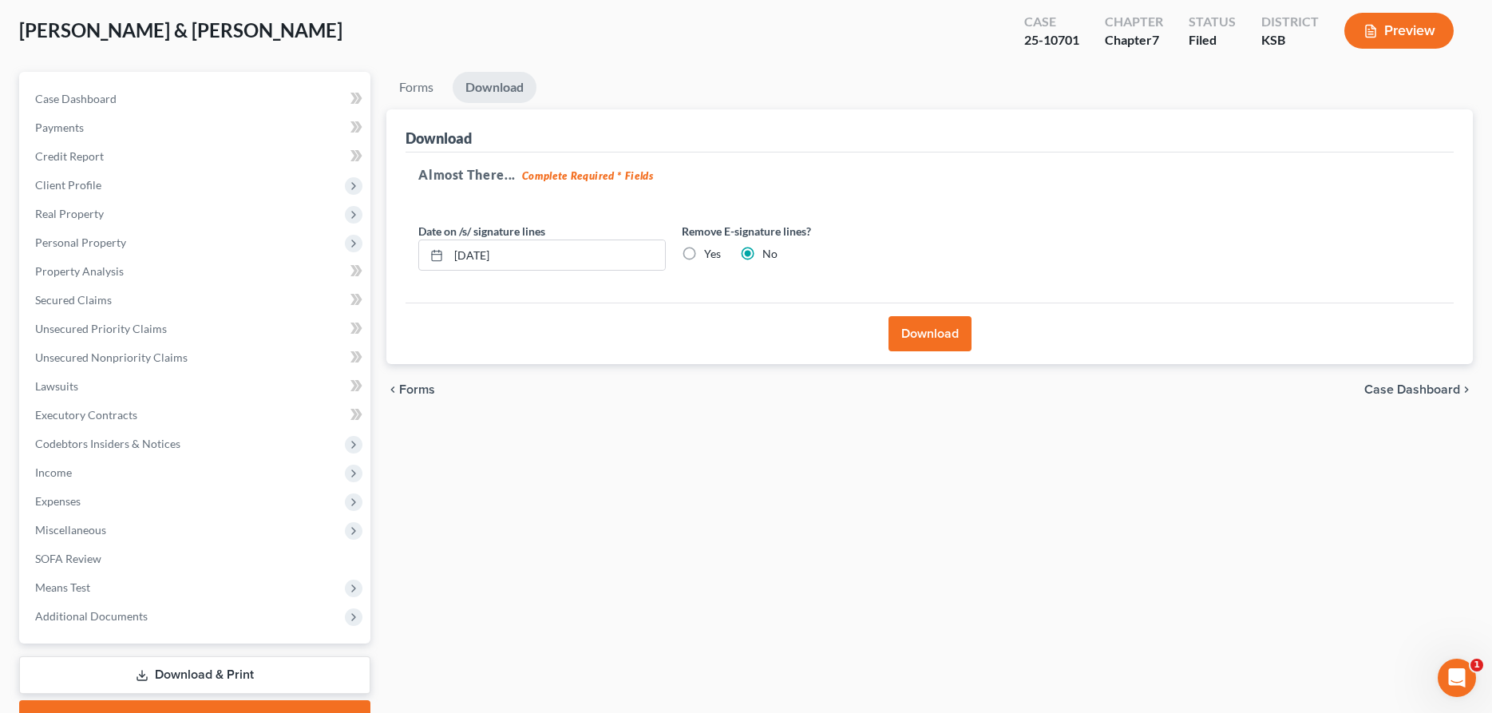
click at [915, 332] on button "Download" at bounding box center [929, 333] width 83 height 35
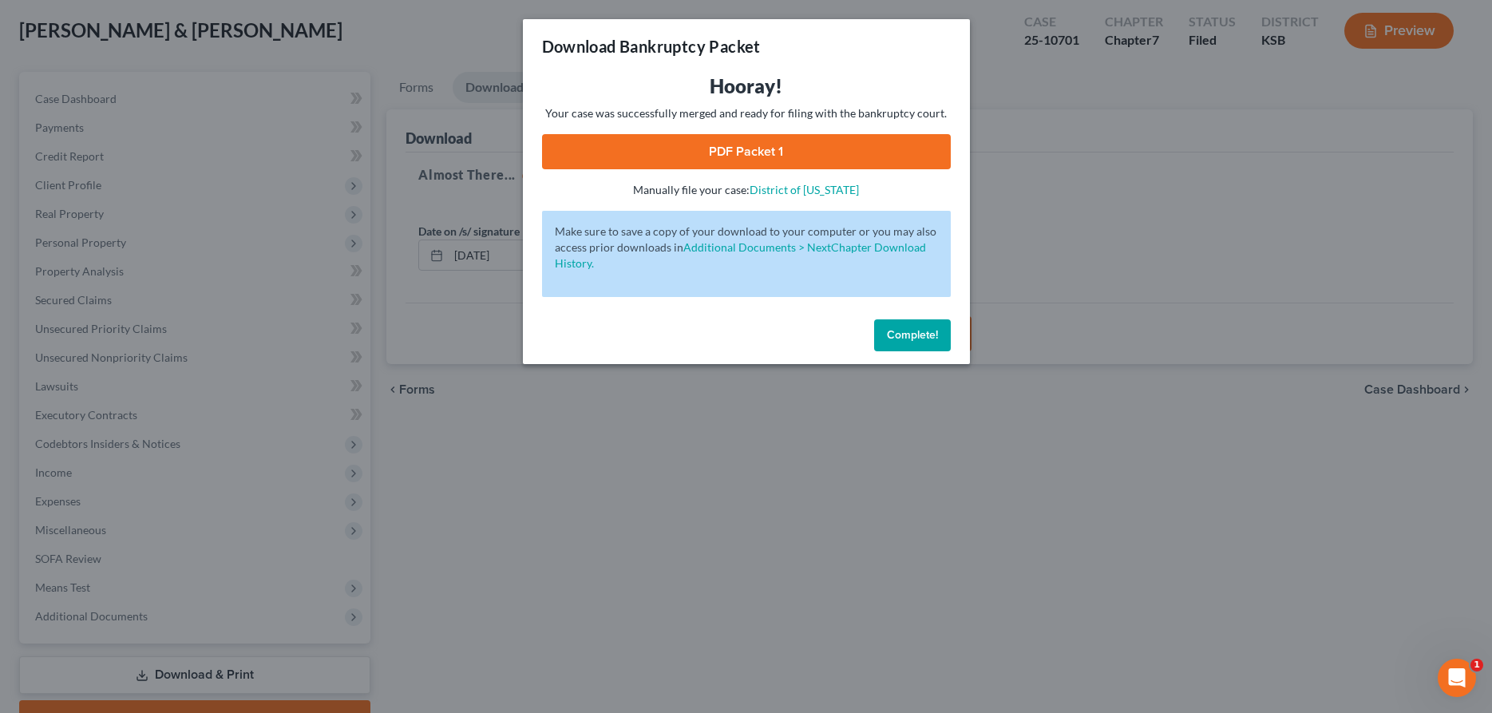
click at [919, 326] on button "Complete!" at bounding box center [912, 335] width 77 height 32
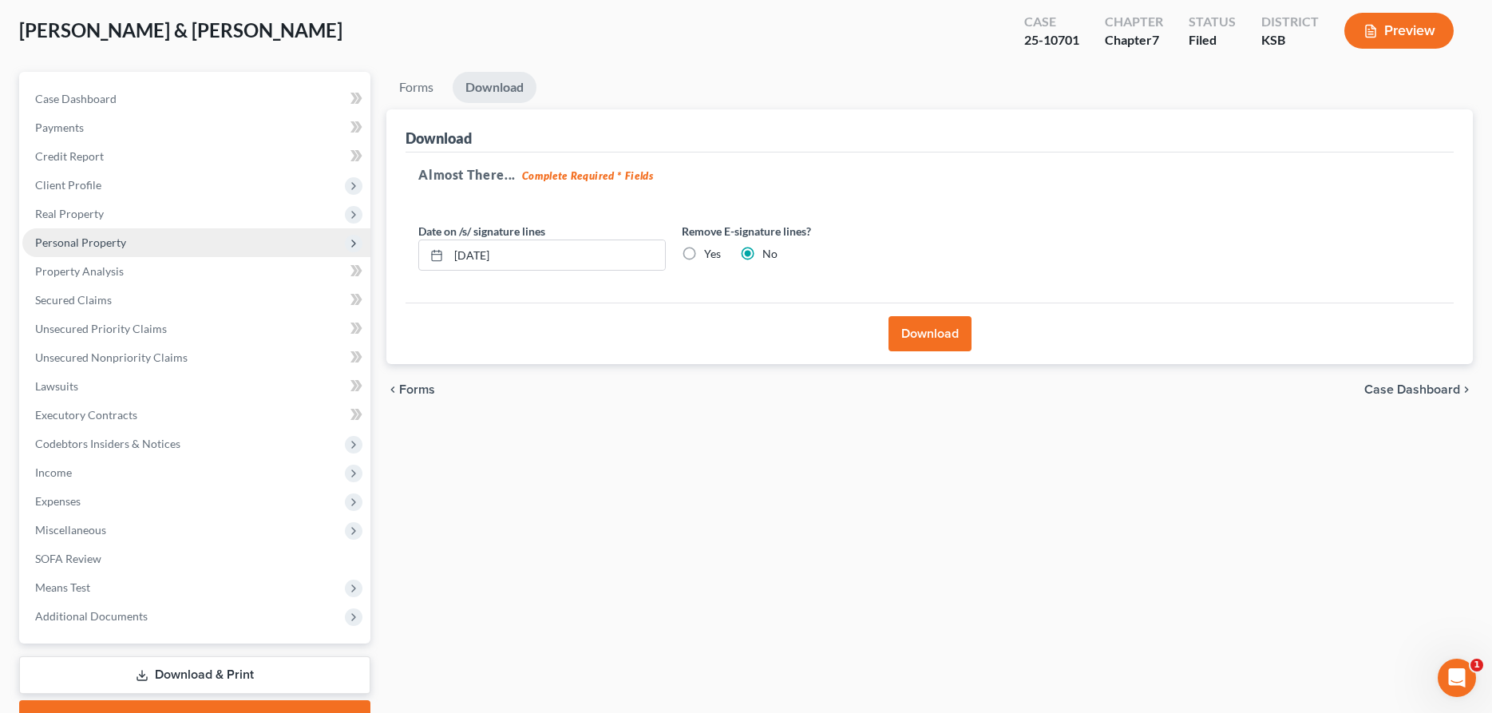
click at [56, 240] on span "Personal Property" at bounding box center [80, 242] width 91 height 14
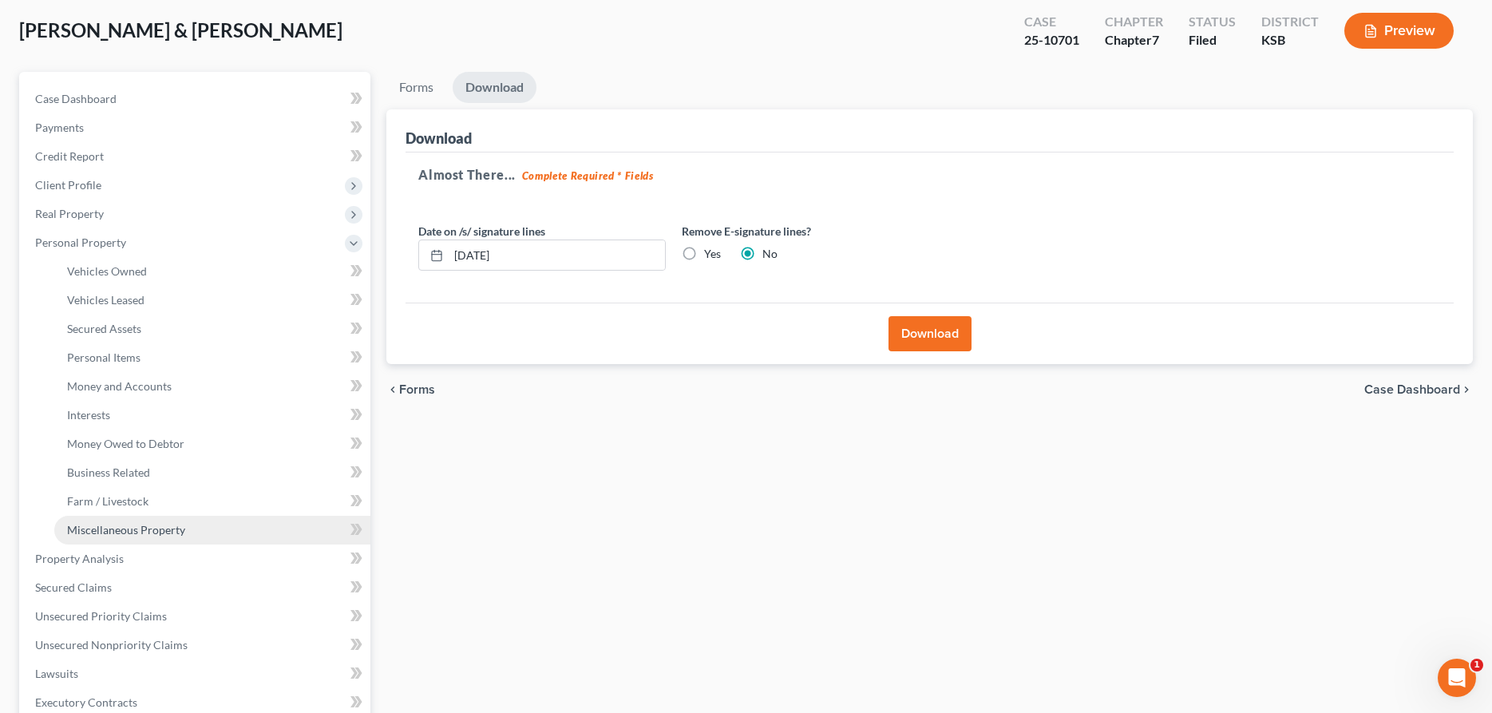
click at [148, 531] on span "Miscellaneous Property" at bounding box center [126, 530] width 118 height 14
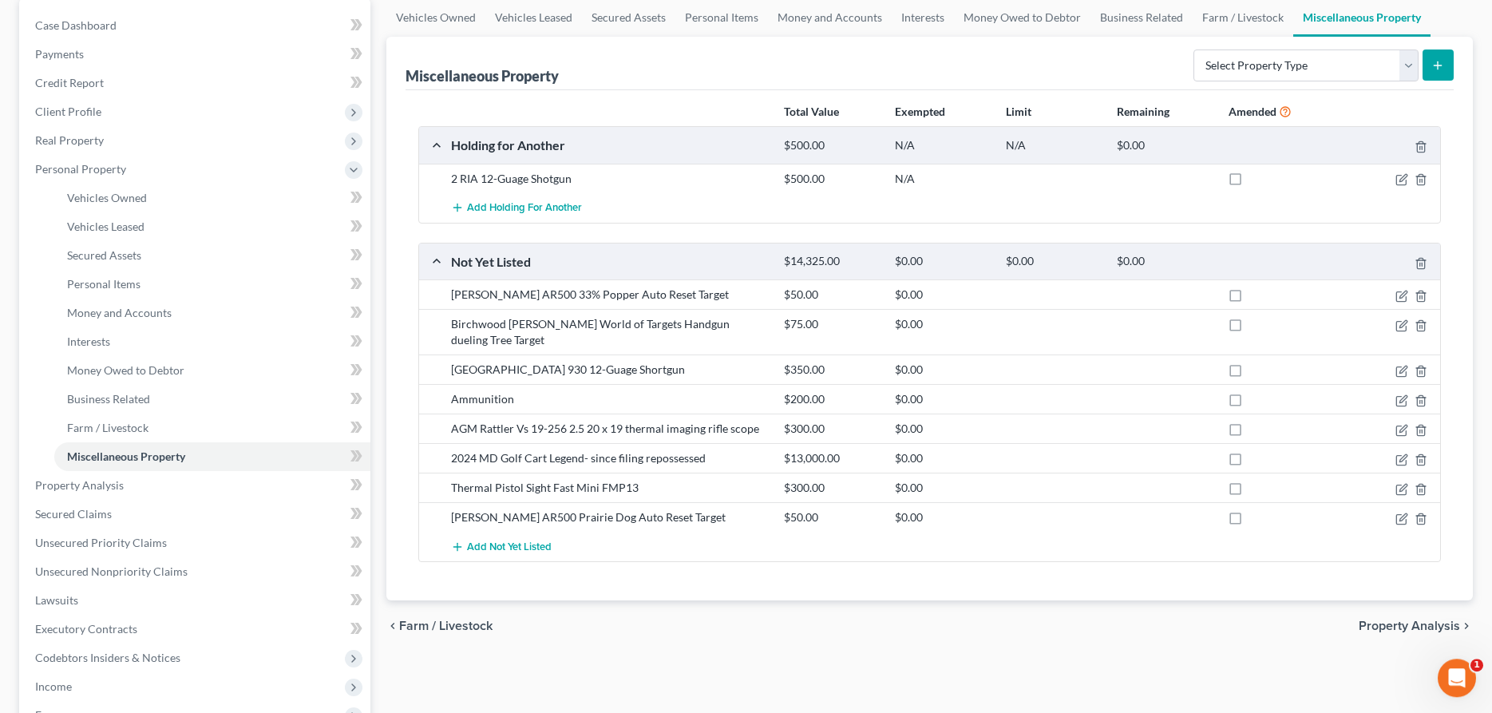
scroll to position [163, 0]
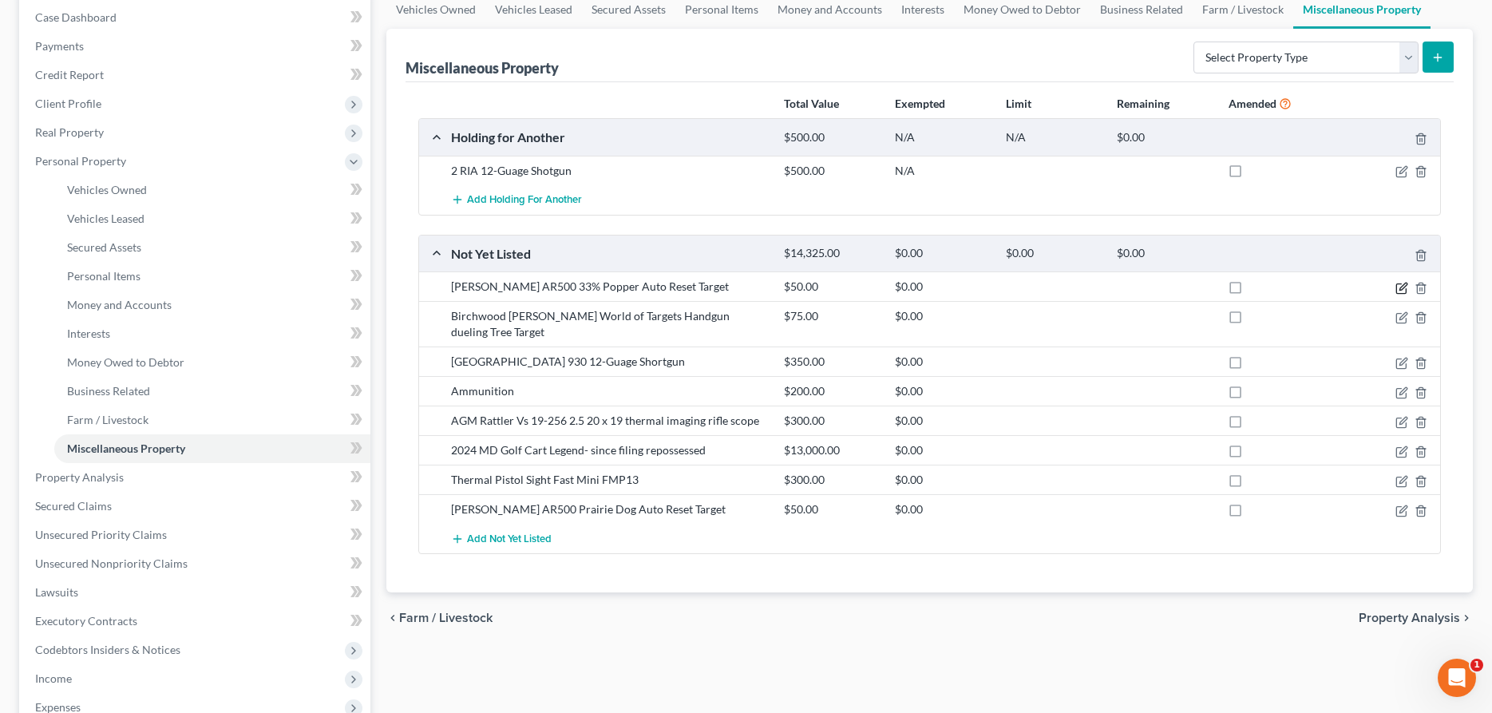
click at [1404, 284] on icon "button" at bounding box center [1401, 288] width 13 height 13
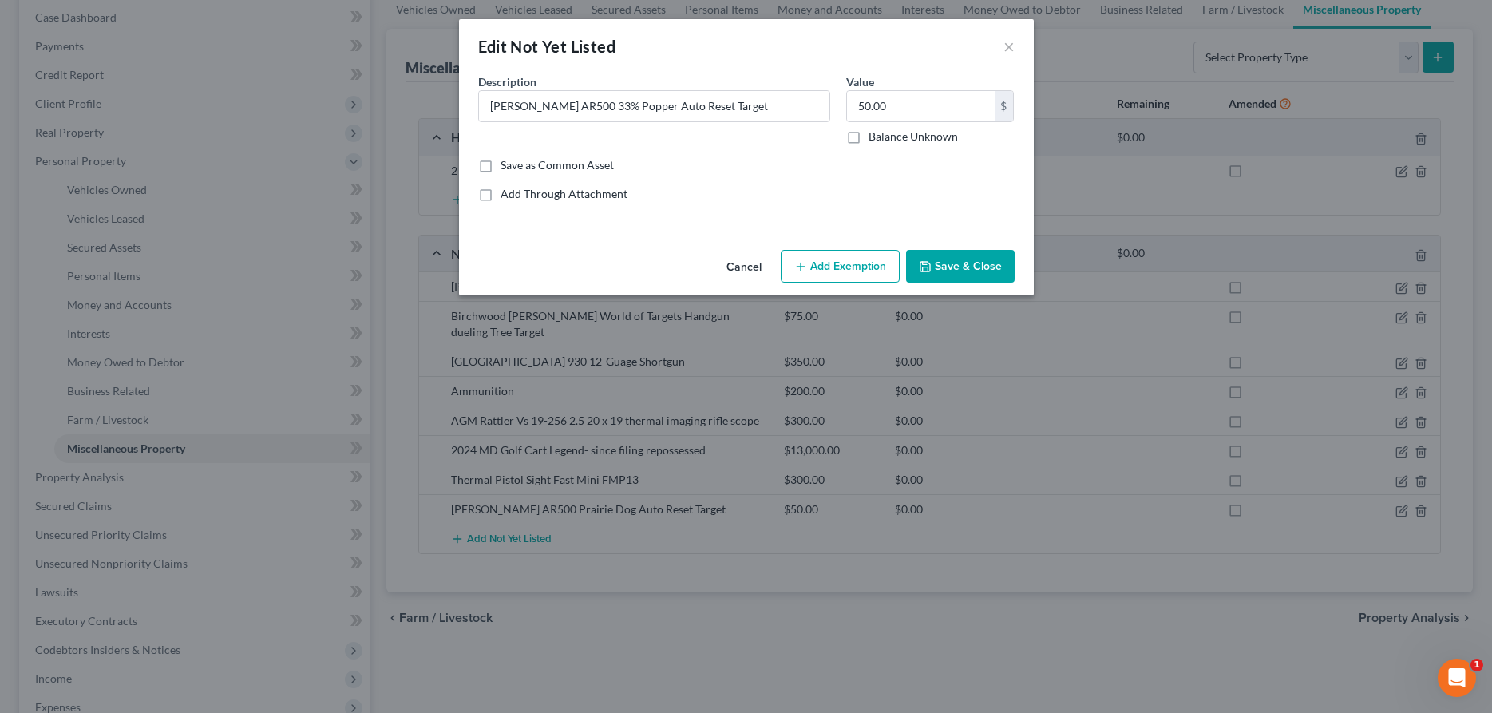
click at [853, 271] on button "Add Exemption" at bounding box center [840, 267] width 119 height 34
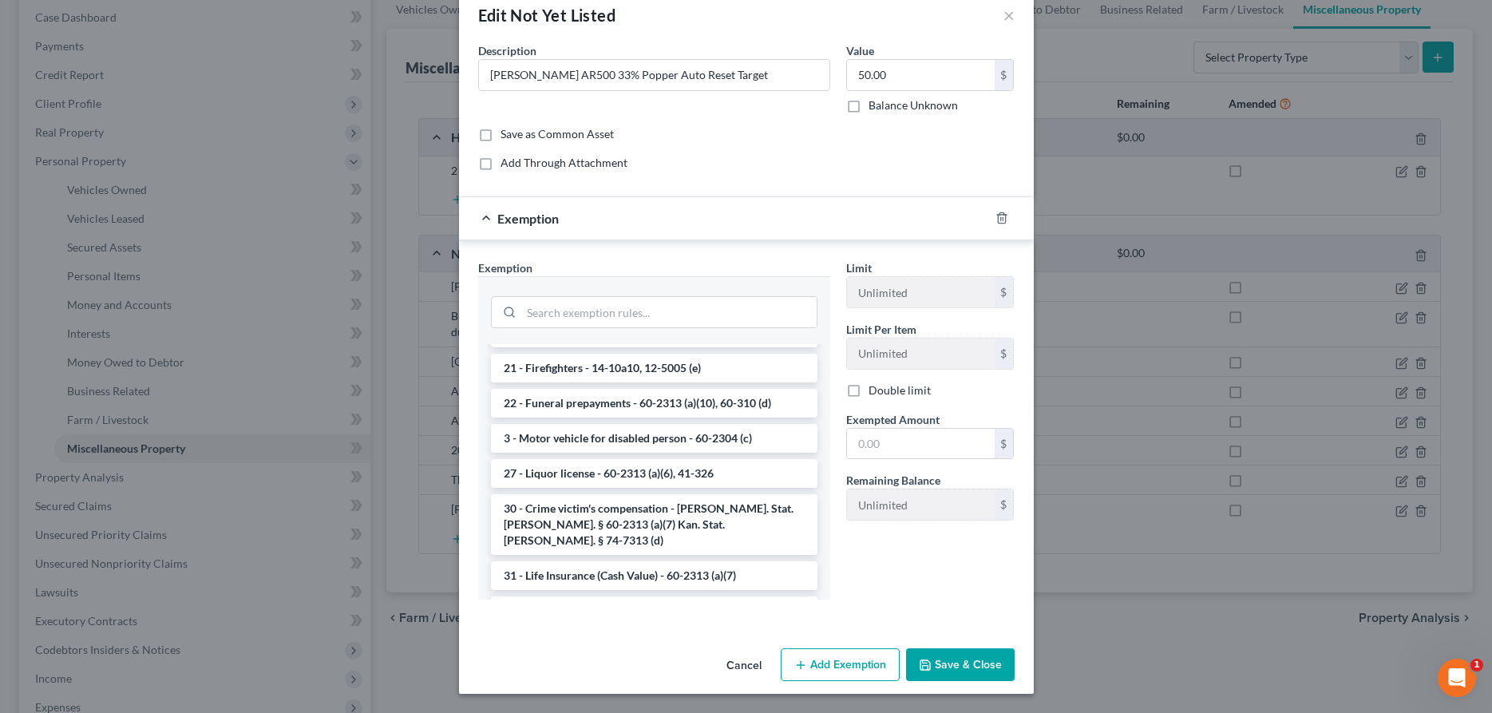
scroll to position [1165, 0]
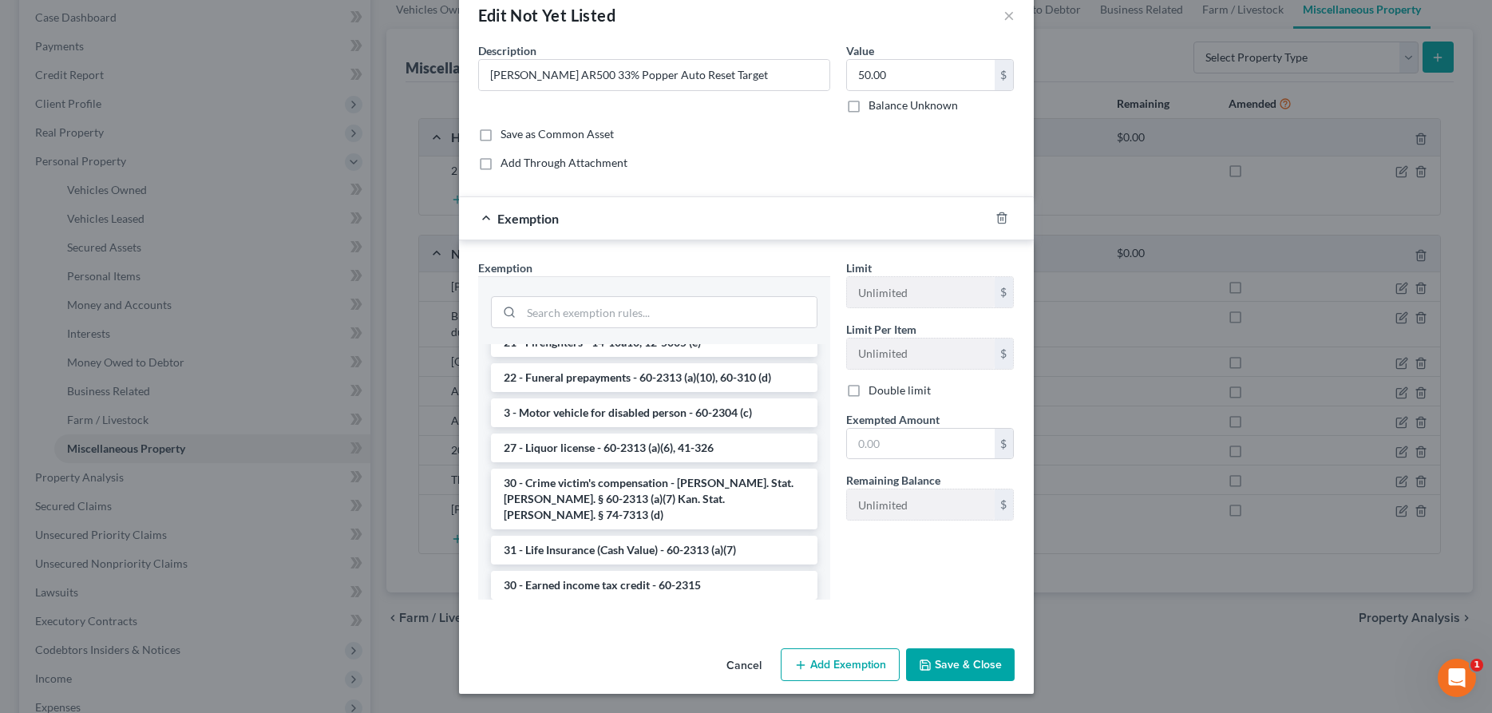
click at [1002, 17] on div "Edit Not Yet Listed ×" at bounding box center [746, 15] width 575 height 54
click at [1013, 18] on button "×" at bounding box center [1008, 15] width 11 height 19
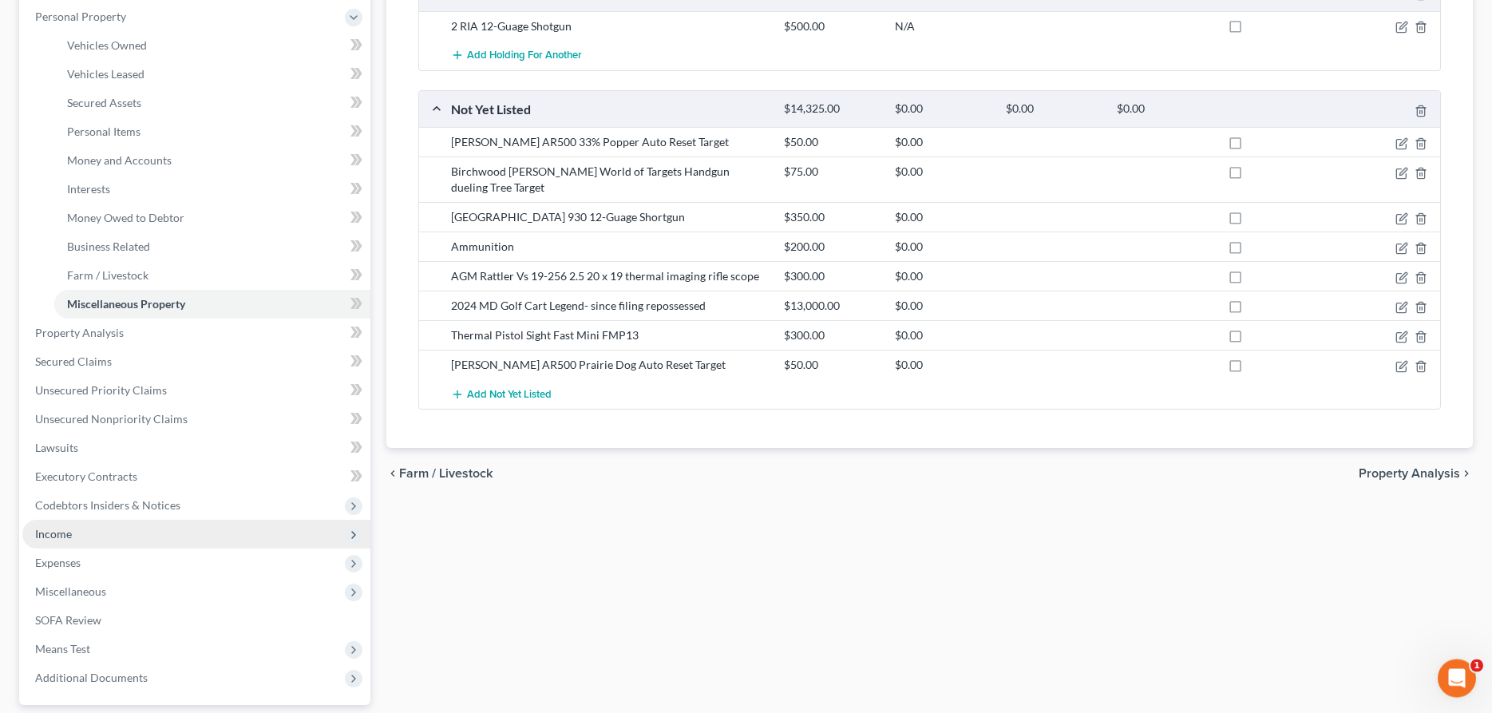
scroll to position [407, 0]
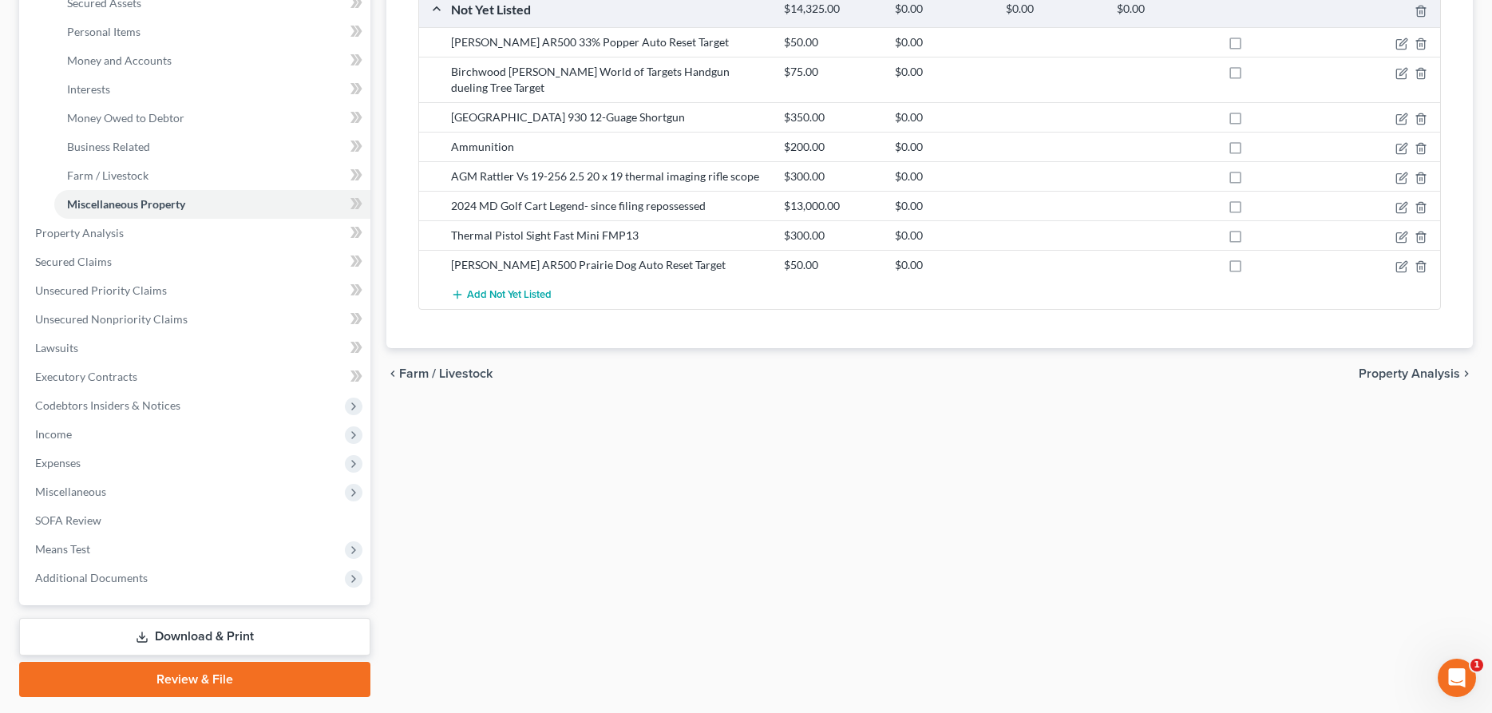
click at [243, 626] on link "Download & Print" at bounding box center [194, 637] width 351 height 38
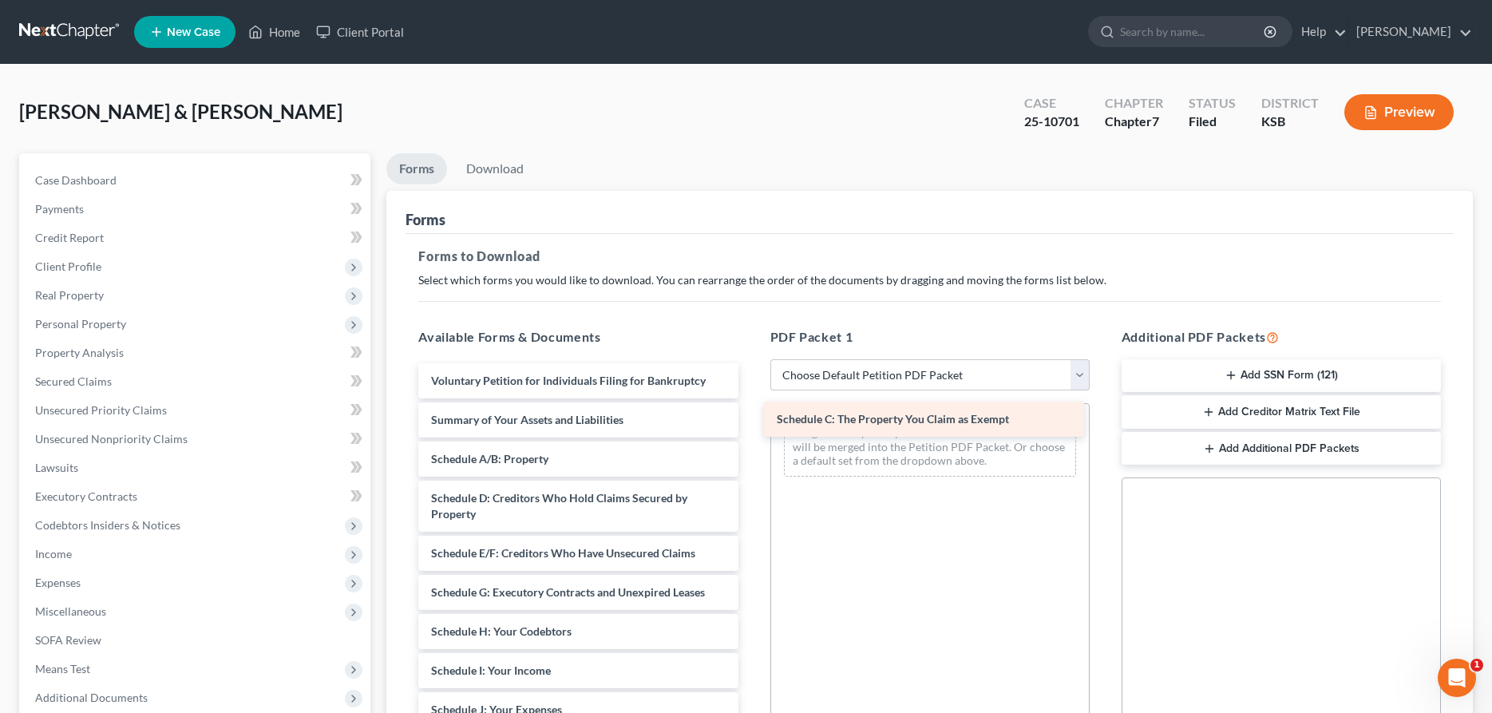
drag, startPoint x: 535, startPoint y: 496, endPoint x: 880, endPoint y: 419, distance: 353.4
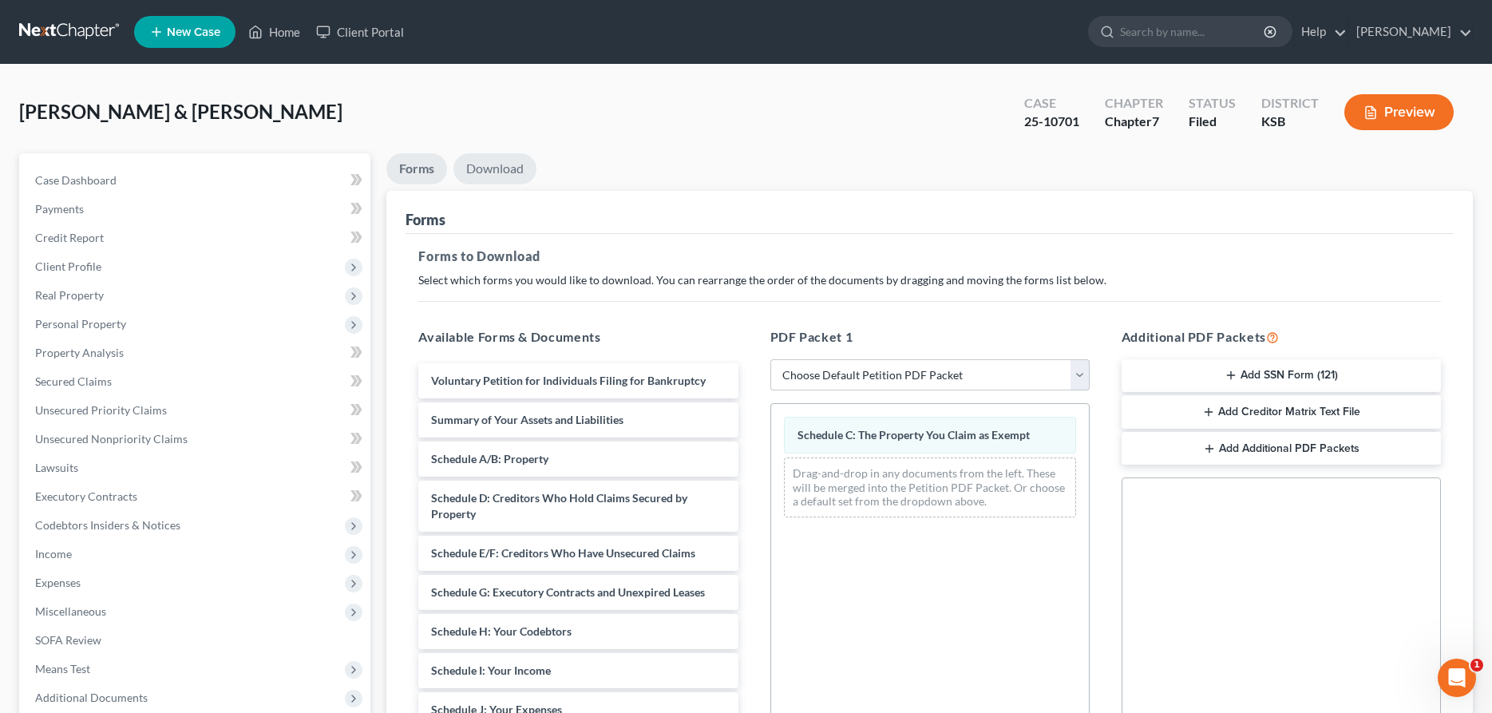
click at [481, 166] on link "Download" at bounding box center [494, 168] width 83 height 31
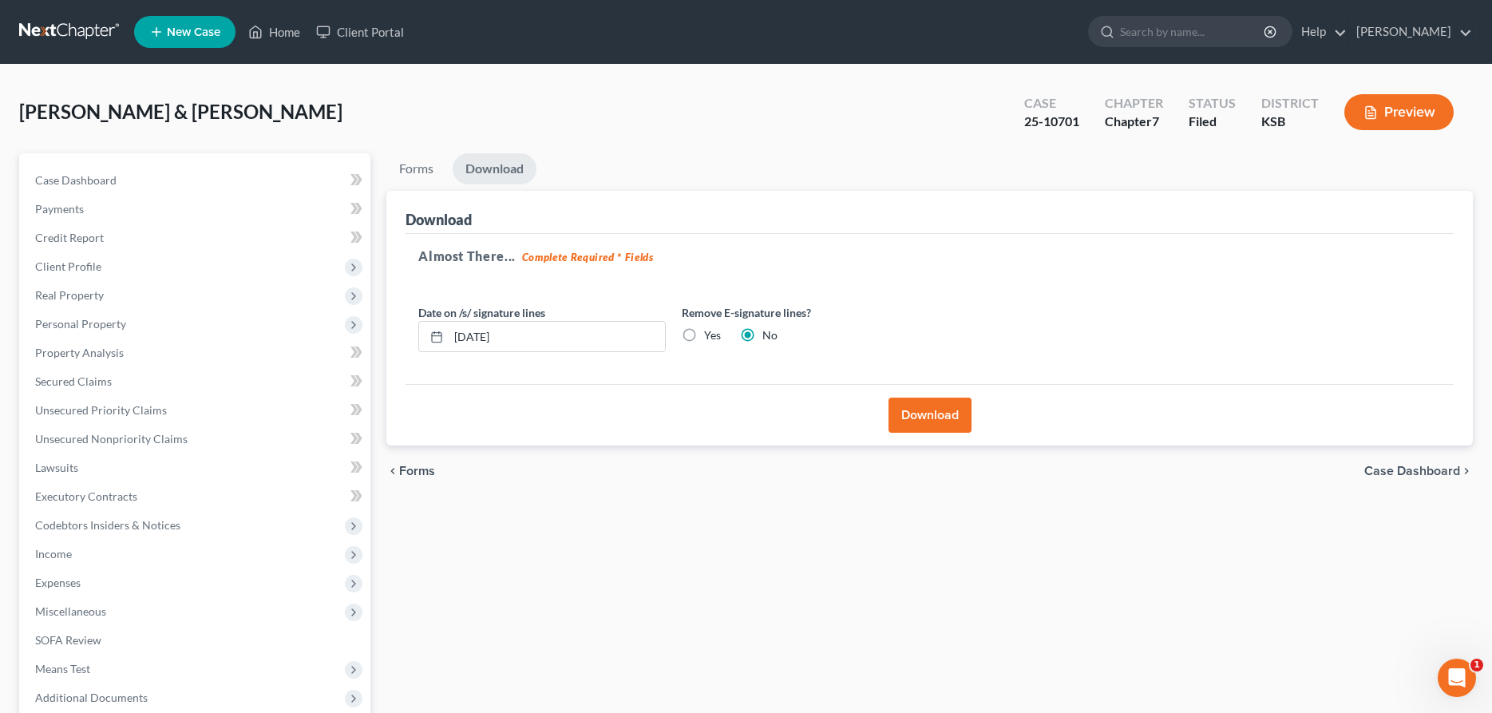
click at [914, 401] on button "Download" at bounding box center [929, 414] width 83 height 35
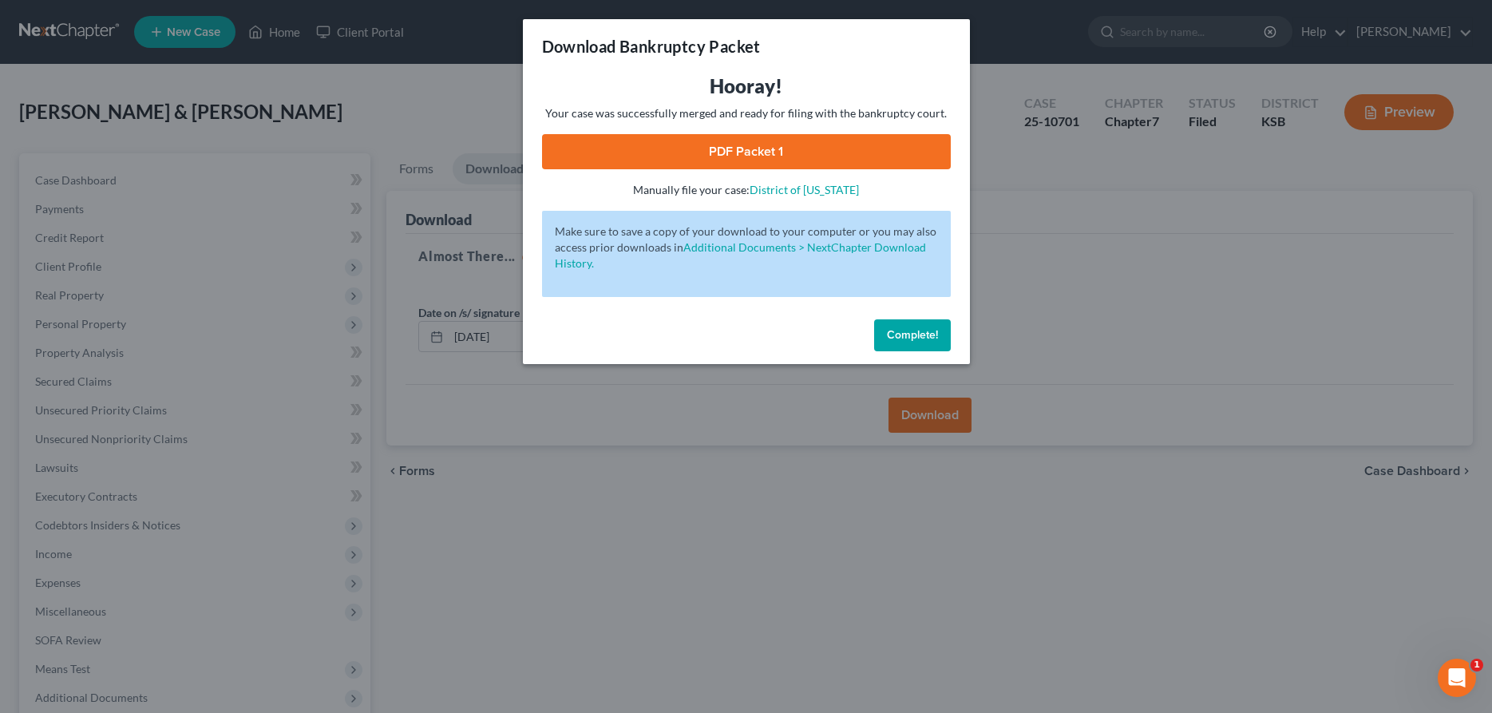
click at [767, 147] on link "PDF Packet 1" at bounding box center [746, 151] width 409 height 35
click at [912, 336] on span "Complete!" at bounding box center [912, 335] width 51 height 14
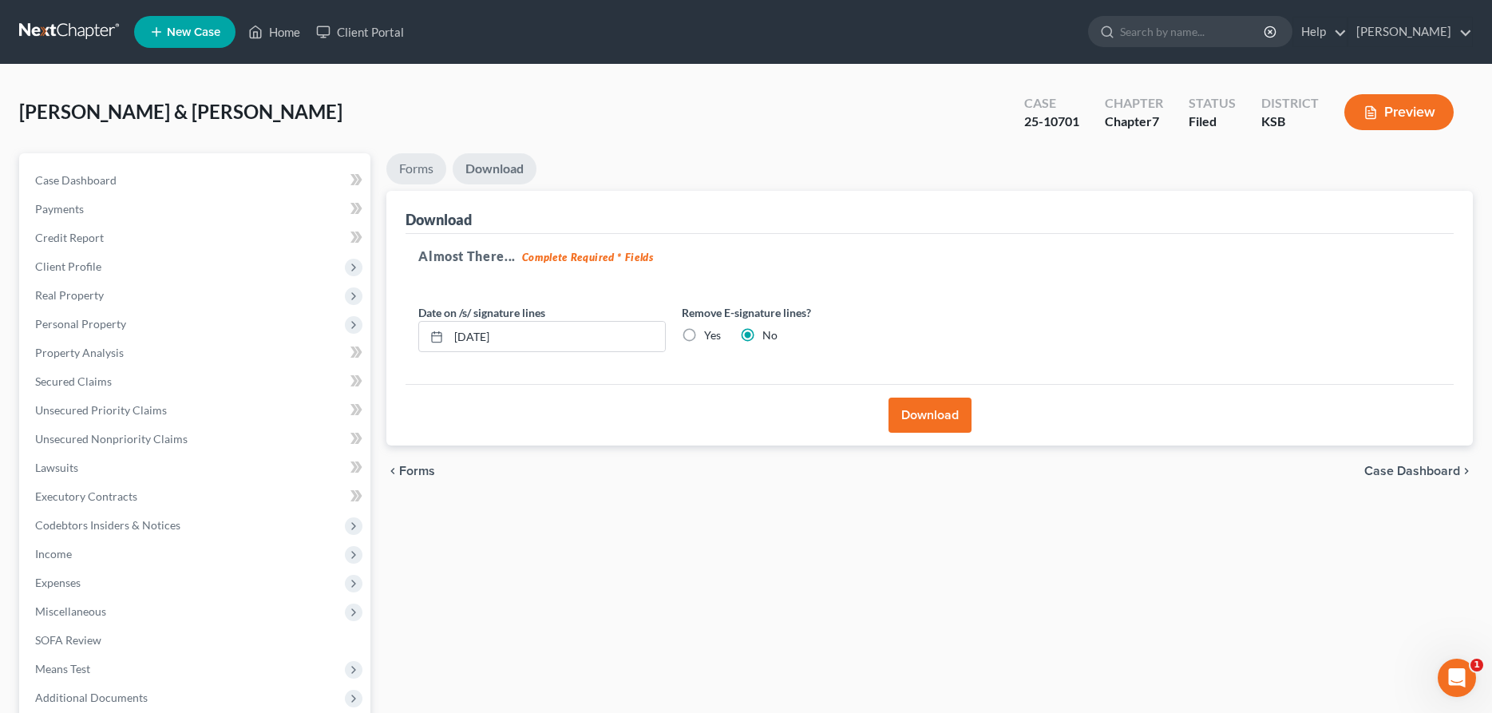
drag, startPoint x: 415, startPoint y: 173, endPoint x: 441, endPoint y: 204, distance: 40.3
click at [415, 172] on link "Forms" at bounding box center [416, 168] width 60 height 31
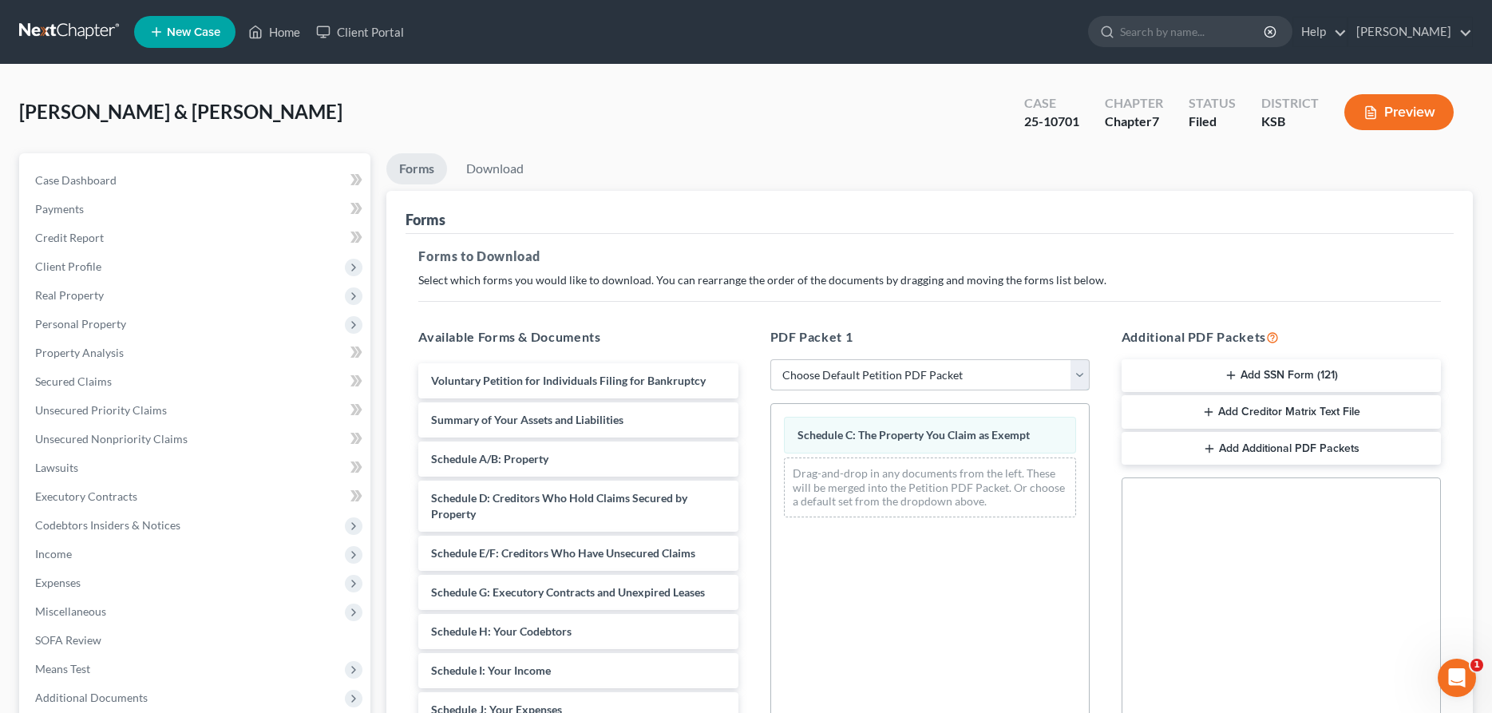
click at [770, 359] on select "Choose Default Petition PDF Packet Complete Bankruptcy Petition (all forms and …" at bounding box center [929, 375] width 319 height 32
click at [838, 372] on select "Choose Default Petition PDF Packet Complete Bankruptcy Petition (all forms and …" at bounding box center [929, 375] width 319 height 32
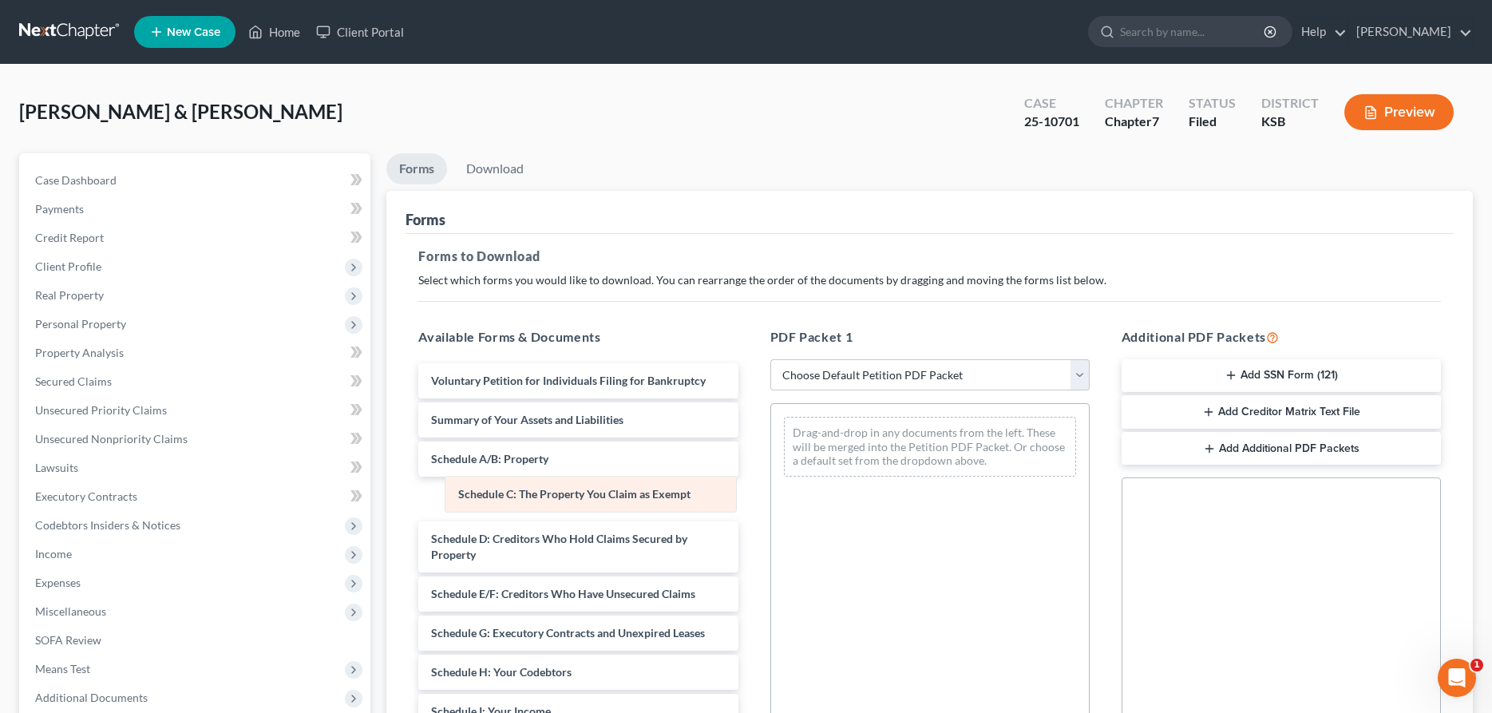
drag, startPoint x: 854, startPoint y: 434, endPoint x: 514, endPoint y: 493, distance: 345.1
click at [771, 489] on div "Schedule C: The Property You Claim as Exempt Schedule C: The Property You Claim…" at bounding box center [930, 446] width 318 height 85
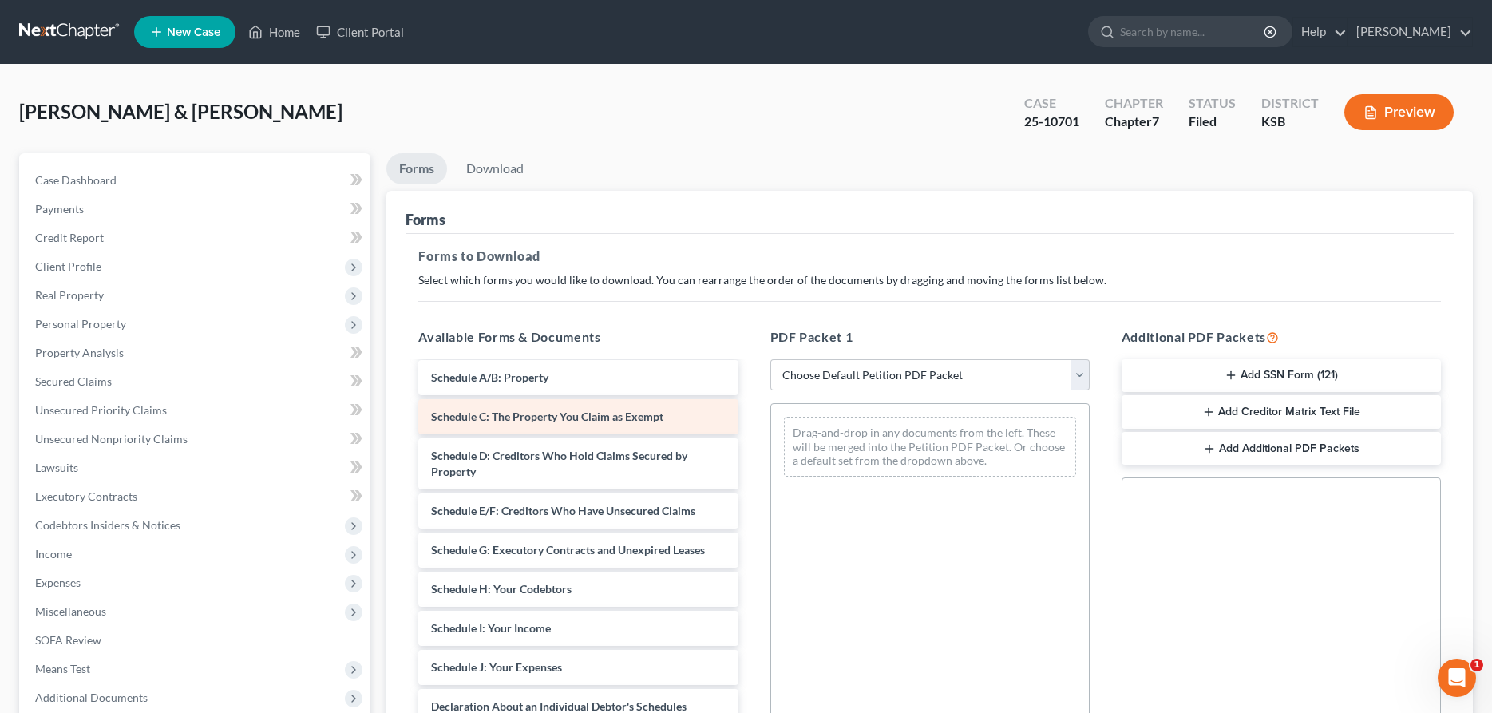
scroll to position [163, 0]
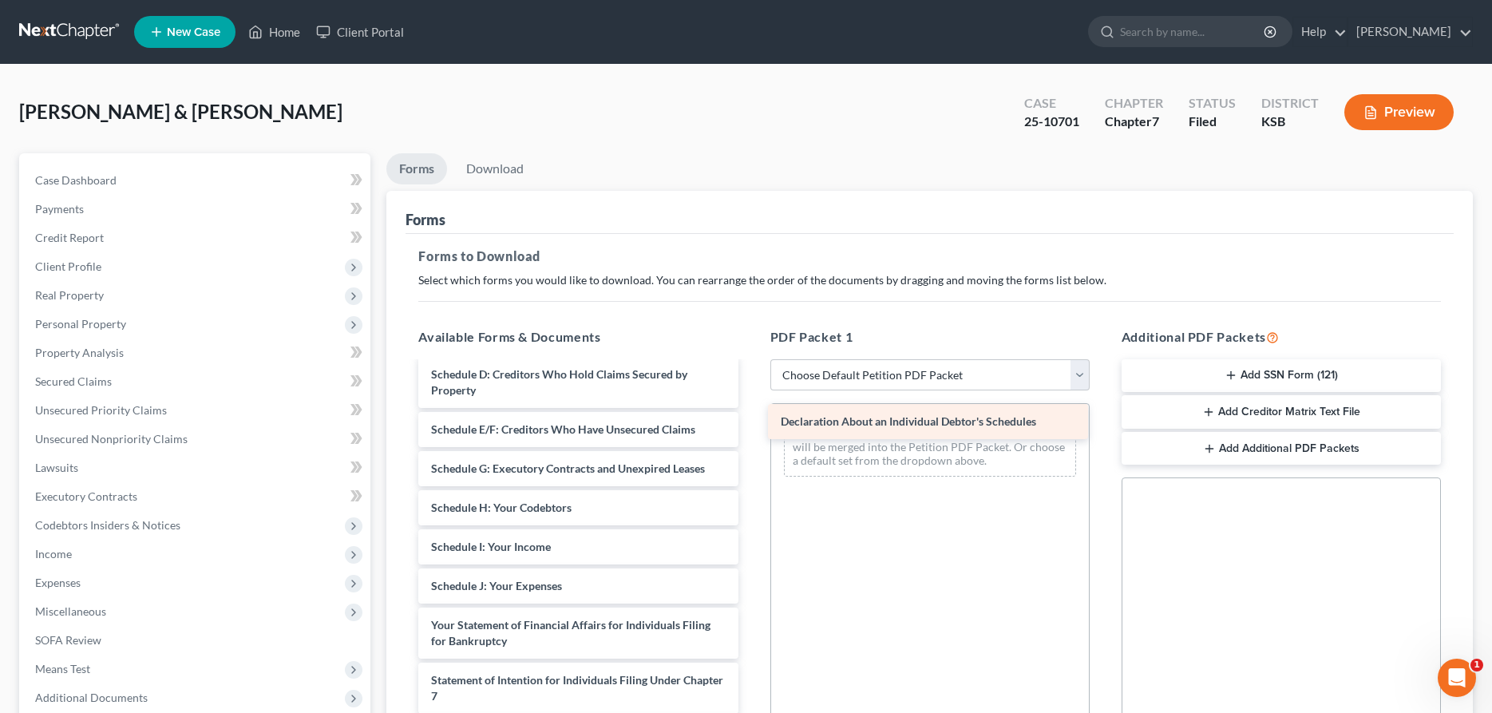
drag, startPoint x: 553, startPoint y: 629, endPoint x: 903, endPoint y: 426, distance: 404.1
click at [750, 426] on div "Declaration About an Individual Debtor's Schedules Voluntary Petition for Indiv…" at bounding box center [577, 590] width 345 height 780
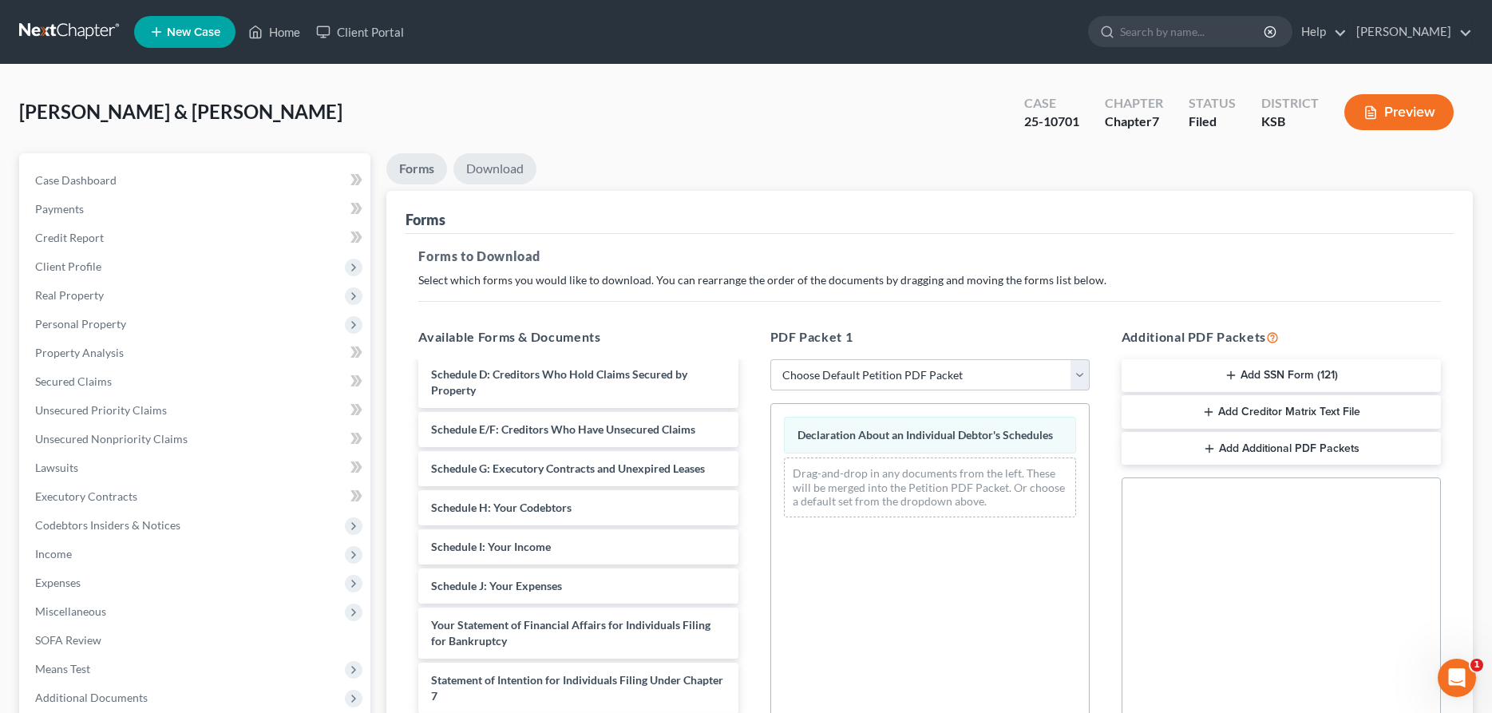
click at [488, 161] on link "Download" at bounding box center [494, 168] width 83 height 31
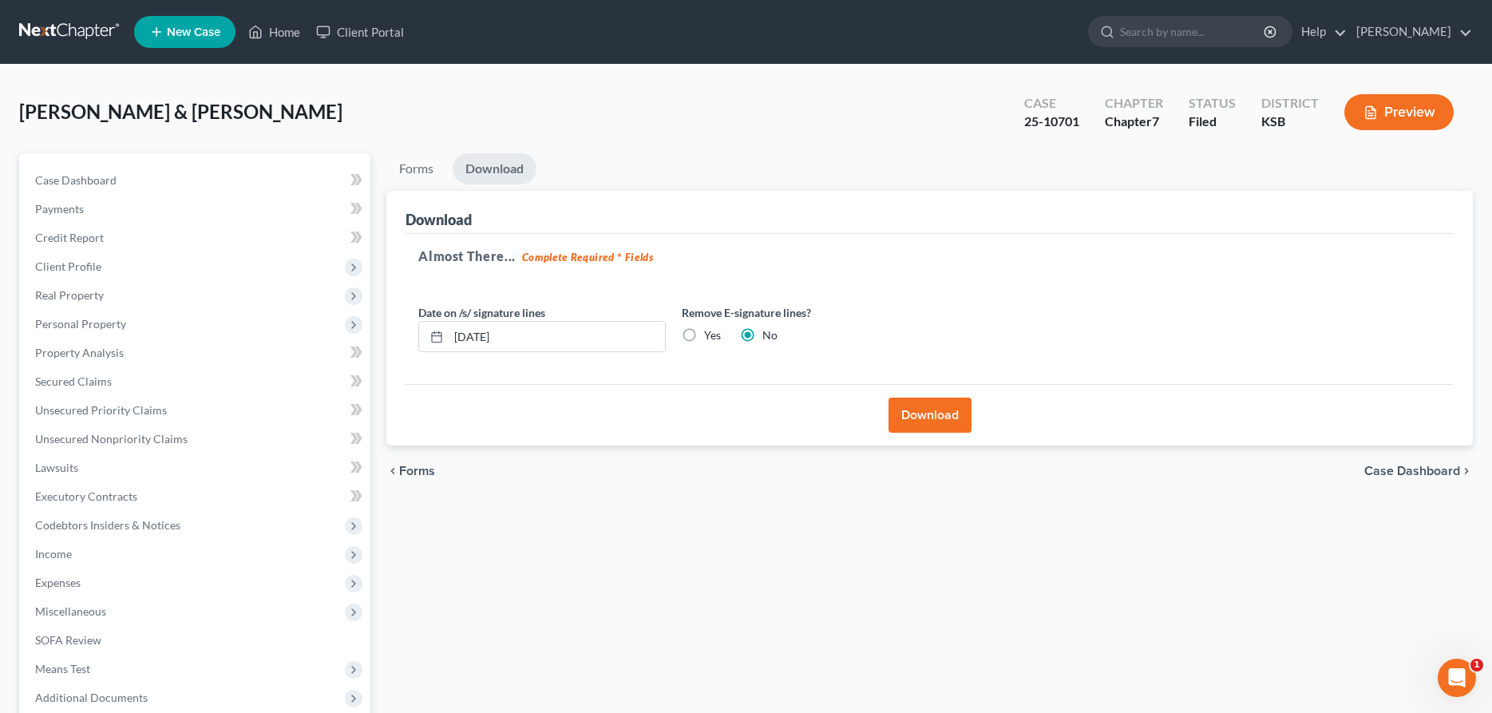
drag, startPoint x: 933, startPoint y: 417, endPoint x: 926, endPoint y: 413, distance: 8.6
click at [933, 417] on button "Download" at bounding box center [929, 414] width 83 height 35
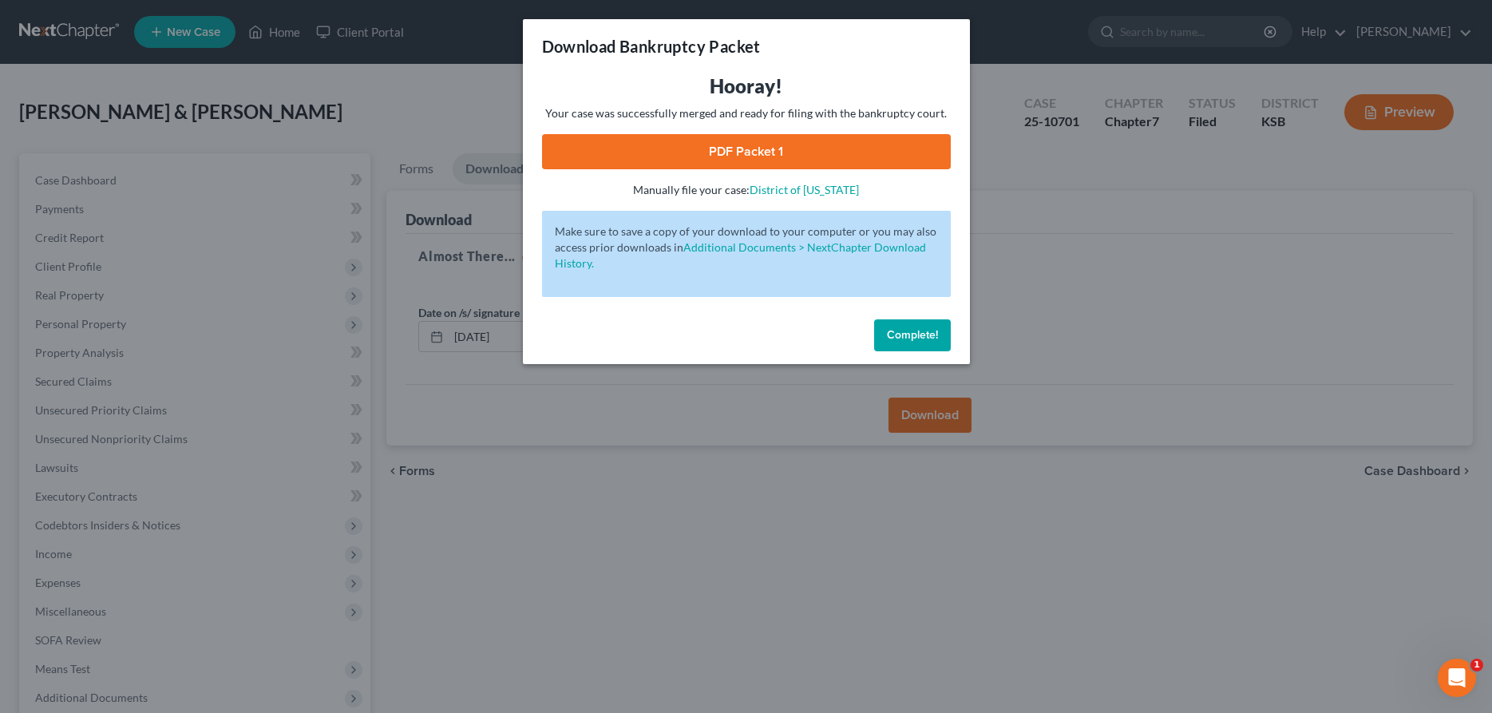
click at [764, 142] on link "PDF Packet 1" at bounding box center [746, 151] width 409 height 35
click at [918, 324] on button "Complete!" at bounding box center [912, 335] width 77 height 32
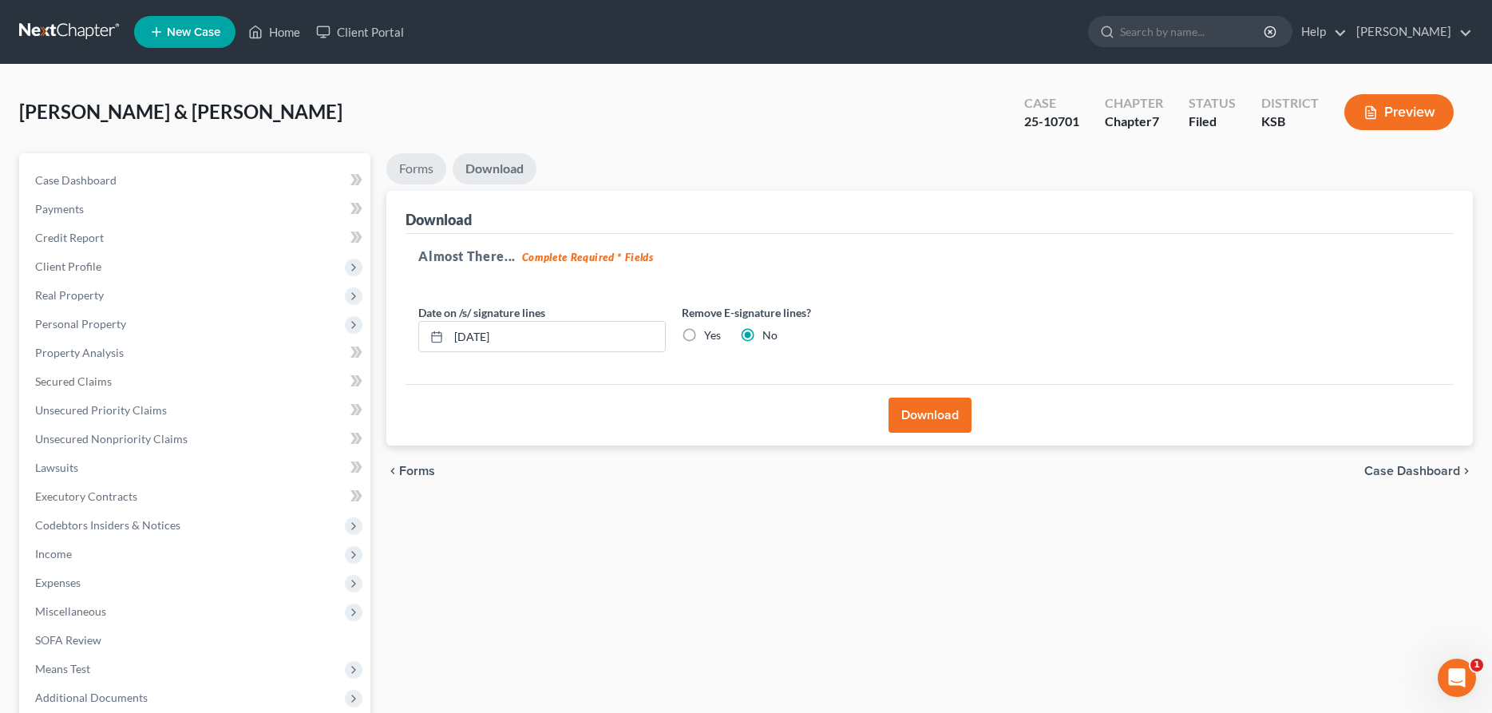
click at [405, 180] on link "Forms" at bounding box center [416, 168] width 60 height 31
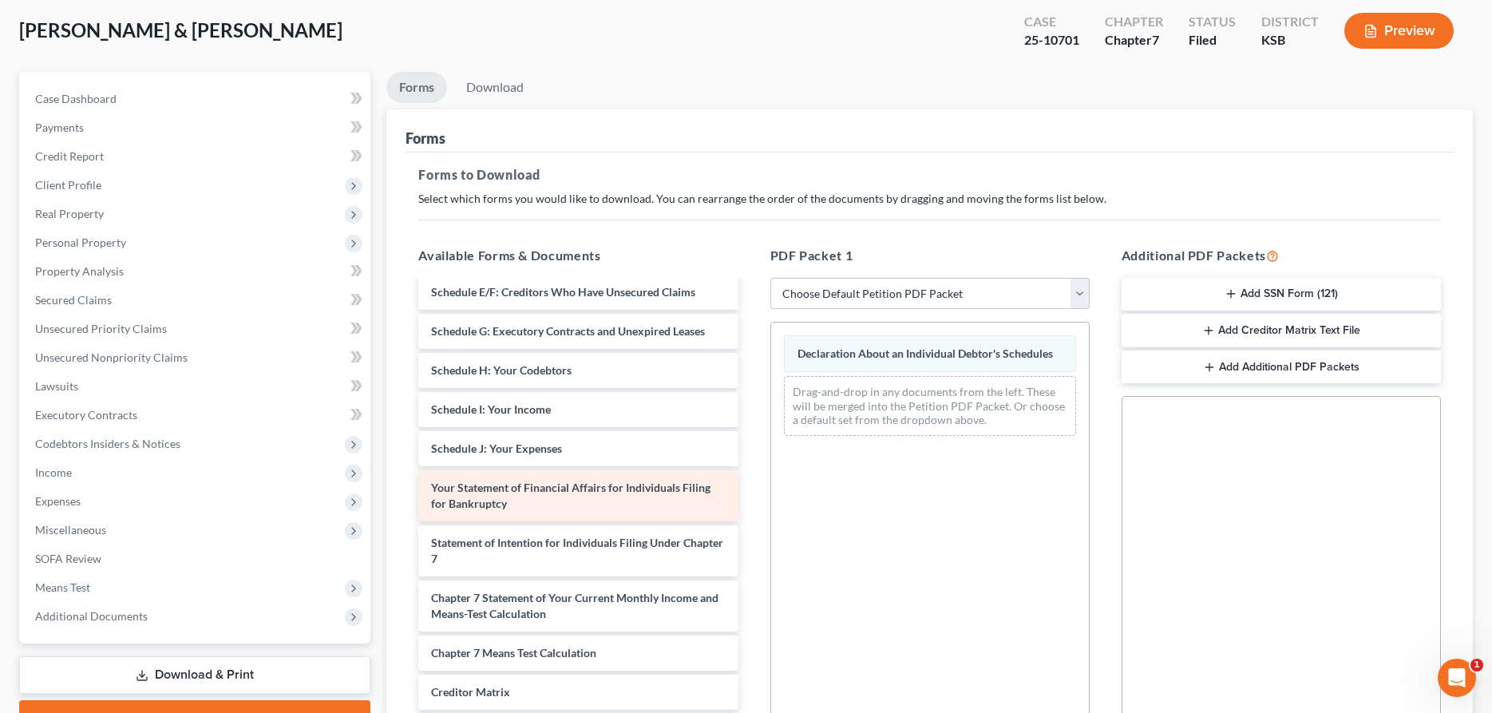
scroll to position [244, 0]
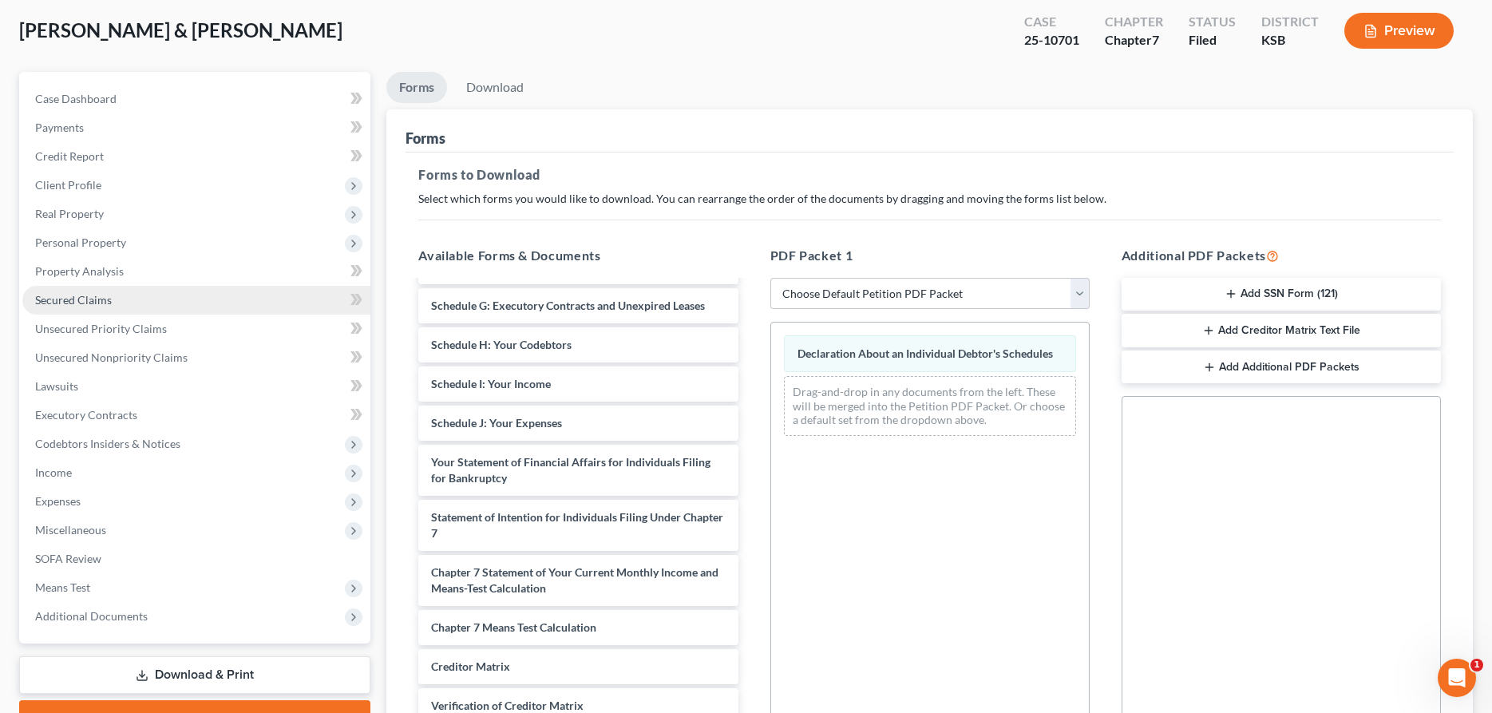
click at [197, 300] on link "Secured Claims" at bounding box center [196, 300] width 348 height 29
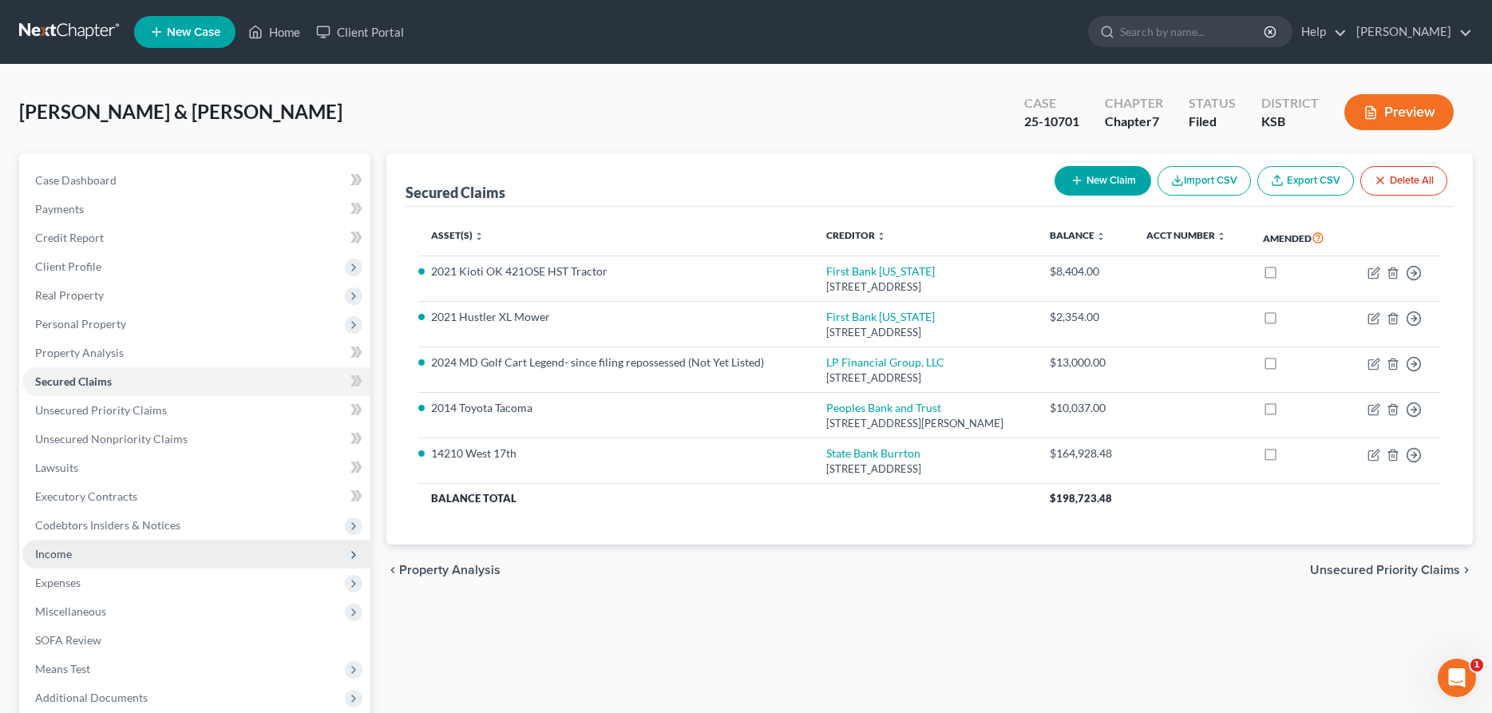
scroll to position [163, 0]
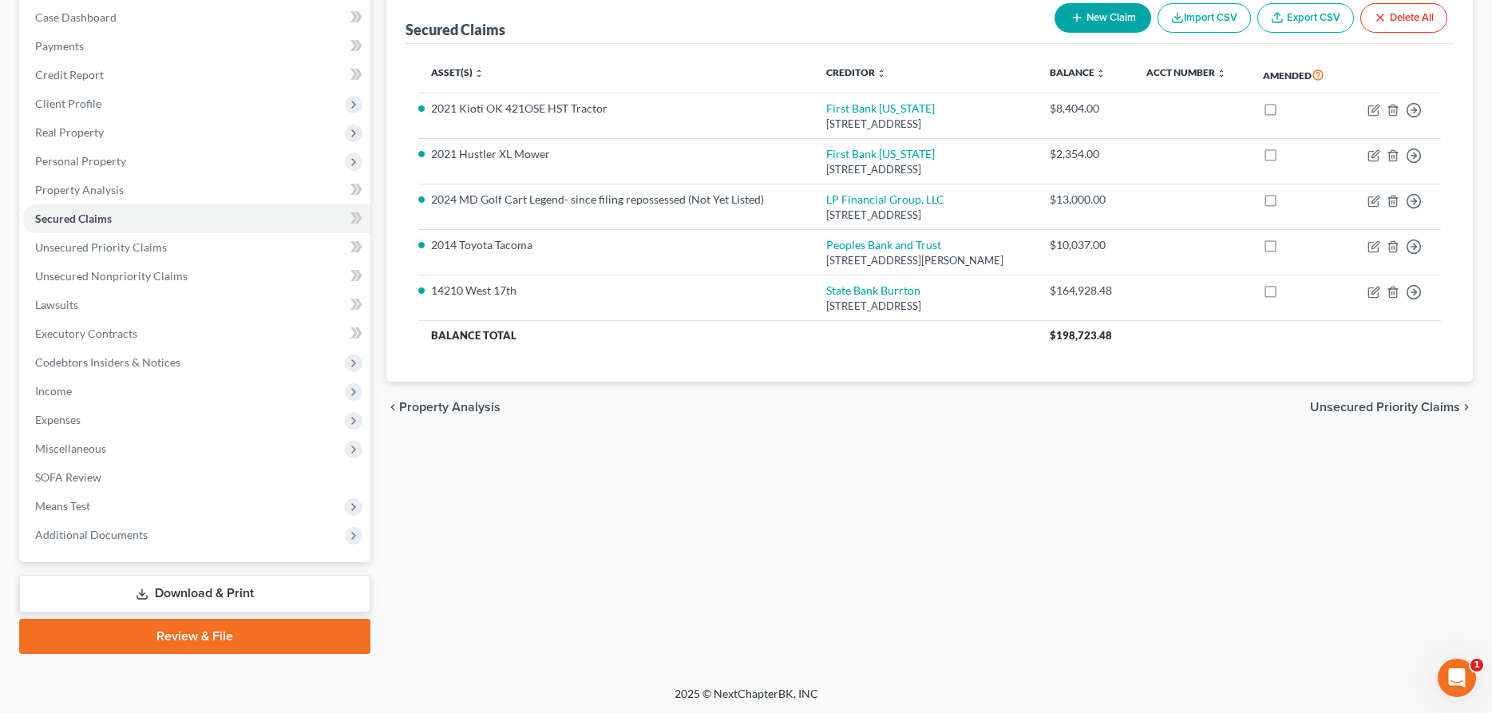
click at [184, 595] on link "Download & Print" at bounding box center [194, 594] width 351 height 38
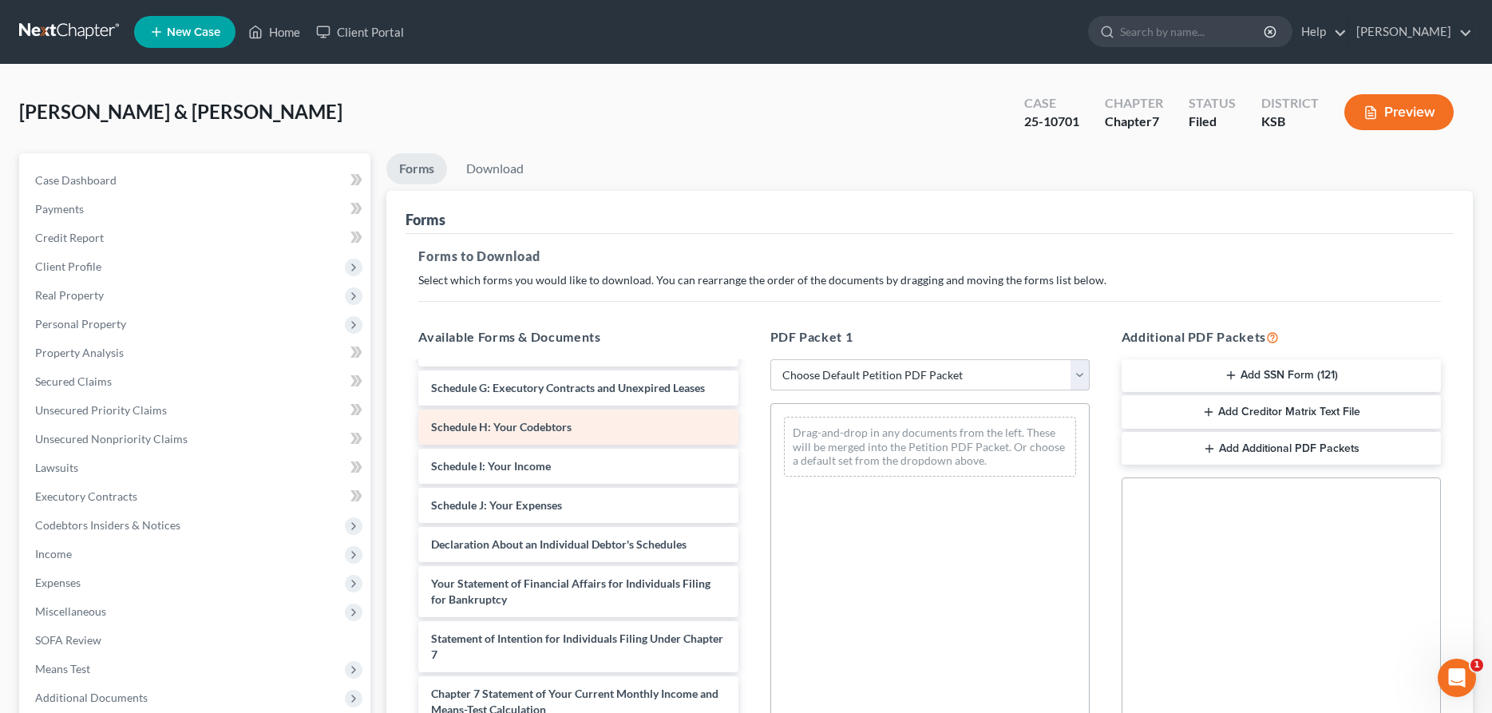
scroll to position [244, 0]
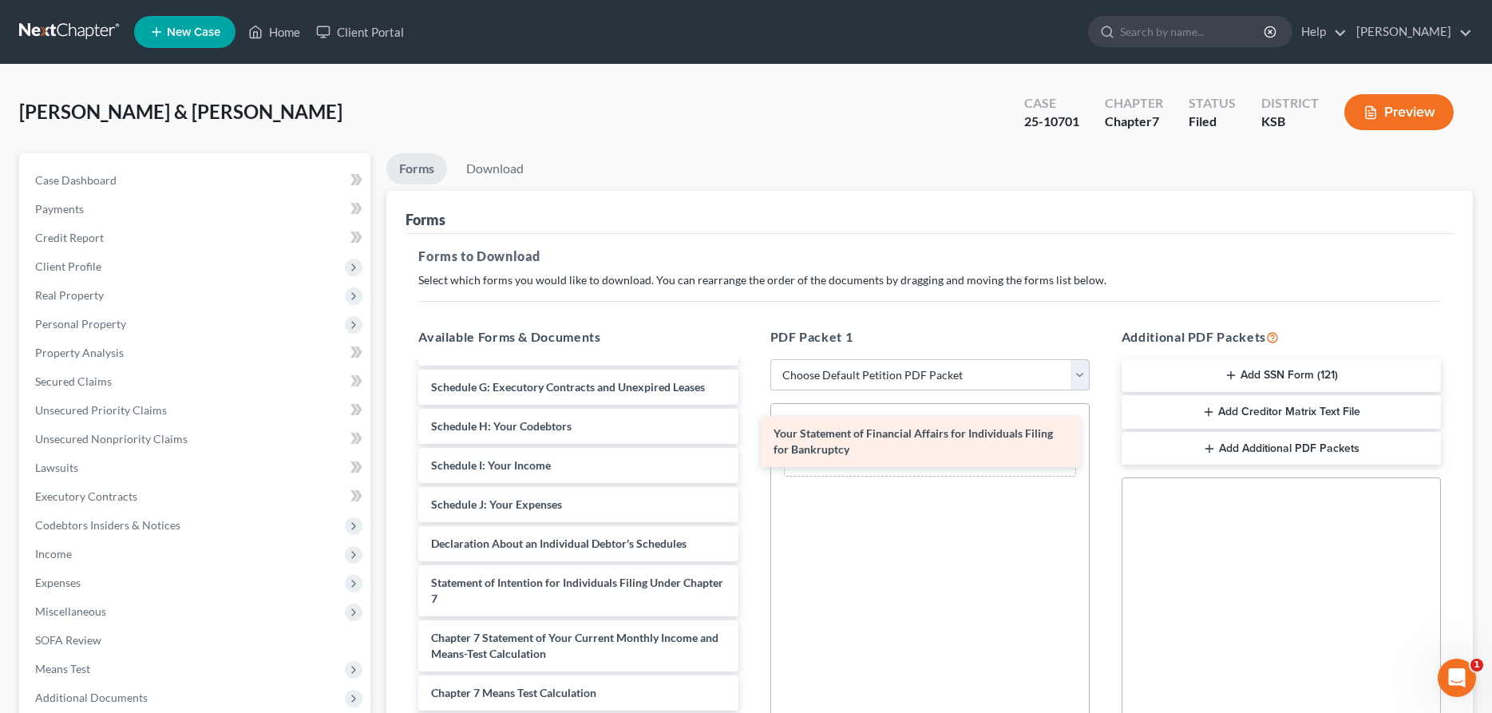
drag, startPoint x: 498, startPoint y: 594, endPoint x: 840, endPoint y: 445, distance: 373.2
click at [750, 445] on div "Your Statement of Financial Affairs for Individuals Filing for Bankruptcy Volun…" at bounding box center [577, 501] width 345 height 764
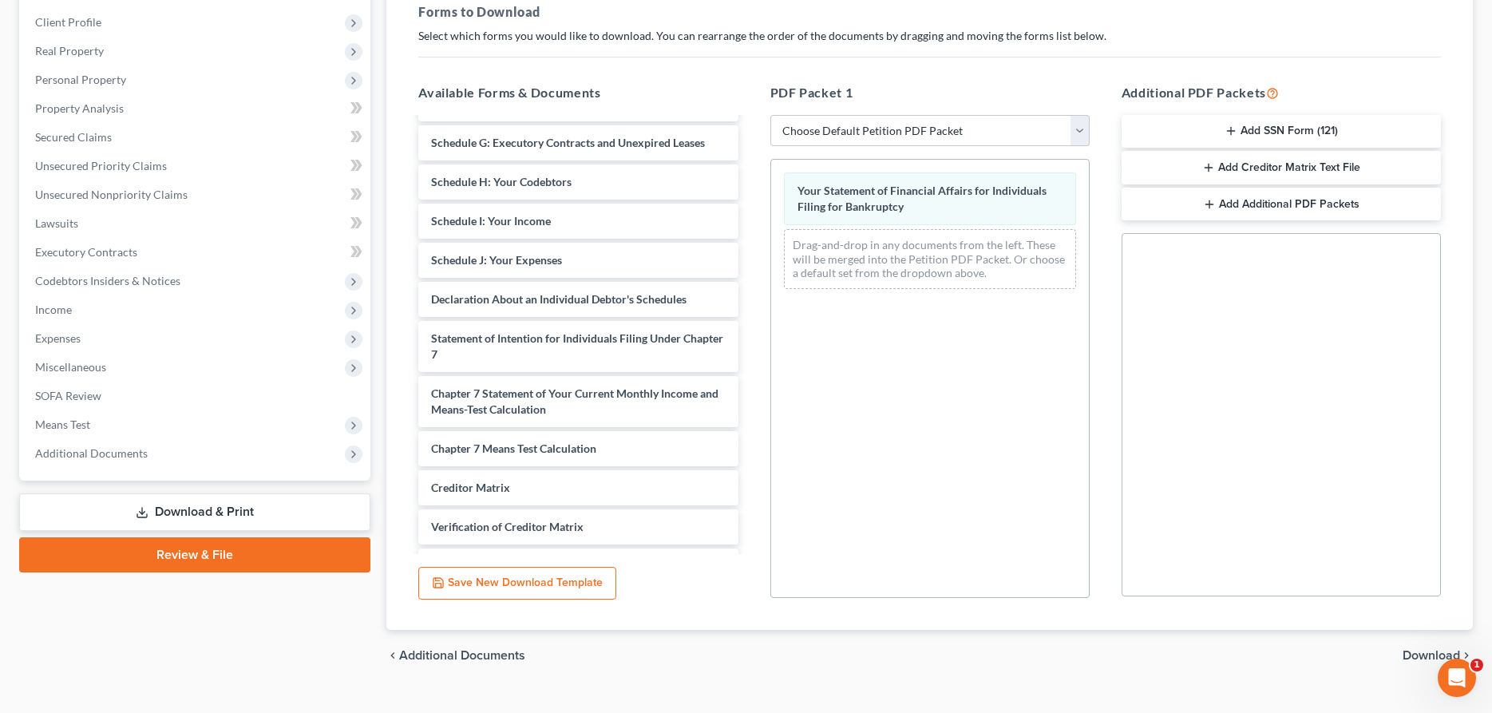
click at [204, 515] on link "Download & Print" at bounding box center [194, 512] width 351 height 38
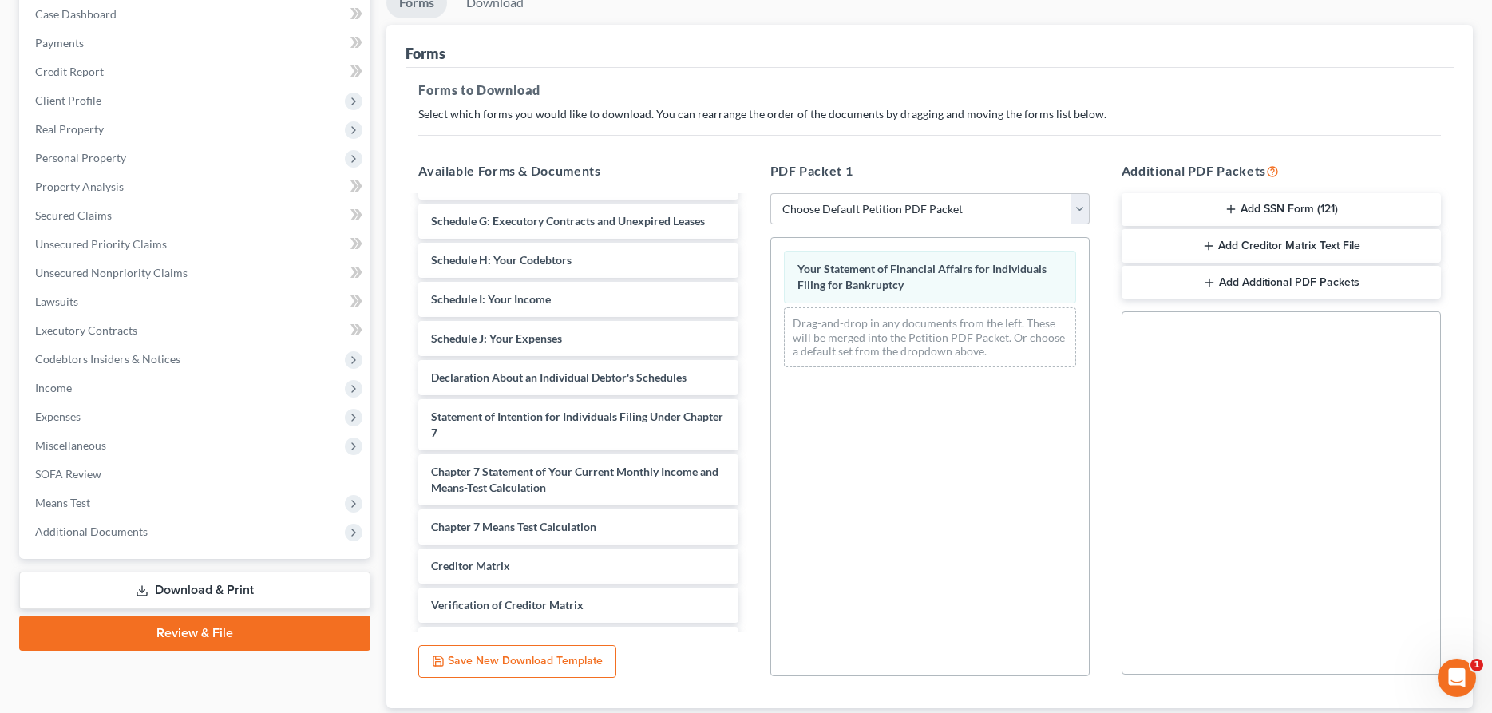
scroll to position [81, 0]
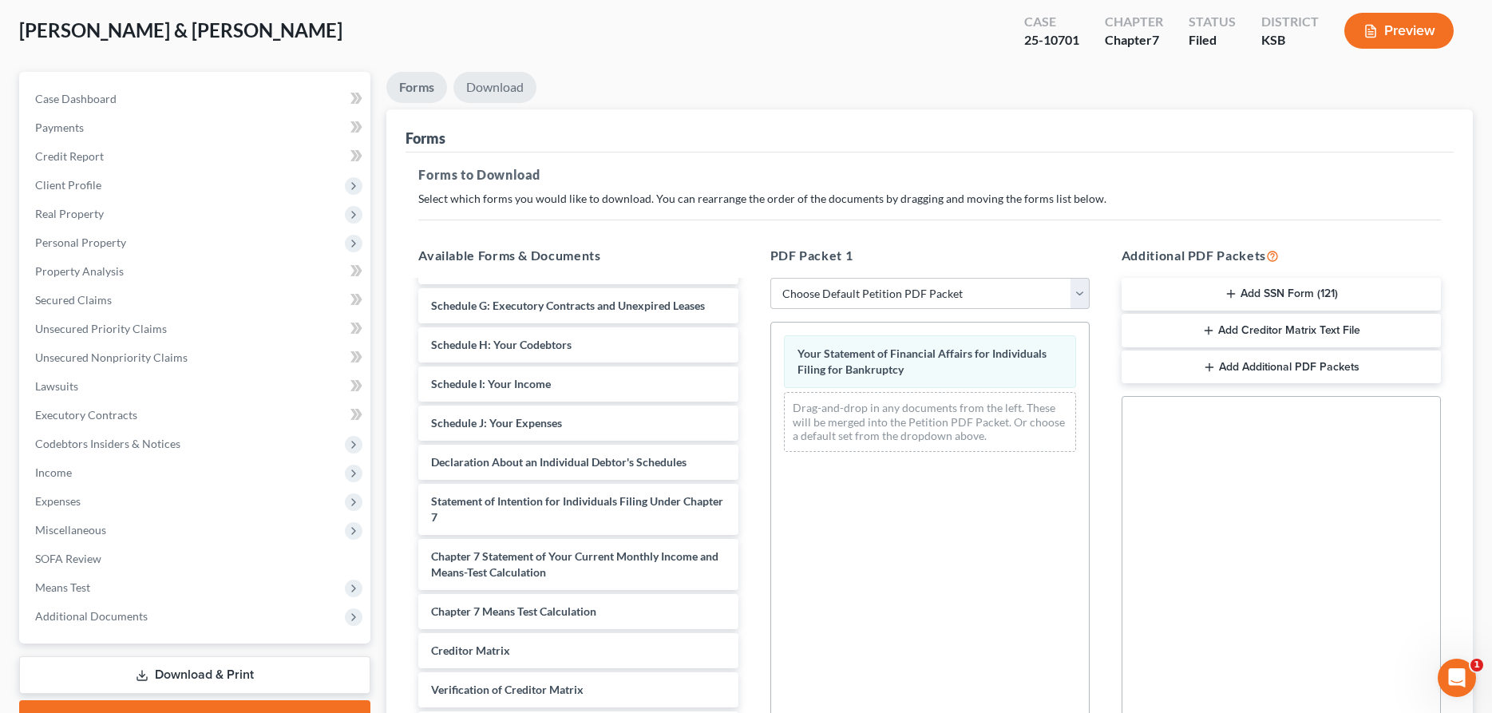
click at [486, 89] on link "Download" at bounding box center [494, 87] width 83 height 31
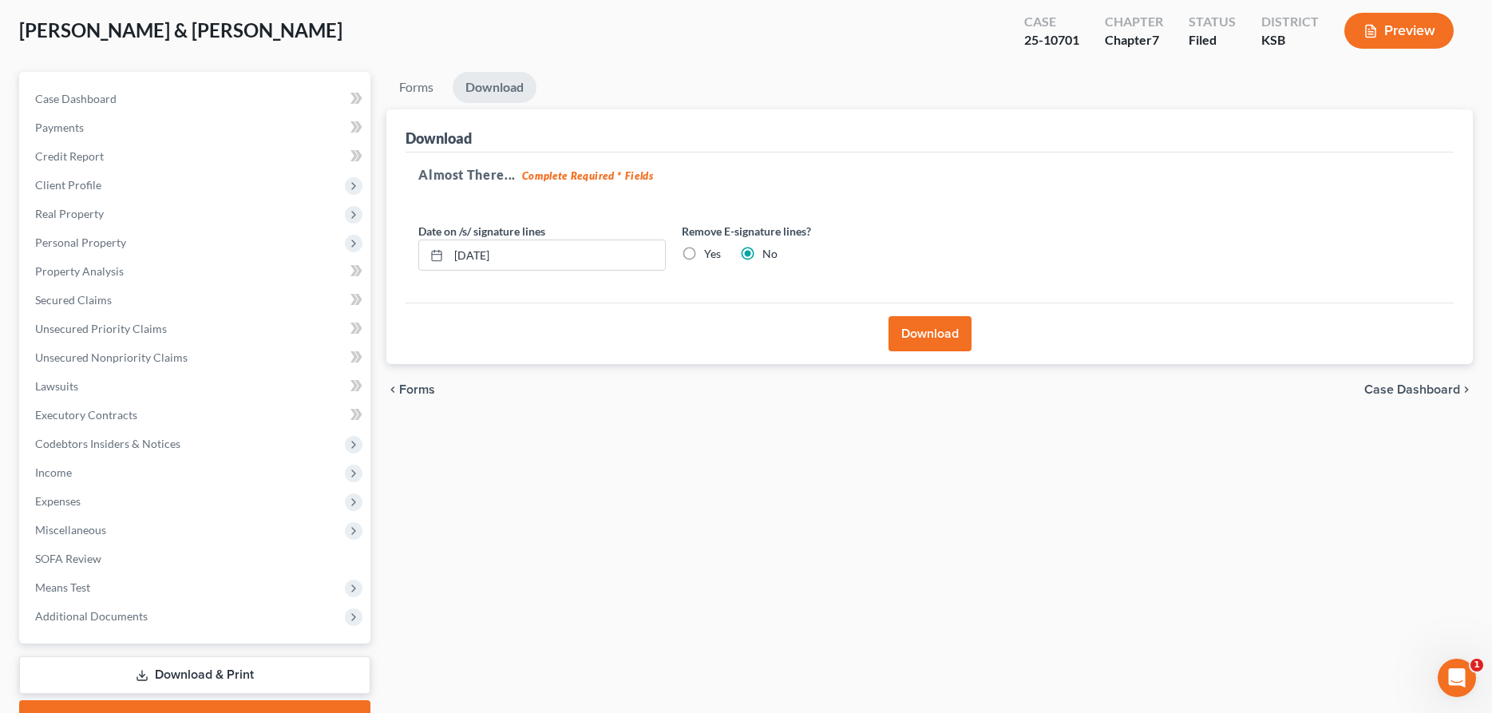
click at [919, 322] on button "Download" at bounding box center [929, 333] width 83 height 35
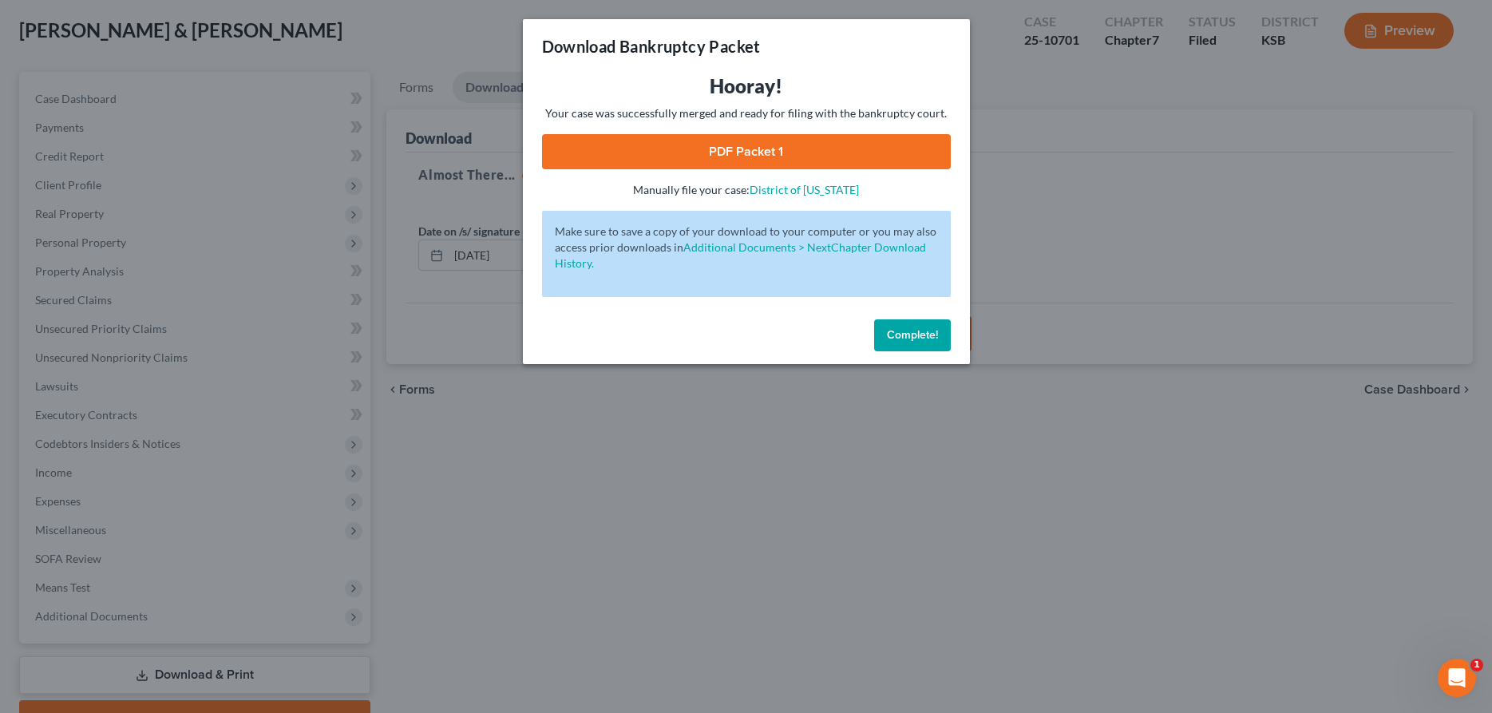
click at [659, 153] on link "PDF Packet 1" at bounding box center [746, 151] width 409 height 35
click at [919, 326] on button "Complete!" at bounding box center [912, 335] width 77 height 32
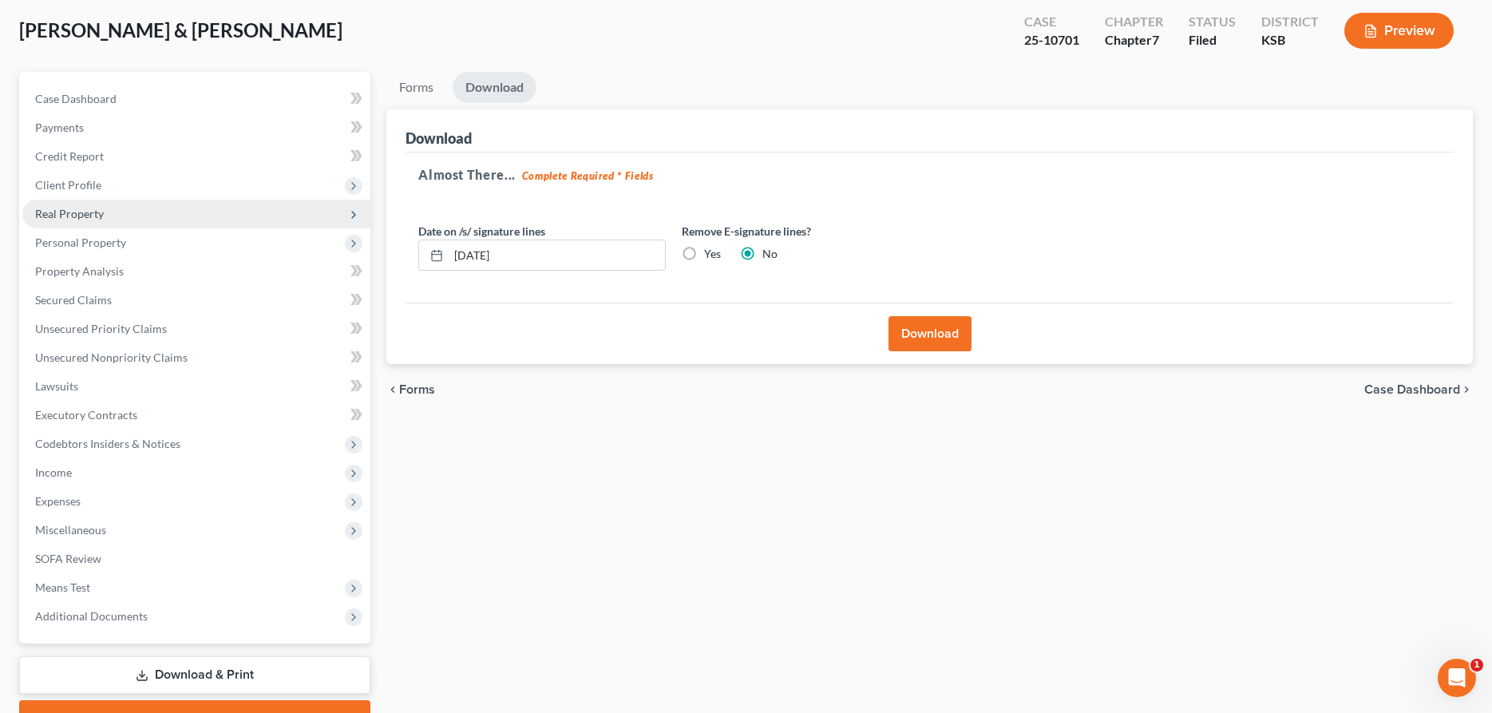
scroll to position [0, 0]
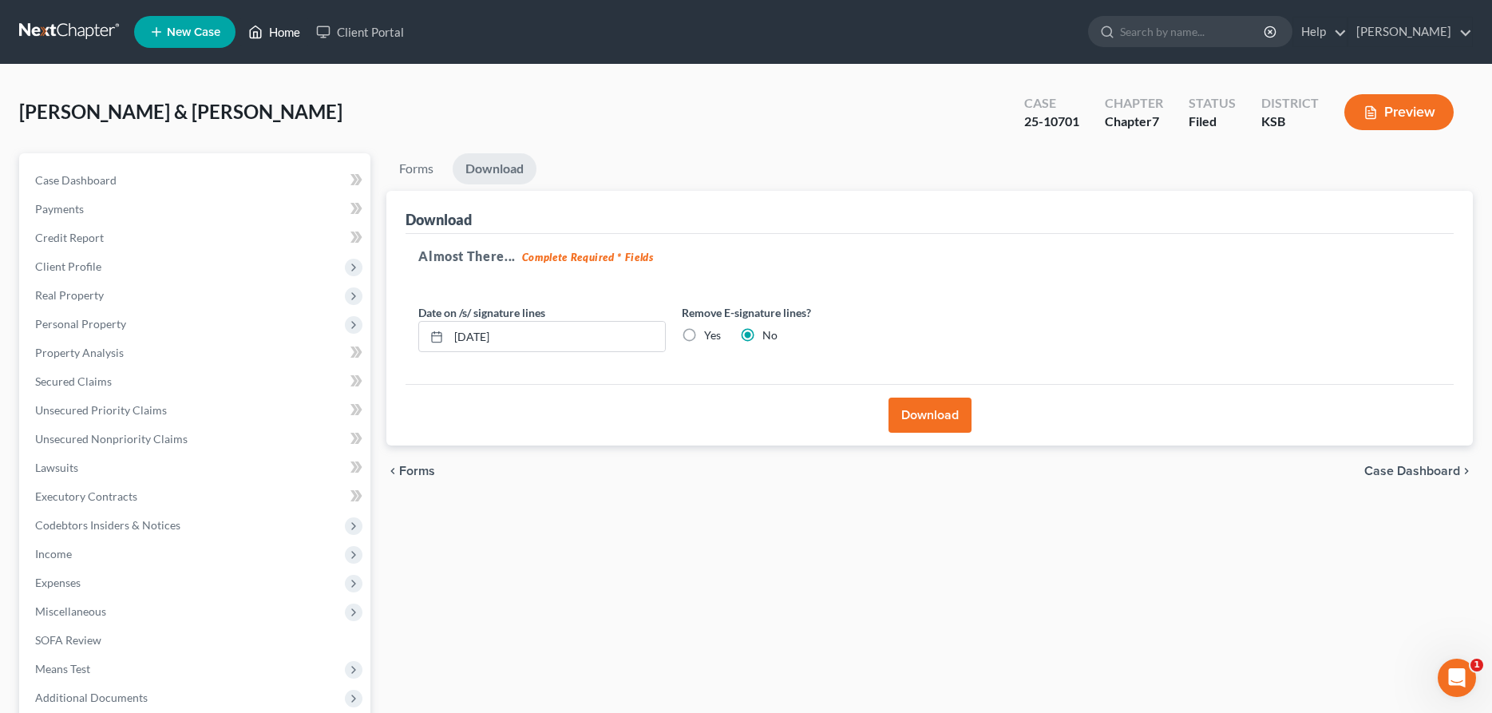
click at [291, 29] on link "Home" at bounding box center [274, 32] width 68 height 29
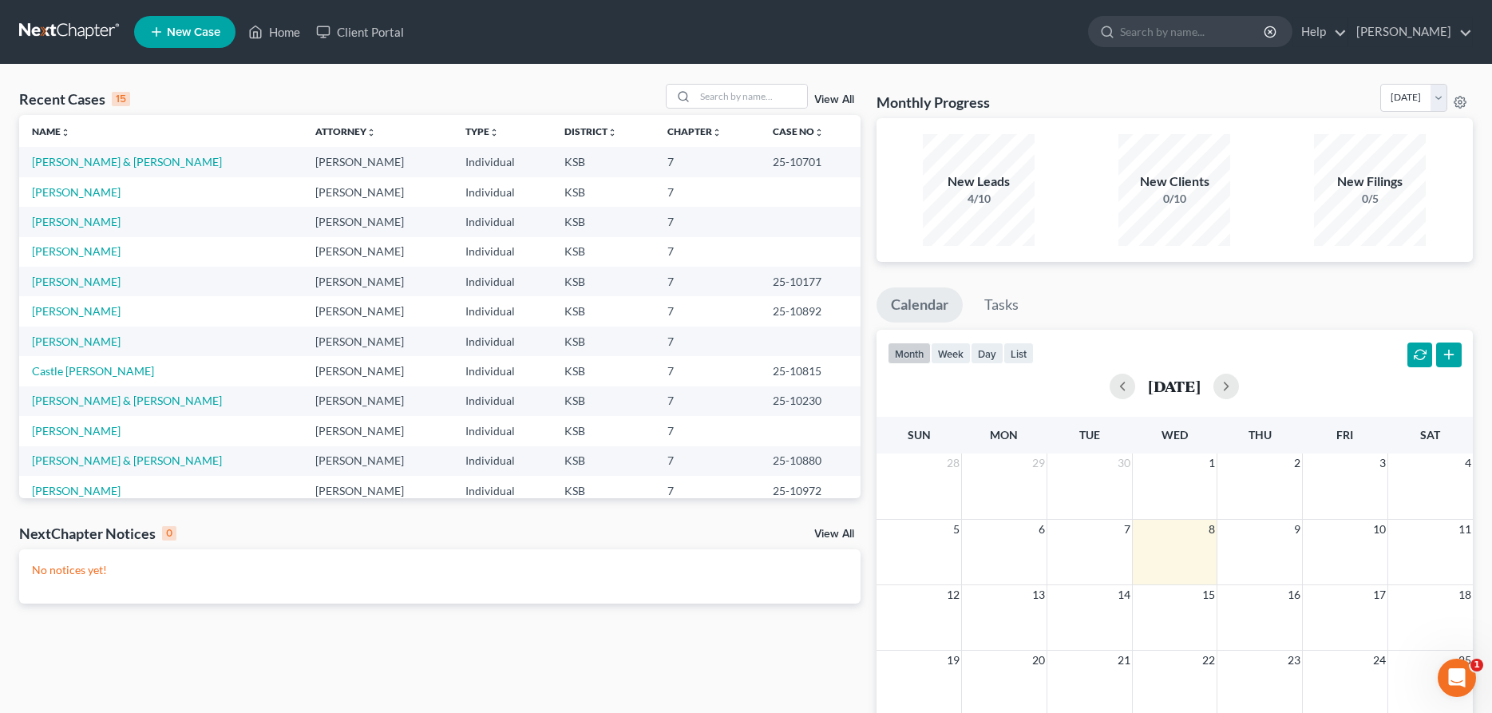
click at [55, 184] on td "[PERSON_NAME]" at bounding box center [160, 192] width 283 height 30
click at [55, 192] on link "[PERSON_NAME]" at bounding box center [76, 192] width 89 height 14
click at [66, 192] on link "[PERSON_NAME]" at bounding box center [76, 192] width 89 height 14
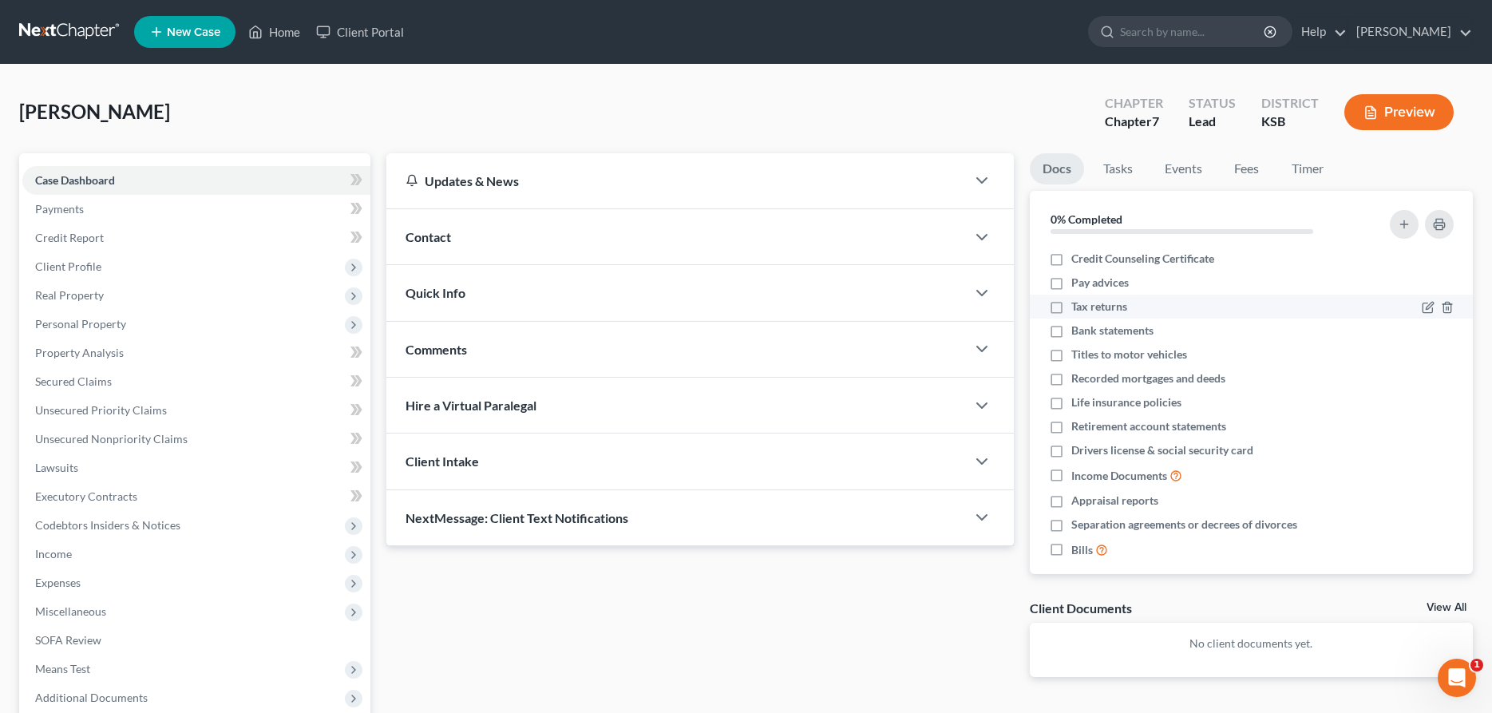
click at [1071, 284] on label "Pay advices" at bounding box center [1099, 283] width 57 height 16
click at [1078, 284] on input "Pay advices" at bounding box center [1083, 280] width 10 height 10
checkbox input "true"
click at [1071, 306] on label "Tax returns" at bounding box center [1099, 307] width 56 height 16
click at [1078, 306] on input "Tax returns" at bounding box center [1083, 304] width 10 height 10
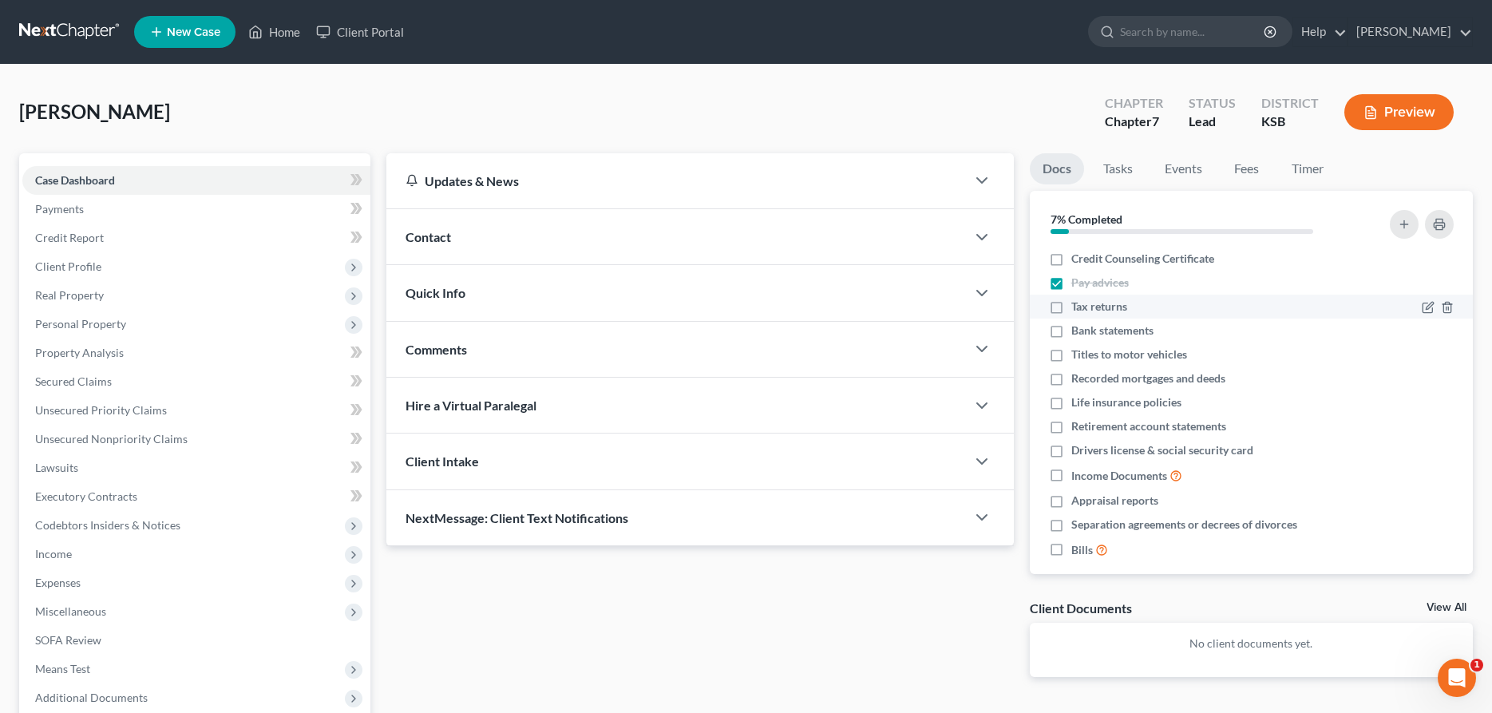
checkbox input "true"
click at [1071, 330] on label "Bank statements" at bounding box center [1112, 330] width 82 height 16
click at [1078, 330] on input "Bank statements" at bounding box center [1083, 327] width 10 height 10
checkbox input "true"
click at [1071, 359] on label "Titles to motor vehicles" at bounding box center [1129, 354] width 116 height 16
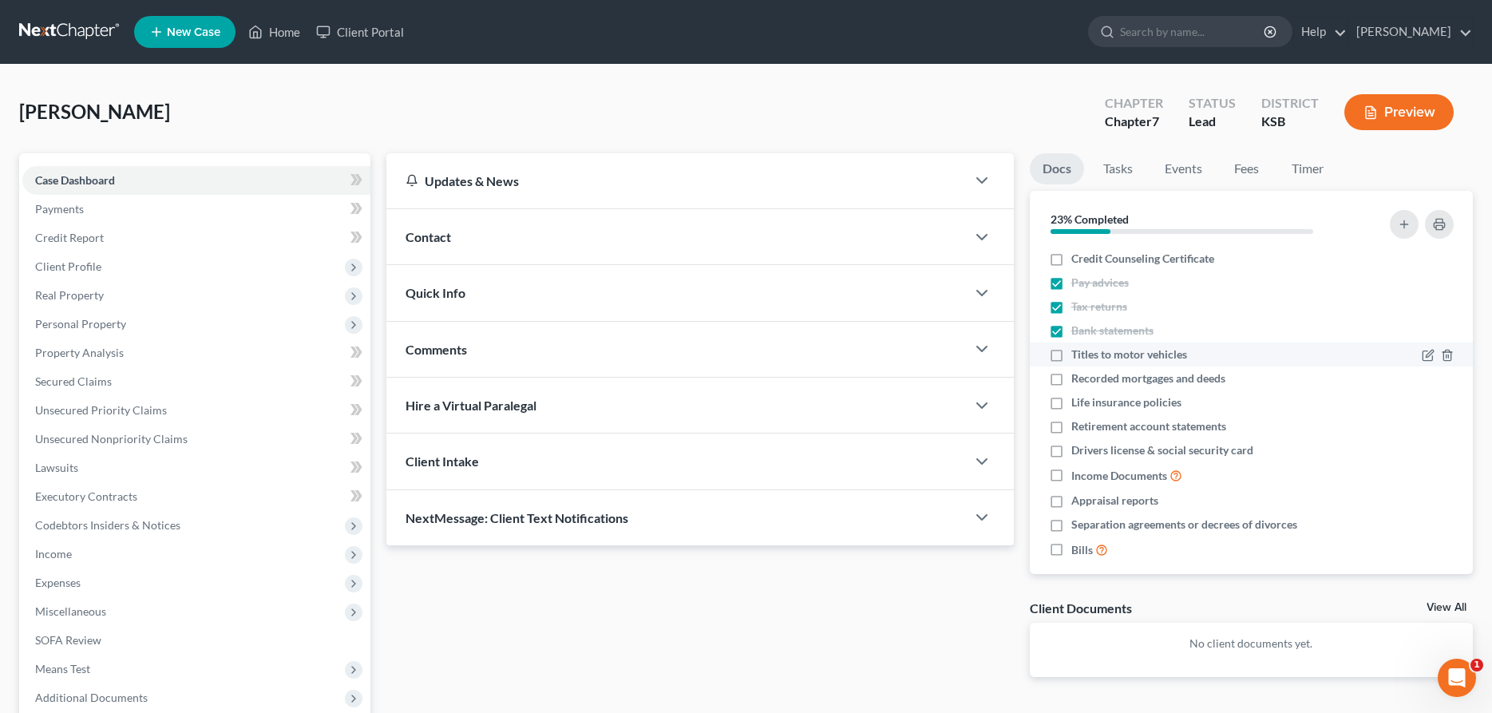
click at [1078, 357] on input "Titles to motor vehicles" at bounding box center [1083, 351] width 10 height 10
checkbox input "true"
click at [1071, 378] on label "Recorded mortgages and deeds" at bounding box center [1148, 378] width 154 height 16
click at [1078, 378] on input "Recorded mortgages and deeds" at bounding box center [1083, 375] width 10 height 10
checkbox input "true"
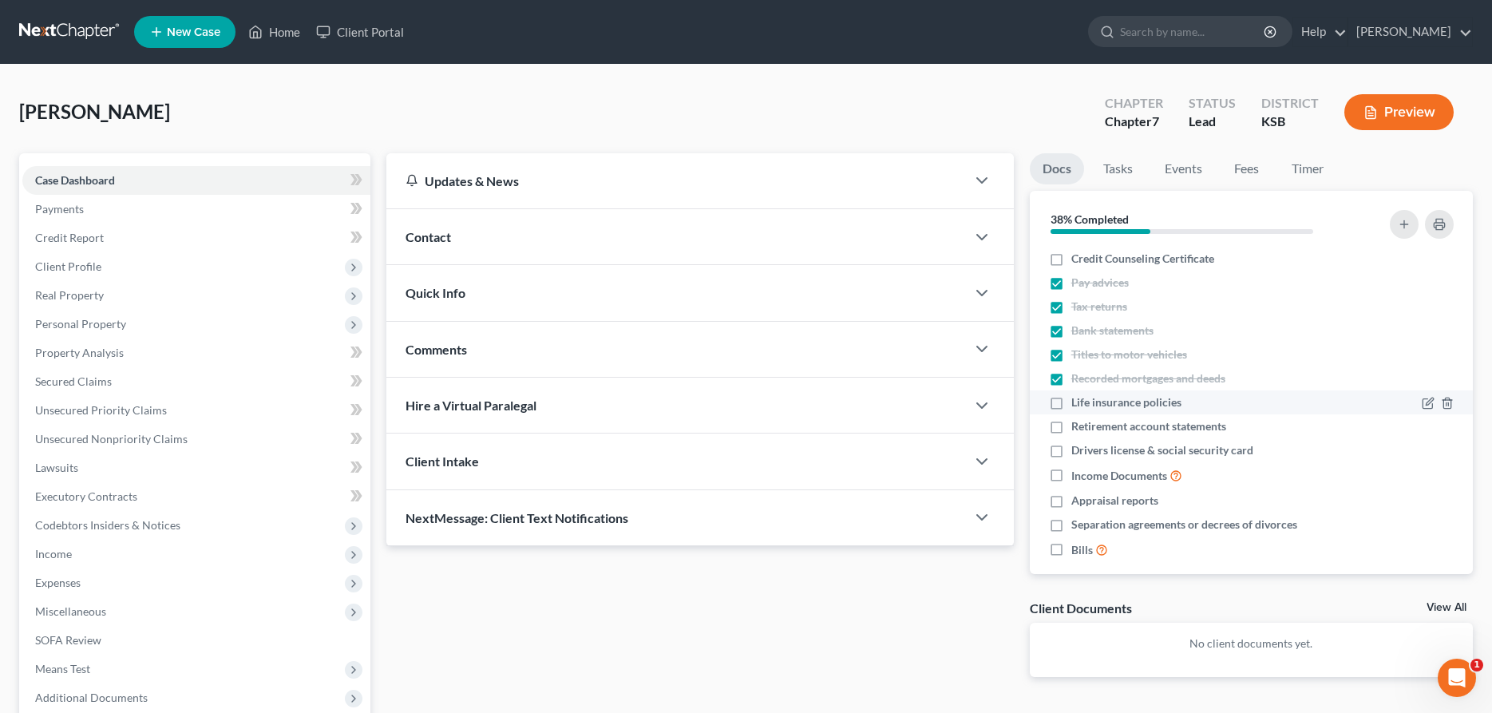
click at [1071, 403] on label "Life insurance policies" at bounding box center [1126, 402] width 110 height 16
click at [1078, 403] on input "Life insurance policies" at bounding box center [1083, 399] width 10 height 10
checkbox input "true"
click at [1071, 428] on label "Retirement account statements" at bounding box center [1148, 426] width 155 height 16
click at [1078, 428] on input "Retirement account statements" at bounding box center [1083, 423] width 10 height 10
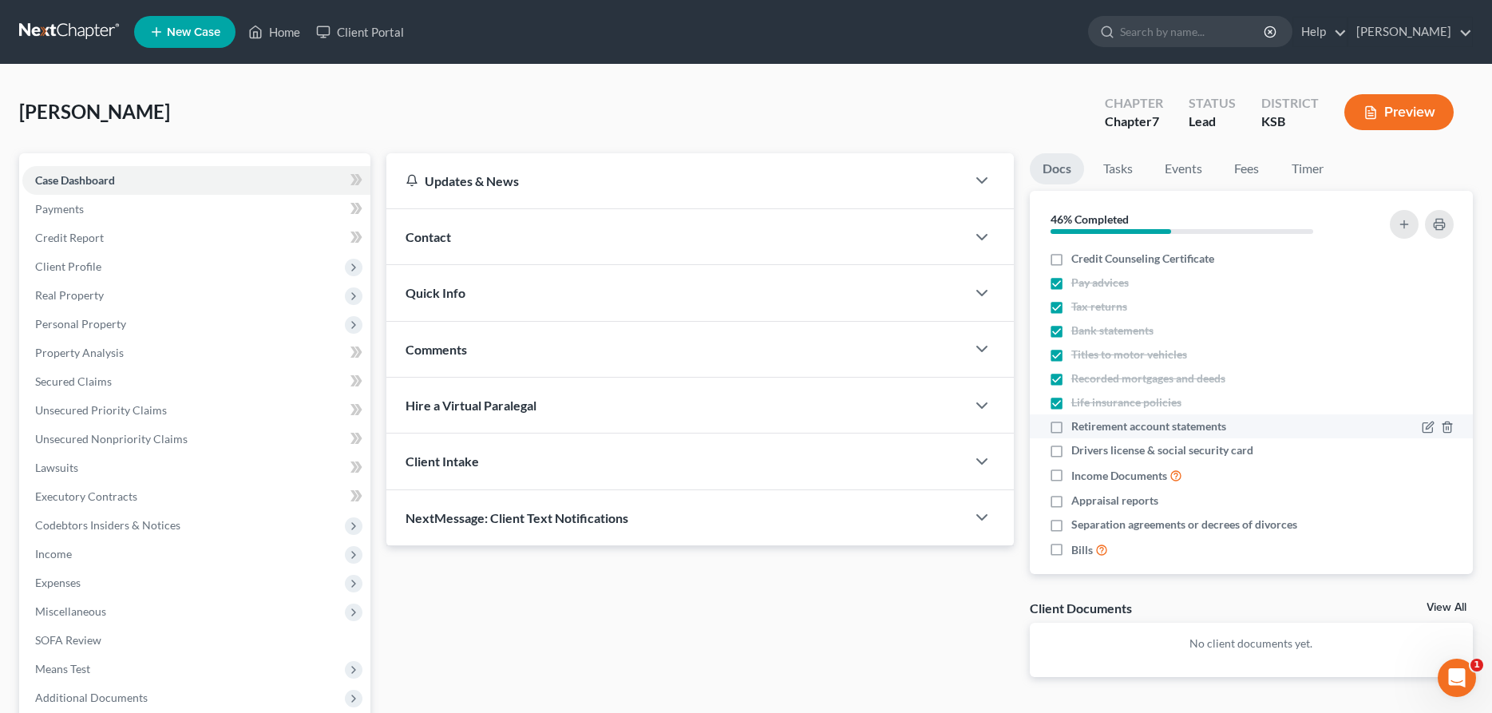
checkbox input "true"
click at [1071, 451] on label "Drivers license & social security card" at bounding box center [1162, 450] width 182 height 16
click at [1078, 451] on input "Drivers license & social security card" at bounding box center [1083, 447] width 10 height 10
checkbox input "true"
click at [1071, 477] on label "Income Documents" at bounding box center [1126, 475] width 111 height 18
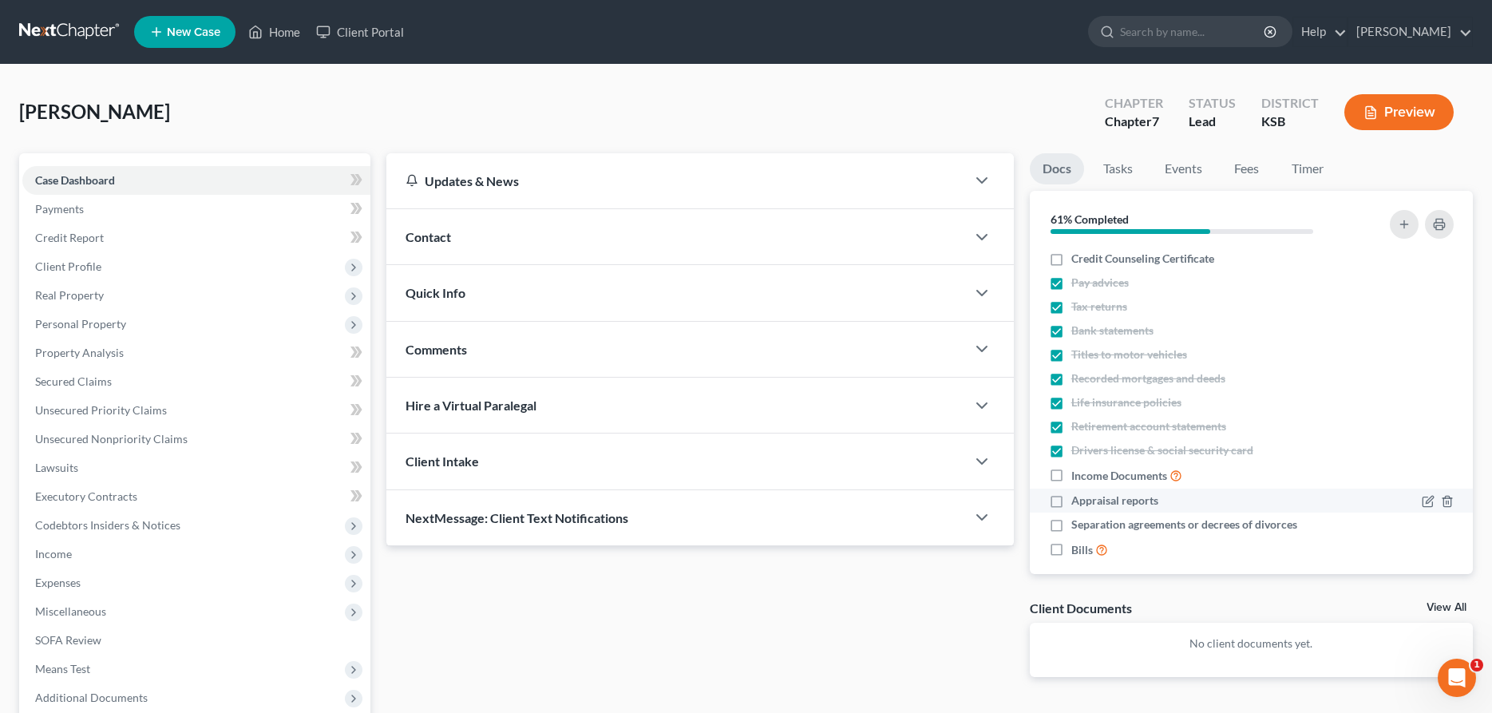
click at [1078, 477] on input "Income Documents" at bounding box center [1083, 471] width 10 height 10
checkbox input "true"
click at [1071, 502] on label "Appraisal reports" at bounding box center [1114, 500] width 87 height 16
click at [1078, 502] on input "Appraisal reports" at bounding box center [1083, 497] width 10 height 10
checkbox input "true"
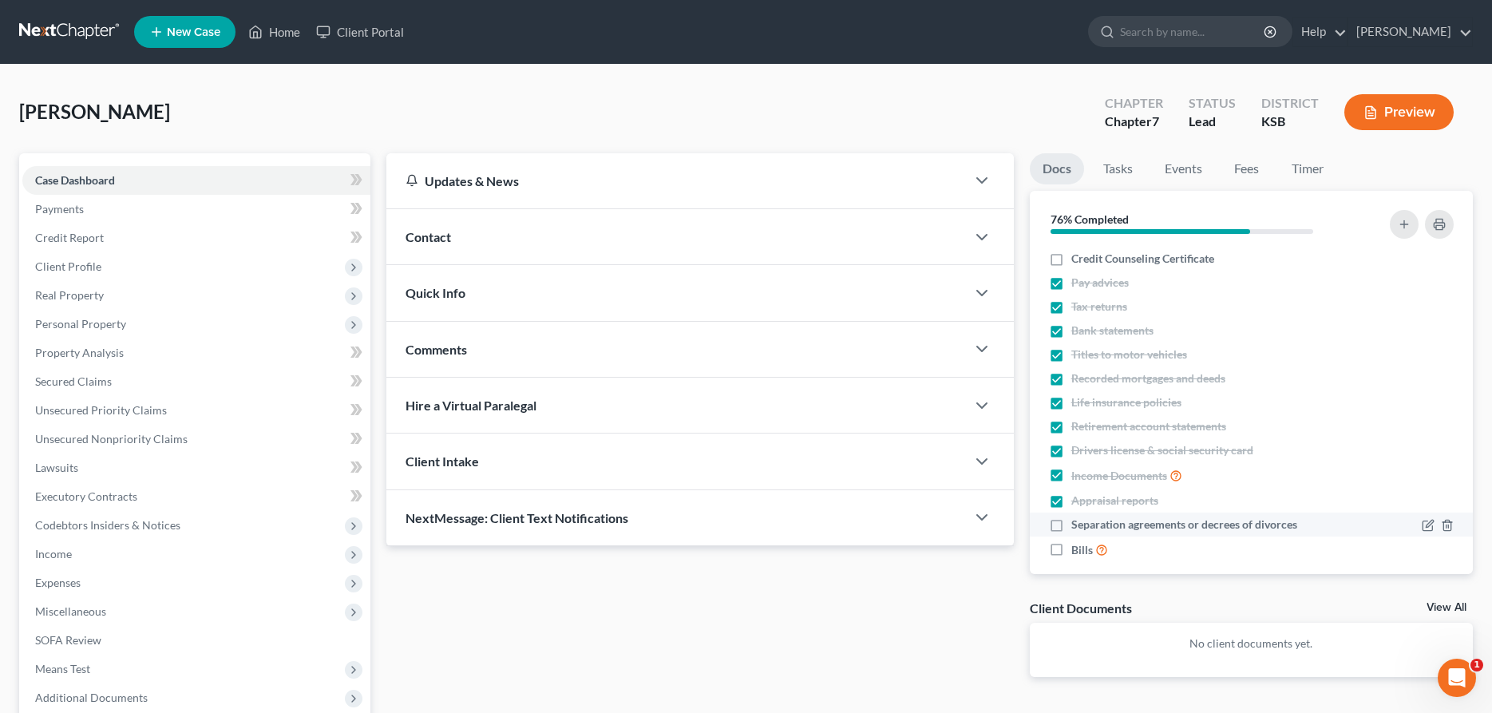
click at [1071, 527] on label "Separation agreements or decrees of divorces" at bounding box center [1184, 524] width 226 height 16
click at [1078, 527] on input "Separation agreements or decrees of divorces" at bounding box center [1083, 521] width 10 height 10
checkbox input "true"
click at [1071, 550] on label "Bills" at bounding box center [1089, 549] width 37 height 18
click at [1078, 550] on input "Bills" at bounding box center [1083, 545] width 10 height 10
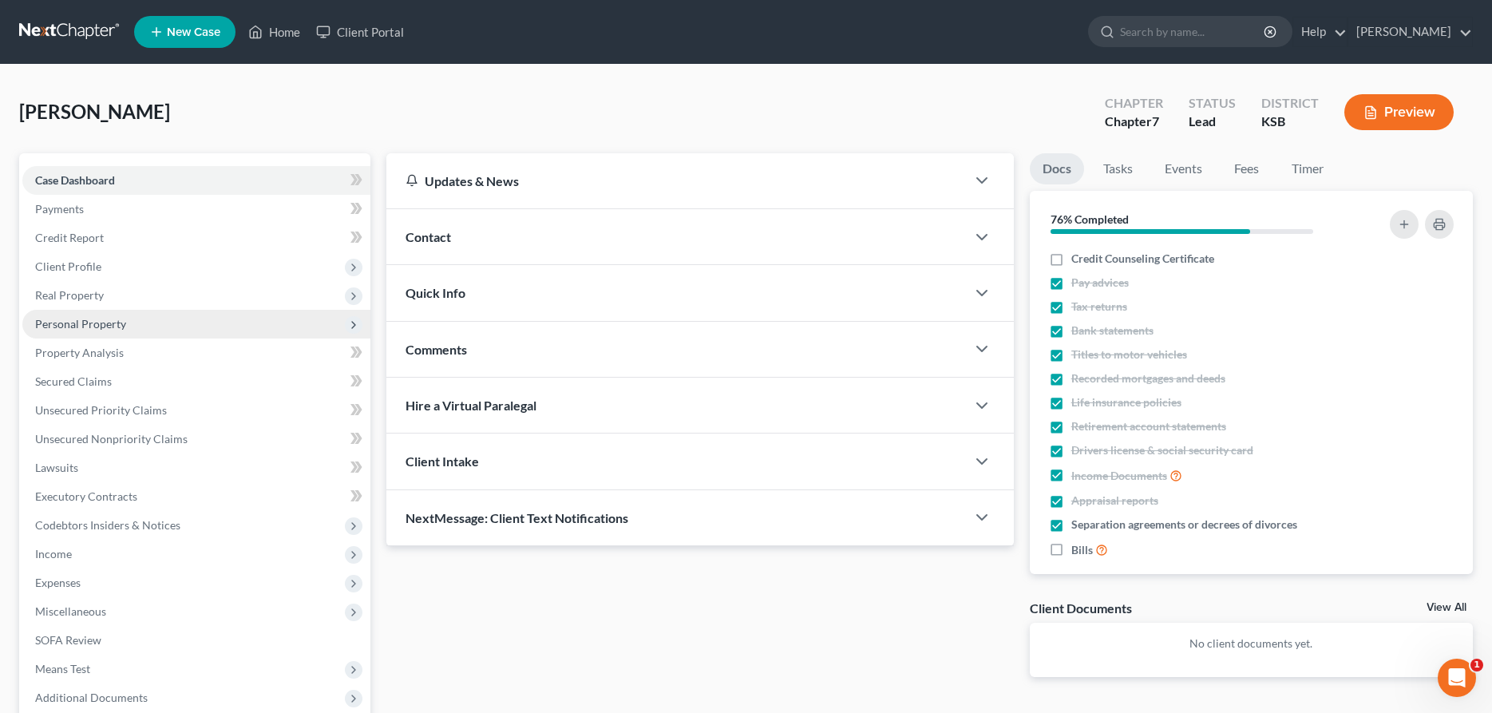
checkbox input "true"
click at [83, 326] on span "Personal Property" at bounding box center [80, 324] width 91 height 14
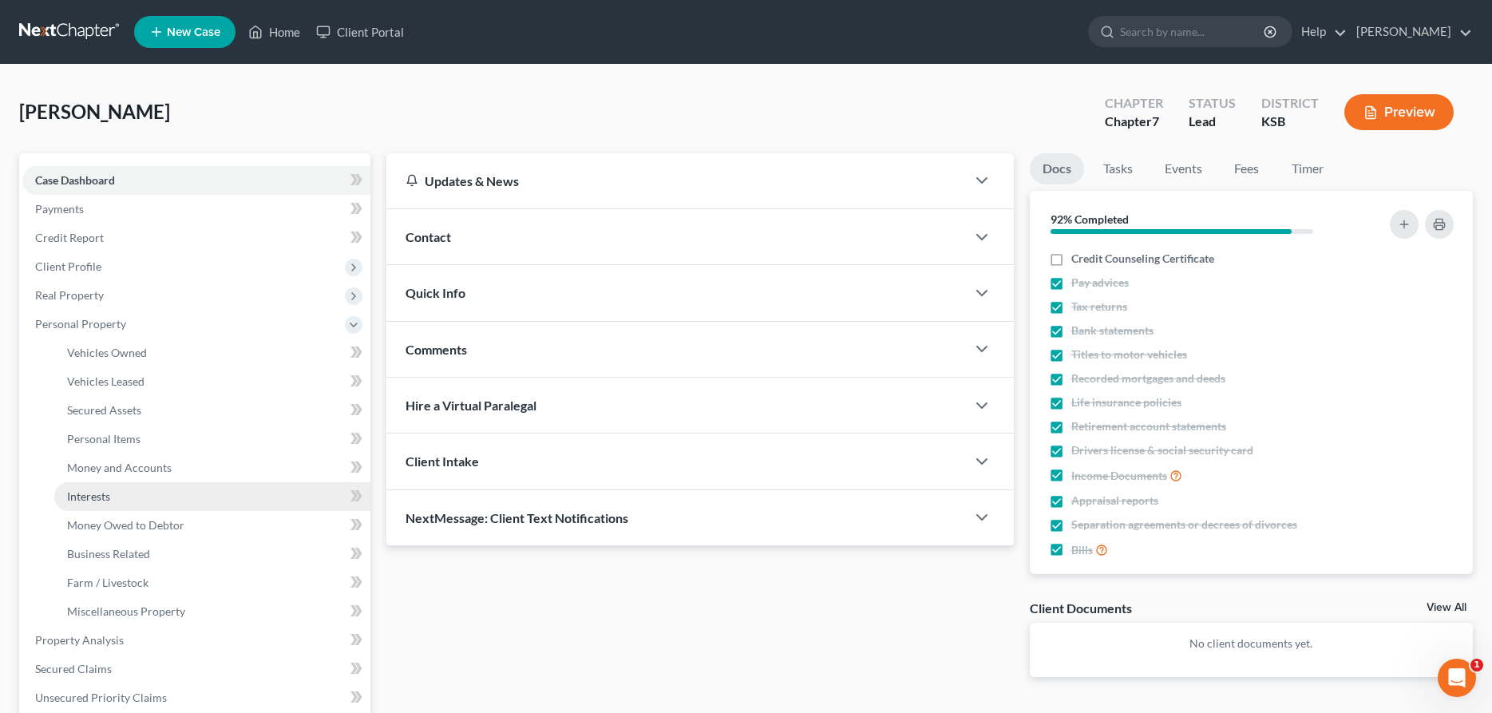
click at [83, 491] on span "Interests" at bounding box center [88, 496] width 43 height 14
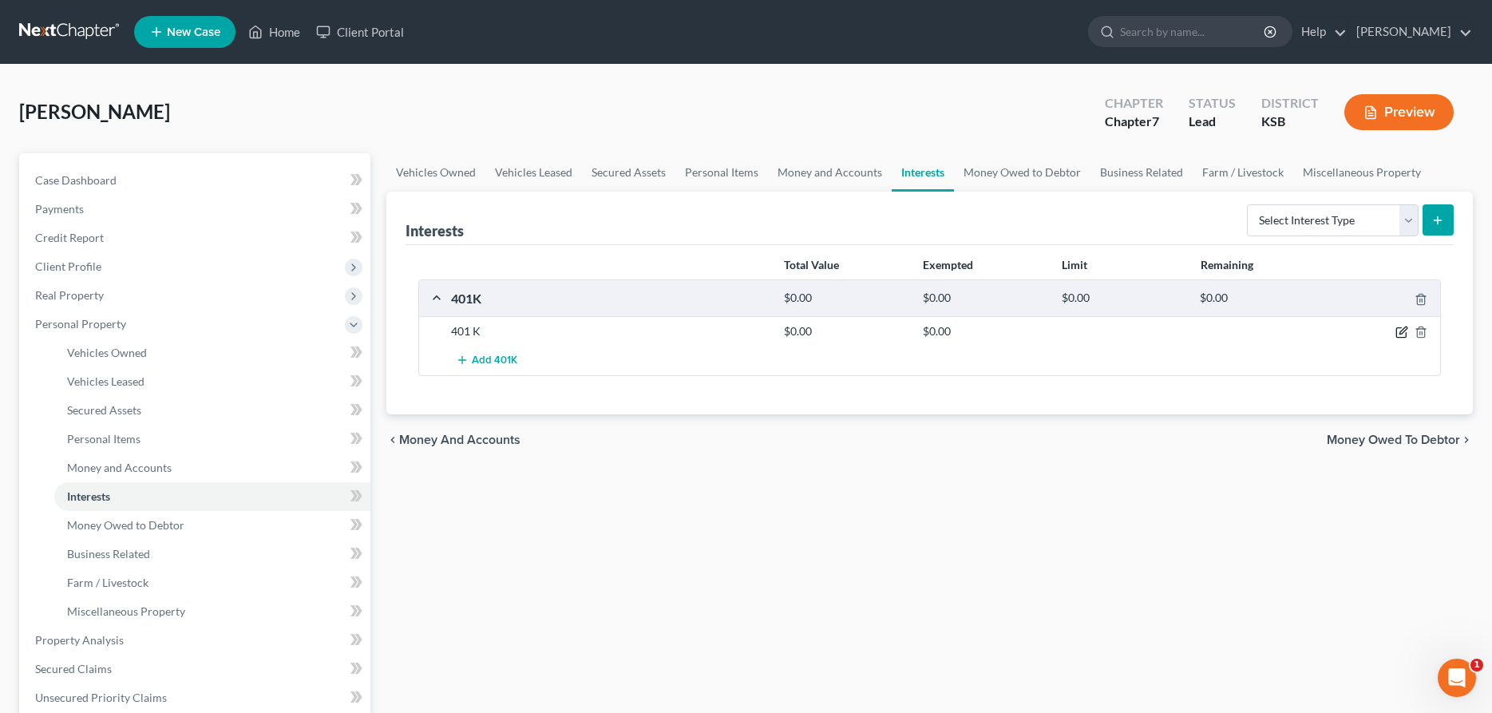
click at [1405, 327] on icon "button" at bounding box center [1402, 330] width 7 height 7
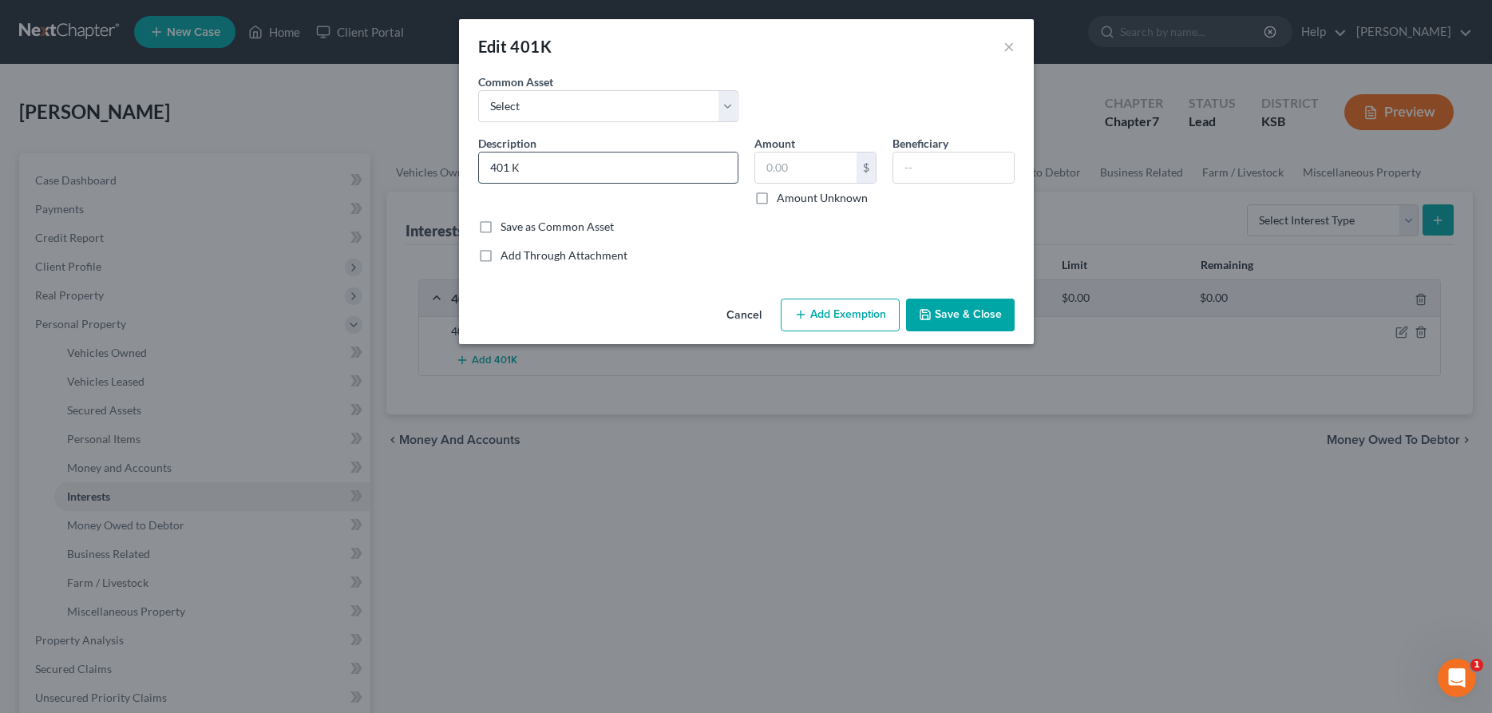
click at [703, 176] on input "401 K" at bounding box center [608, 167] width 259 height 30
drag, startPoint x: 846, startPoint y: 171, endPoint x: 869, endPoint y: 179, distance: 24.5
click at [845, 171] on input "text" at bounding box center [805, 167] width 101 height 30
click at [951, 325] on button "Save & Close" at bounding box center [960, 316] width 109 height 34
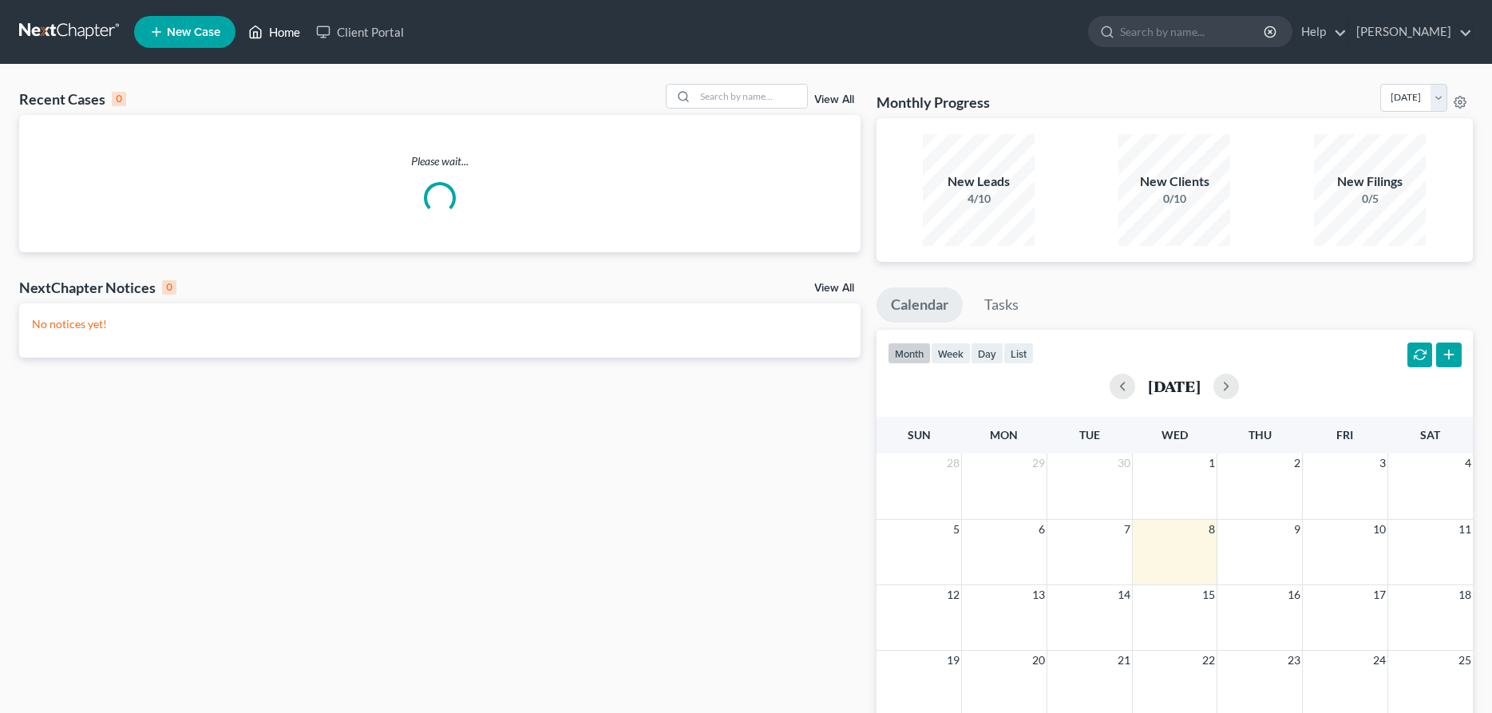
click at [274, 29] on link "Home" at bounding box center [274, 32] width 68 height 29
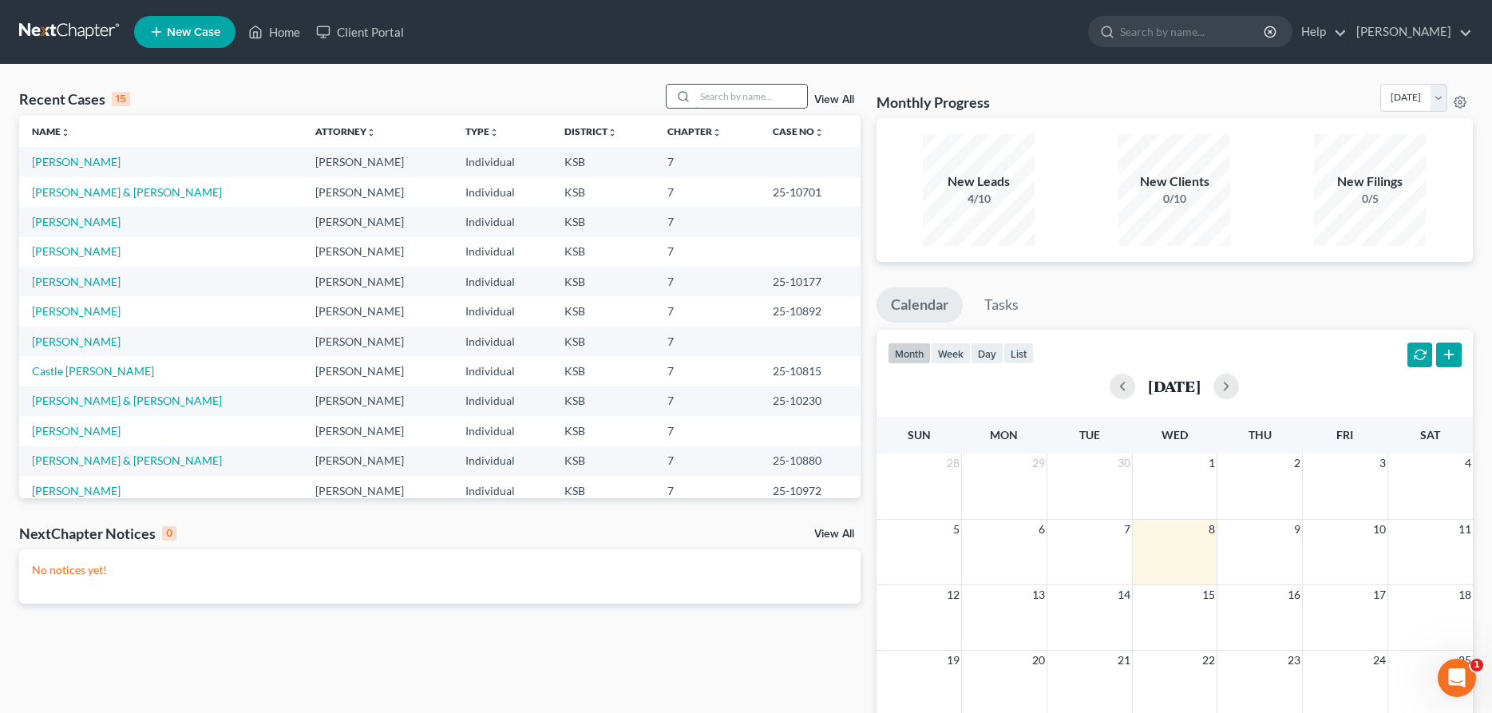
click at [716, 94] on input "search" at bounding box center [751, 96] width 112 height 23
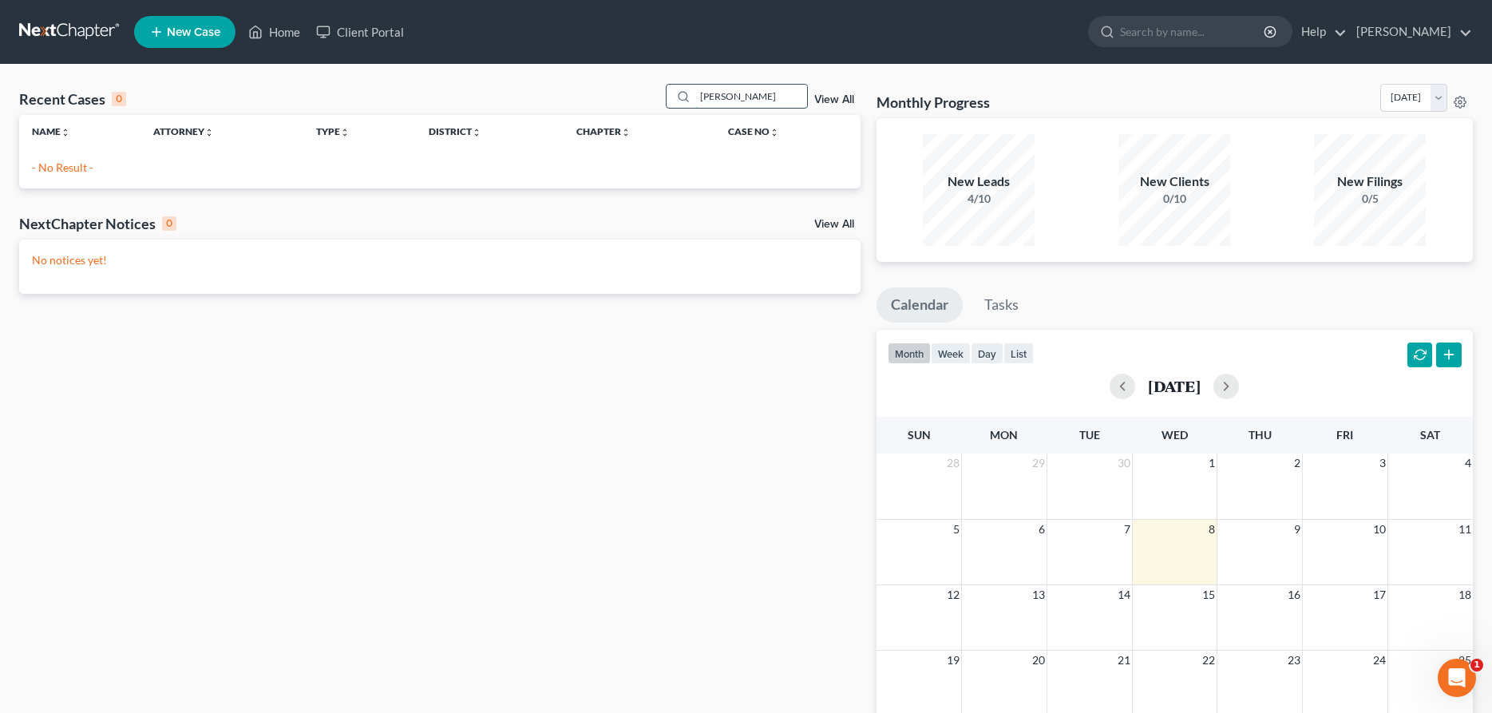
type input "[PERSON_NAME]"
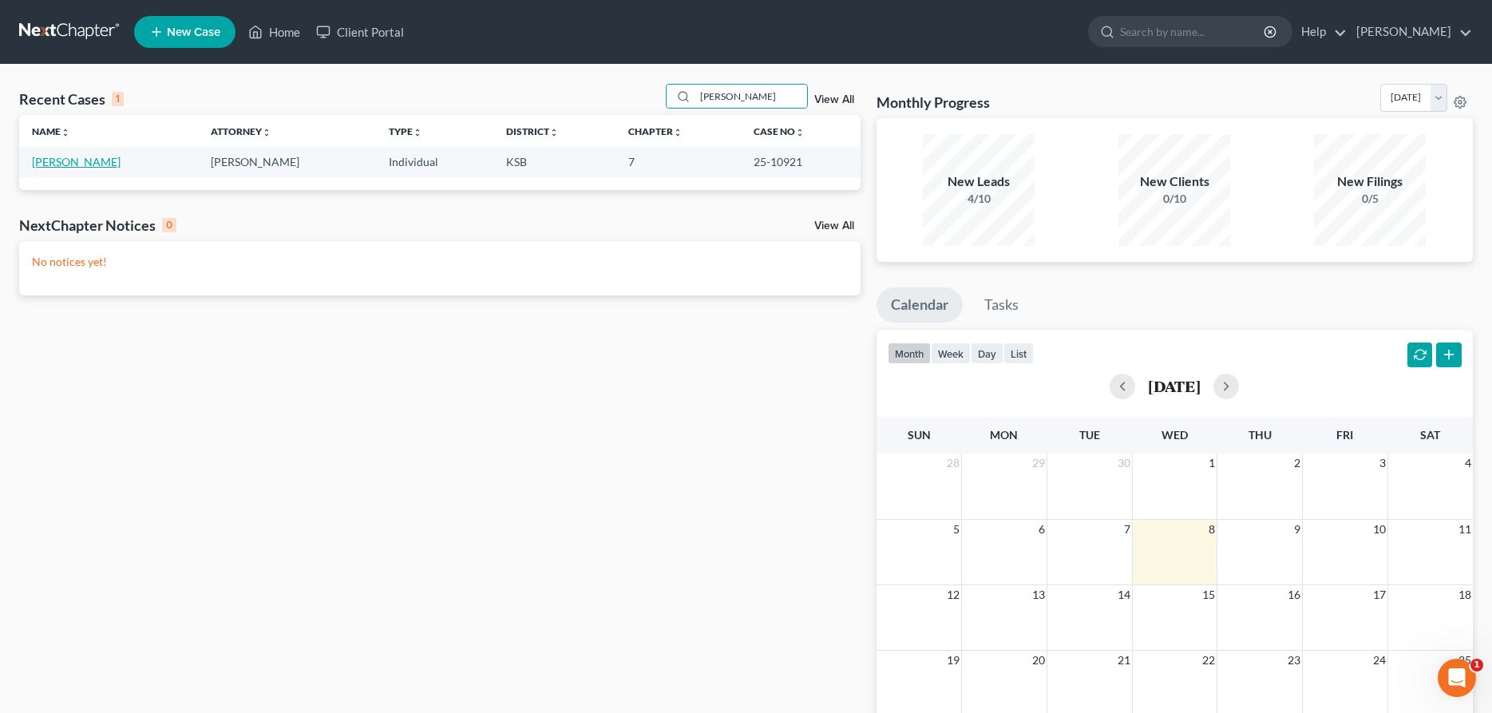
click at [69, 162] on link "[PERSON_NAME]" at bounding box center [76, 162] width 89 height 14
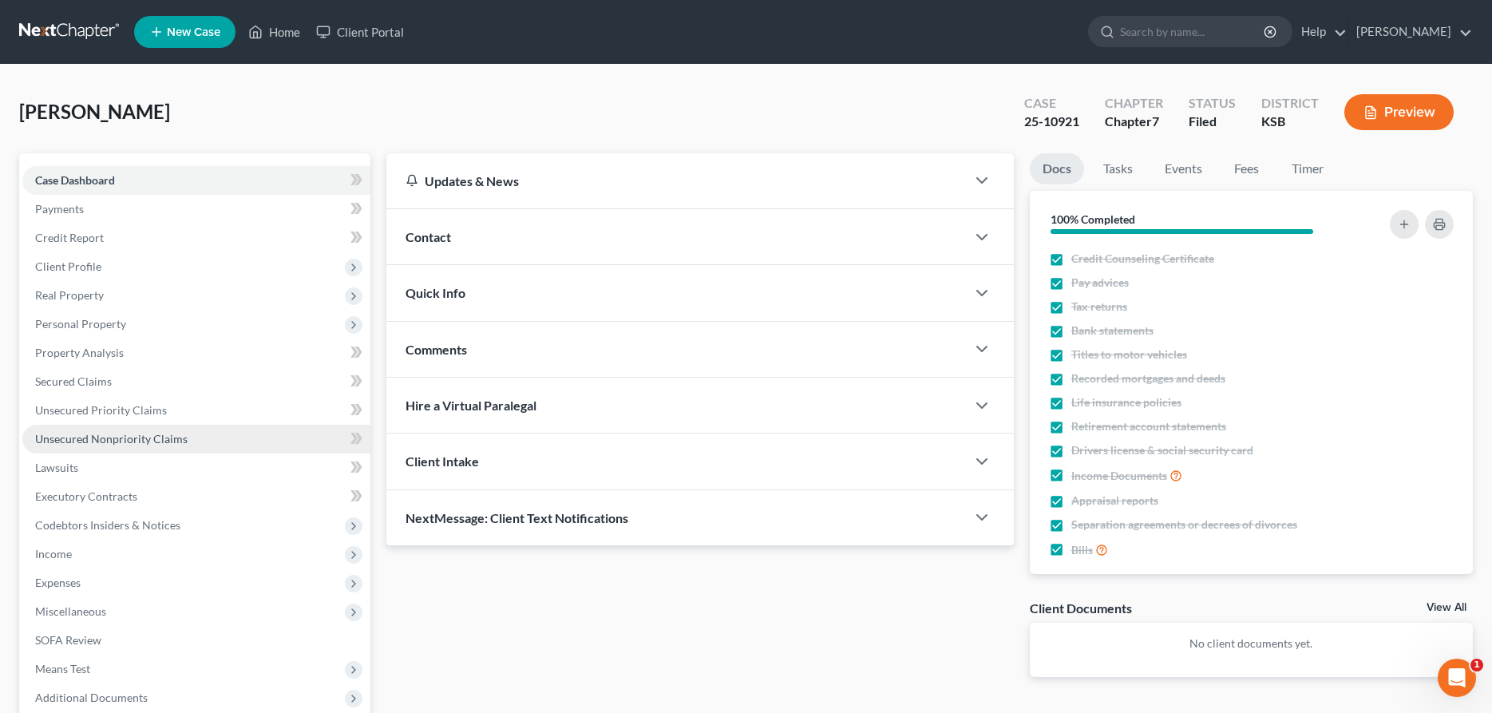
click at [108, 445] on span "Unsecured Nonpriority Claims" at bounding box center [111, 439] width 152 height 14
